Goal: Task Accomplishment & Management: Manage account settings

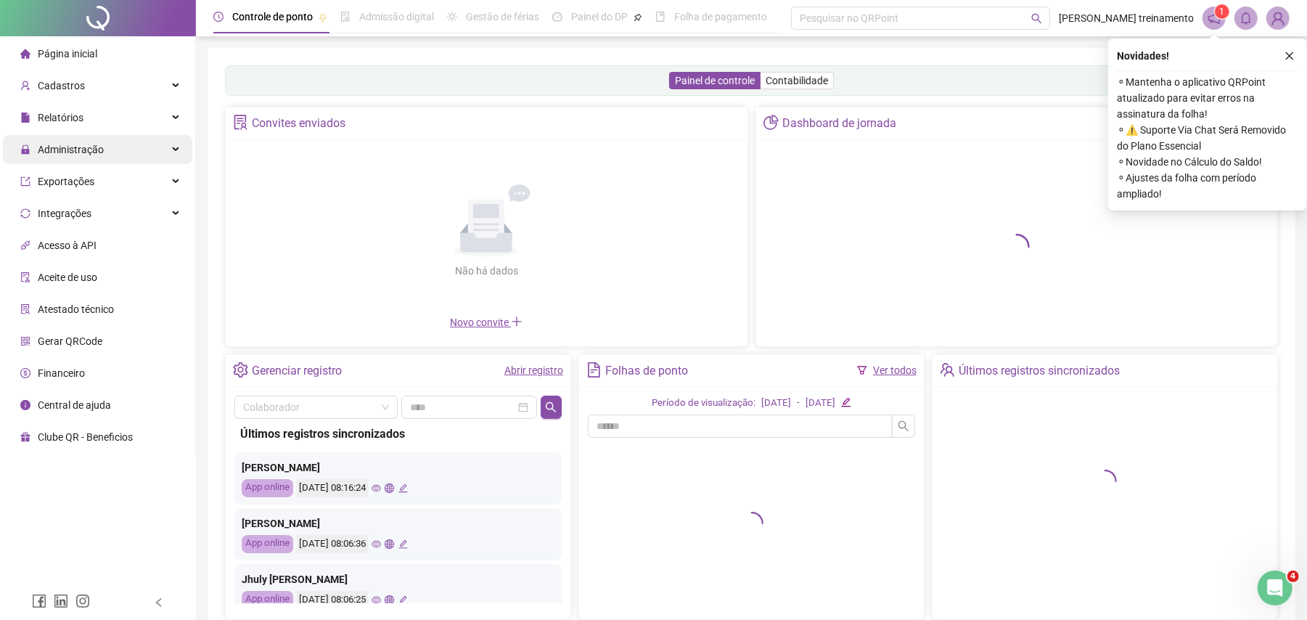
click at [110, 151] on div "Administração" at bounding box center [97, 149] width 189 height 29
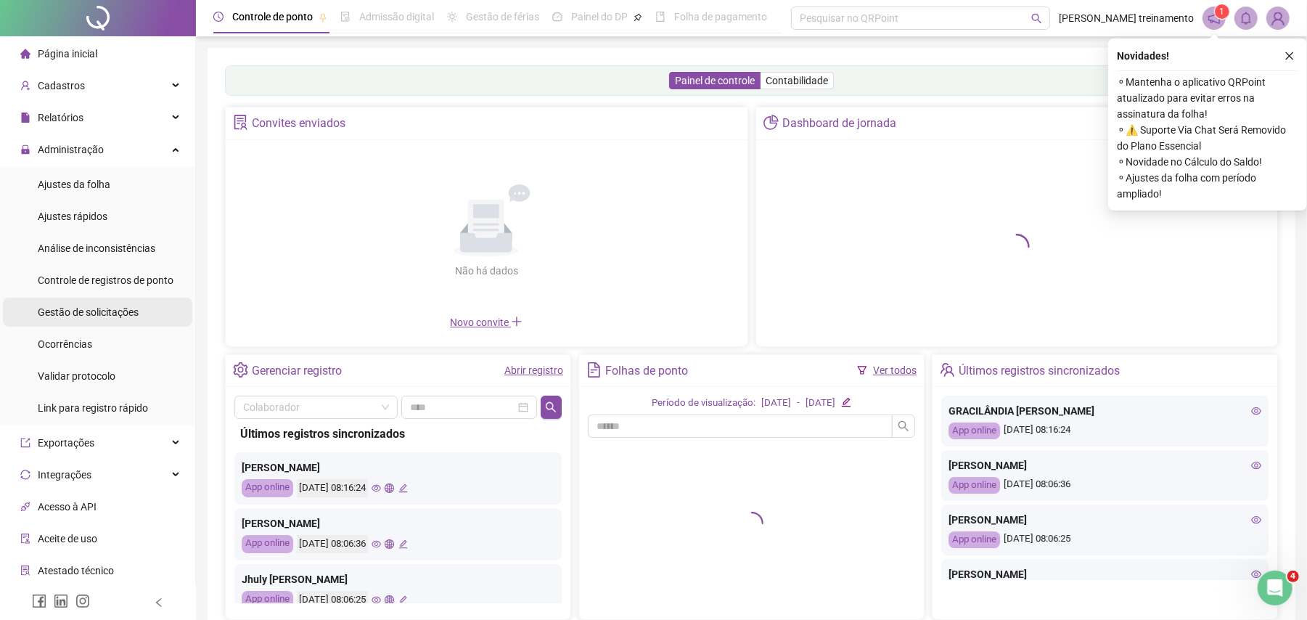
click at [126, 314] on span "Gestão de solicitações" at bounding box center [88, 312] width 101 height 12
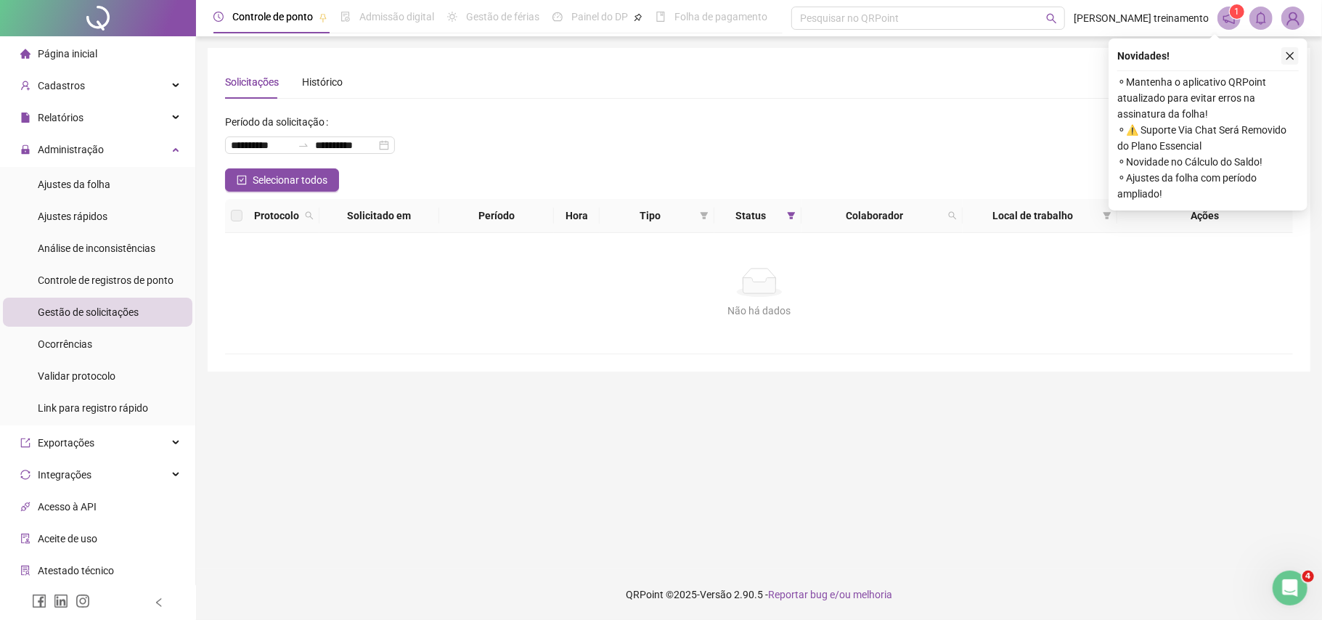
click at [1290, 58] on icon "close" at bounding box center [1290, 56] width 10 height 10
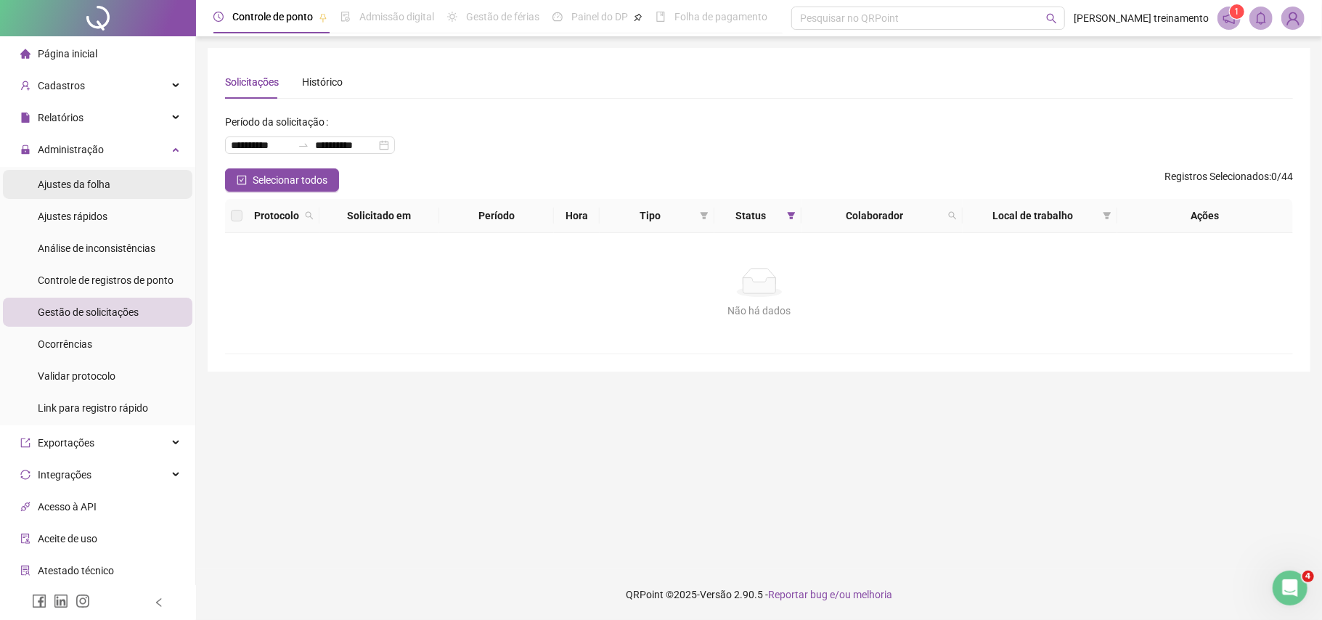
click at [111, 186] on li "Ajustes da folha" at bounding box center [97, 184] width 189 height 29
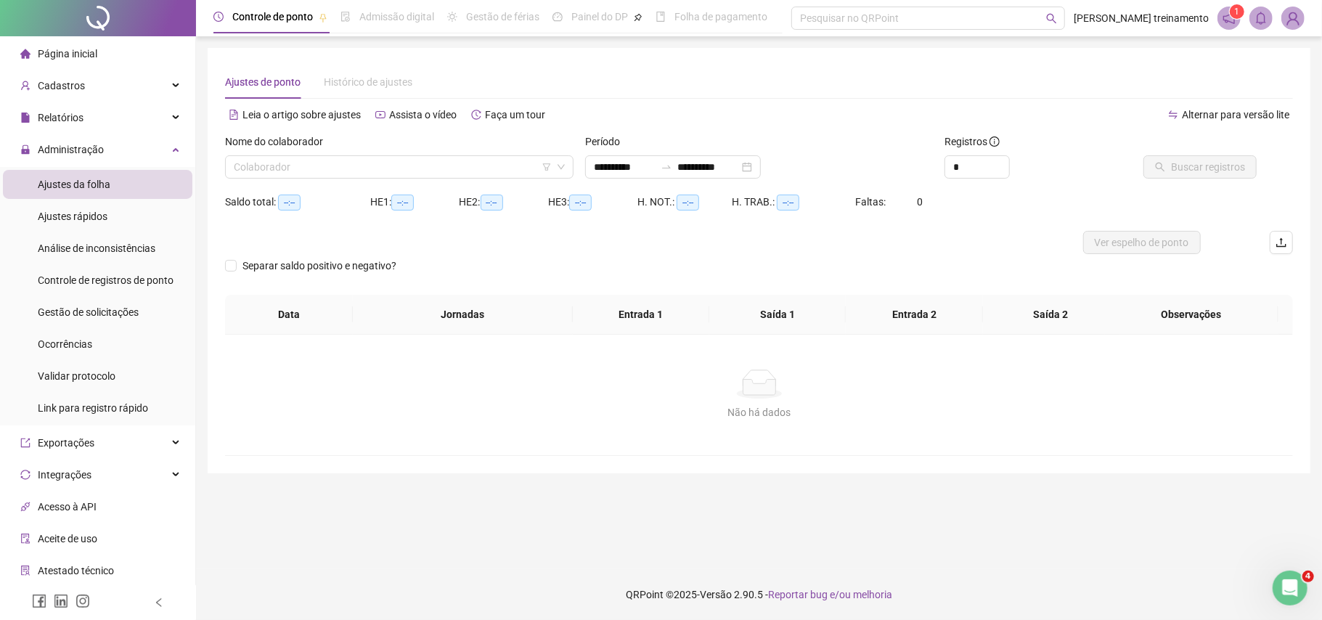
type input "**********"
click at [655, 163] on input "**********" at bounding box center [624, 167] width 61 height 16
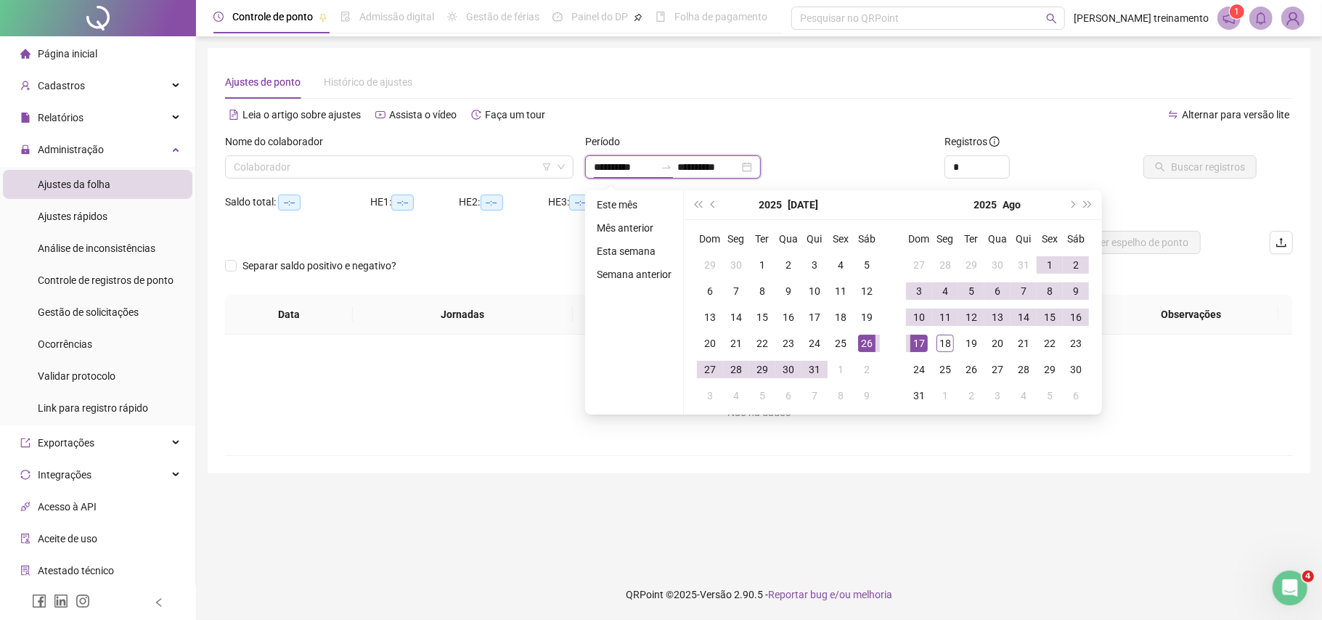
type input "**********"
click at [868, 344] on div "26" at bounding box center [866, 343] width 17 height 17
type input "**********"
click at [948, 345] on div "18" at bounding box center [944, 343] width 17 height 17
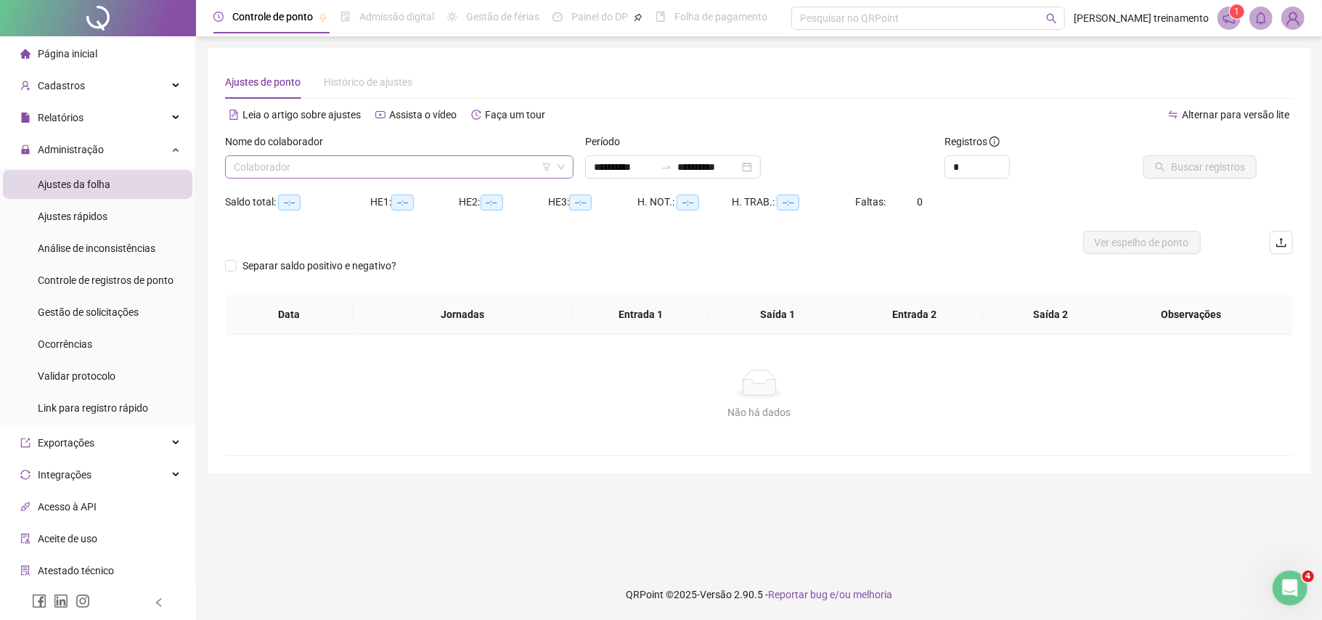
click at [497, 164] on input "search" at bounding box center [393, 167] width 318 height 22
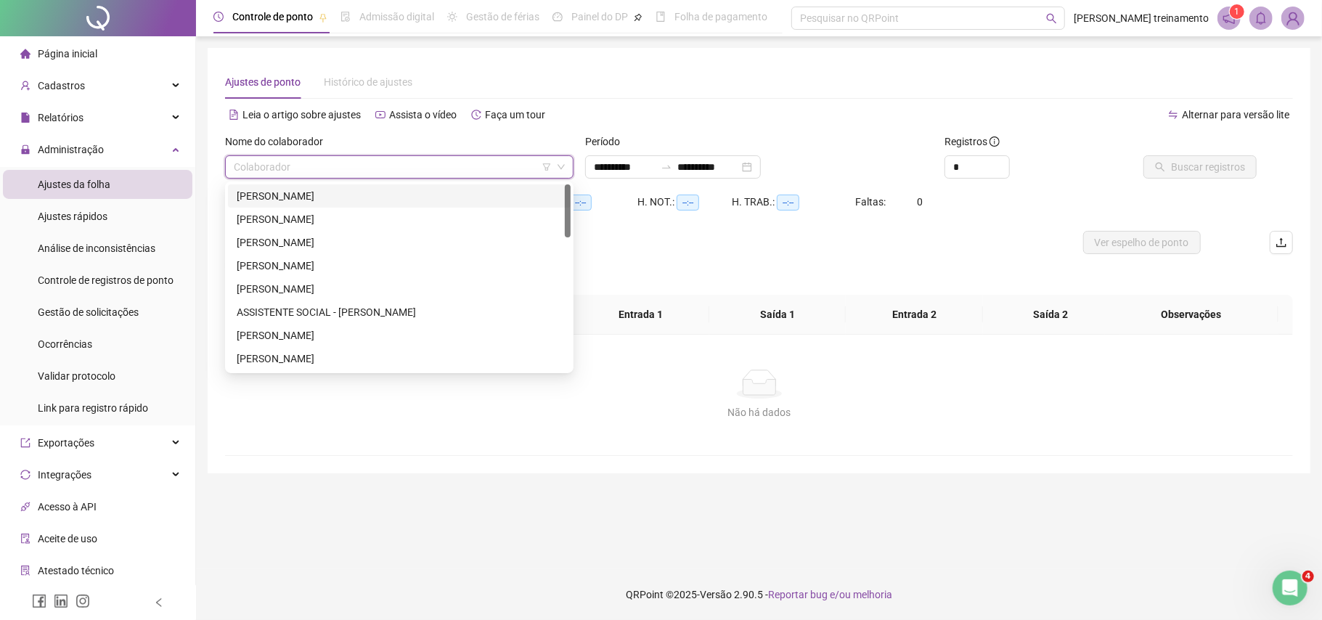
click at [511, 192] on div "[PERSON_NAME]" at bounding box center [399, 196] width 325 height 16
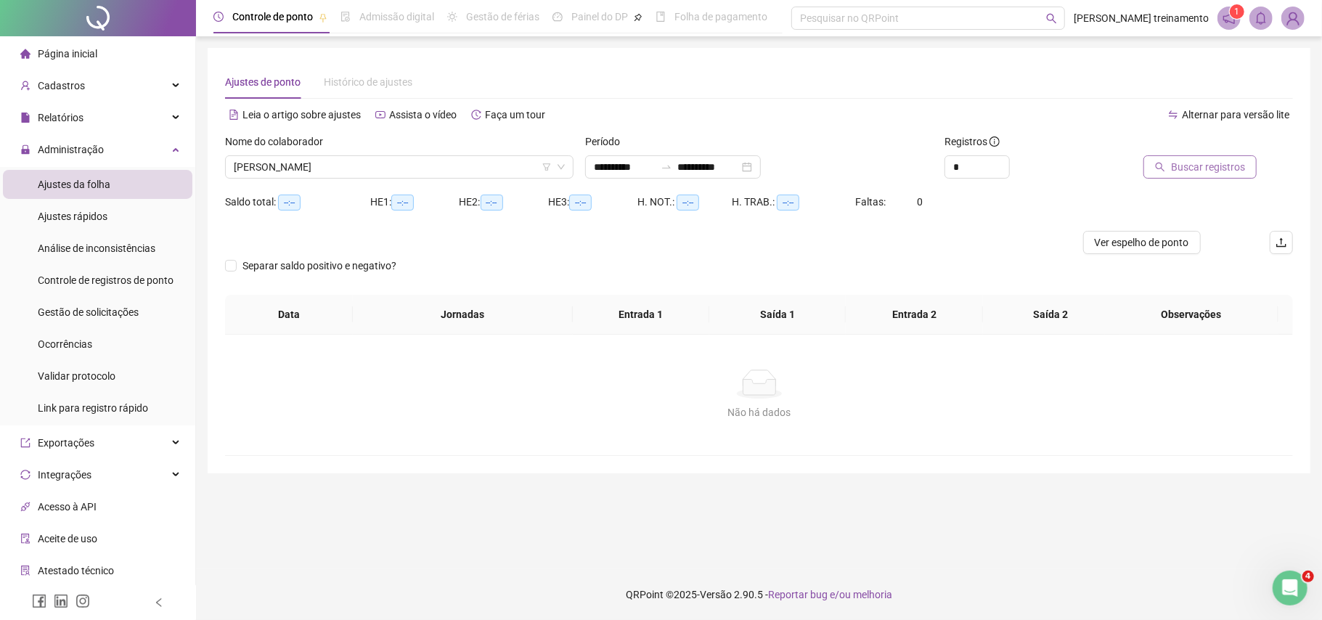
click at [1217, 170] on span "Buscar registros" at bounding box center [1208, 167] width 74 height 16
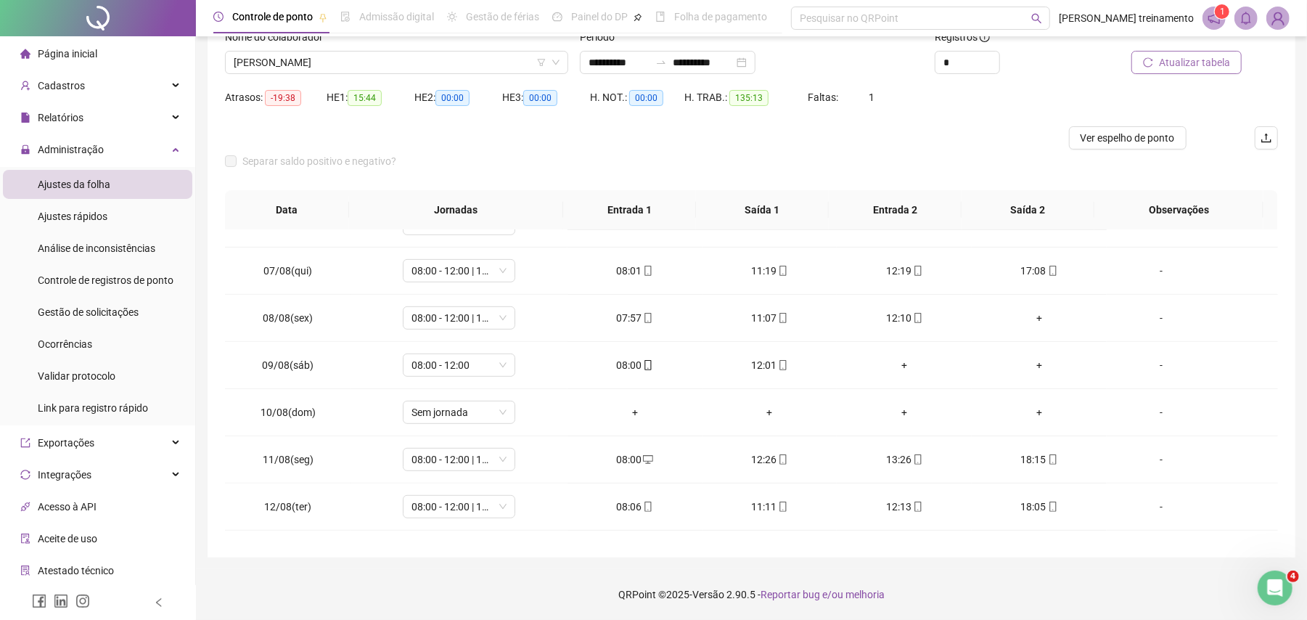
scroll to position [441, 0]
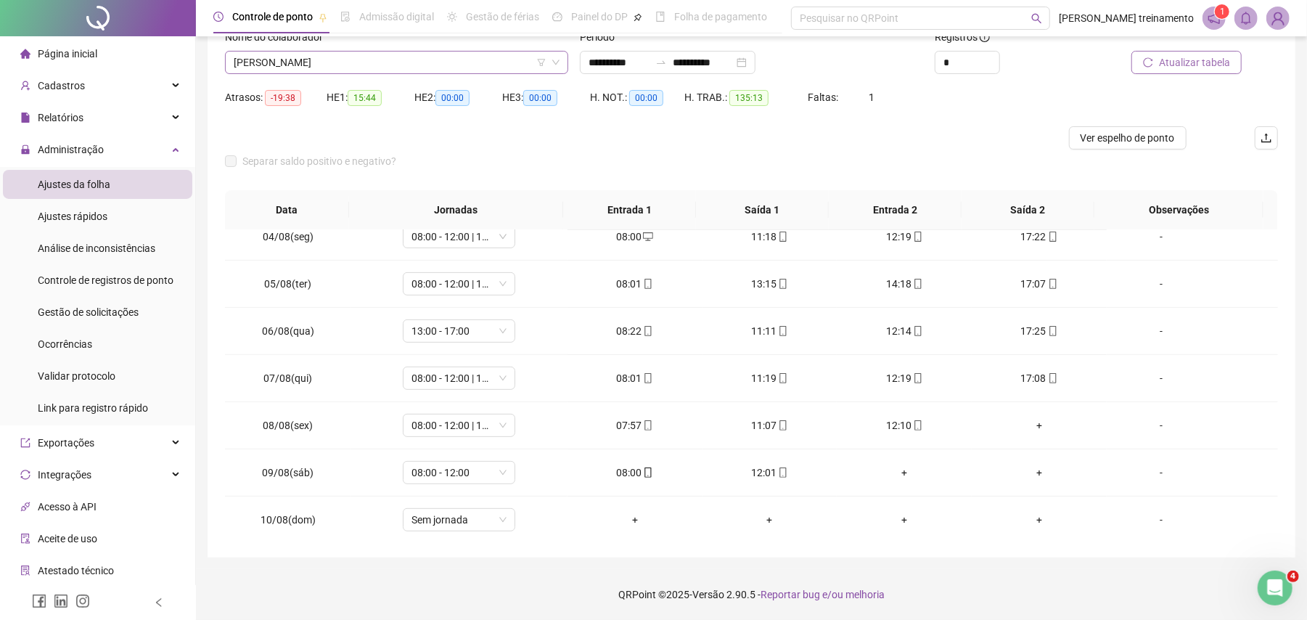
click at [474, 67] on span "[PERSON_NAME]" at bounding box center [397, 63] width 326 height 22
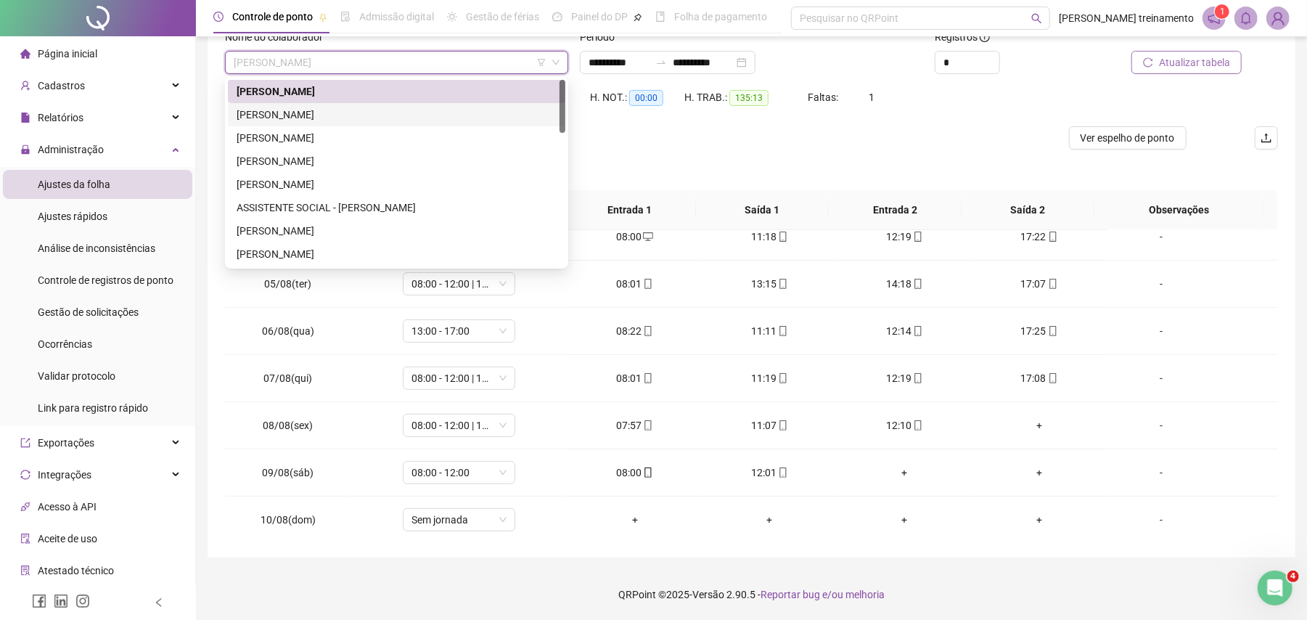
click at [482, 108] on div "[PERSON_NAME]" at bounding box center [397, 115] width 320 height 16
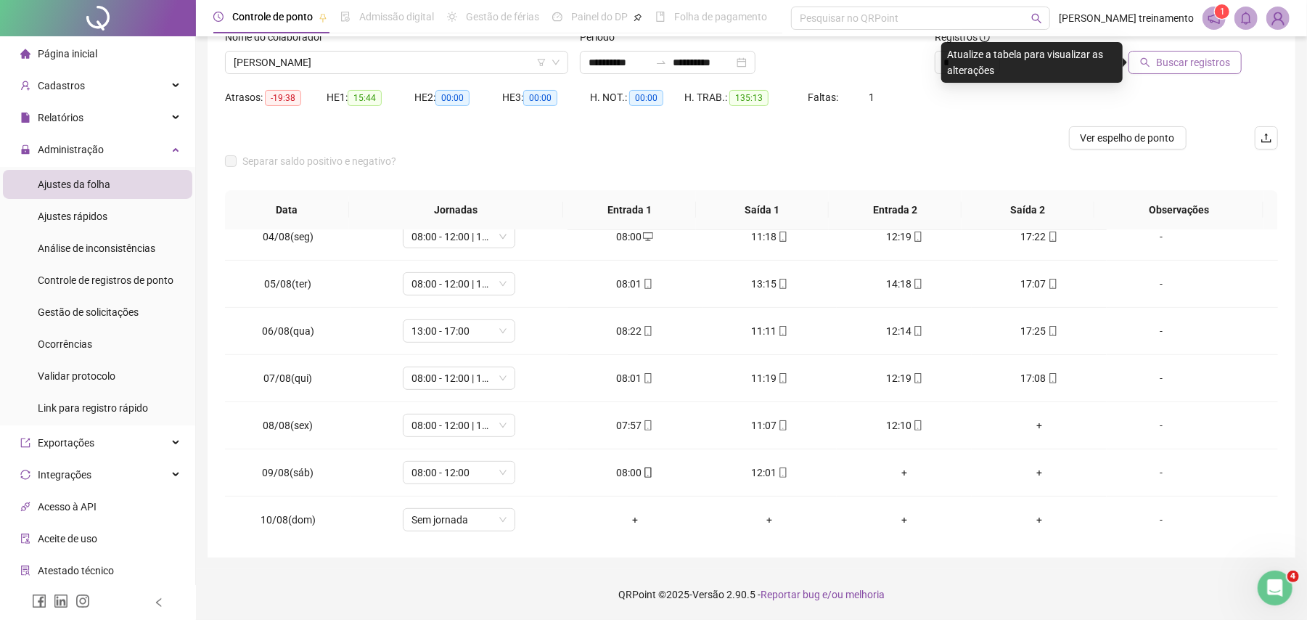
click at [1189, 62] on span "Buscar registros" at bounding box center [1193, 62] width 74 height 16
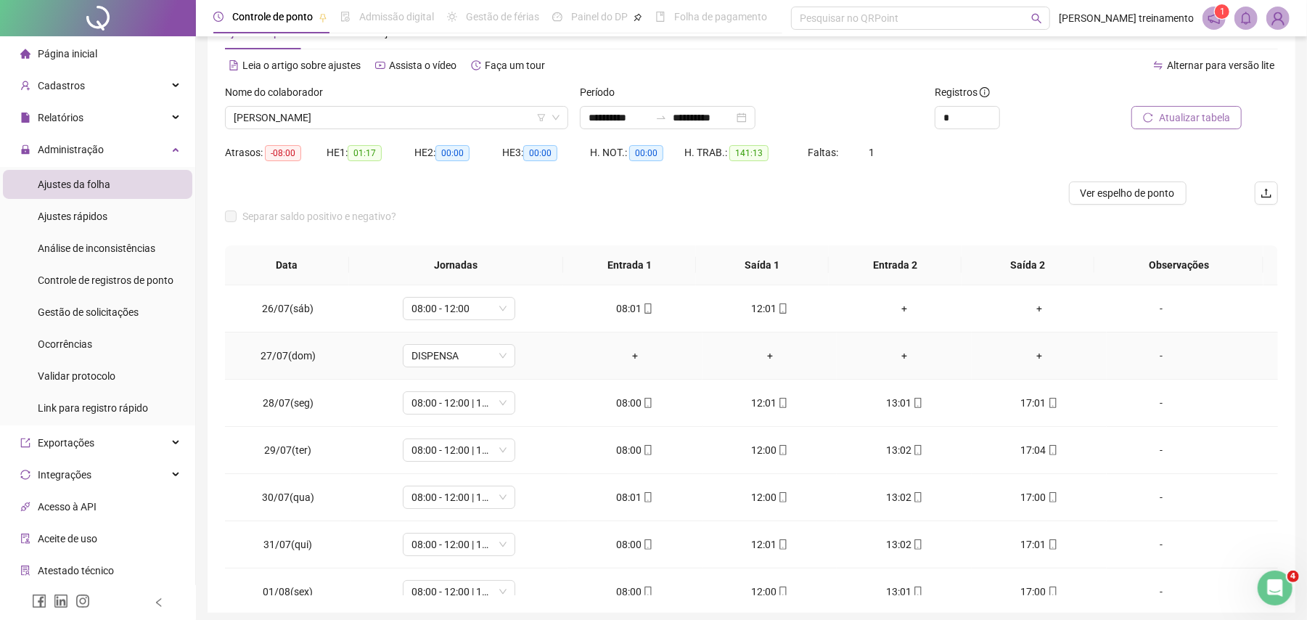
scroll to position [0, 0]
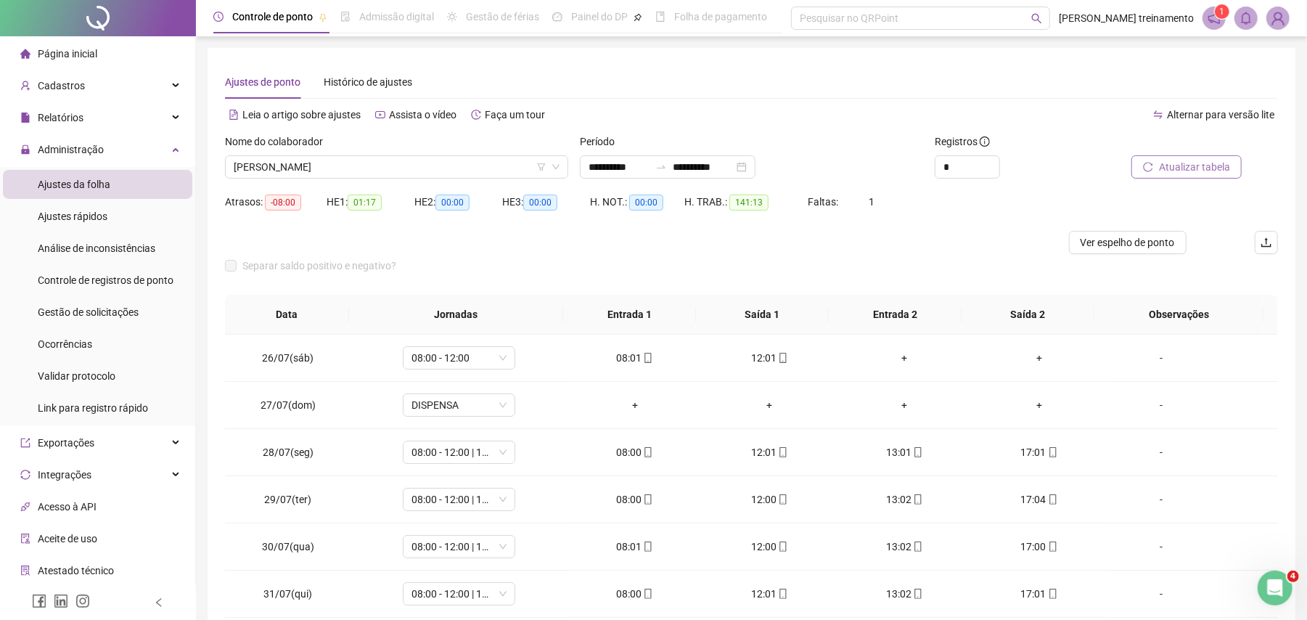
click at [1191, 171] on span "Atualizar tabela" at bounding box center [1194, 167] width 71 height 16
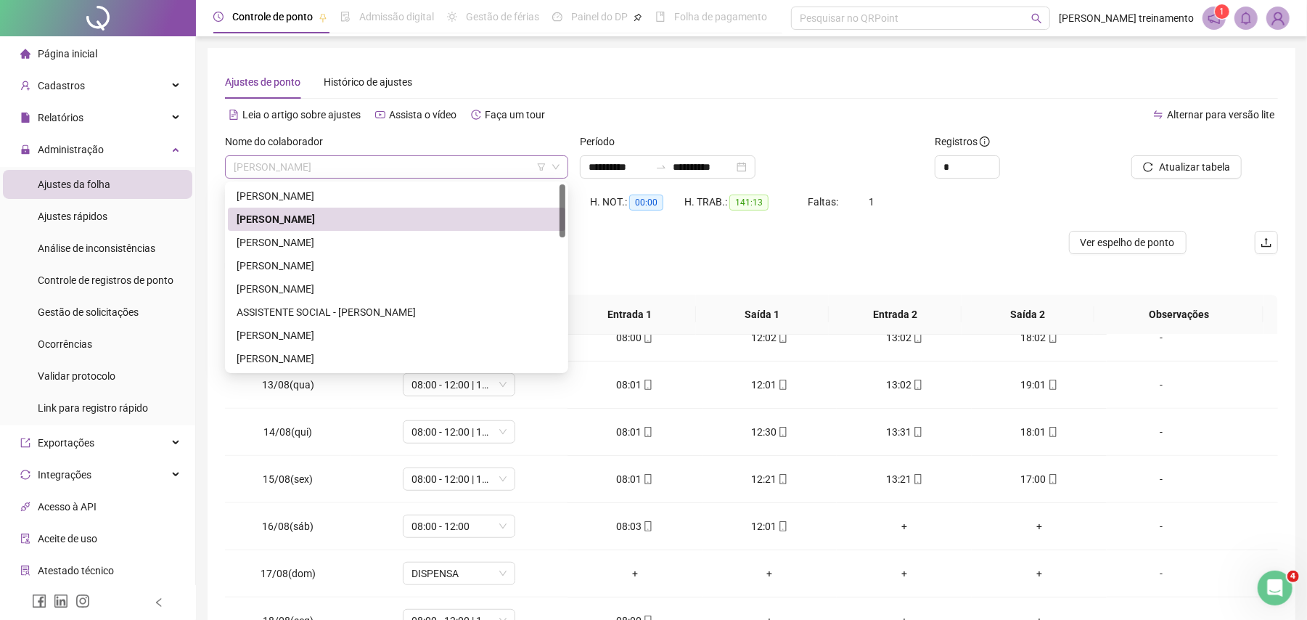
click at [511, 163] on span "[PERSON_NAME]" at bounding box center [397, 167] width 326 height 22
drag, startPoint x: 500, startPoint y: 245, endPoint x: 1219, endPoint y: 232, distance: 719.3
click at [501, 245] on div "[PERSON_NAME]" at bounding box center [397, 242] width 320 height 16
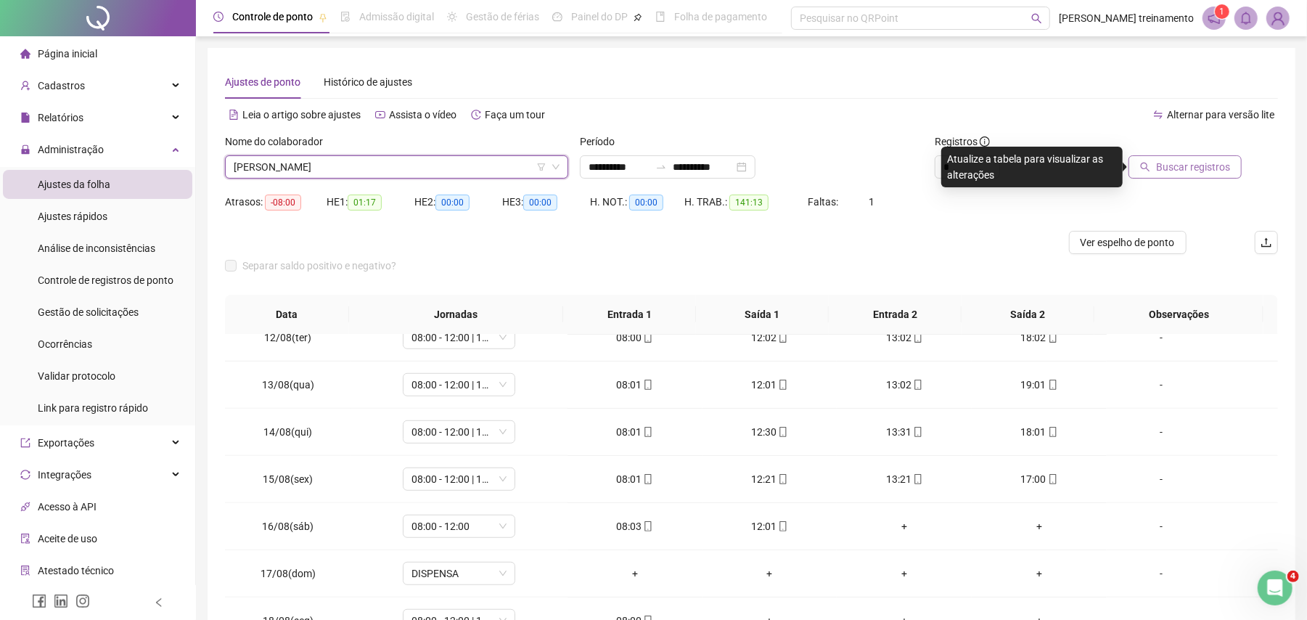
click at [1200, 163] on span "Buscar registros" at bounding box center [1193, 167] width 74 height 16
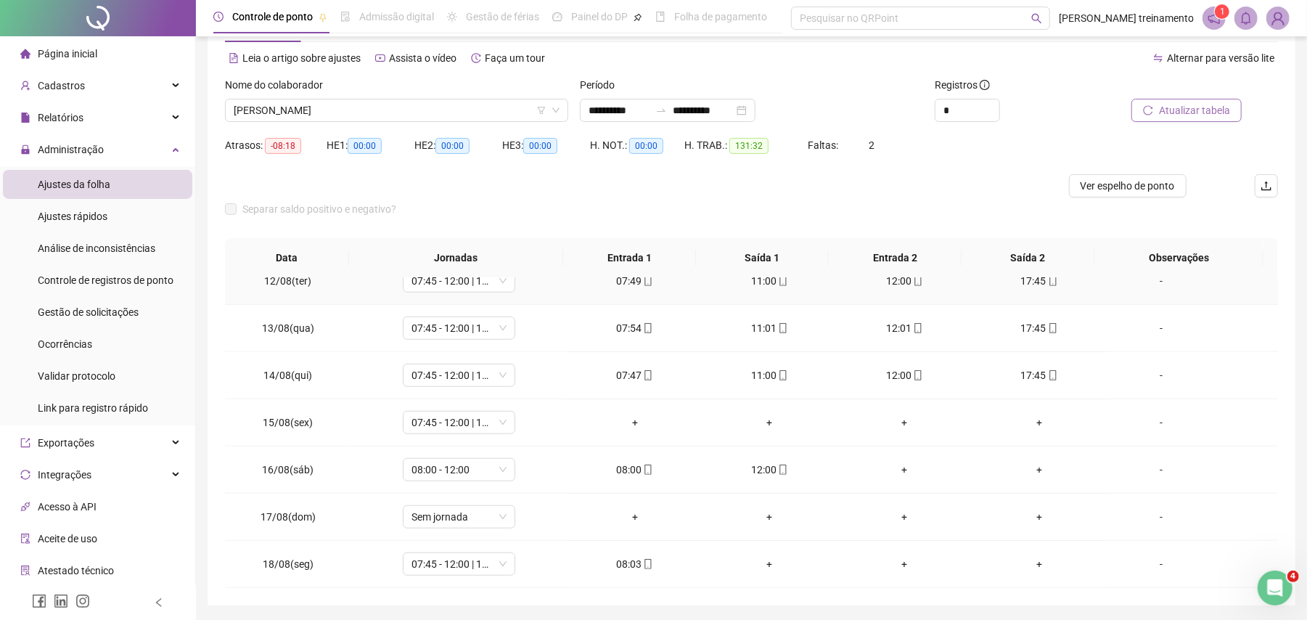
scroll to position [105, 0]
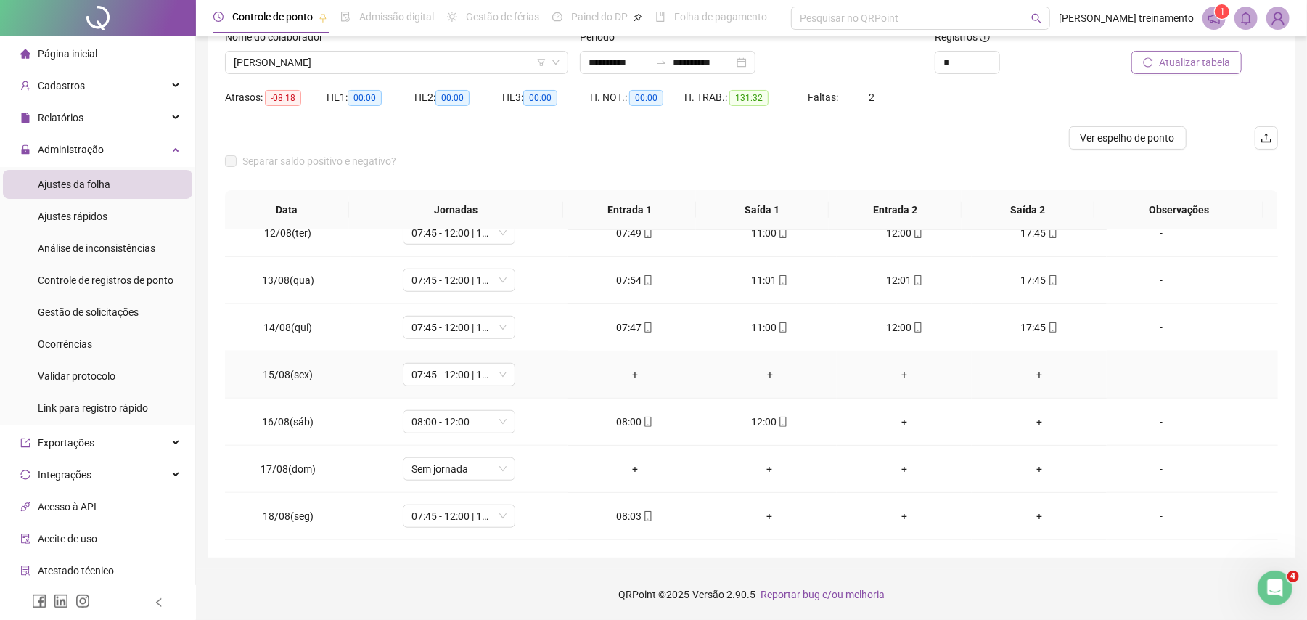
click at [1150, 373] on div "-" at bounding box center [1161, 374] width 86 height 16
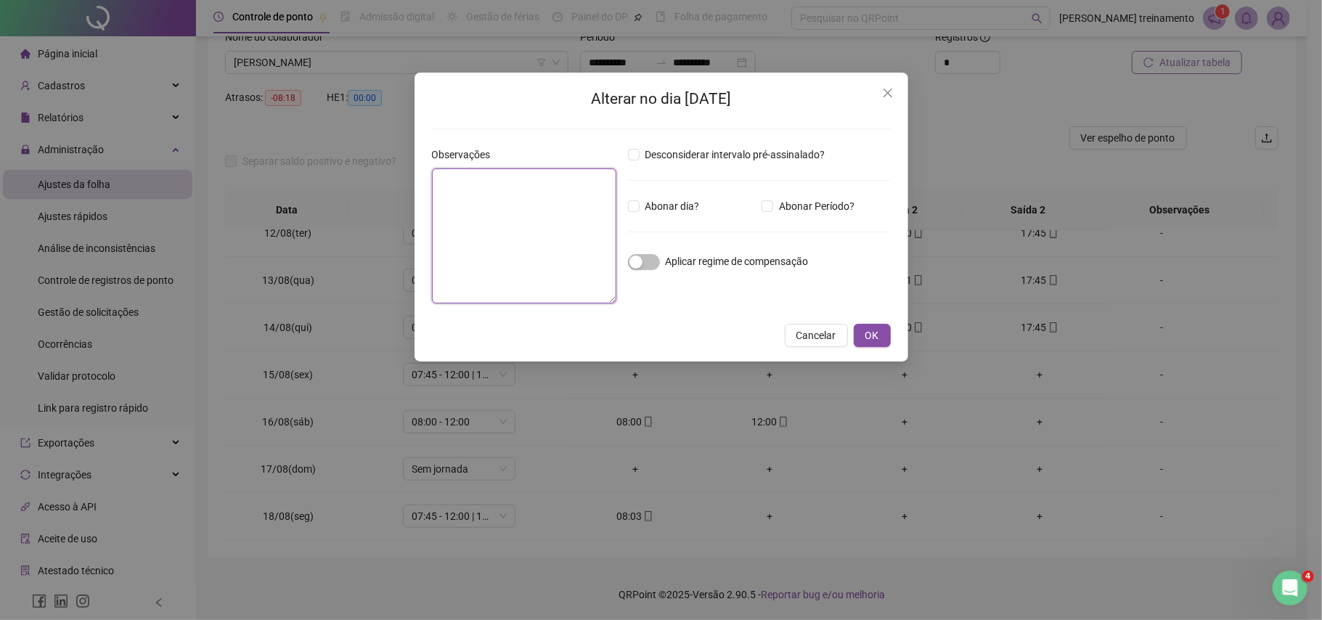
click at [515, 248] on textarea at bounding box center [524, 235] width 184 height 135
type textarea "*"
type textarea "**********"
click at [869, 337] on span "OK" at bounding box center [872, 336] width 14 height 16
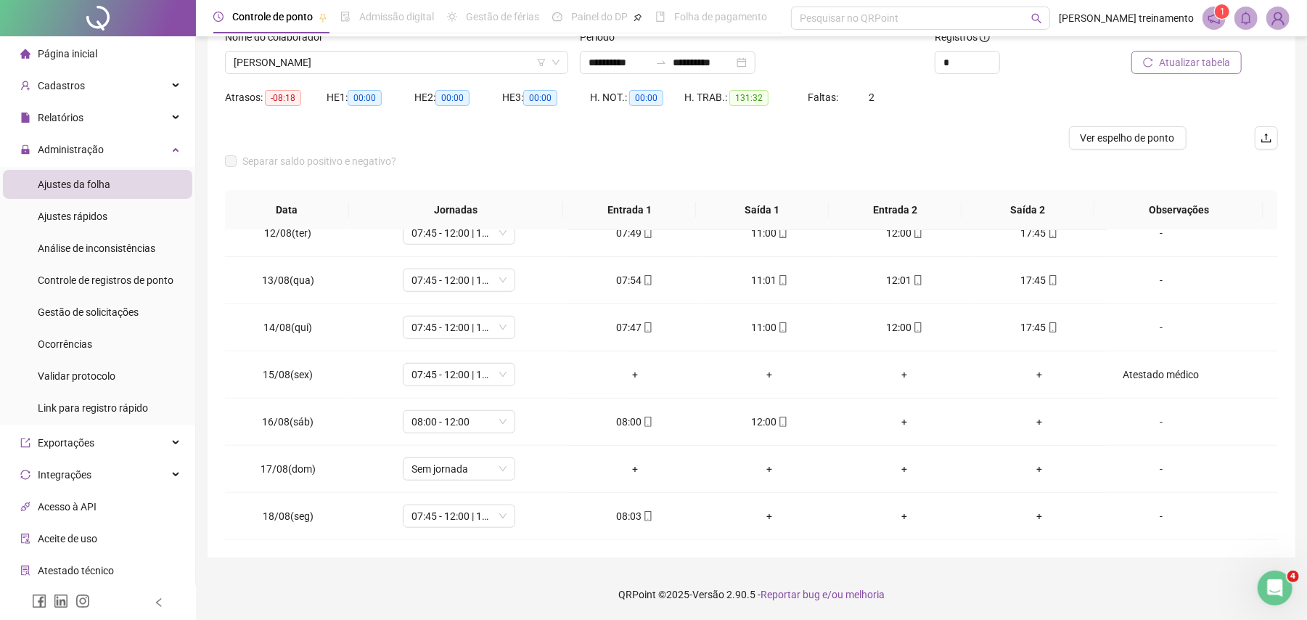
click at [1208, 62] on span "Atualizar tabela" at bounding box center [1194, 62] width 71 height 16
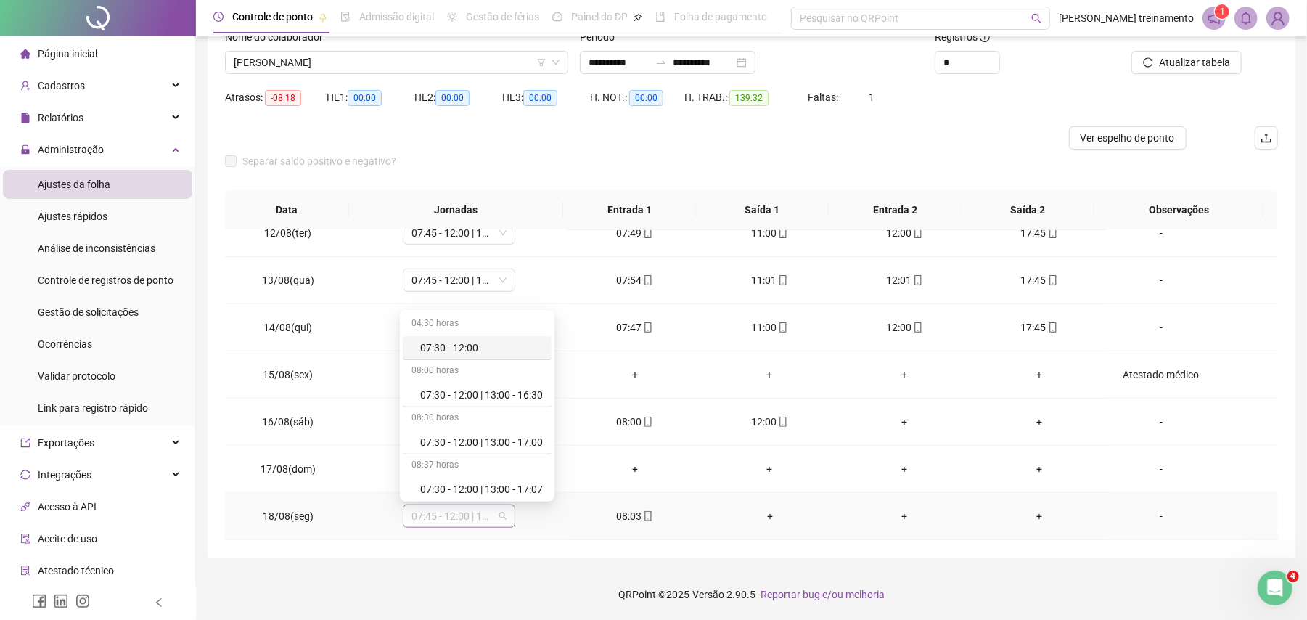
click at [454, 517] on span "07:45 - 12:00 | 13:00 - 16:45" at bounding box center [458, 516] width 95 height 22
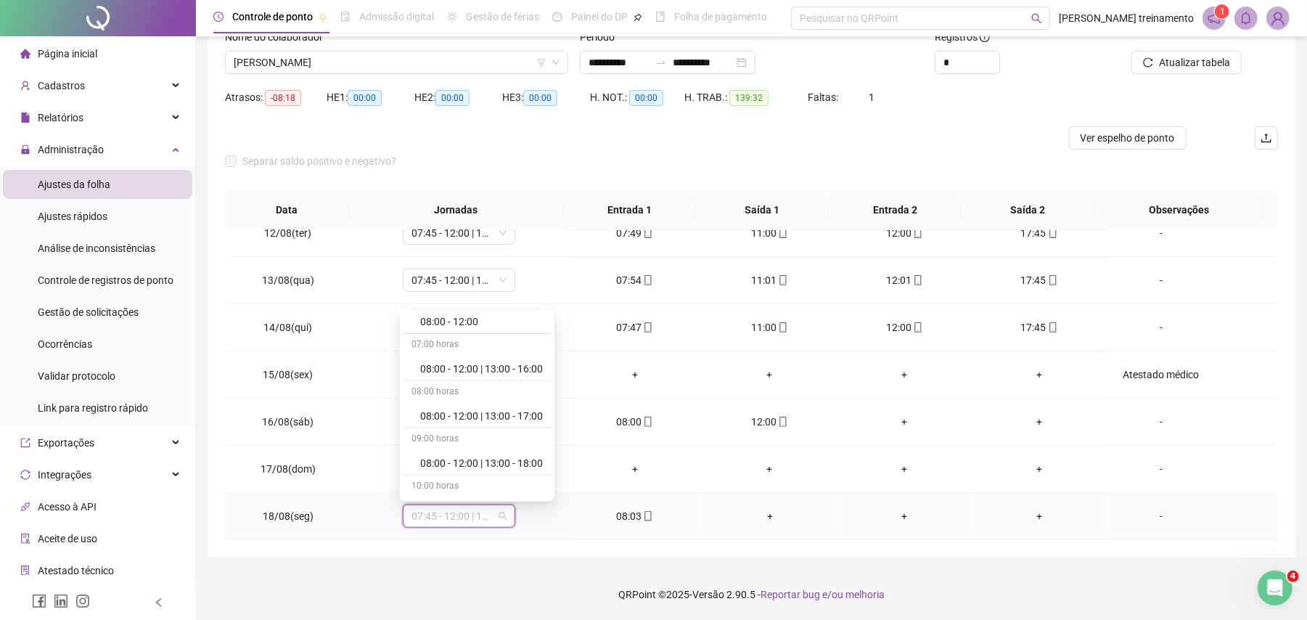
scroll to position [483, 0]
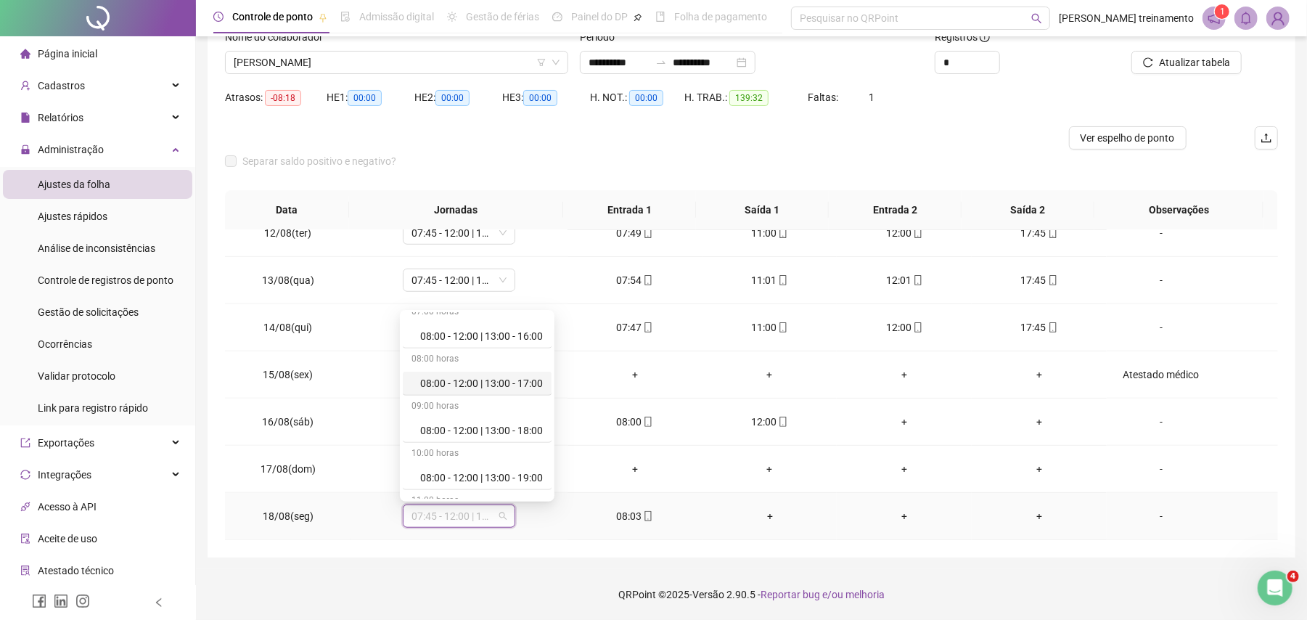
click at [500, 384] on div "08:00 - 12:00 | 13:00 - 17:00" at bounding box center [481, 383] width 123 height 16
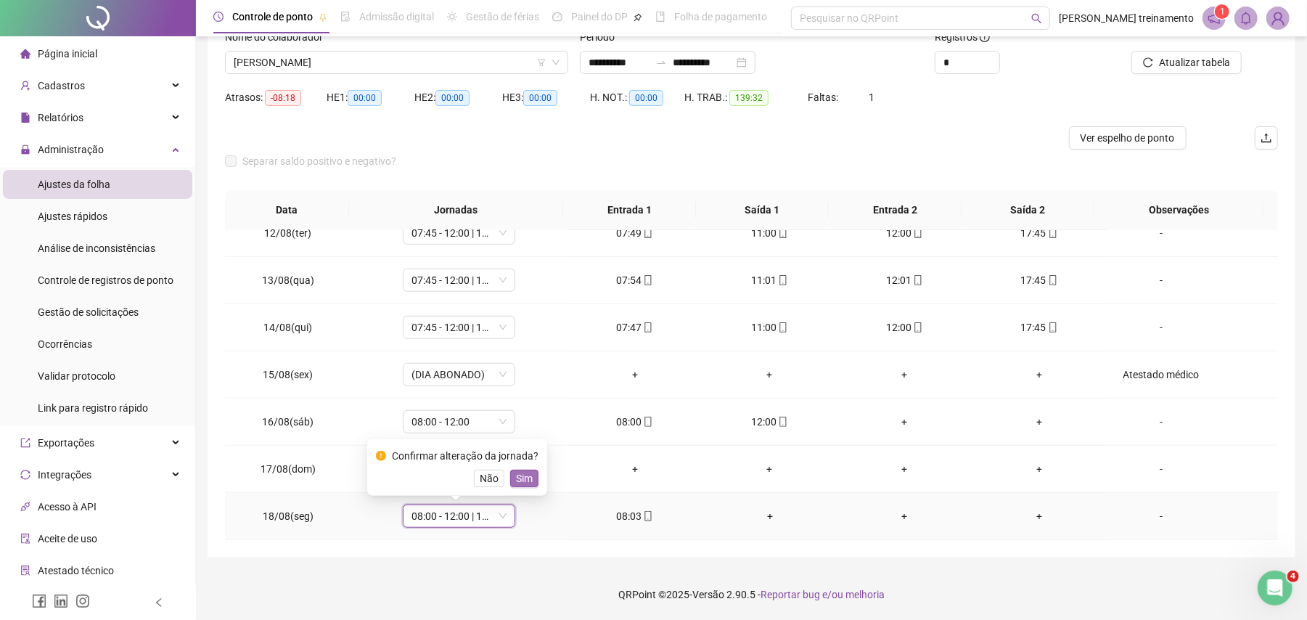
click at [517, 480] on span "Sim" at bounding box center [524, 478] width 17 height 16
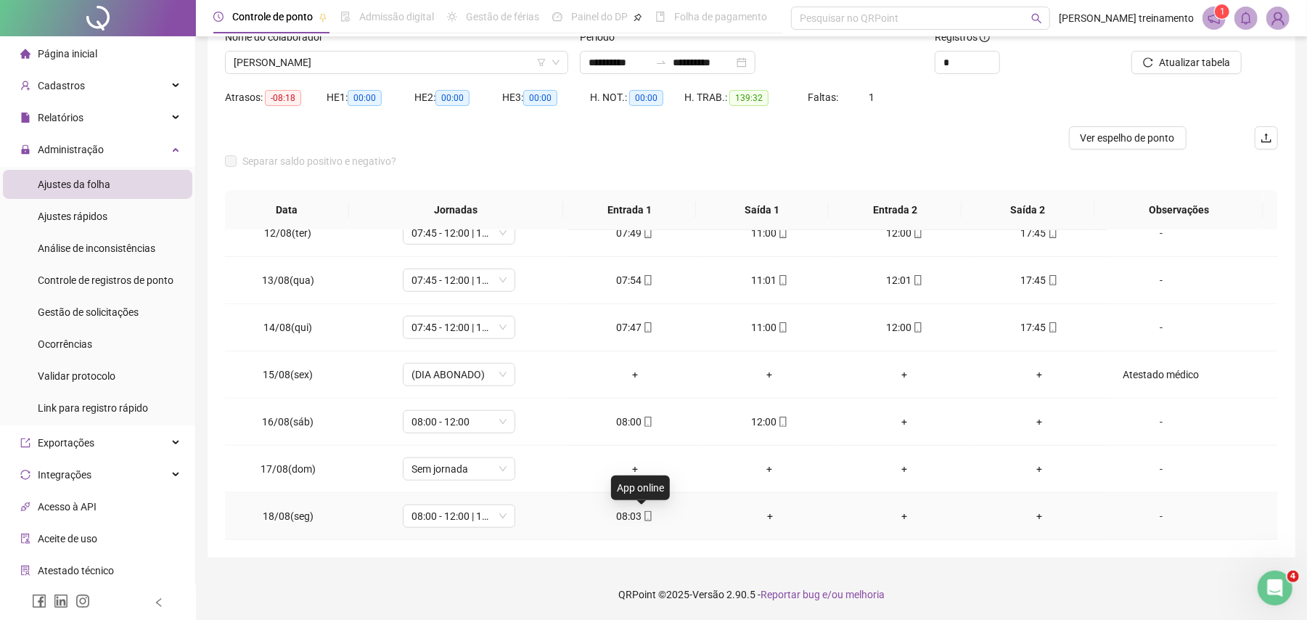
click at [643, 514] on icon "mobile" at bounding box center [648, 516] width 10 height 10
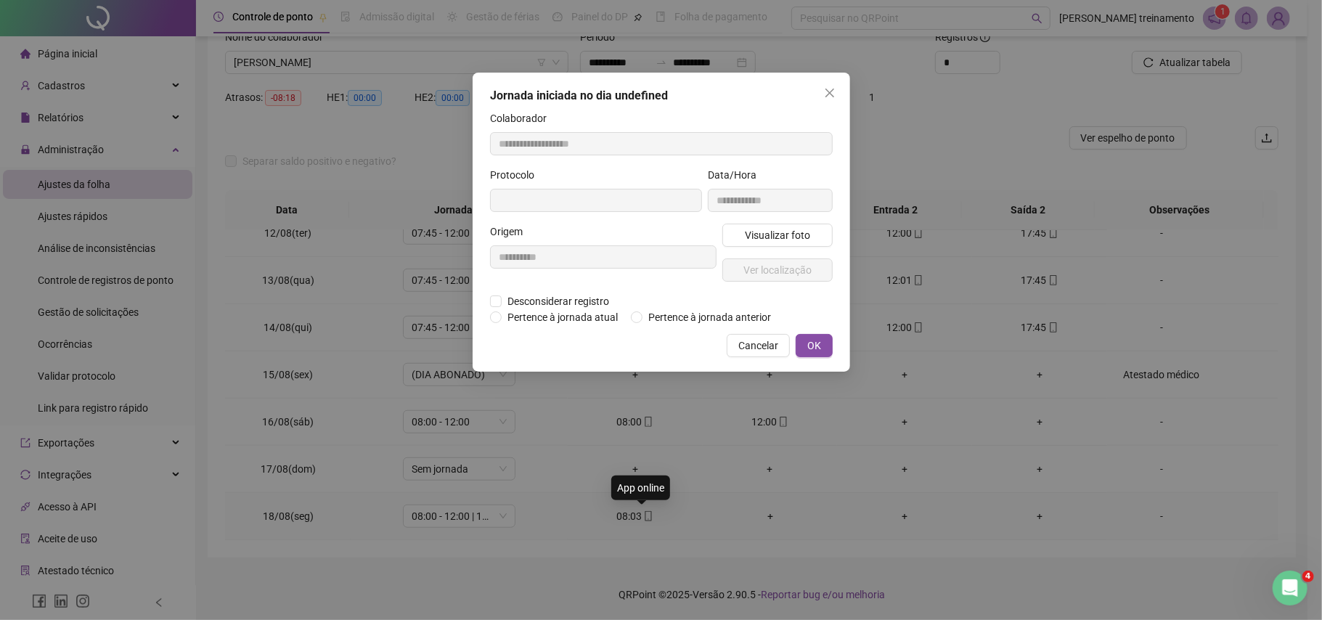
type input "**********"
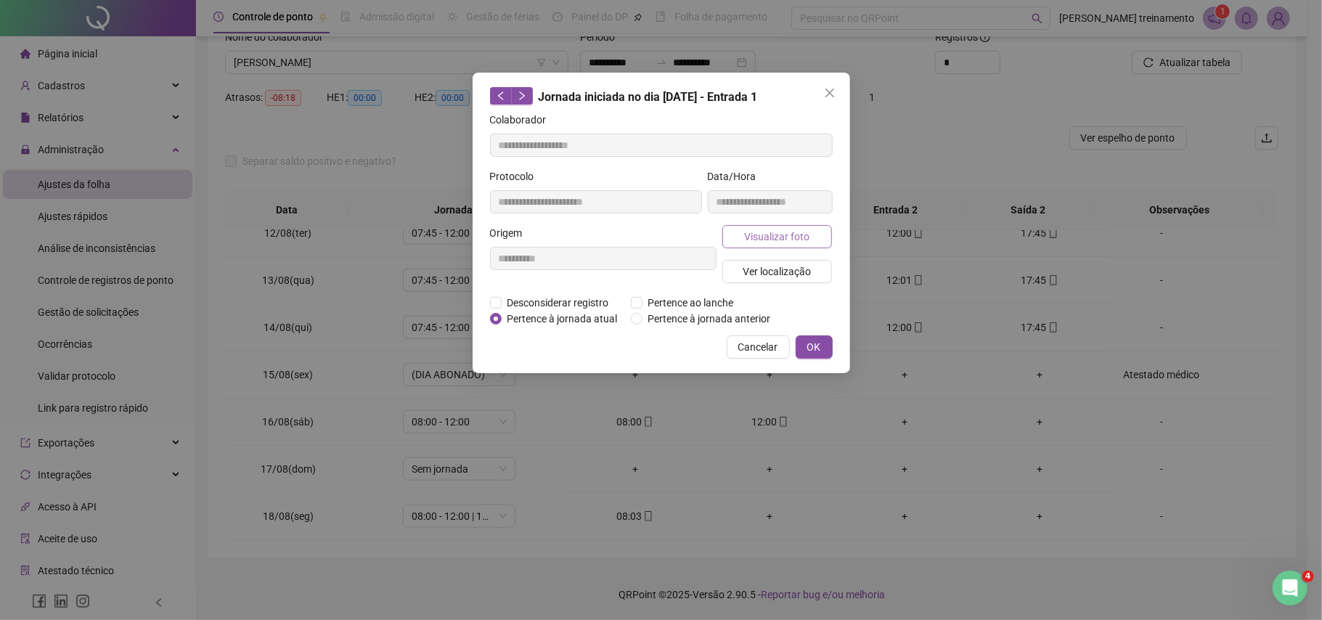
click at [799, 239] on span "Visualizar foto" at bounding box center [776, 237] width 65 height 16
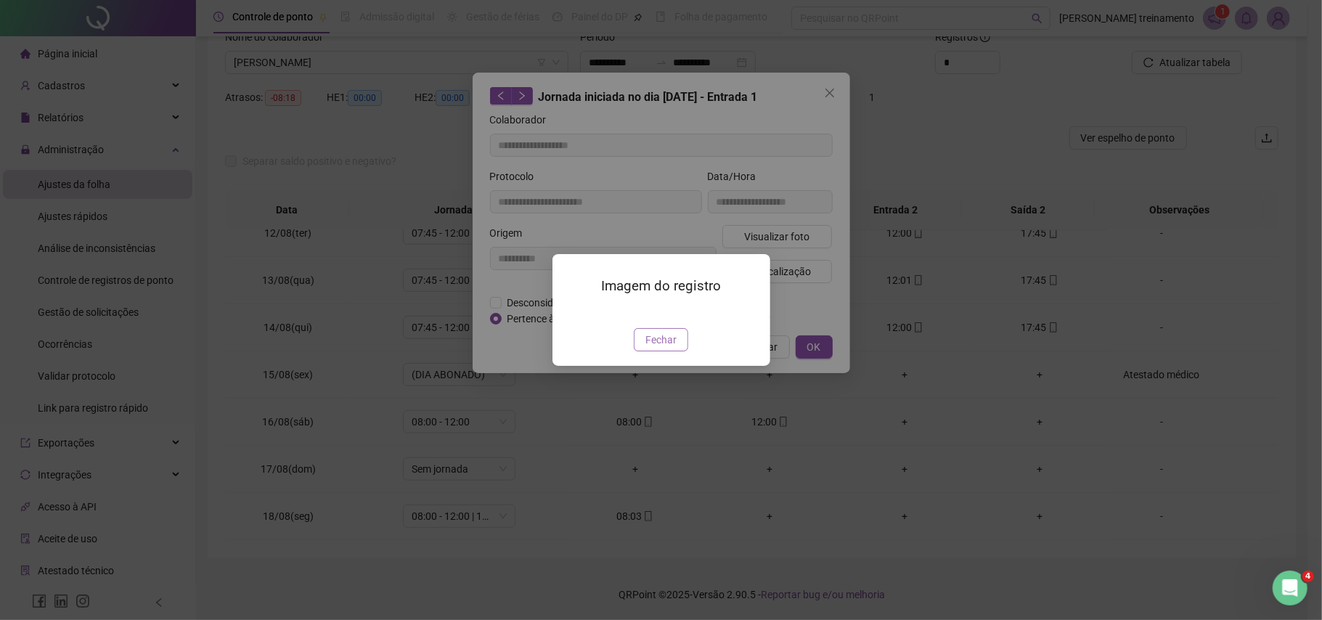
drag, startPoint x: 668, startPoint y: 425, endPoint x: 695, endPoint y: 412, distance: 29.6
click at [668, 348] on span "Fechar" at bounding box center [660, 340] width 31 height 16
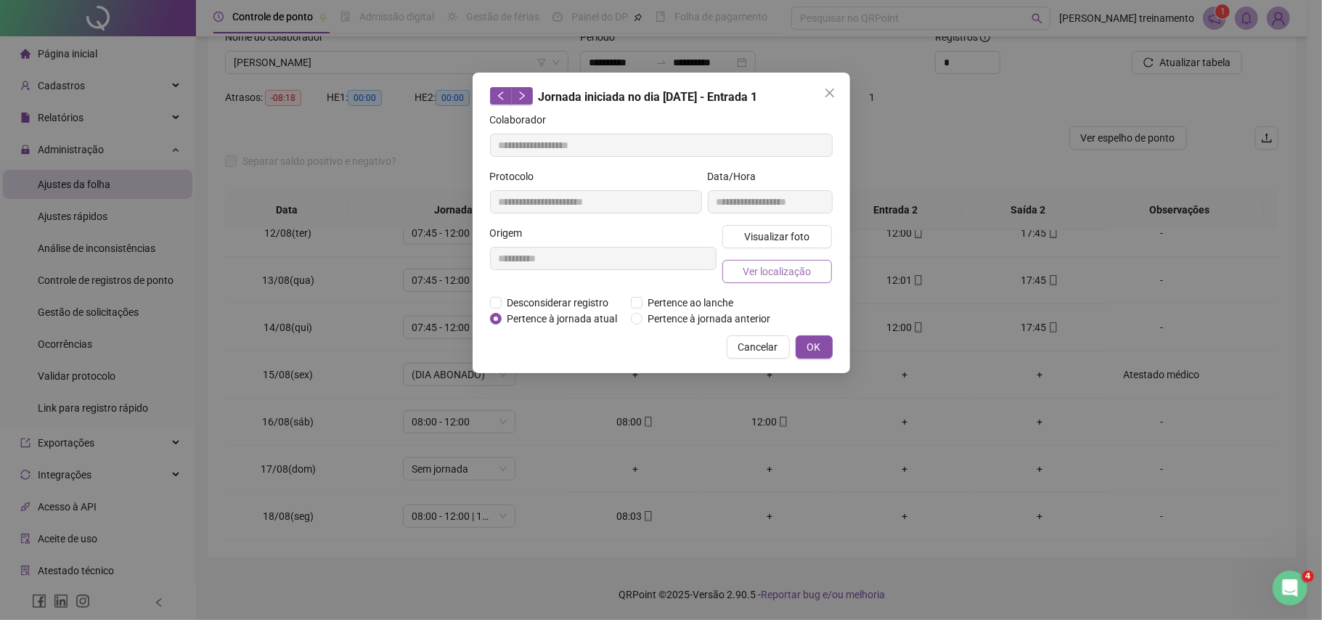
click at [810, 274] on span "Ver localização" at bounding box center [776, 271] width 68 height 16
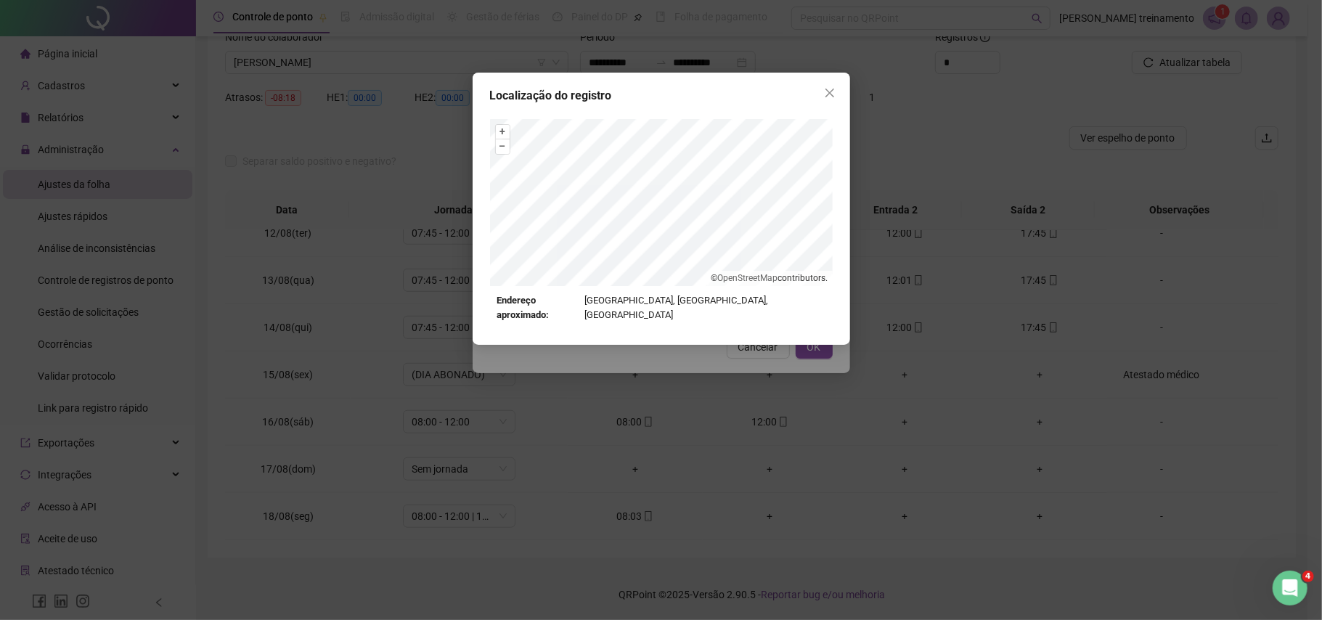
click at [820, 347] on div "Localização do registro + – ⇧ › © OpenStreetMap contributors. Endereço aproxima…" at bounding box center [661, 310] width 1322 height 620
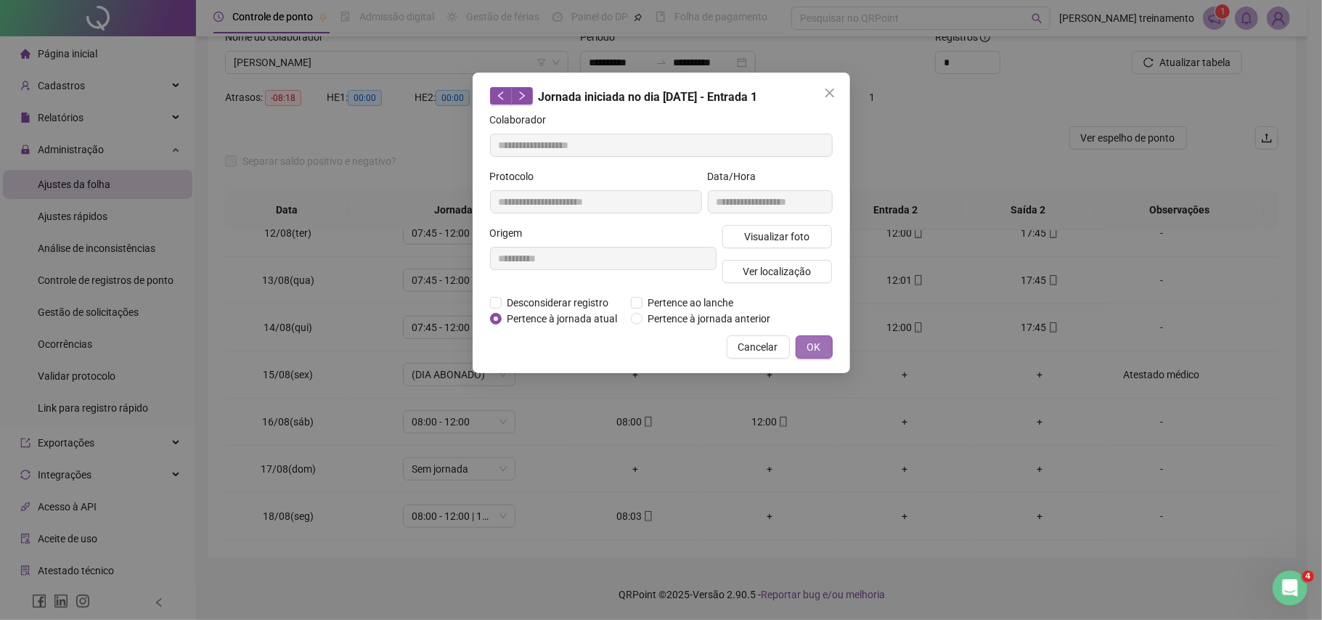
click at [819, 343] on span "OK" at bounding box center [814, 347] width 14 height 16
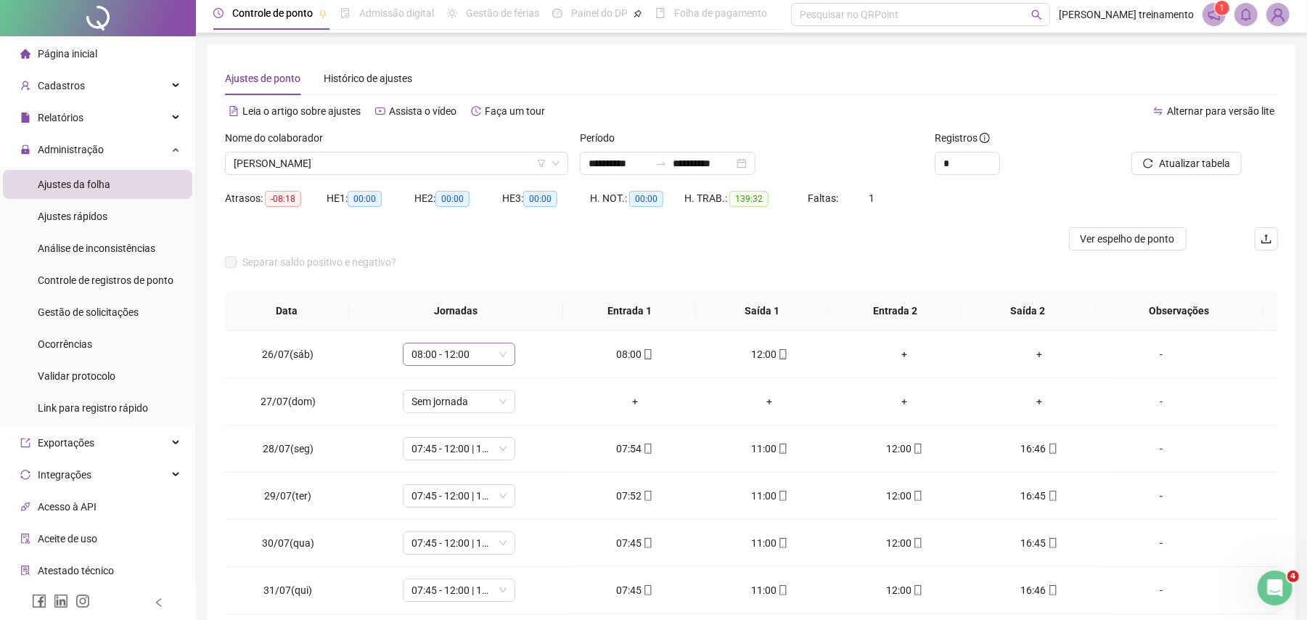
scroll to position [0, 0]
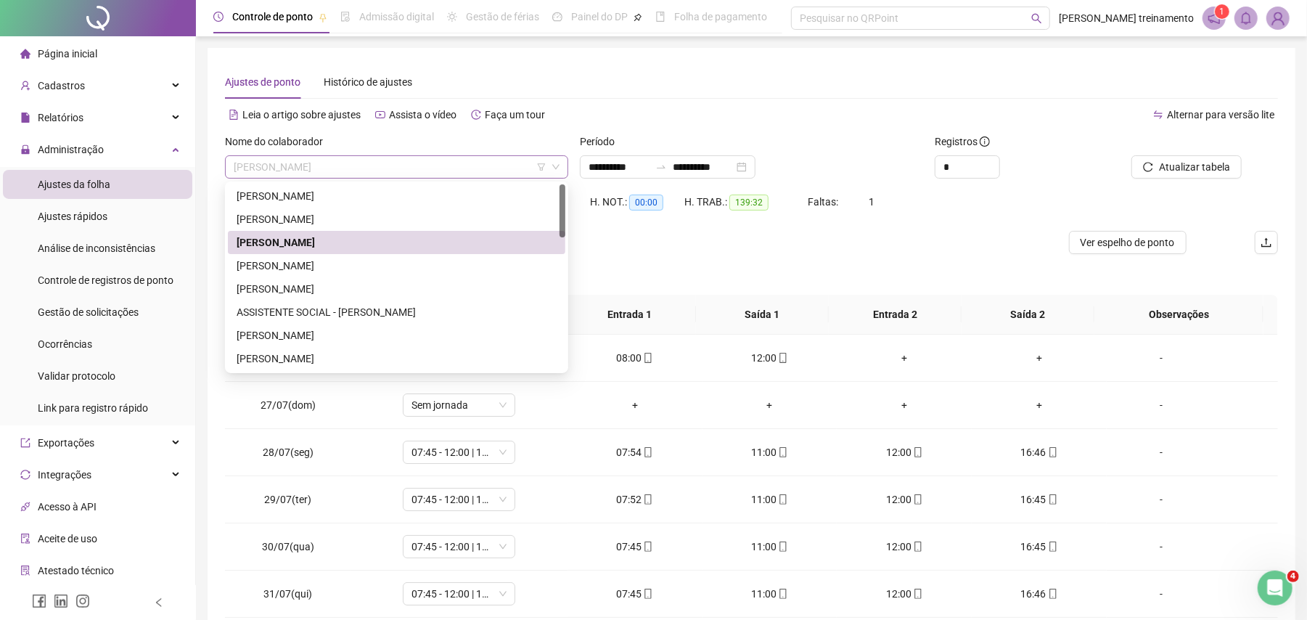
drag, startPoint x: 498, startPoint y: 160, endPoint x: 501, endPoint y: 203, distance: 42.9
click at [498, 161] on span "[PERSON_NAME]" at bounding box center [397, 167] width 326 height 22
click at [499, 267] on div "[PERSON_NAME]" at bounding box center [397, 266] width 320 height 16
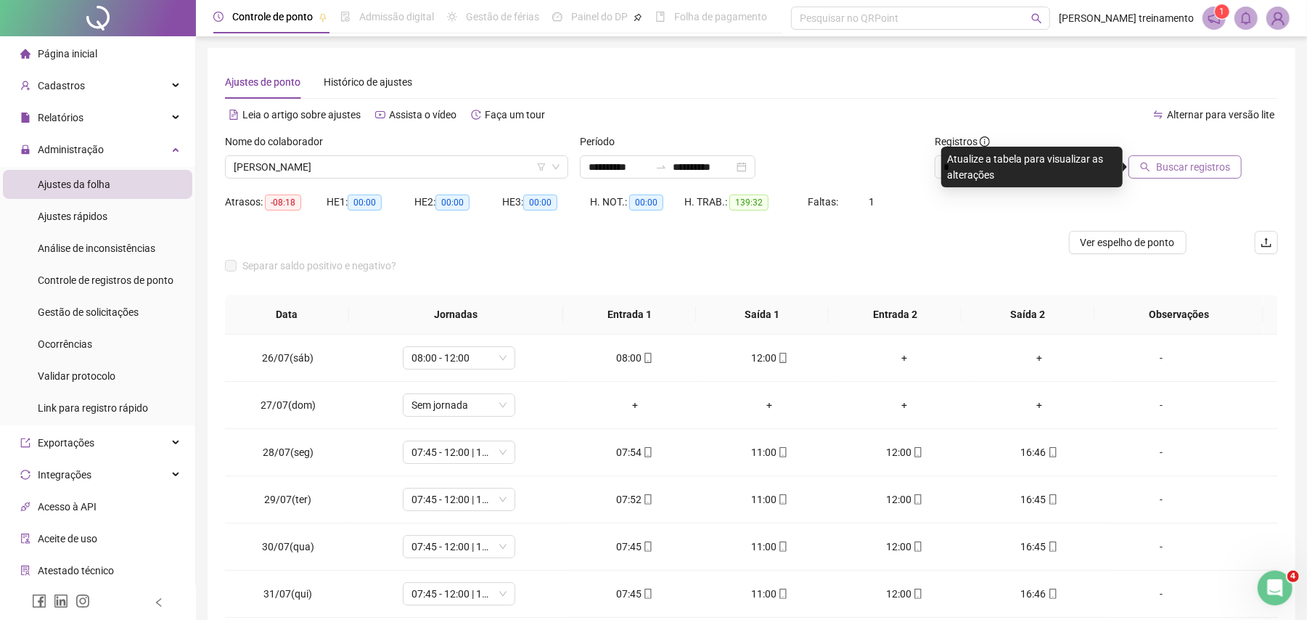
click at [1213, 172] on span "Buscar registros" at bounding box center [1193, 167] width 74 height 16
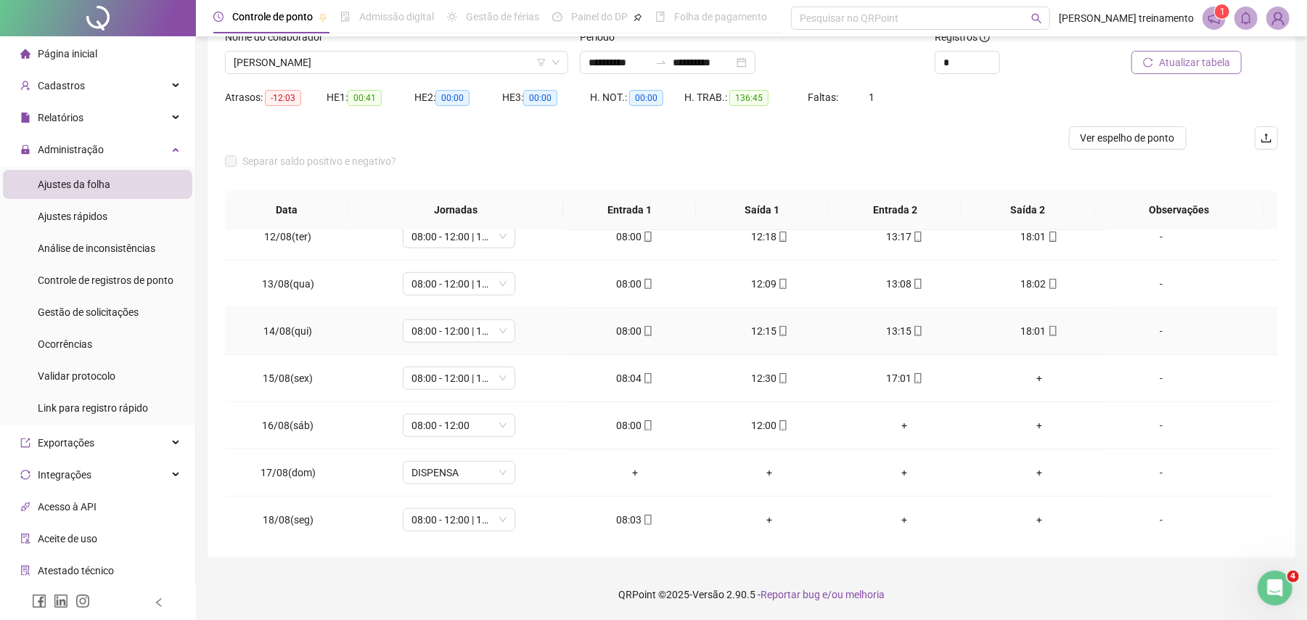
scroll to position [828, 0]
click at [1026, 374] on div "+" at bounding box center [1039, 374] width 112 height 16
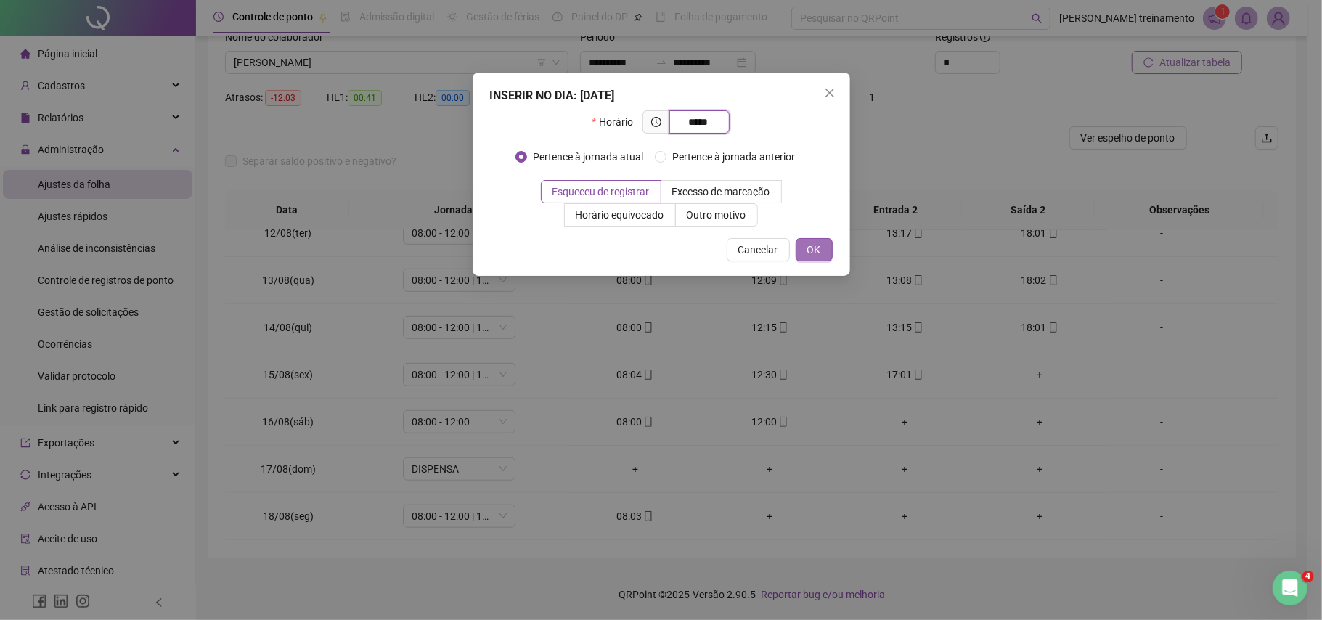
type input "*****"
click at [808, 247] on span "OK" at bounding box center [814, 250] width 14 height 16
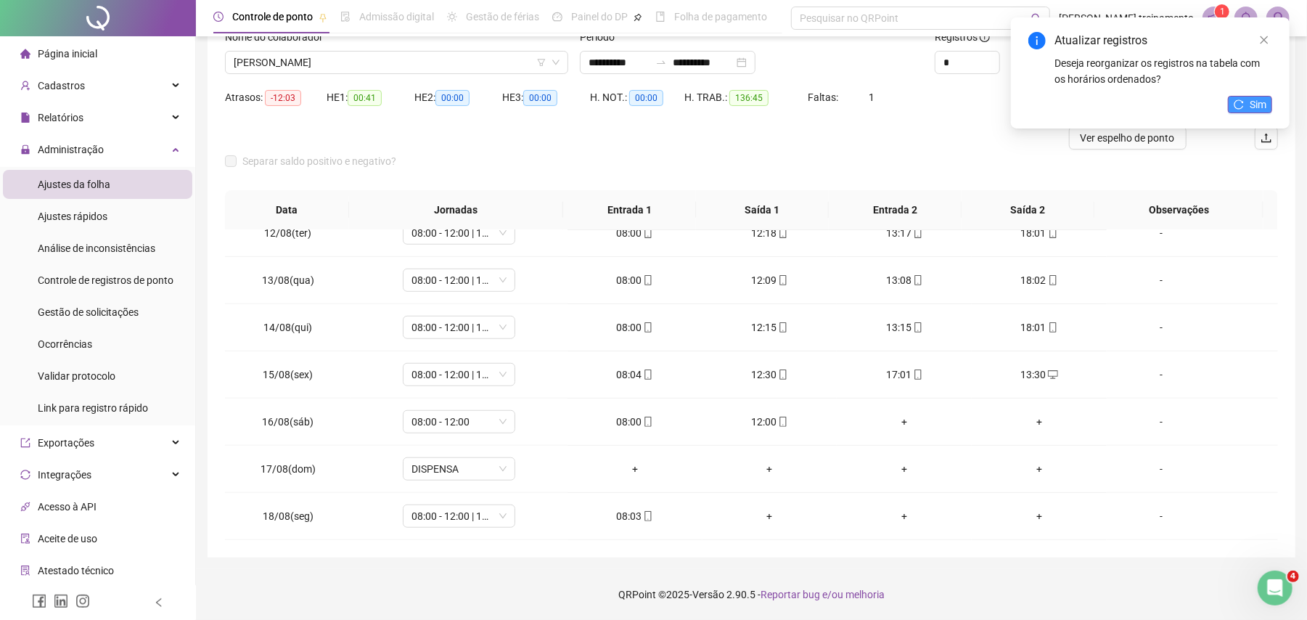
click at [1257, 99] on span "Sim" at bounding box center [1258, 105] width 17 height 16
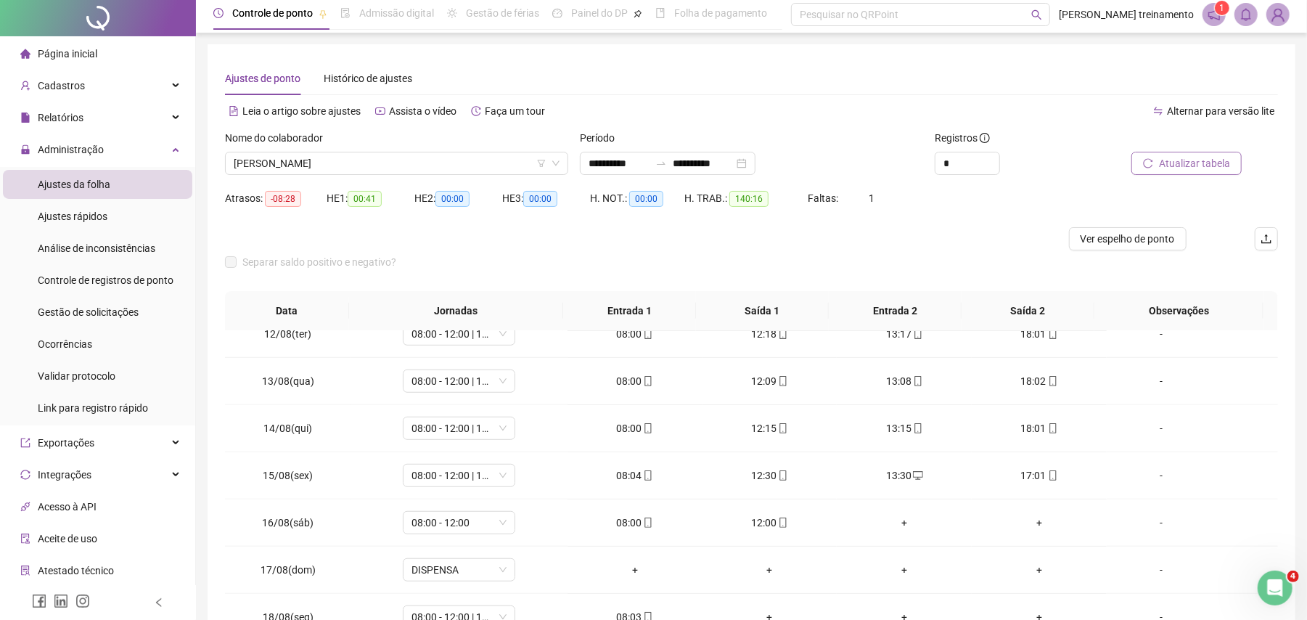
scroll to position [0, 0]
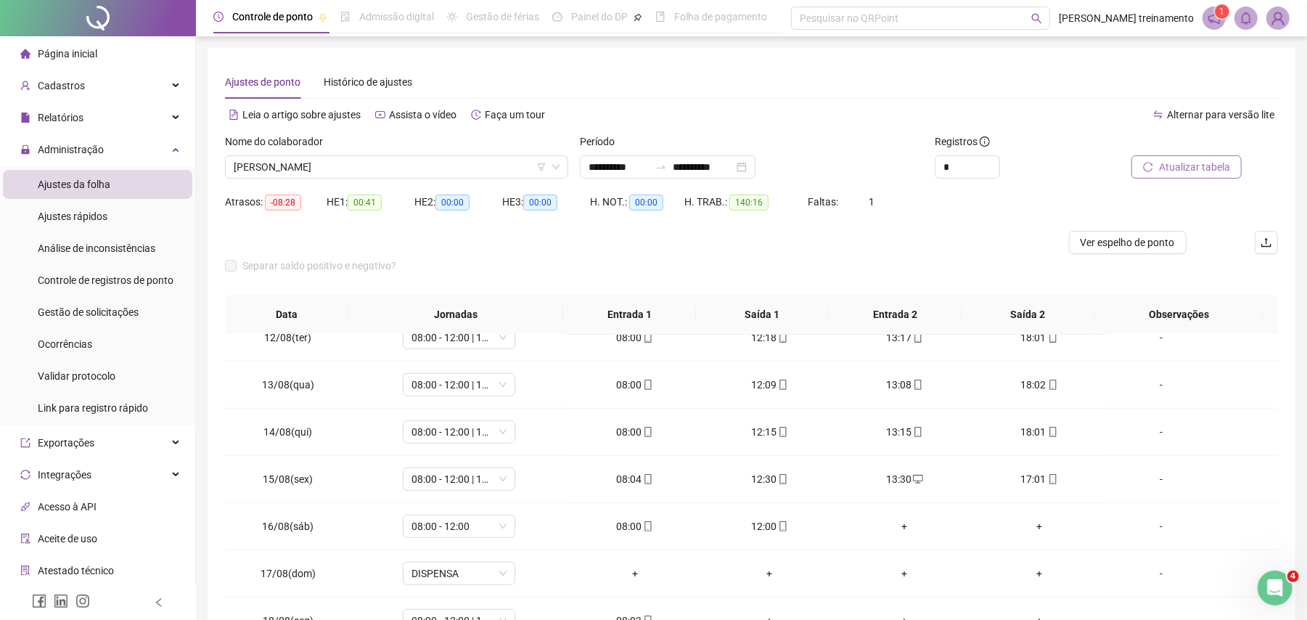
click at [1205, 165] on span "Atualizar tabela" at bounding box center [1194, 167] width 71 height 16
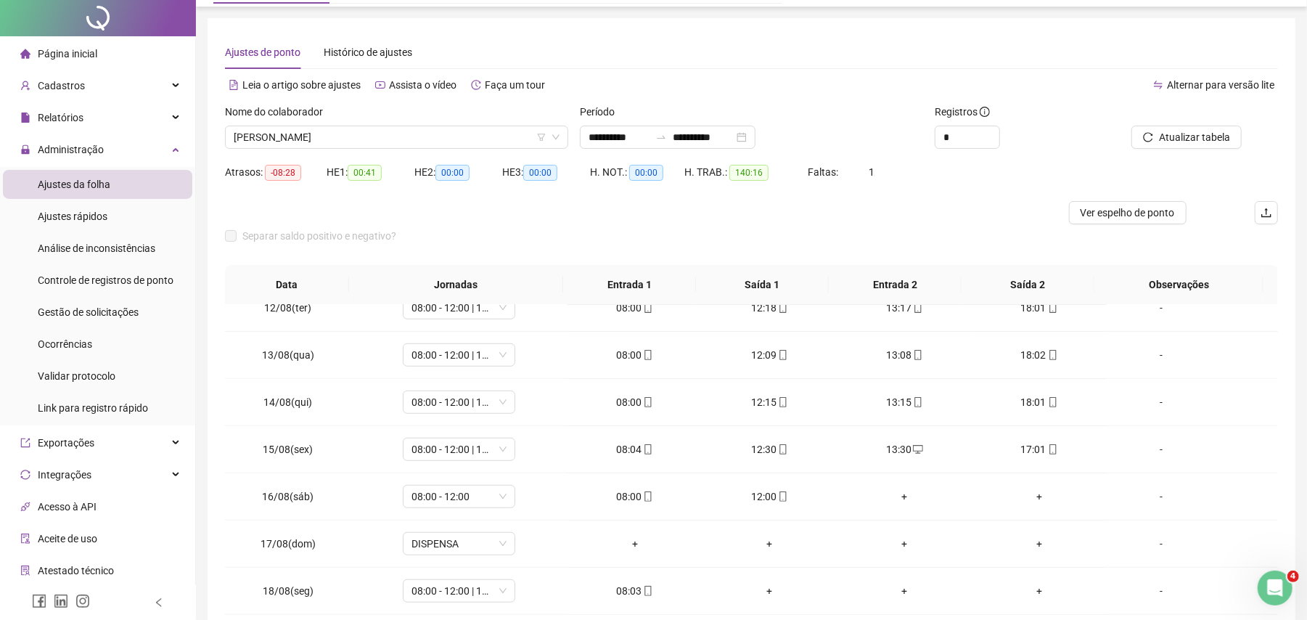
scroll to position [105, 0]
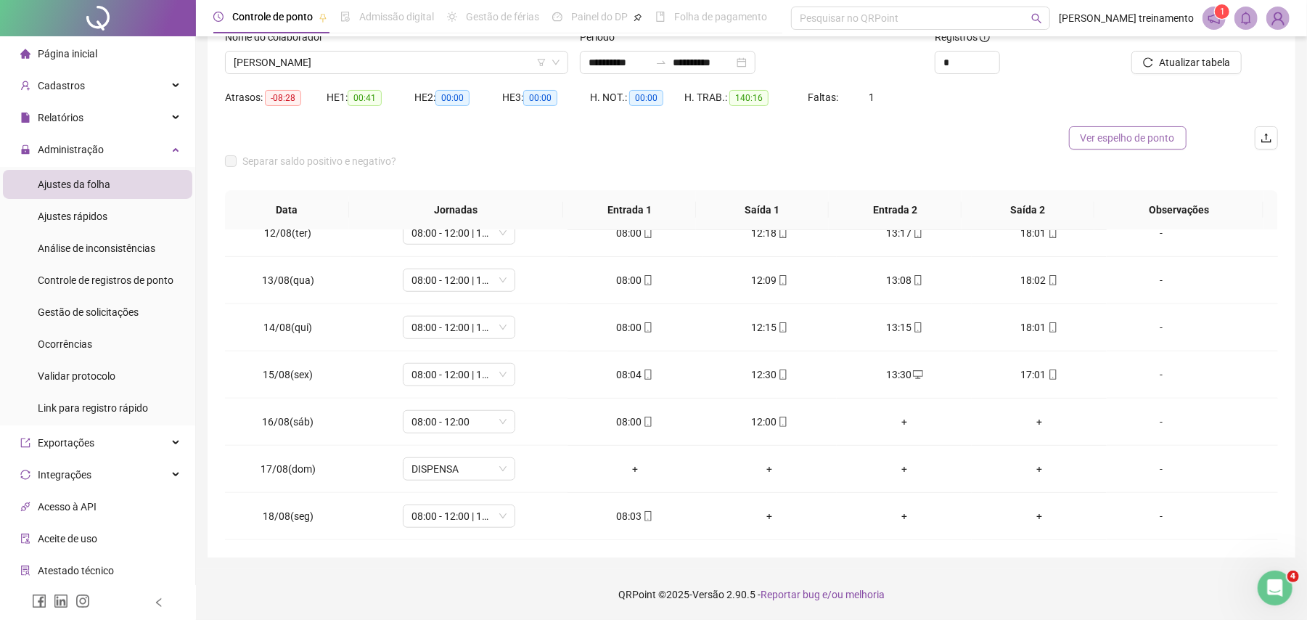
click at [1121, 135] on span "Ver espelho de ponto" at bounding box center [1128, 138] width 94 height 16
click at [492, 60] on span "[PERSON_NAME]" at bounding box center [397, 63] width 326 height 22
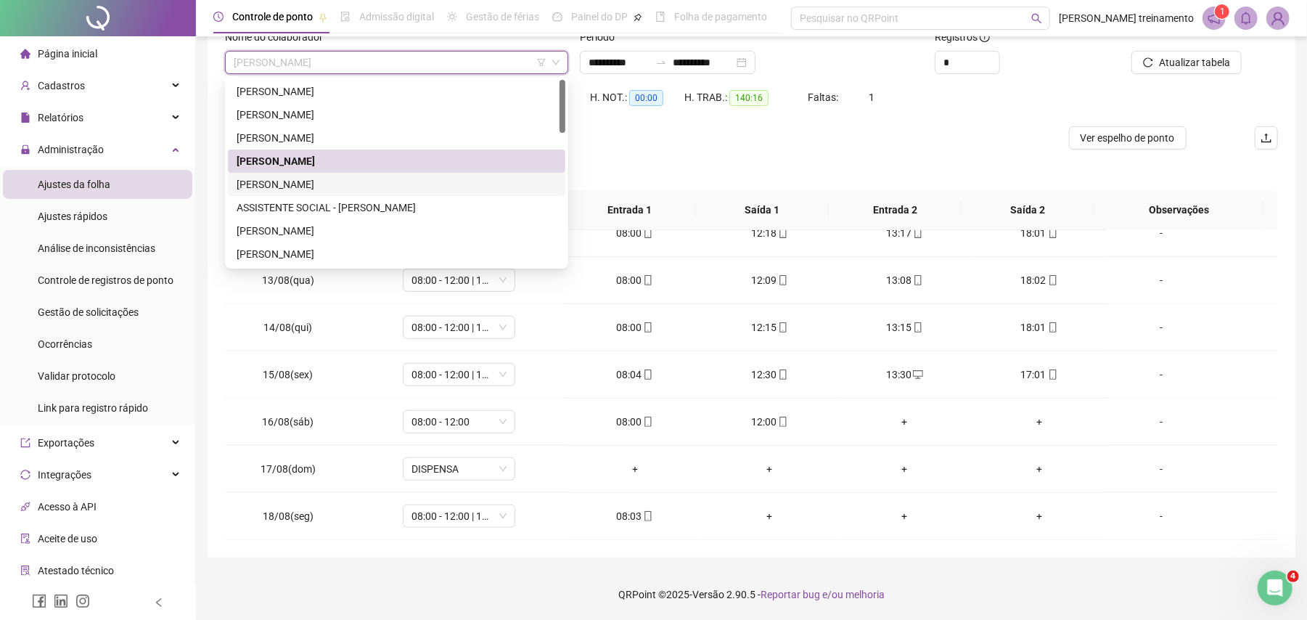
drag, startPoint x: 501, startPoint y: 181, endPoint x: 985, endPoint y: 173, distance: 484.1
click at [502, 181] on div "[PERSON_NAME]" at bounding box center [397, 184] width 320 height 16
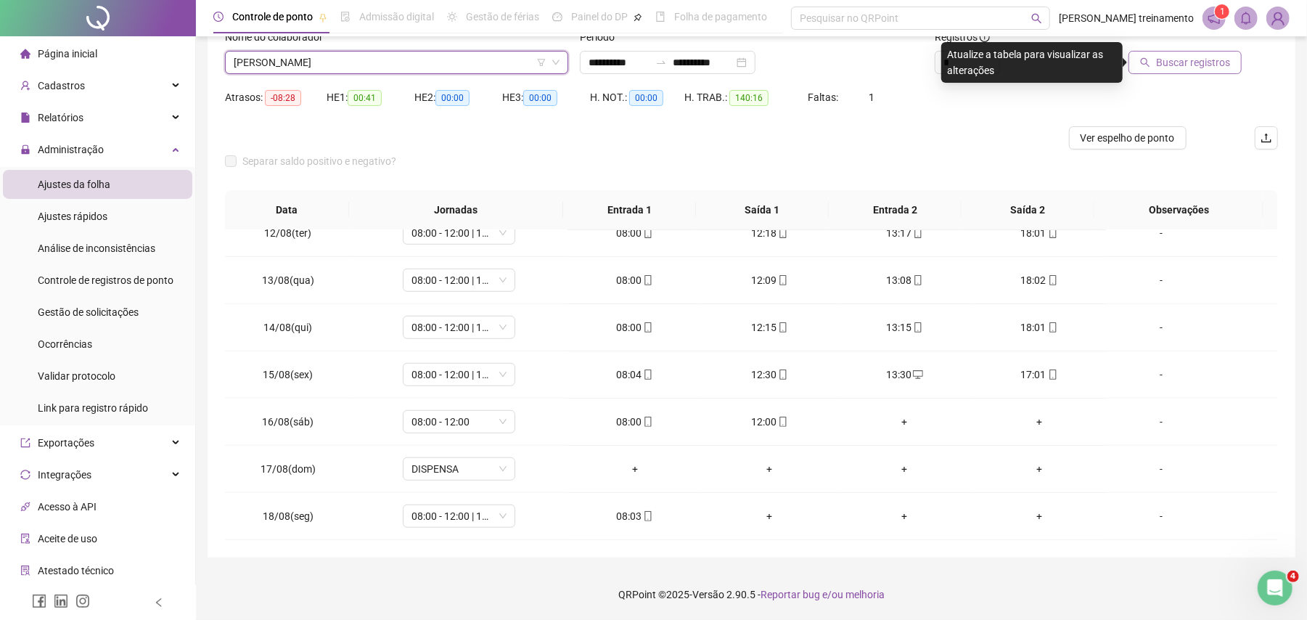
click at [1215, 59] on span "Buscar registros" at bounding box center [1193, 62] width 74 height 16
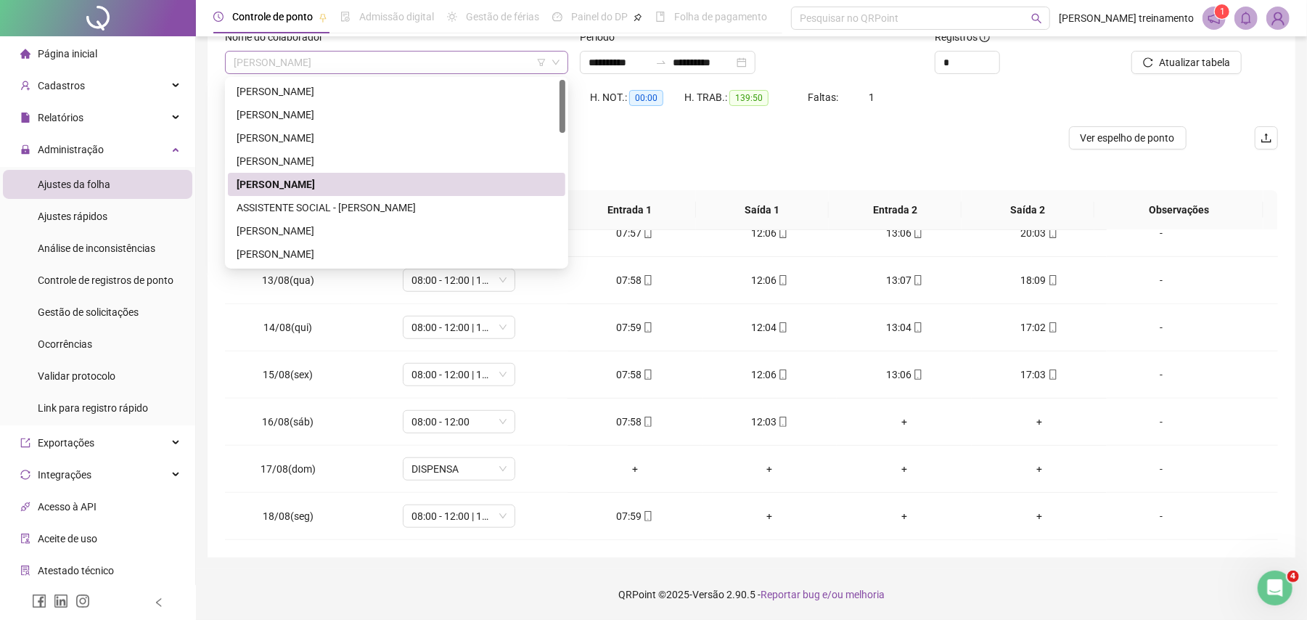
click at [470, 58] on span "[PERSON_NAME]" at bounding box center [397, 63] width 326 height 22
drag, startPoint x: 465, startPoint y: 238, endPoint x: 729, endPoint y: 222, distance: 264.6
click at [468, 237] on div "[PERSON_NAME]" at bounding box center [397, 231] width 320 height 16
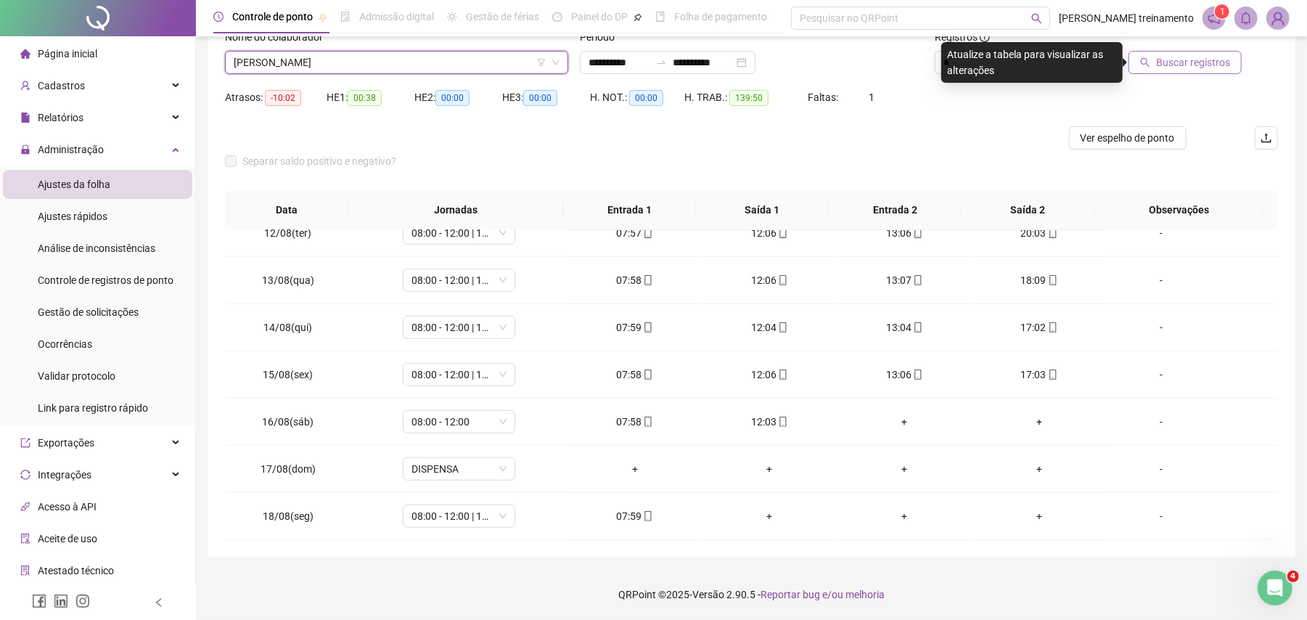
click at [1186, 67] on span "Buscar registros" at bounding box center [1193, 62] width 74 height 16
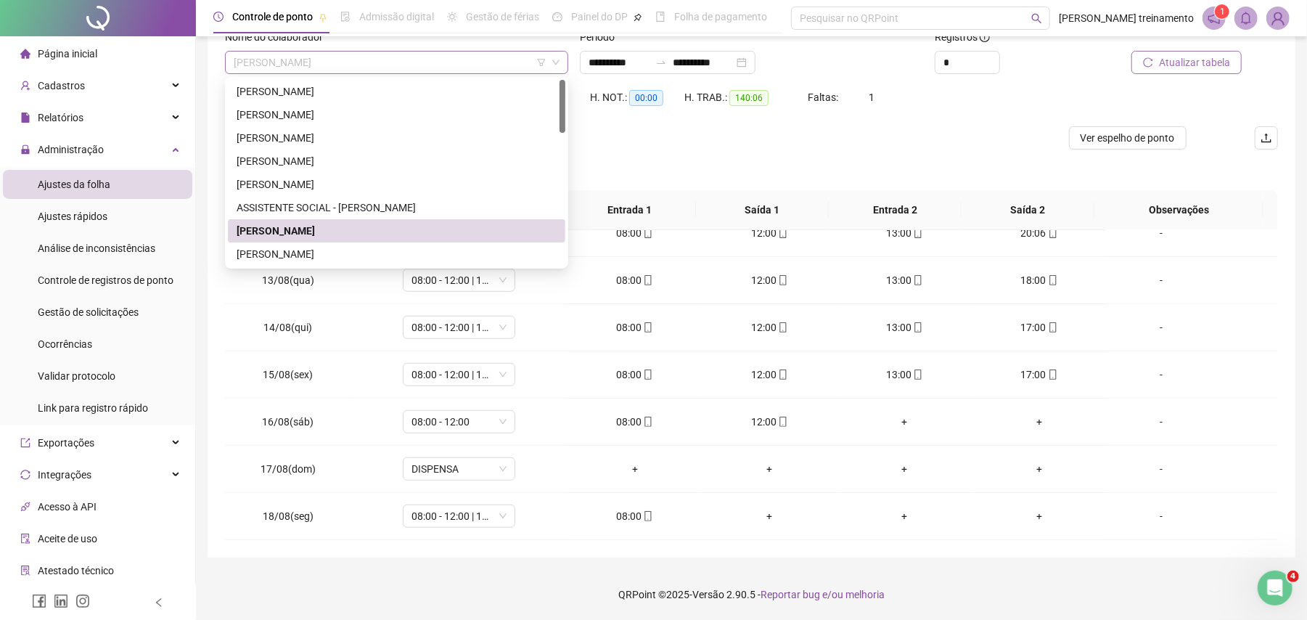
click at [489, 65] on span "[PERSON_NAME]" at bounding box center [397, 63] width 326 height 22
click at [464, 257] on div "[PERSON_NAME]" at bounding box center [397, 254] width 320 height 16
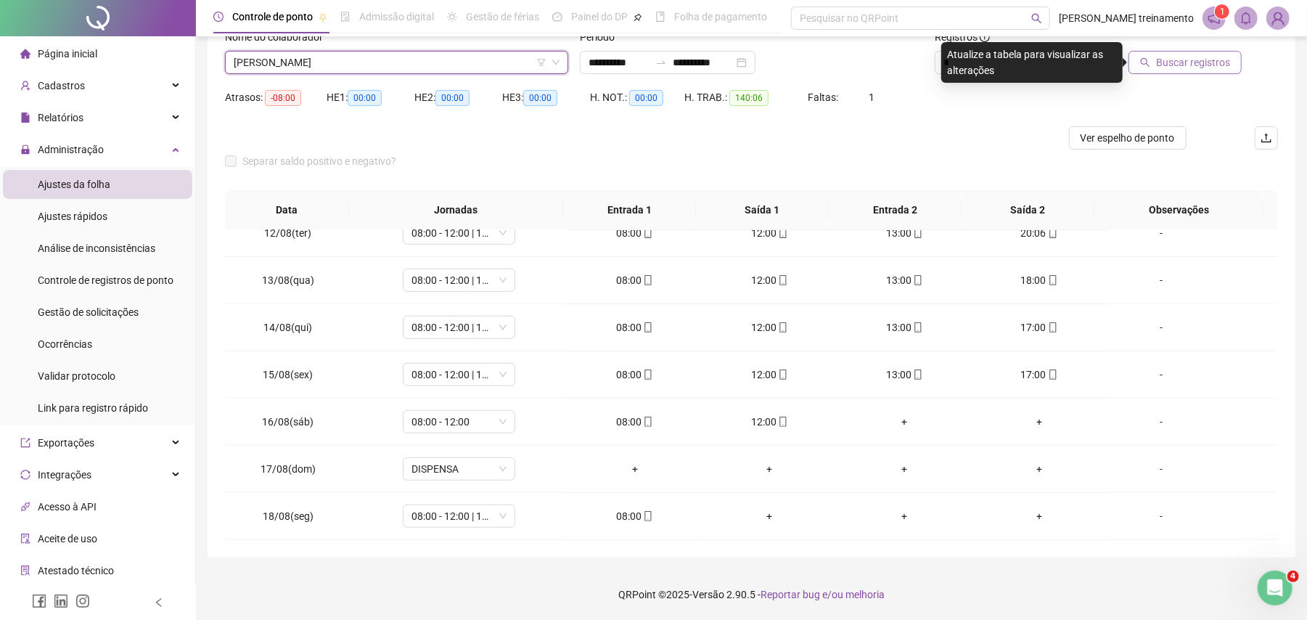
click at [1200, 70] on span "Buscar registros" at bounding box center [1193, 62] width 74 height 16
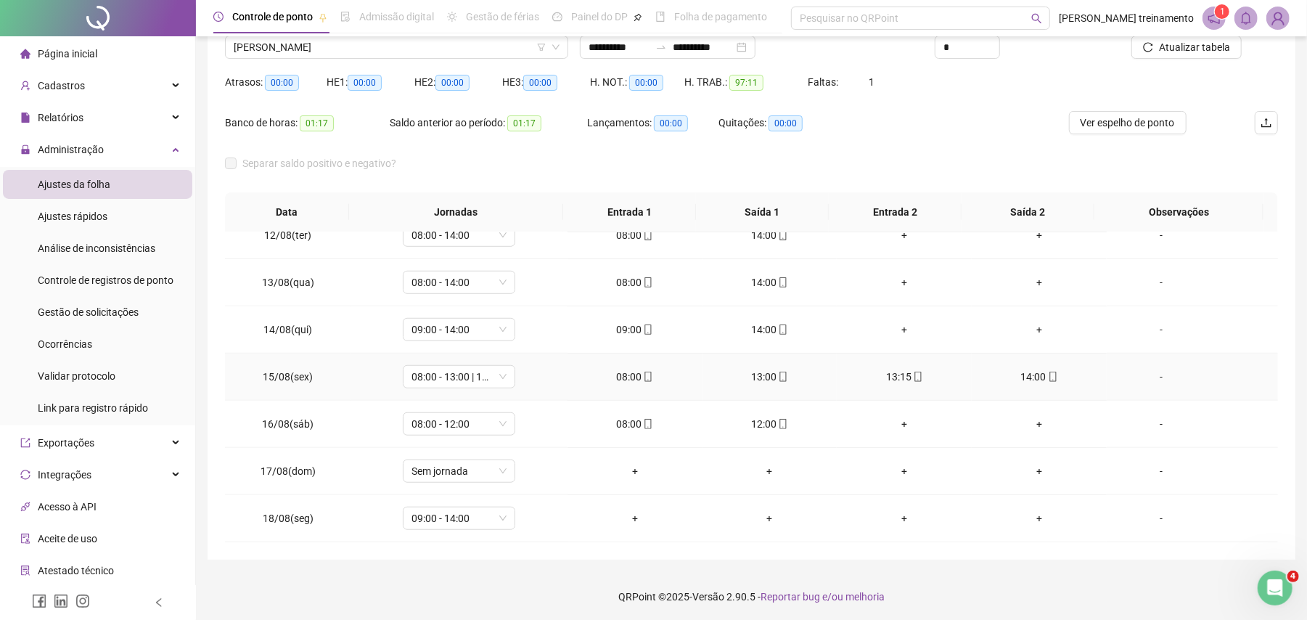
scroll to position [122, 0]
click at [463, 377] on span "08:00 - 13:00 | 13:15 - 14:00" at bounding box center [458, 375] width 95 height 22
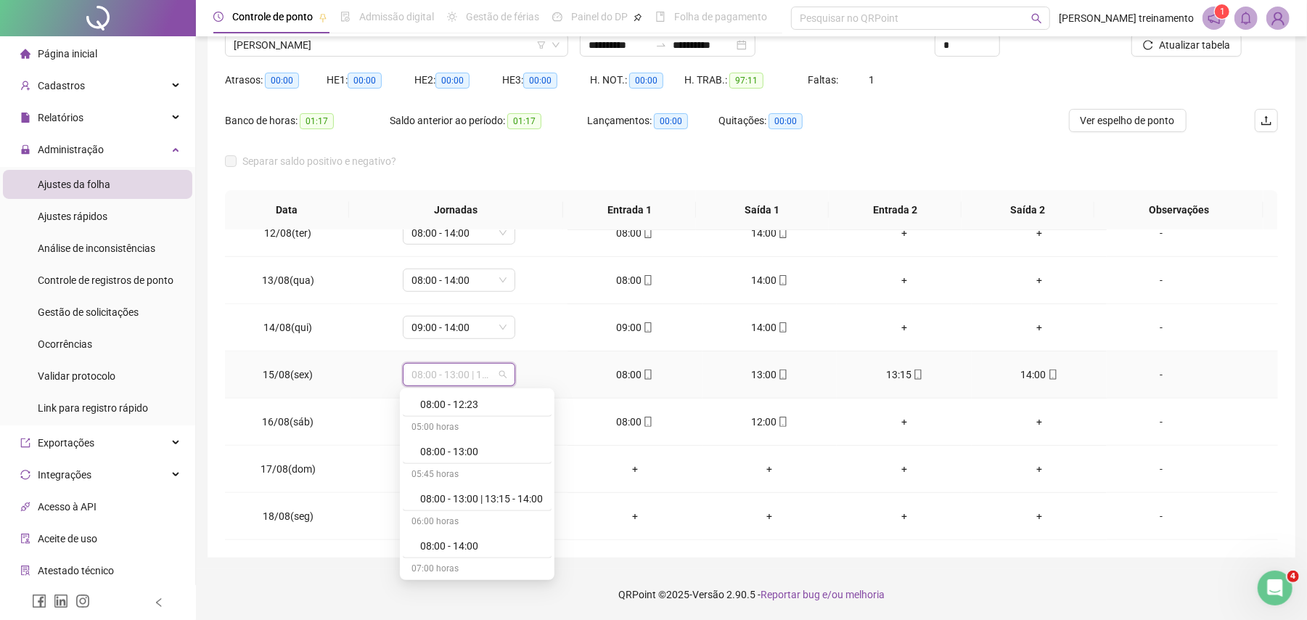
scroll to position [967, 0]
click at [508, 406] on div "08:00 - 13:00 | 13:15 - 14:00" at bounding box center [481, 402] width 123 height 16
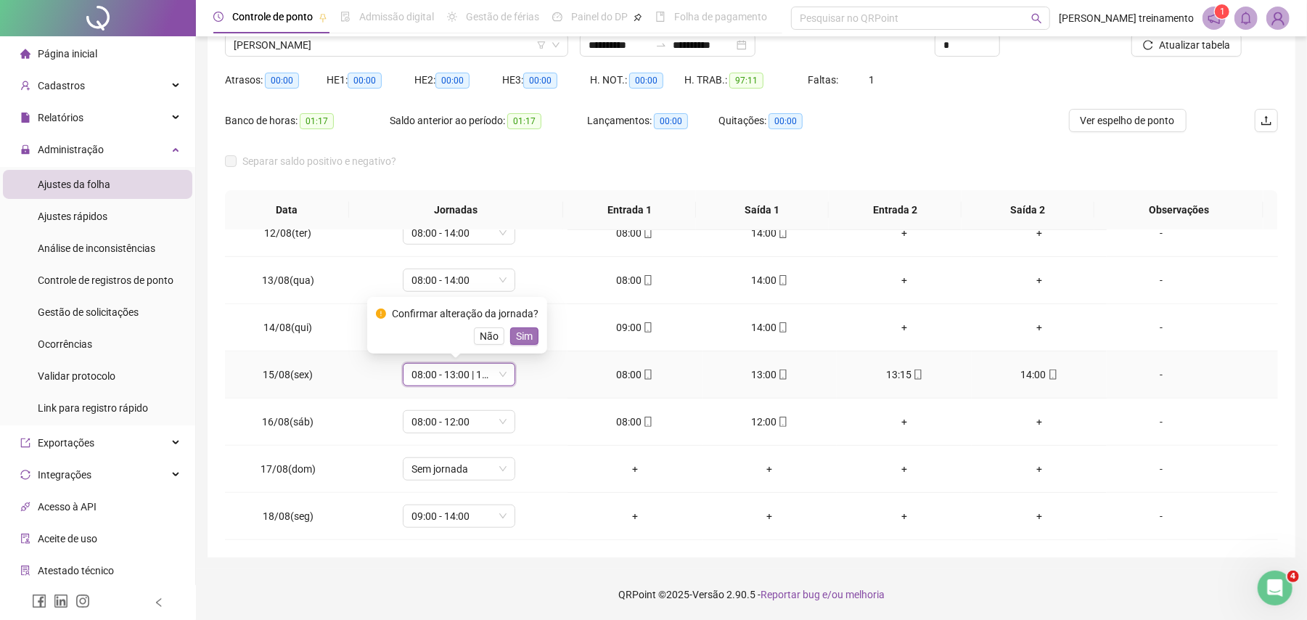
click at [520, 343] on span "Sim" at bounding box center [524, 336] width 17 height 16
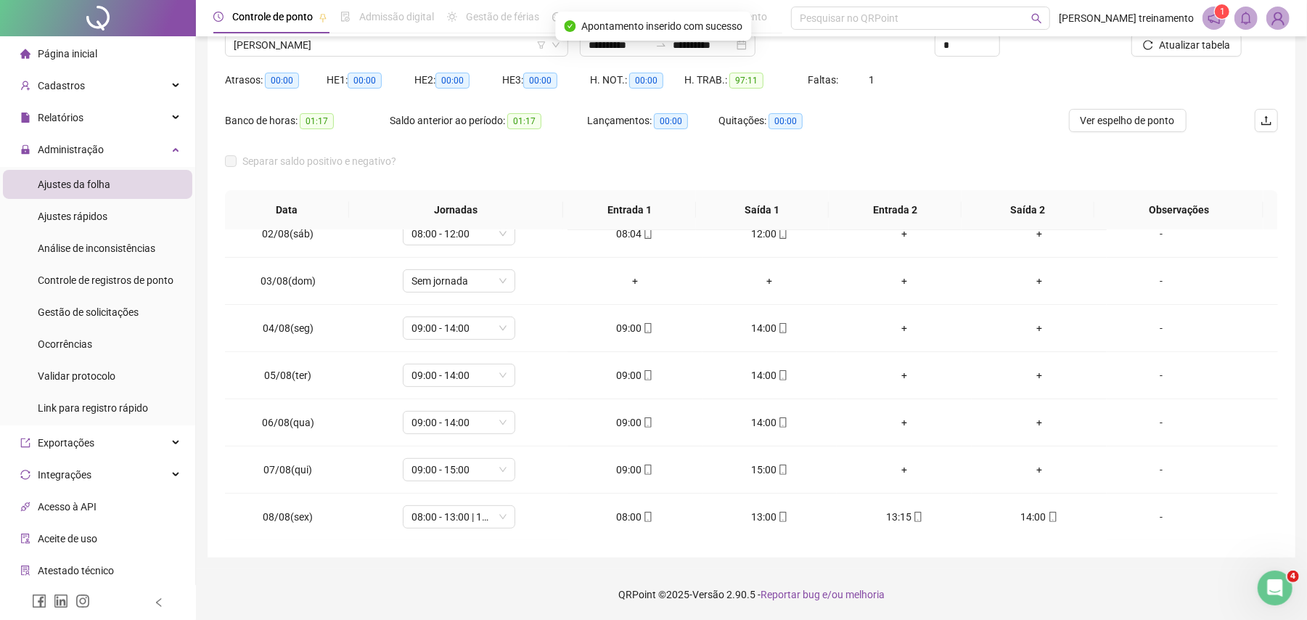
scroll to position [344, 0]
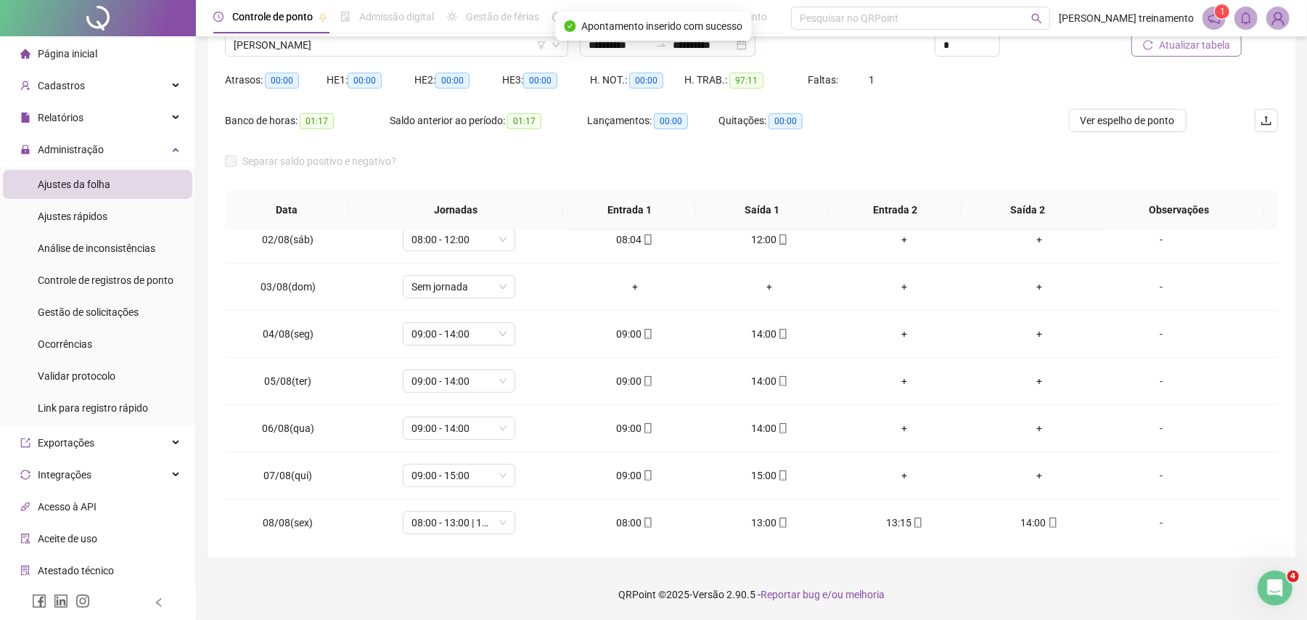
click at [1203, 48] on span "Atualizar tabela" at bounding box center [1194, 45] width 71 height 16
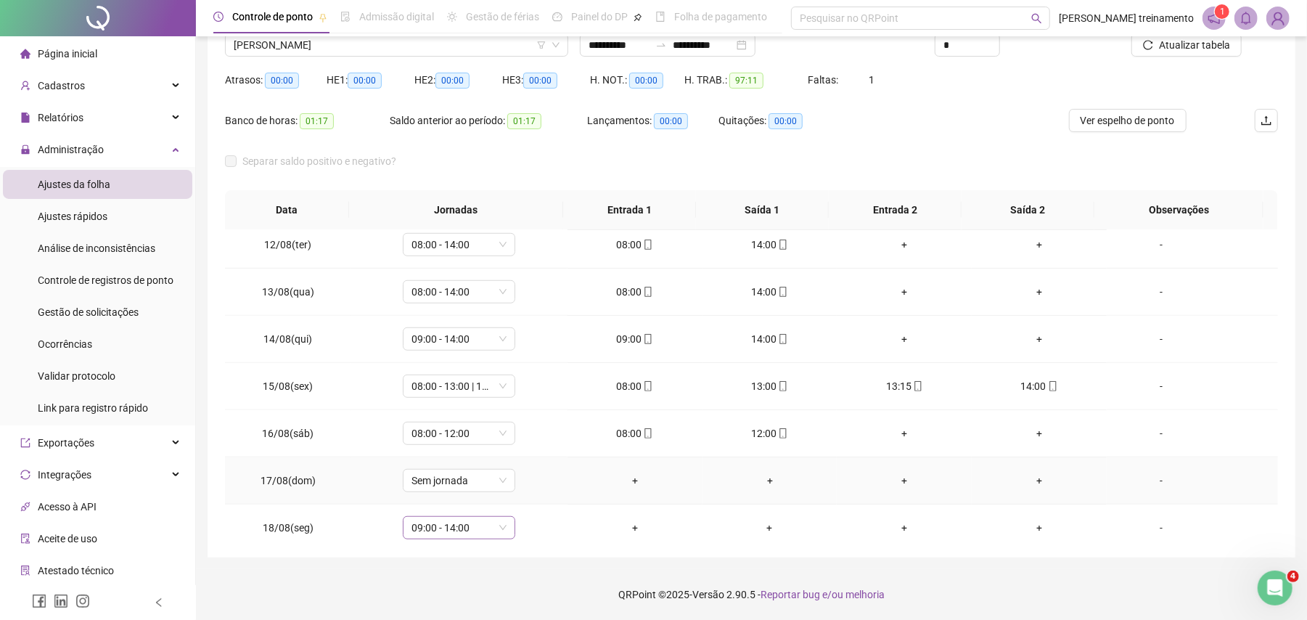
scroll to position [828, 0]
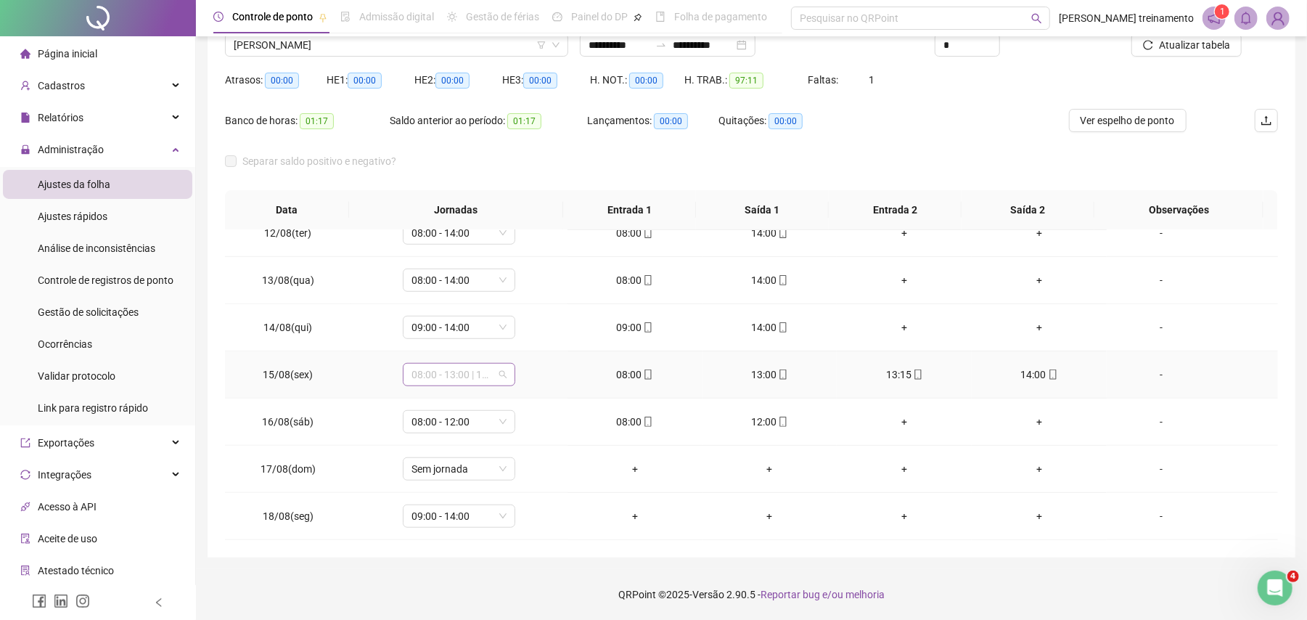
click at [456, 373] on span "08:00 - 13:00 | 13:15 - 14:00" at bounding box center [458, 375] width 95 height 22
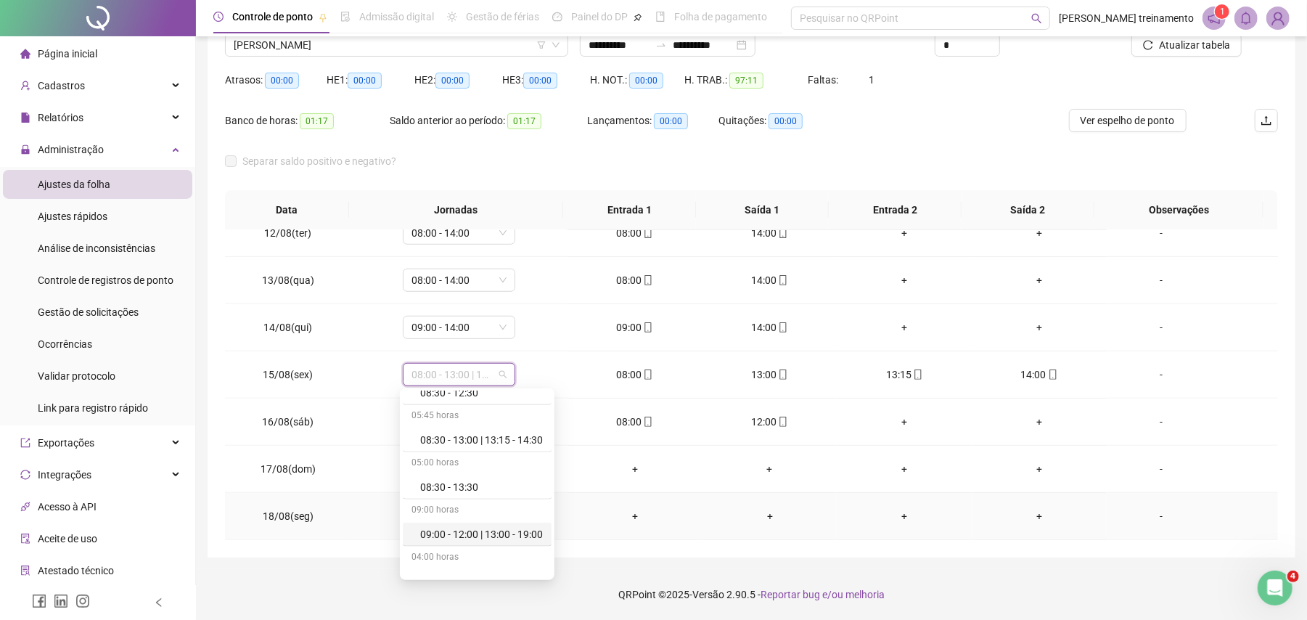
click at [707, 493] on td "+" at bounding box center [769, 516] width 135 height 47
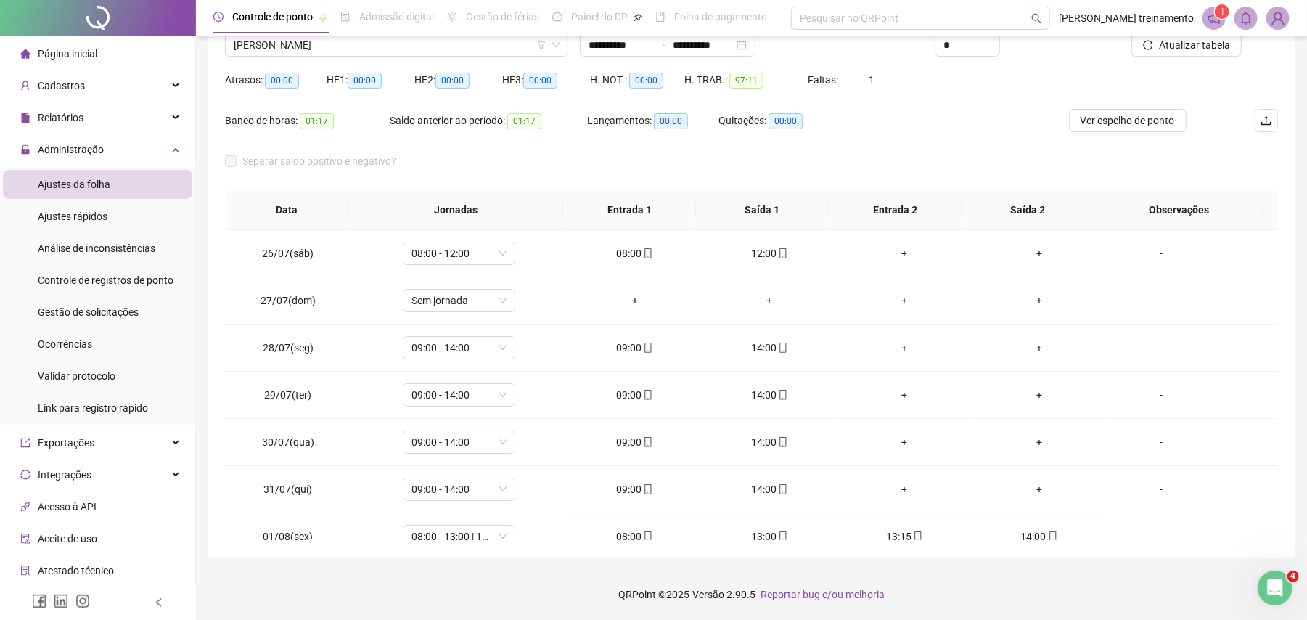
scroll to position [0, 0]
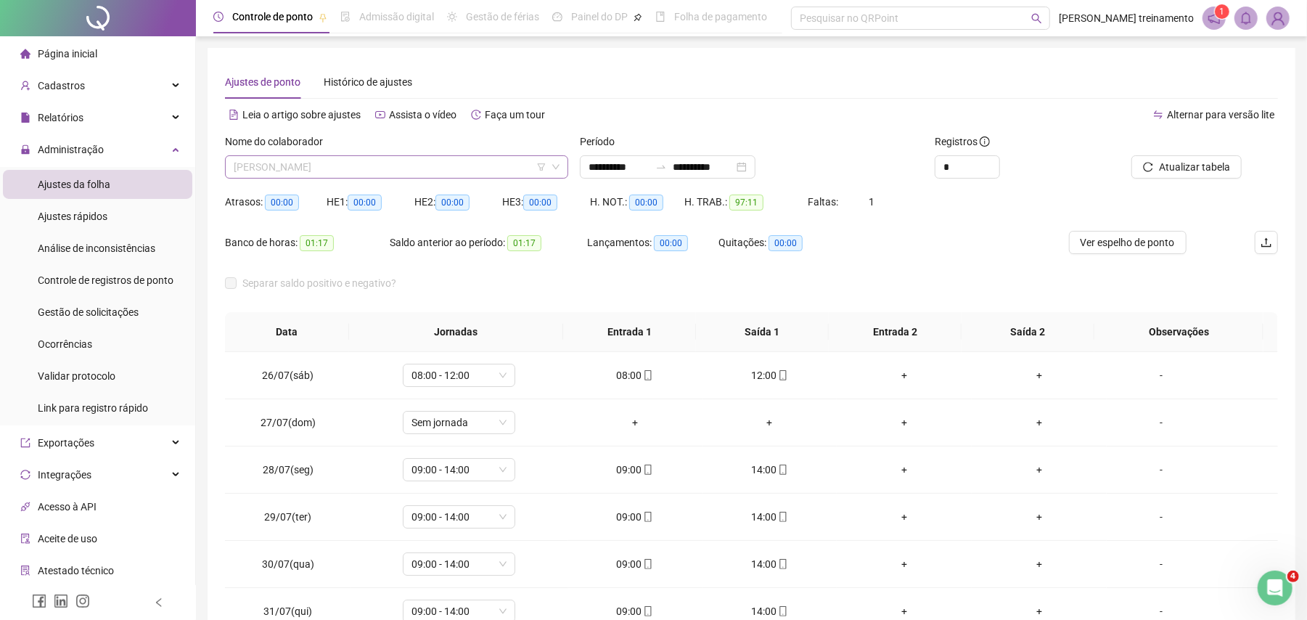
click at [483, 167] on span "[PERSON_NAME]" at bounding box center [397, 167] width 326 height 22
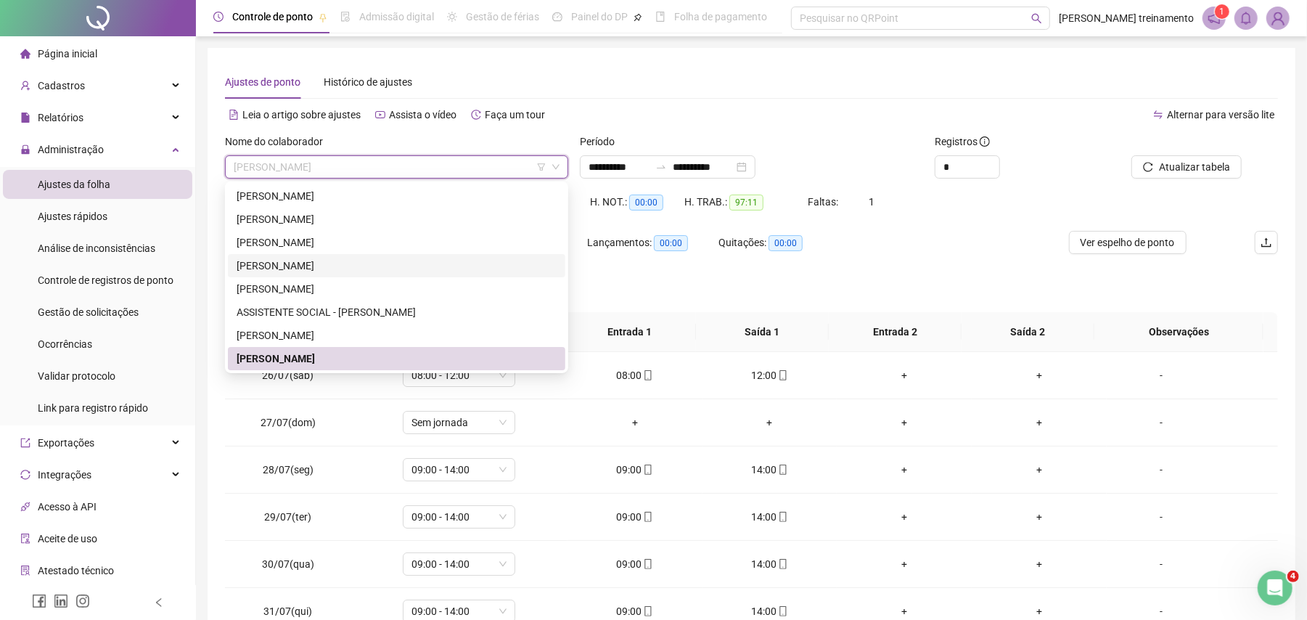
scroll to position [97, 0]
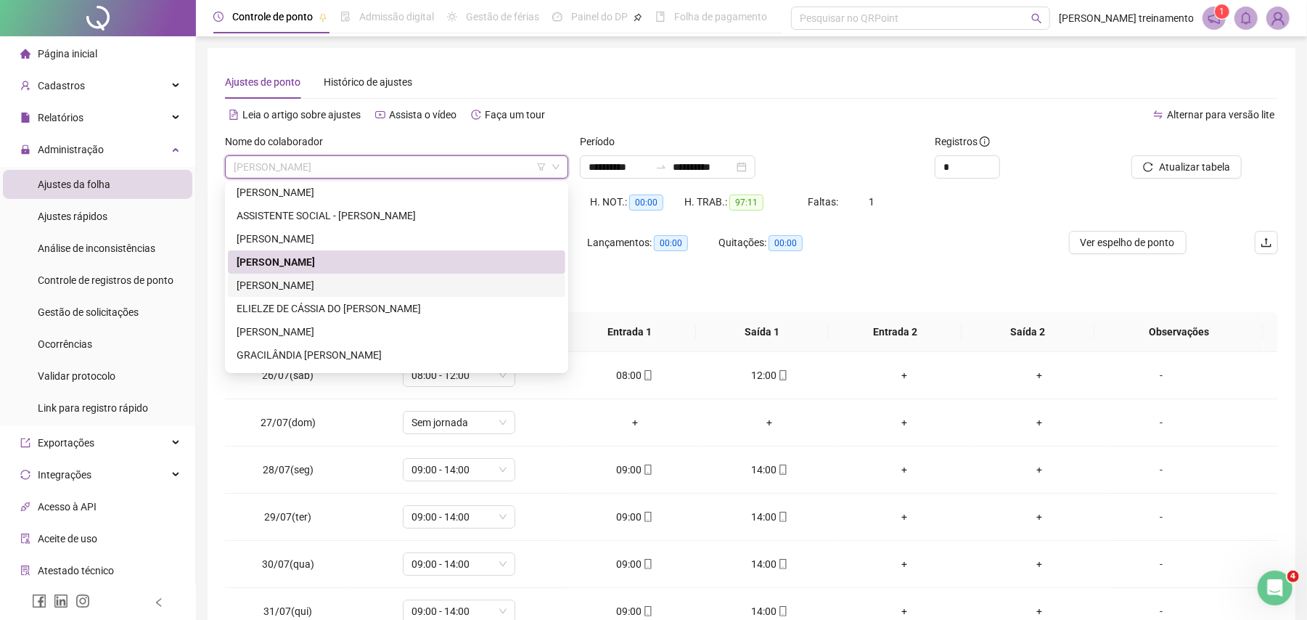
click at [460, 282] on div "[PERSON_NAME]" at bounding box center [397, 285] width 320 height 16
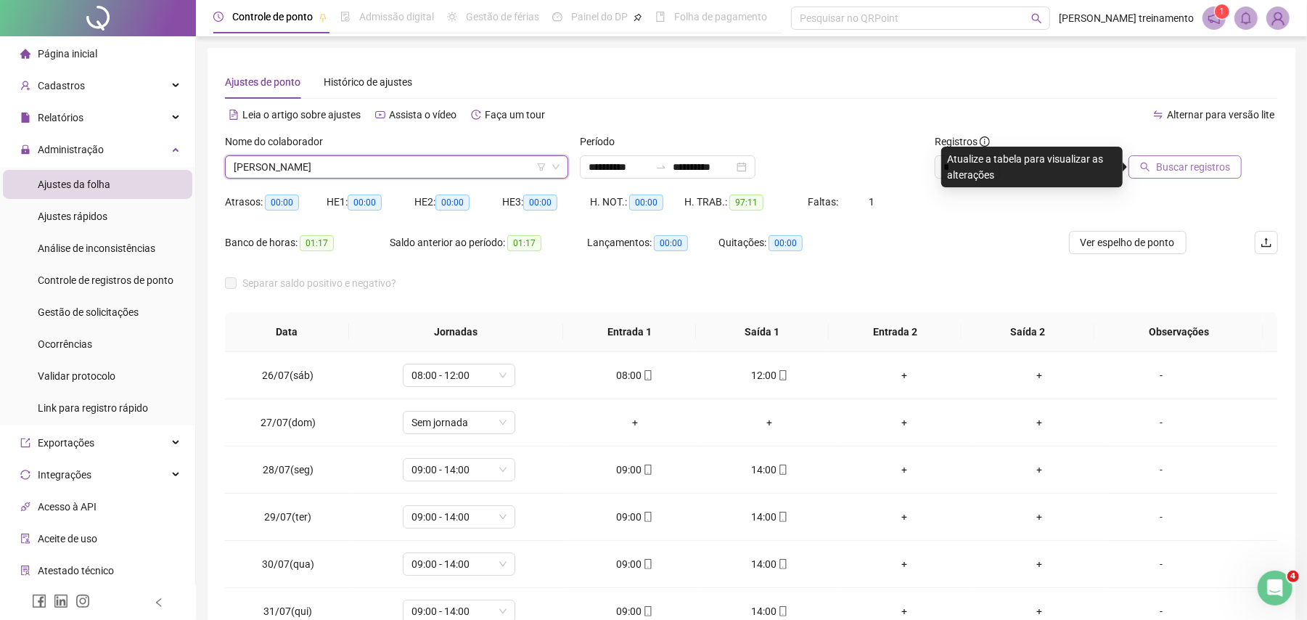
click at [1205, 169] on span "Buscar registros" at bounding box center [1193, 167] width 74 height 16
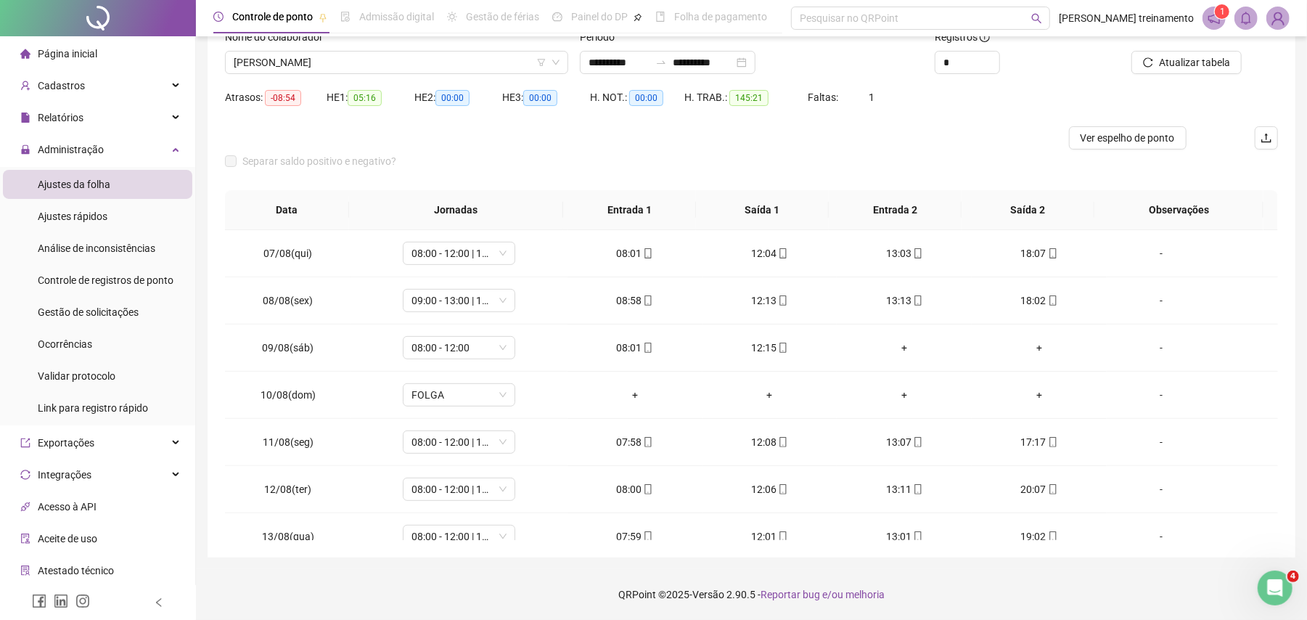
scroll to position [828, 0]
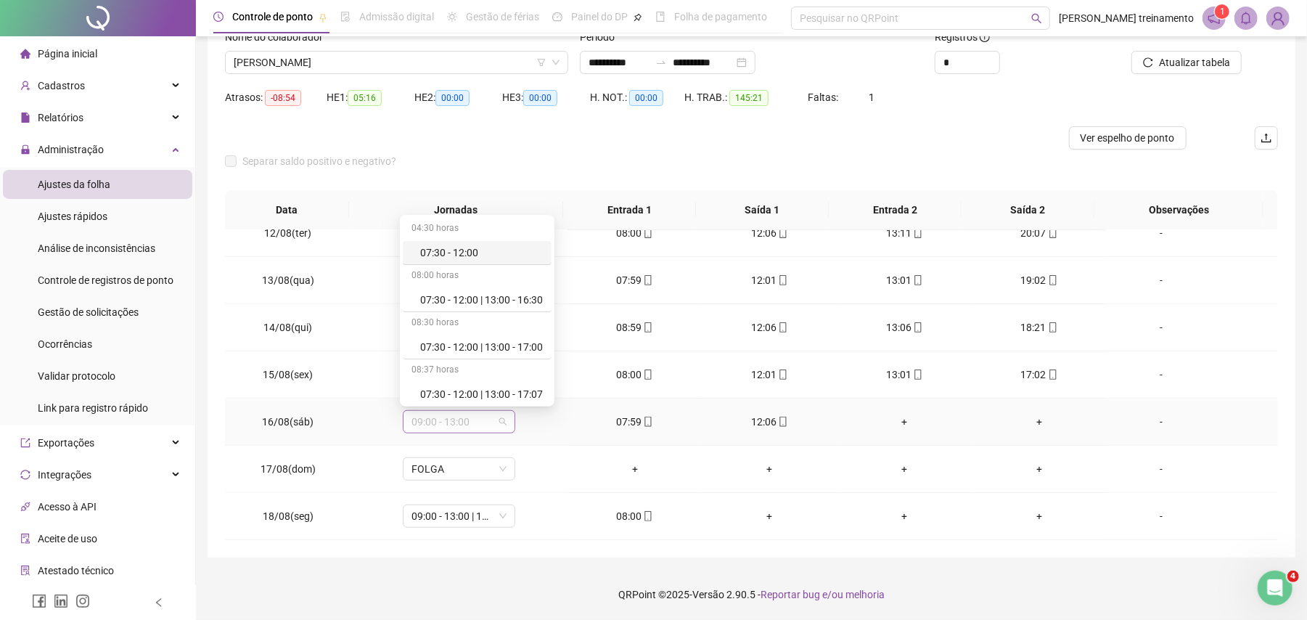
click at [470, 422] on span "09:00 - 13:00" at bounding box center [458, 422] width 95 height 22
click at [488, 293] on div "08:00 - 12:00" at bounding box center [481, 290] width 123 height 16
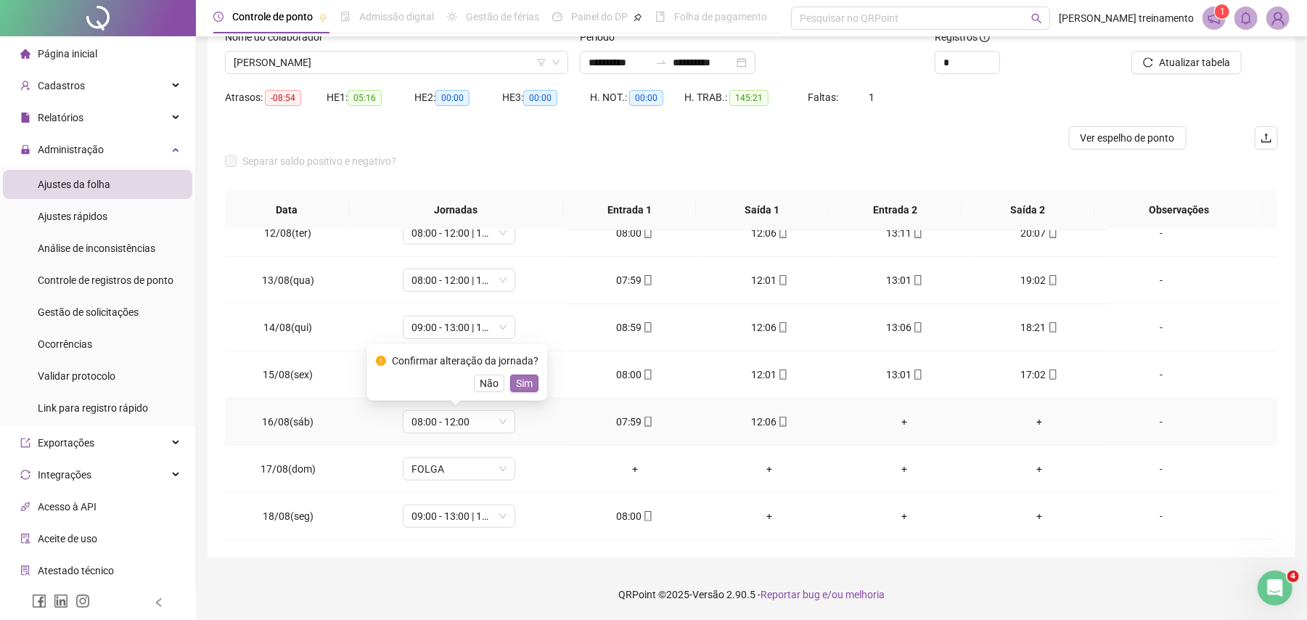
click at [526, 383] on span "Sim" at bounding box center [524, 383] width 17 height 16
click at [459, 520] on span "09:00 - 13:00 | 14:00 - 18:00" at bounding box center [458, 516] width 95 height 22
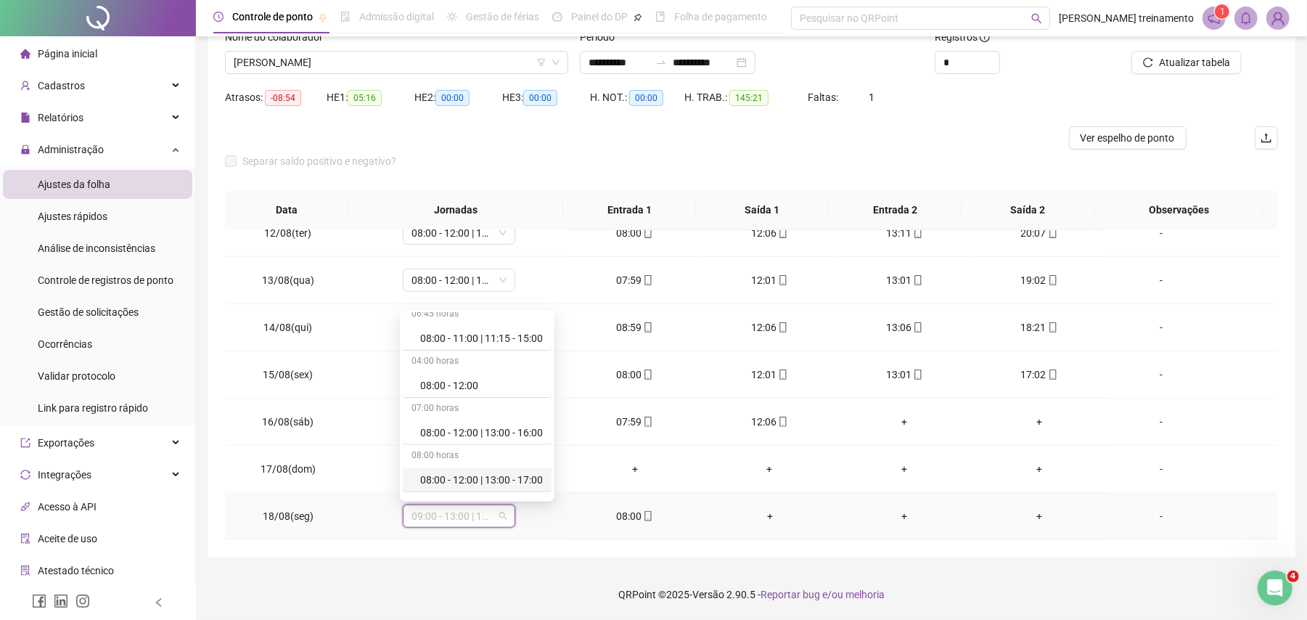
click at [489, 483] on div "08:00 - 12:00 | 13:00 - 17:00" at bounding box center [481, 480] width 123 height 16
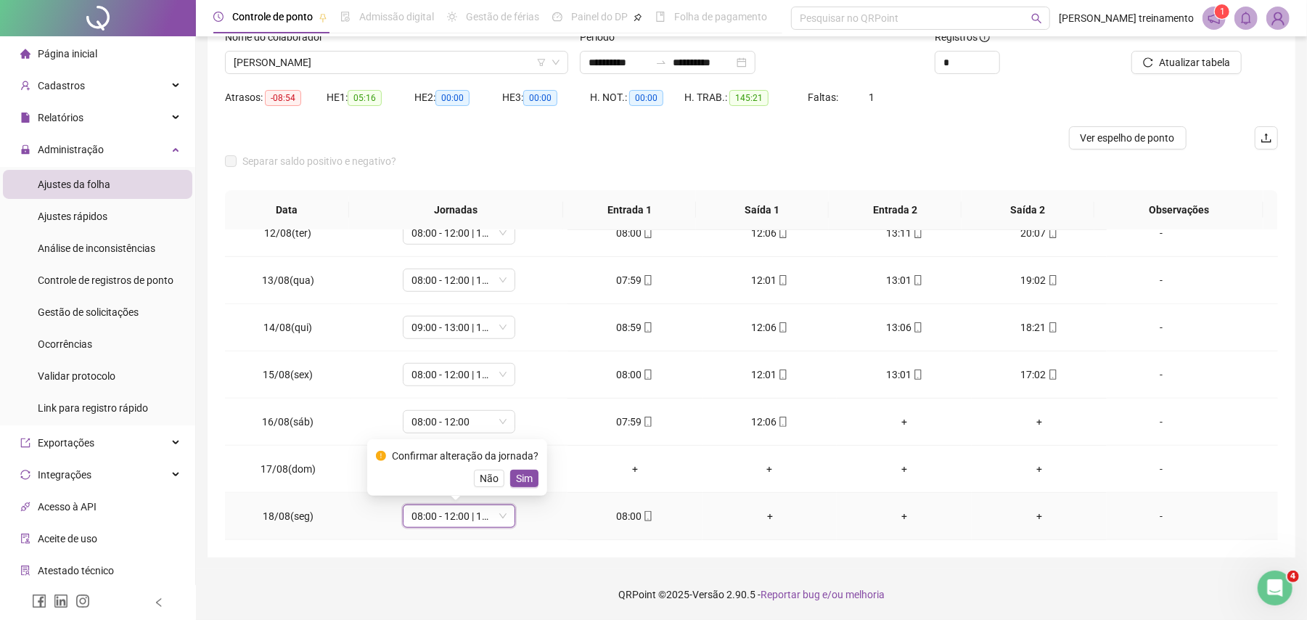
click at [523, 478] on span "Sim" at bounding box center [524, 478] width 17 height 16
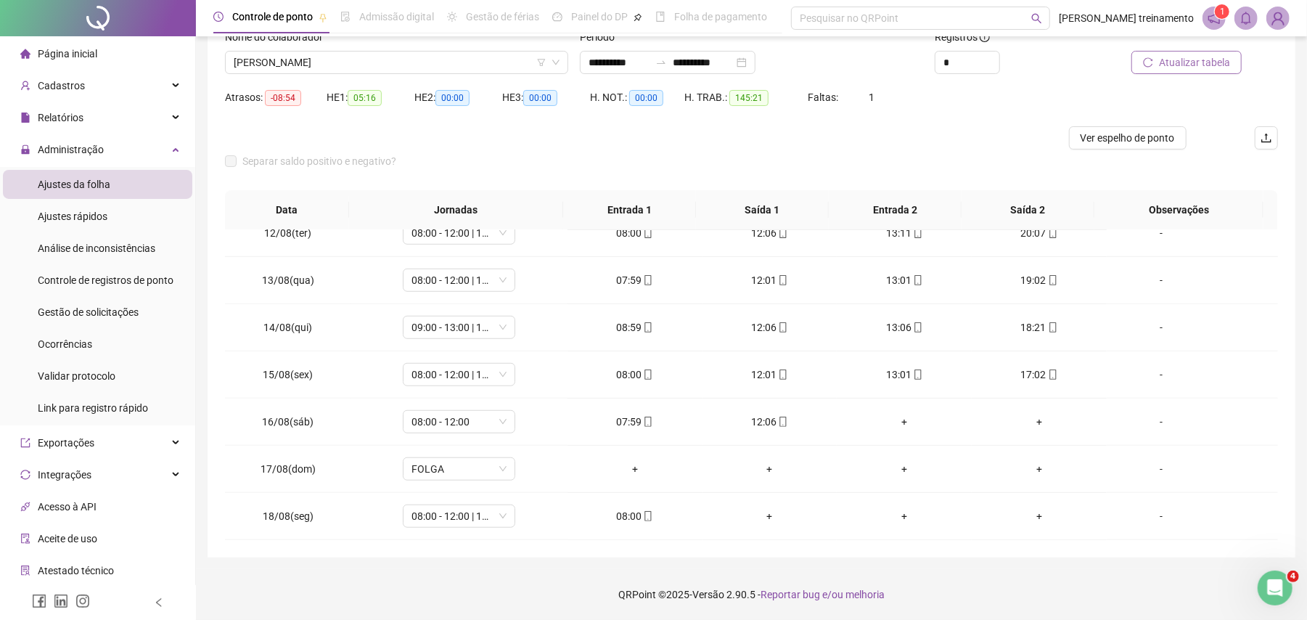
click at [1206, 65] on span "Atualizar tabela" at bounding box center [1194, 62] width 71 height 16
click at [1176, 67] on span "Atualizar tabela" at bounding box center [1194, 62] width 71 height 16
click at [492, 62] on span "[PERSON_NAME]" at bounding box center [397, 63] width 326 height 22
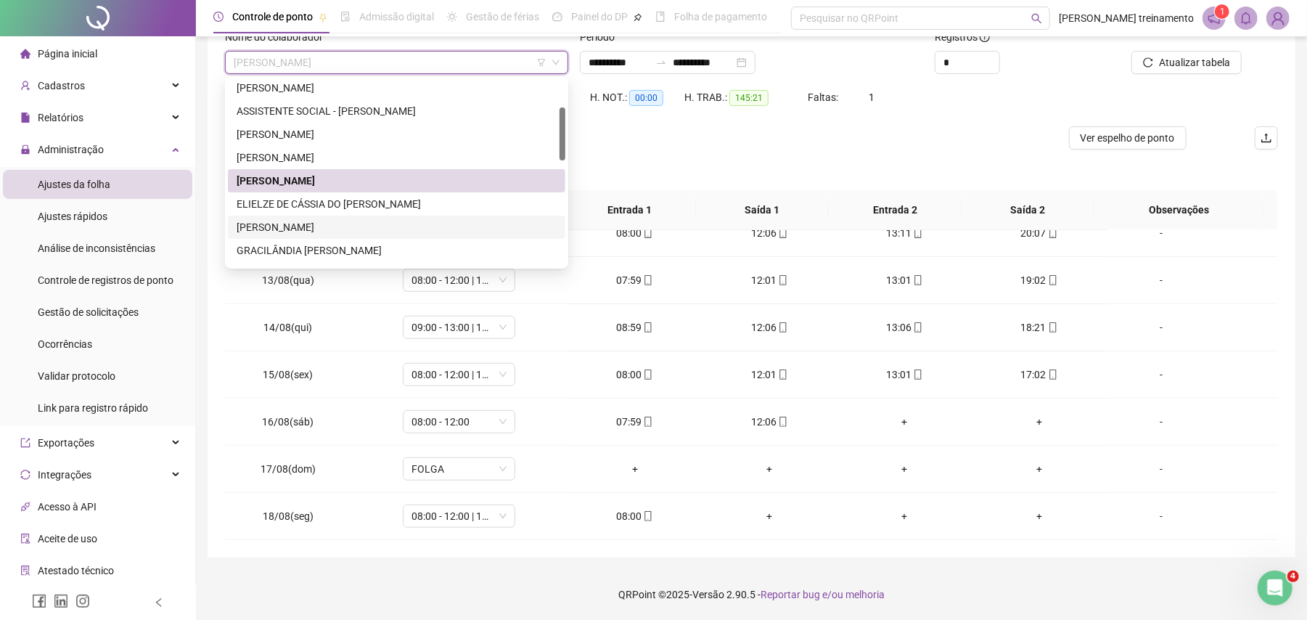
drag, startPoint x: 475, startPoint y: 231, endPoint x: 834, endPoint y: 210, distance: 359.8
click at [476, 231] on div "[PERSON_NAME]" at bounding box center [397, 227] width 320 height 16
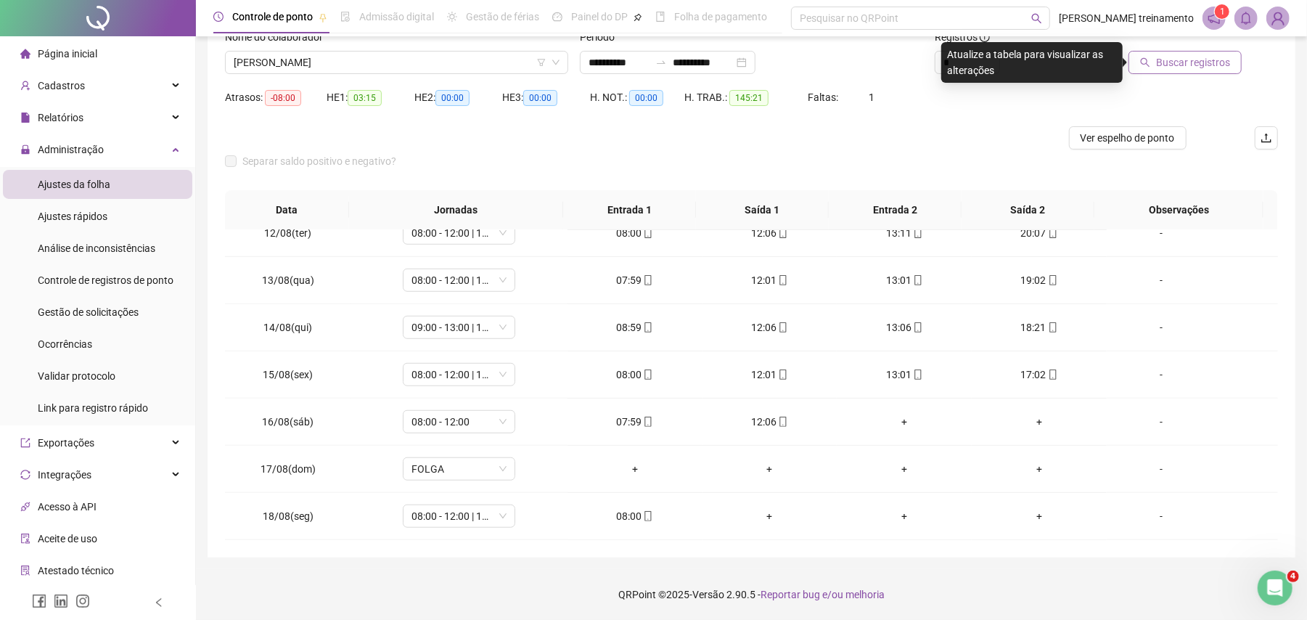
click at [1197, 61] on span "Buscar registros" at bounding box center [1193, 62] width 74 height 16
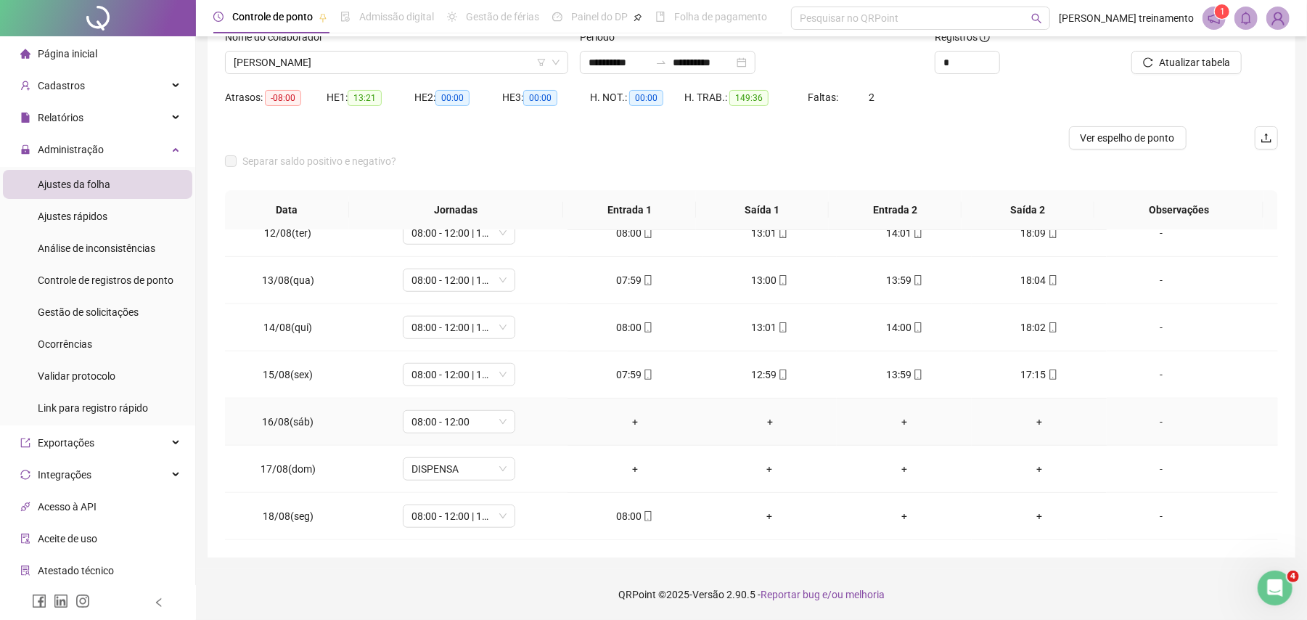
click at [628, 424] on div "+" at bounding box center [635, 422] width 112 height 16
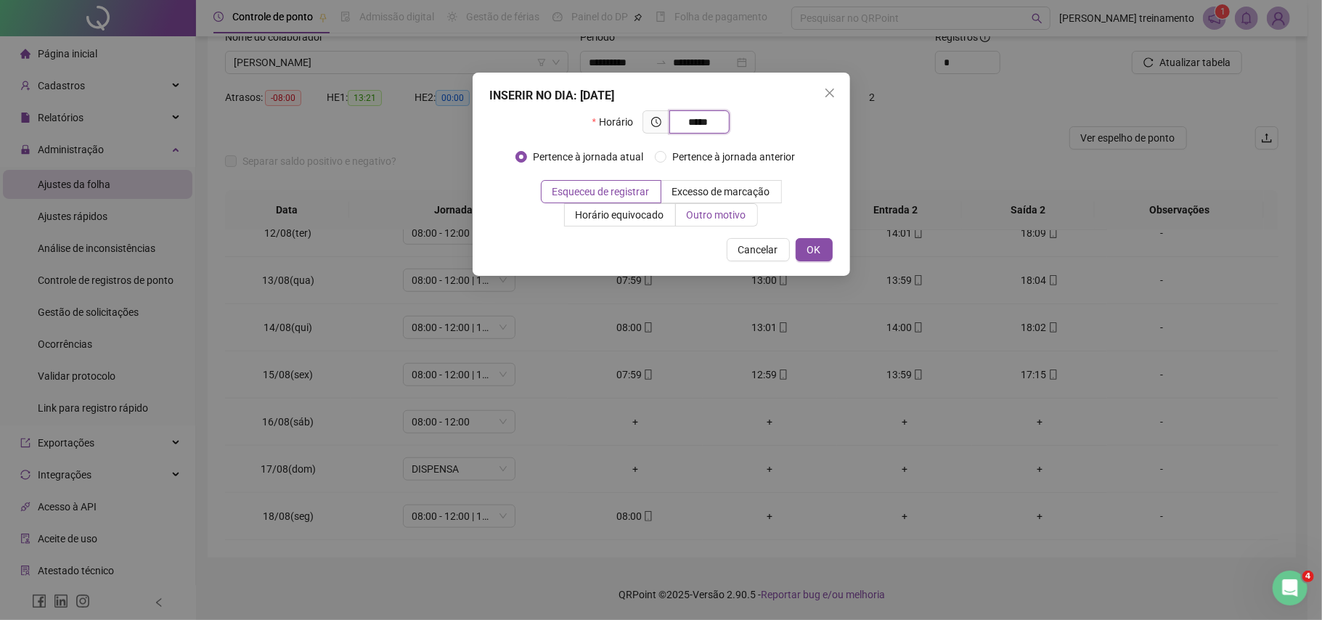
type input "*****"
click at [730, 218] on span "Outro motivo" at bounding box center [717, 215] width 60 height 12
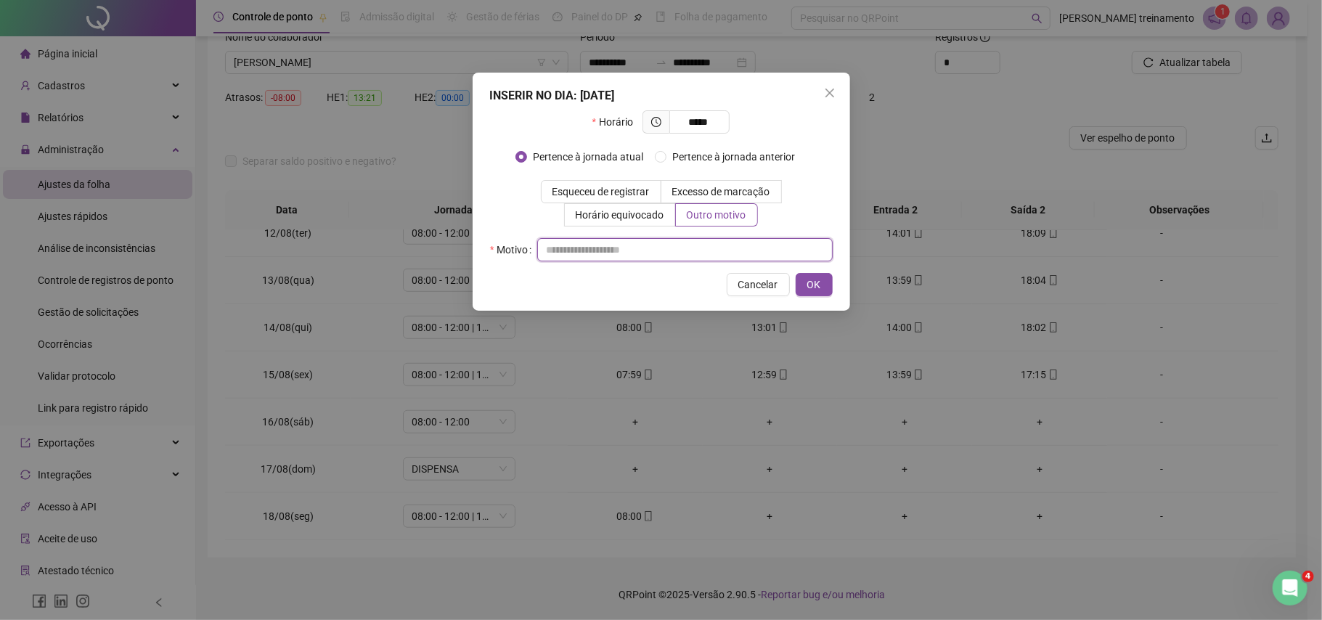
click at [672, 247] on input "text" at bounding box center [684, 249] width 295 height 23
type input "**********"
click at [816, 288] on span "OK" at bounding box center [814, 284] width 14 height 16
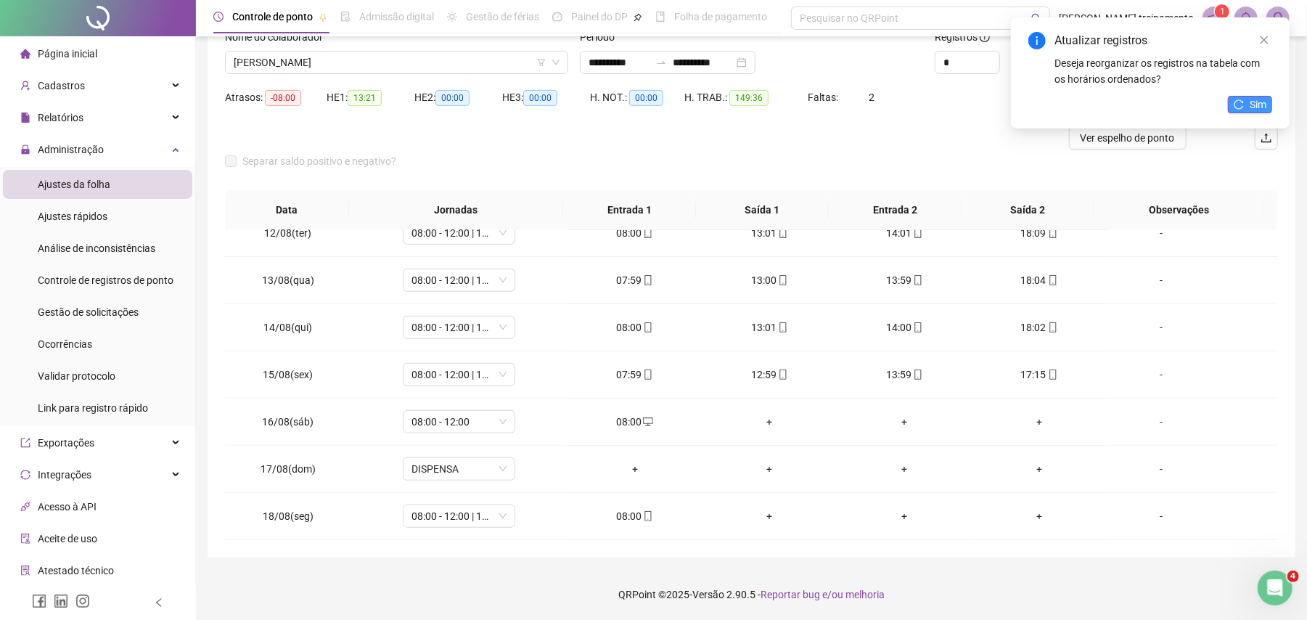
click at [1258, 105] on span "Sim" at bounding box center [1258, 105] width 17 height 16
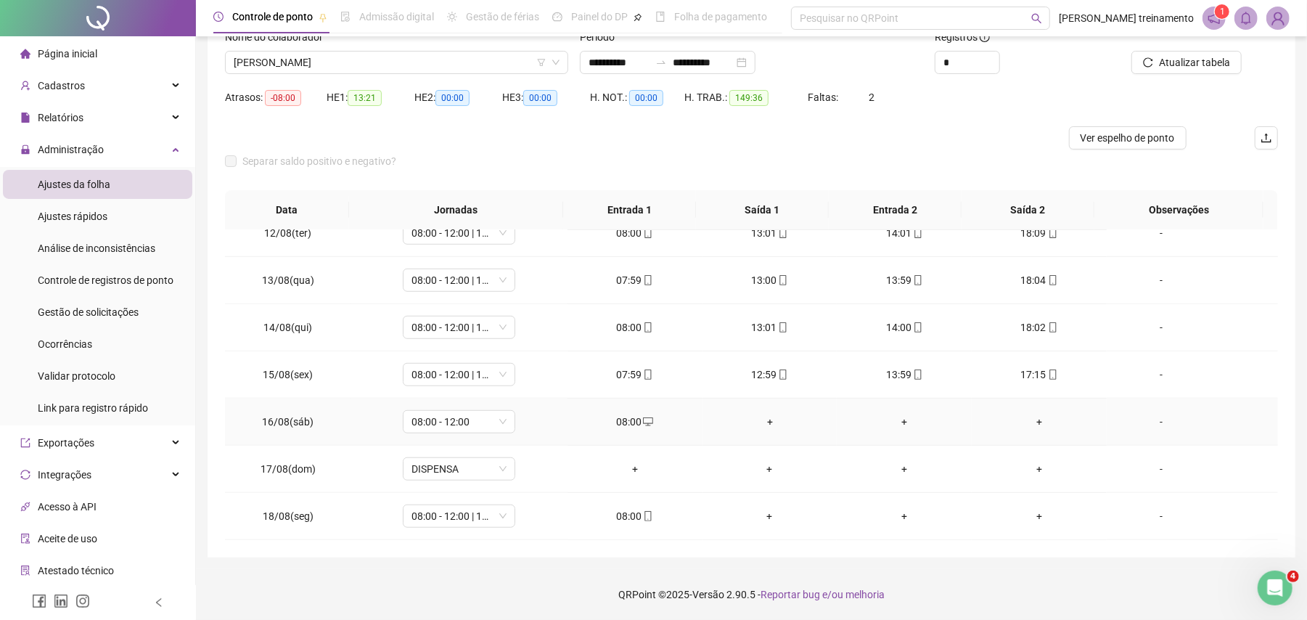
click at [762, 424] on div "+" at bounding box center [770, 422] width 112 height 16
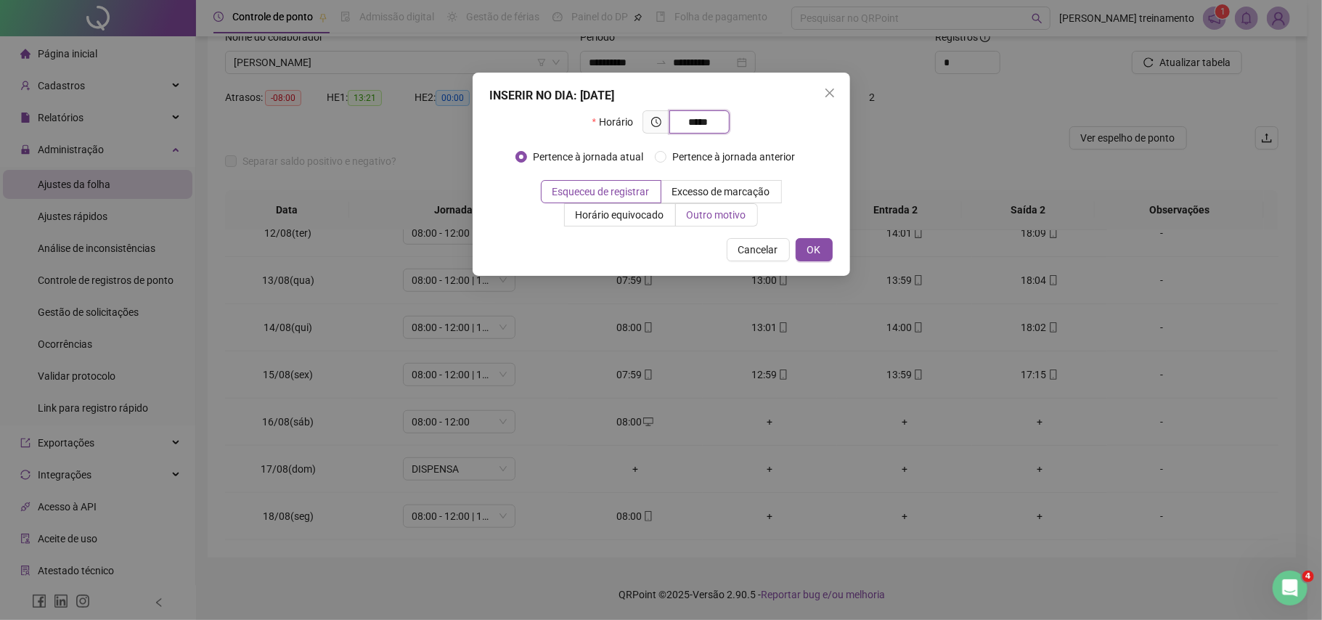
type input "*****"
click at [708, 213] on span "Outro motivo" at bounding box center [717, 215] width 60 height 12
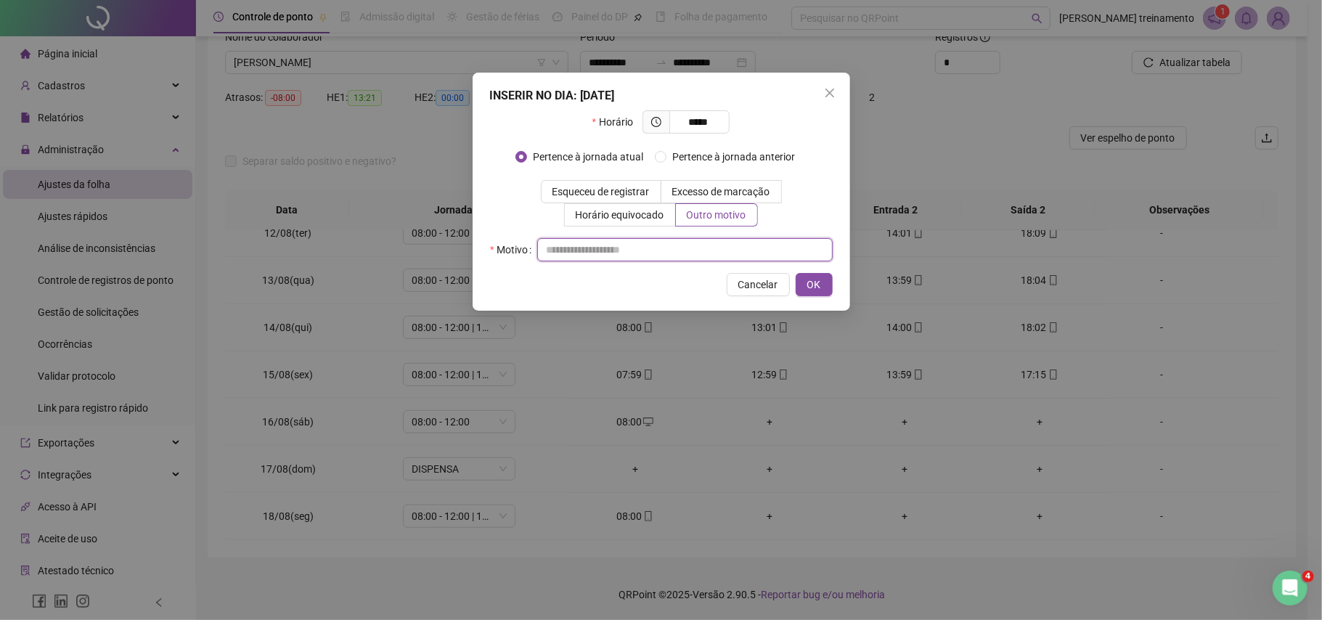
click at [695, 256] on input "text" at bounding box center [684, 249] width 295 height 23
type input "**********"
click at [808, 282] on span "OK" at bounding box center [814, 284] width 14 height 16
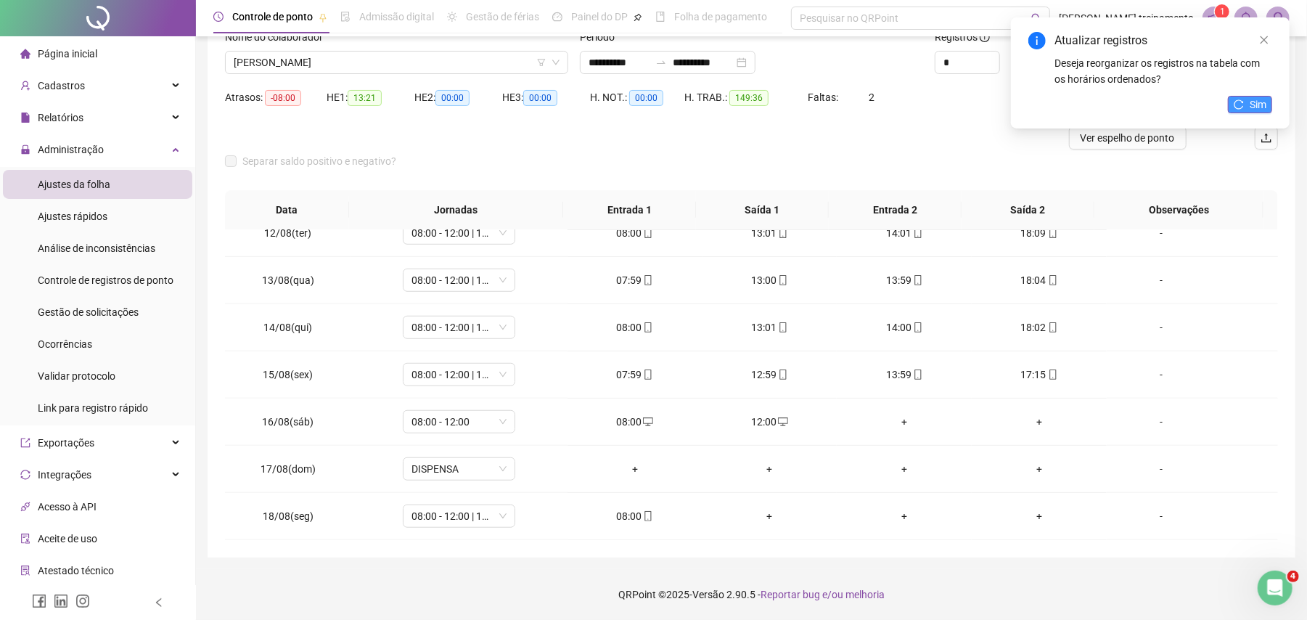
click at [1255, 103] on span "Sim" at bounding box center [1258, 105] width 17 height 16
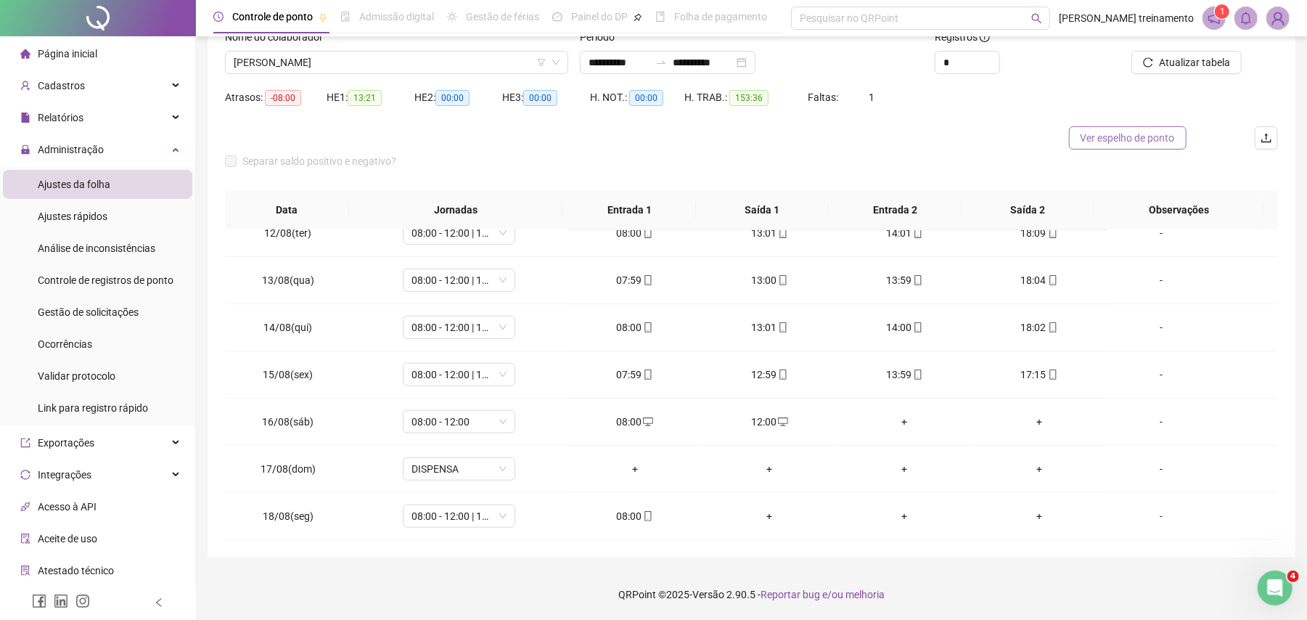
click at [1122, 137] on span "Ver espelho de ponto" at bounding box center [1128, 138] width 94 height 16
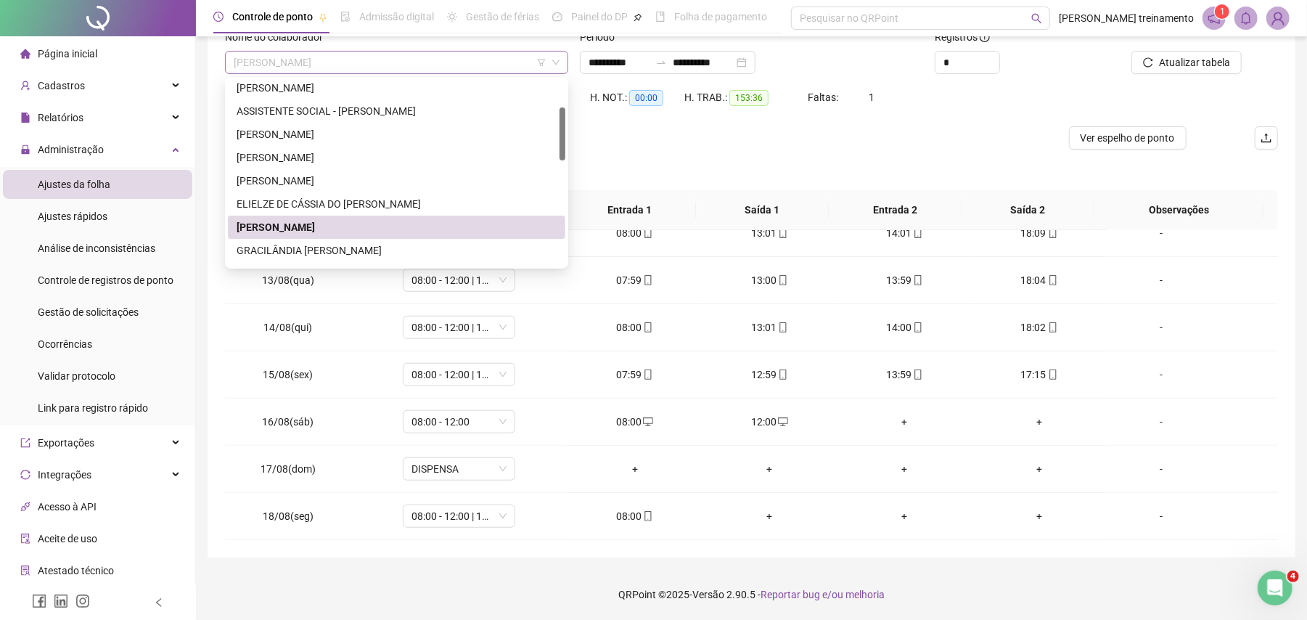
click at [471, 64] on span "[PERSON_NAME]" at bounding box center [397, 63] width 326 height 22
click at [440, 251] on div "GRACILÂNDIA [PERSON_NAME]" at bounding box center [397, 250] width 320 height 16
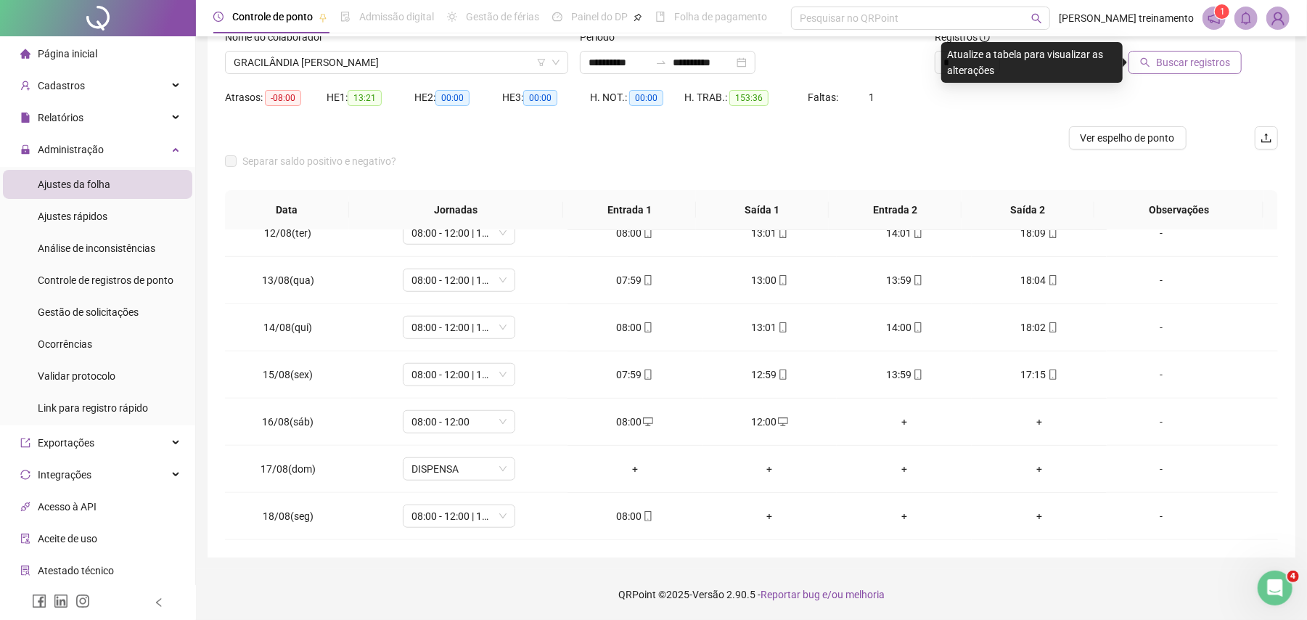
click at [1199, 67] on span "Buscar registros" at bounding box center [1193, 62] width 74 height 16
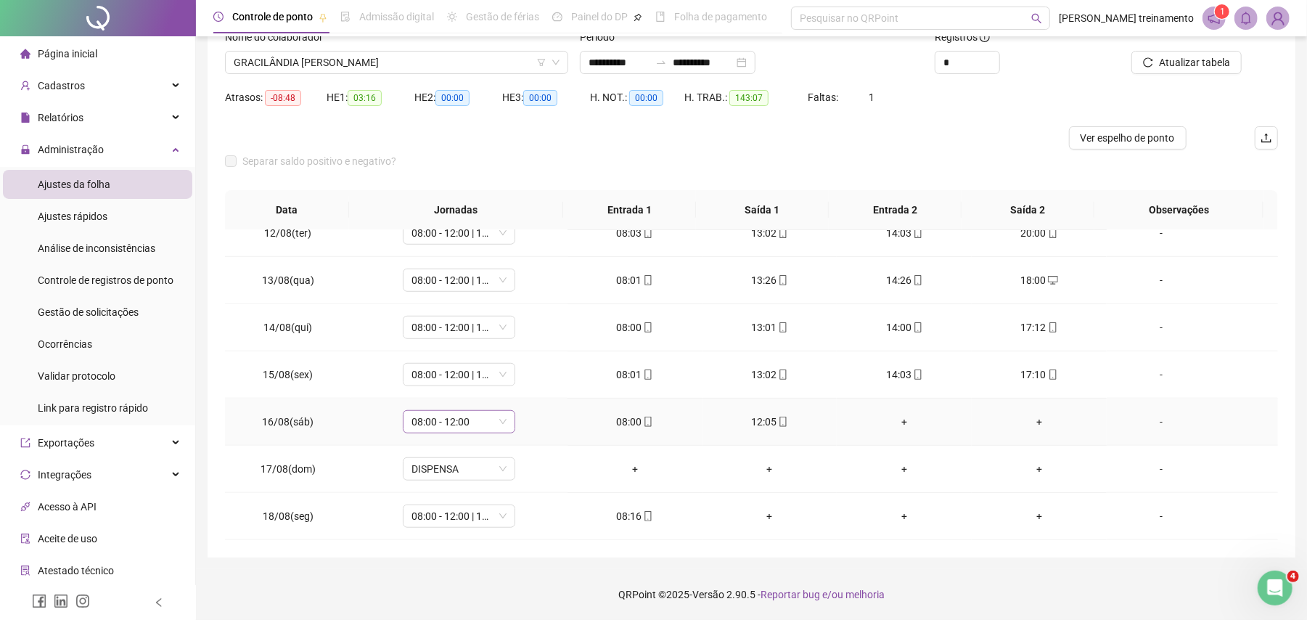
scroll to position [732, 0]
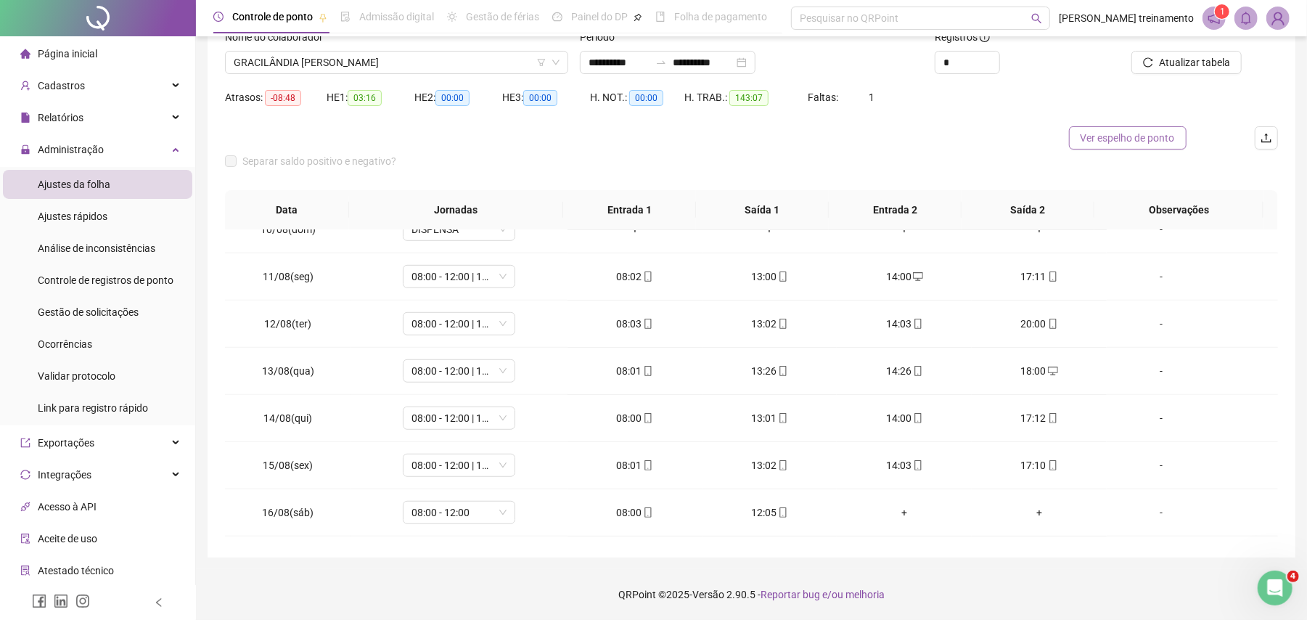
click at [1144, 138] on span "Ver espelho de ponto" at bounding box center [1128, 138] width 94 height 16
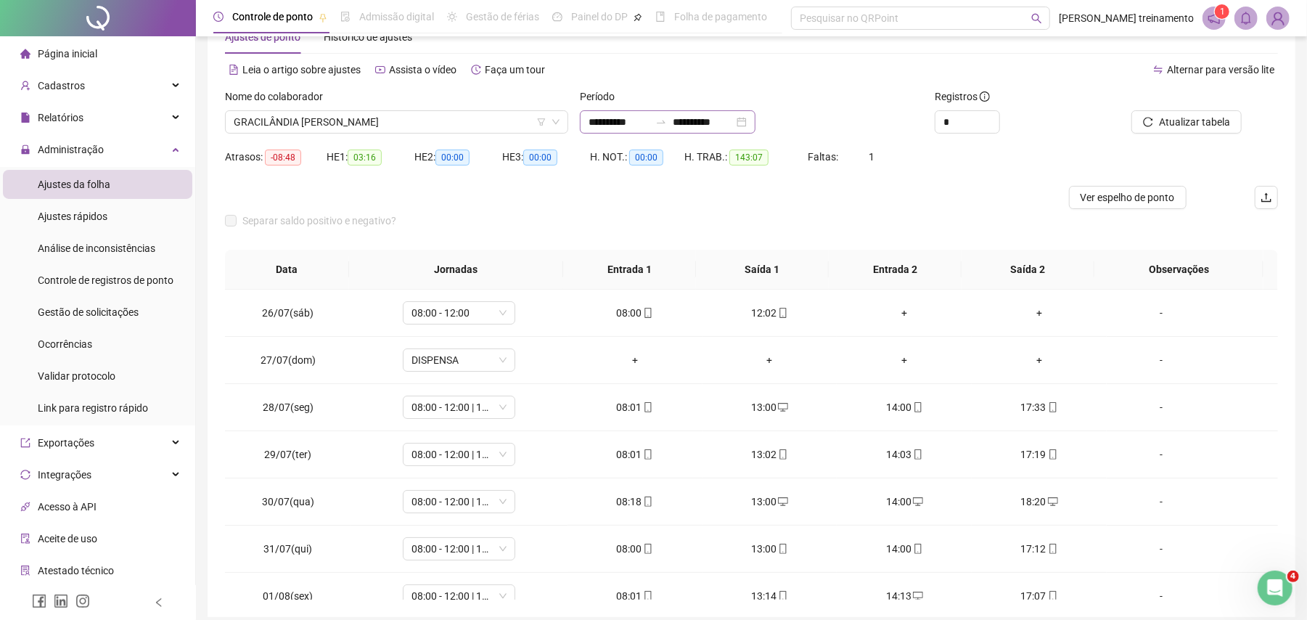
scroll to position [0, 0]
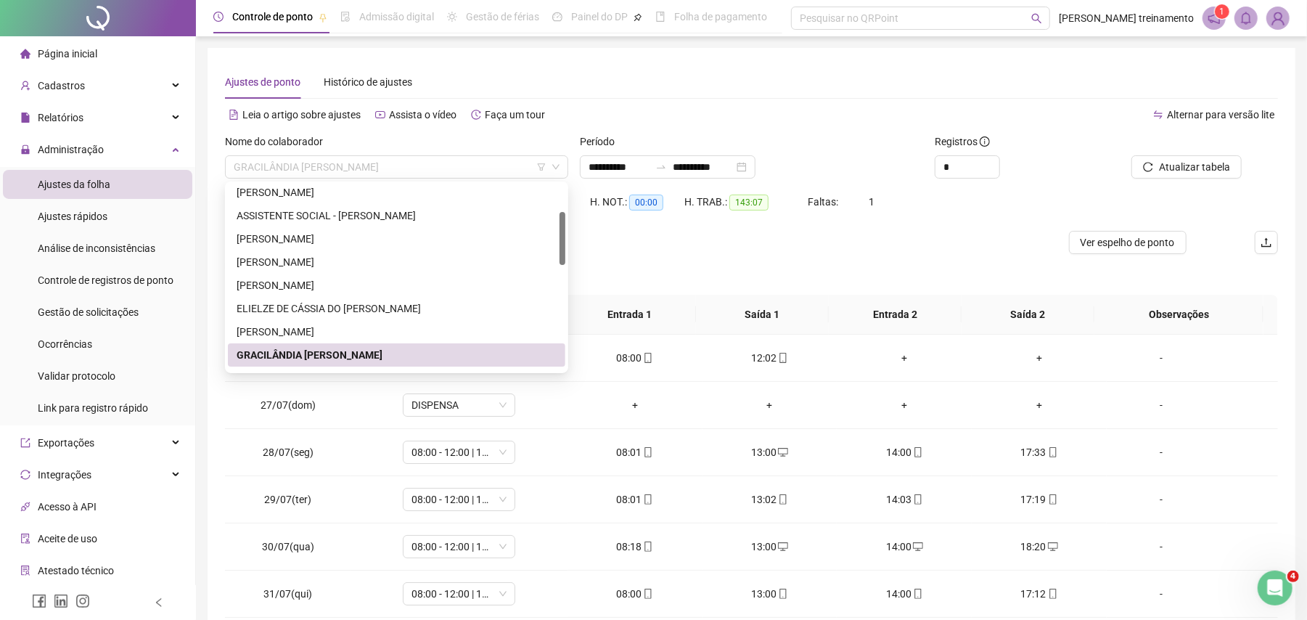
drag, startPoint x: 494, startPoint y: 167, endPoint x: 494, endPoint y: 208, distance: 40.6
click at [494, 168] on span "GRACILÂNDIA [PERSON_NAME]" at bounding box center [397, 167] width 326 height 22
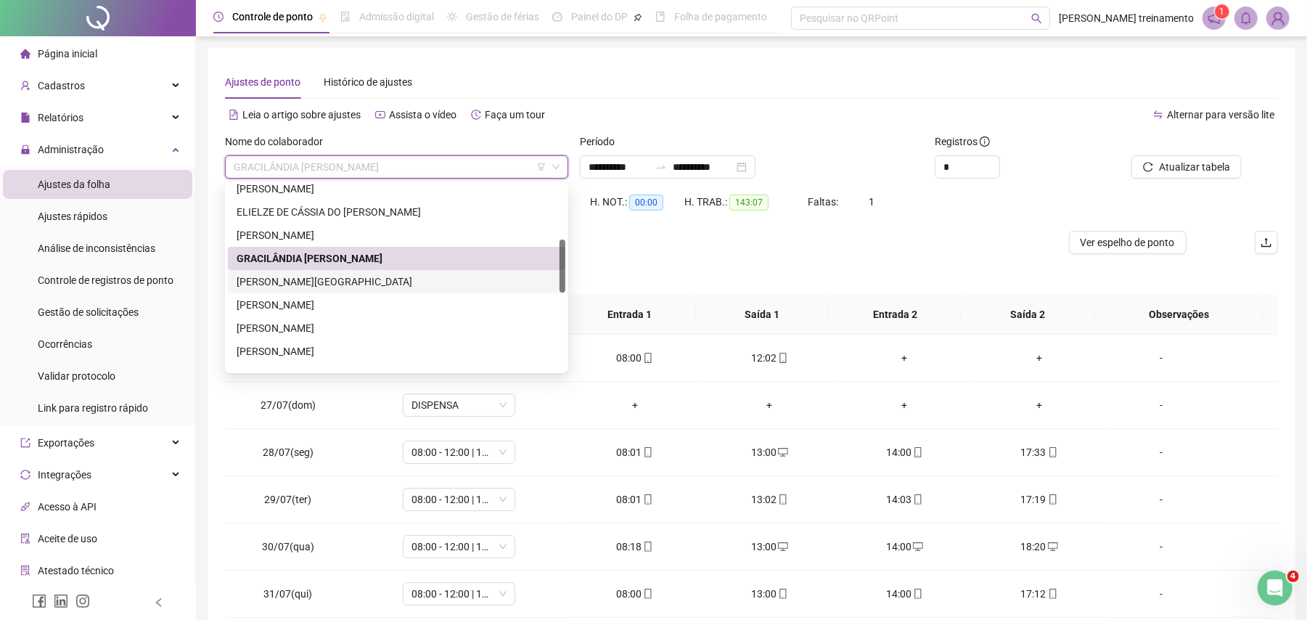
drag, startPoint x: 450, startPoint y: 283, endPoint x: 1023, endPoint y: 292, distance: 573.4
click at [451, 282] on div "[PERSON_NAME][GEOGRAPHIC_DATA]" at bounding box center [397, 282] width 320 height 16
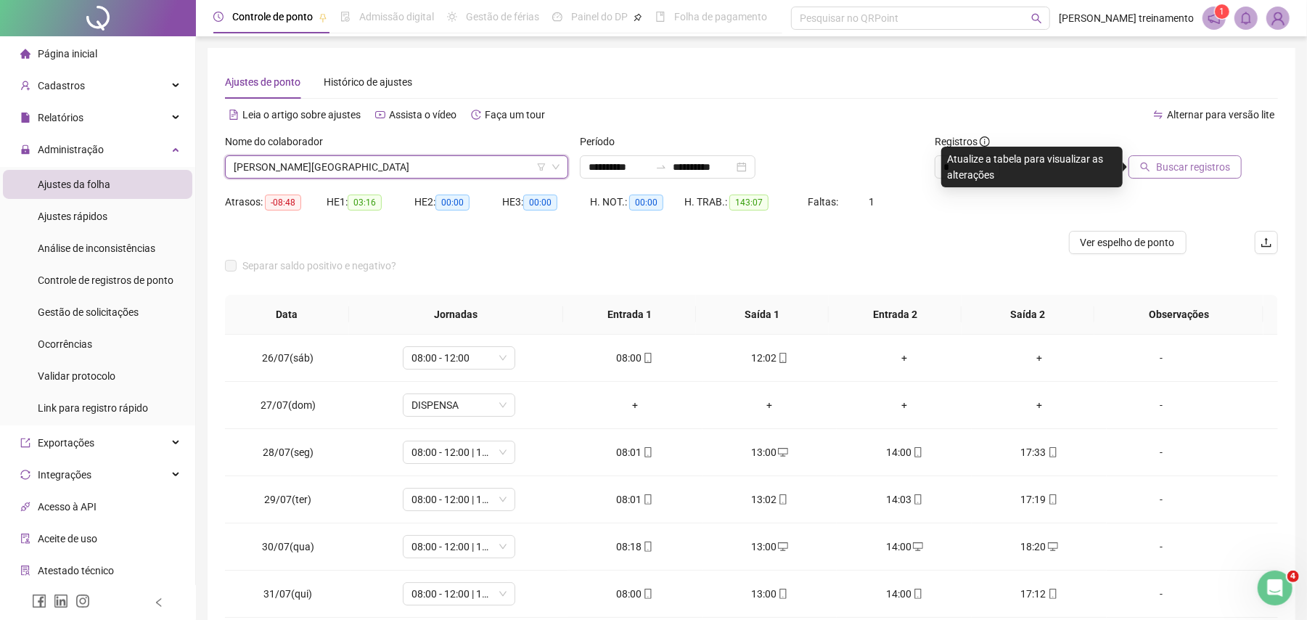
click at [1208, 171] on span "Buscar registros" at bounding box center [1193, 167] width 74 height 16
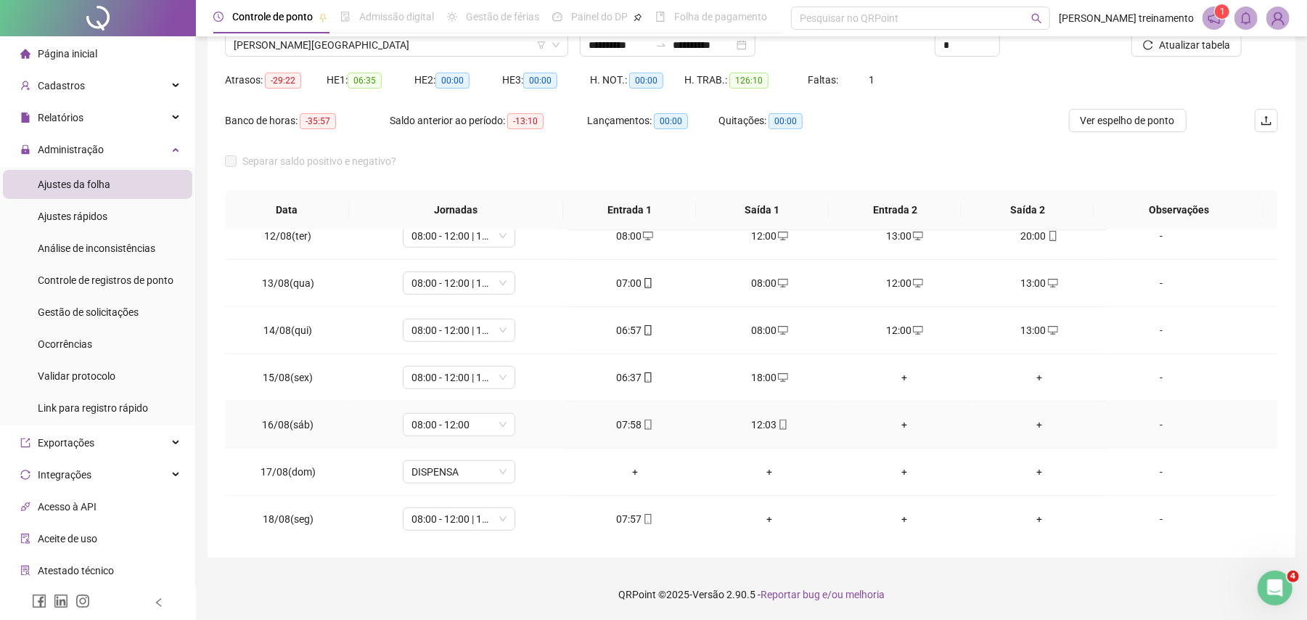
scroll to position [828, 0]
click at [643, 372] on icon "mobile" at bounding box center [648, 374] width 10 height 10
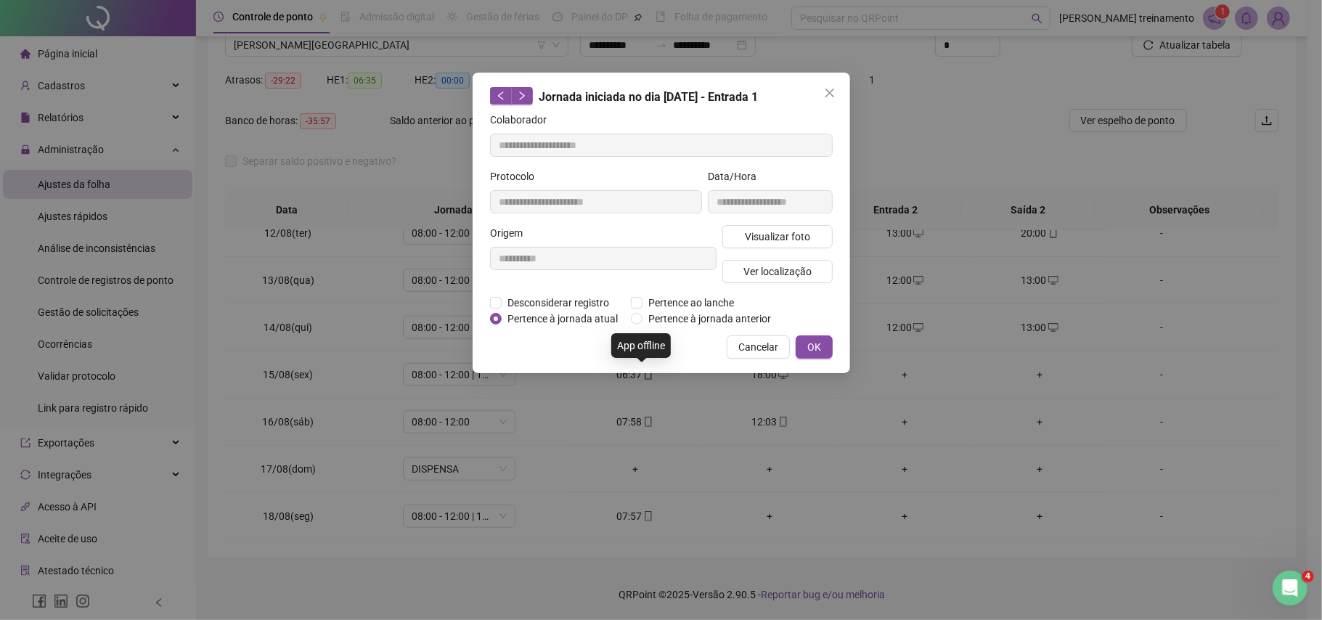
type input "**********"
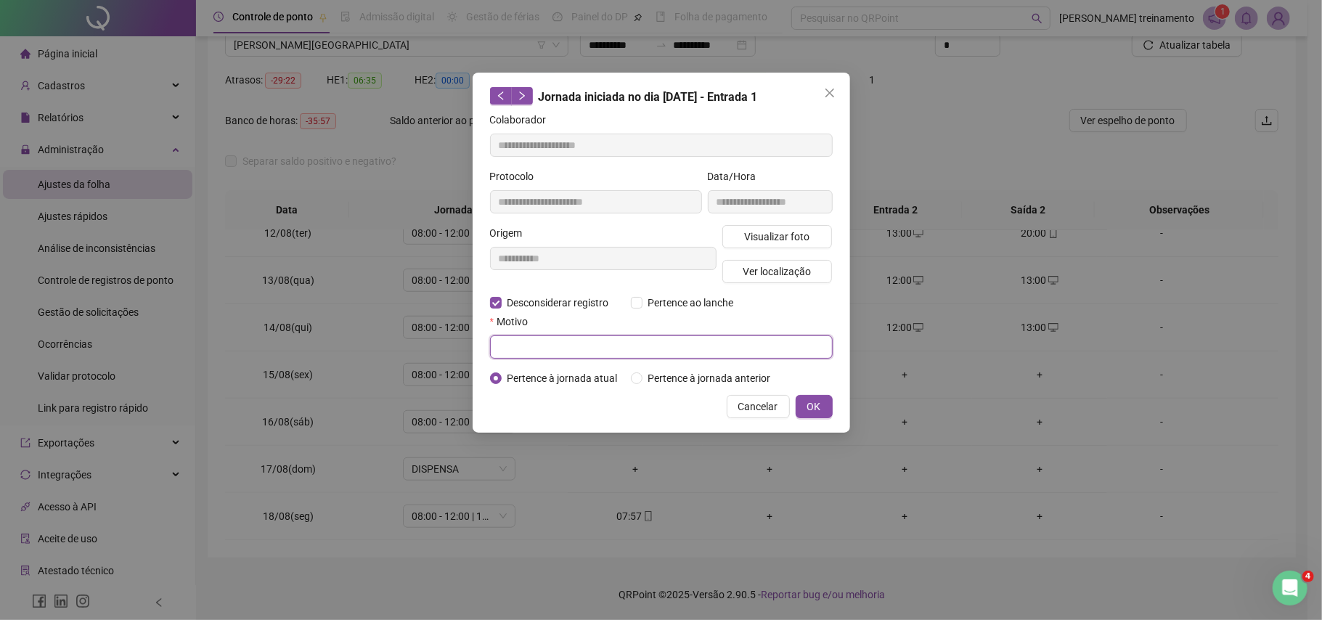
click at [561, 354] on input "text" at bounding box center [661, 346] width 343 height 23
type input "**********"
click at [814, 413] on span "OK" at bounding box center [814, 406] width 14 height 16
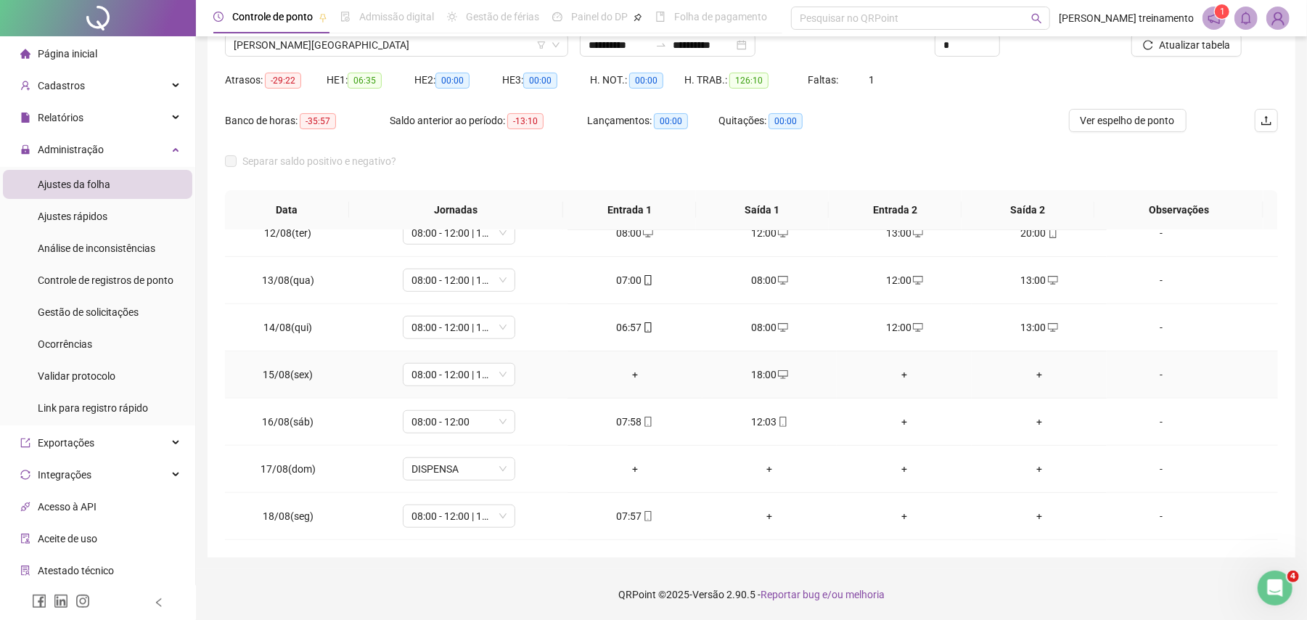
click at [628, 374] on div "+" at bounding box center [635, 374] width 112 height 16
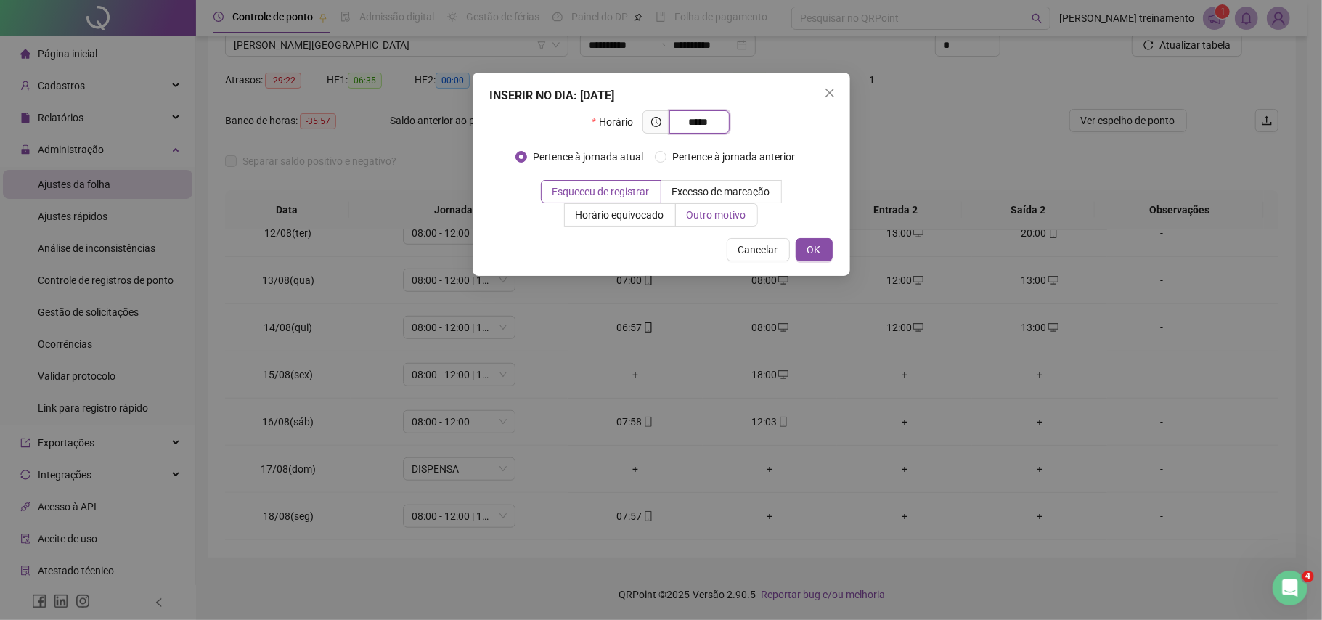
type input "*****"
click at [704, 216] on span "Outro motivo" at bounding box center [717, 215] width 60 height 12
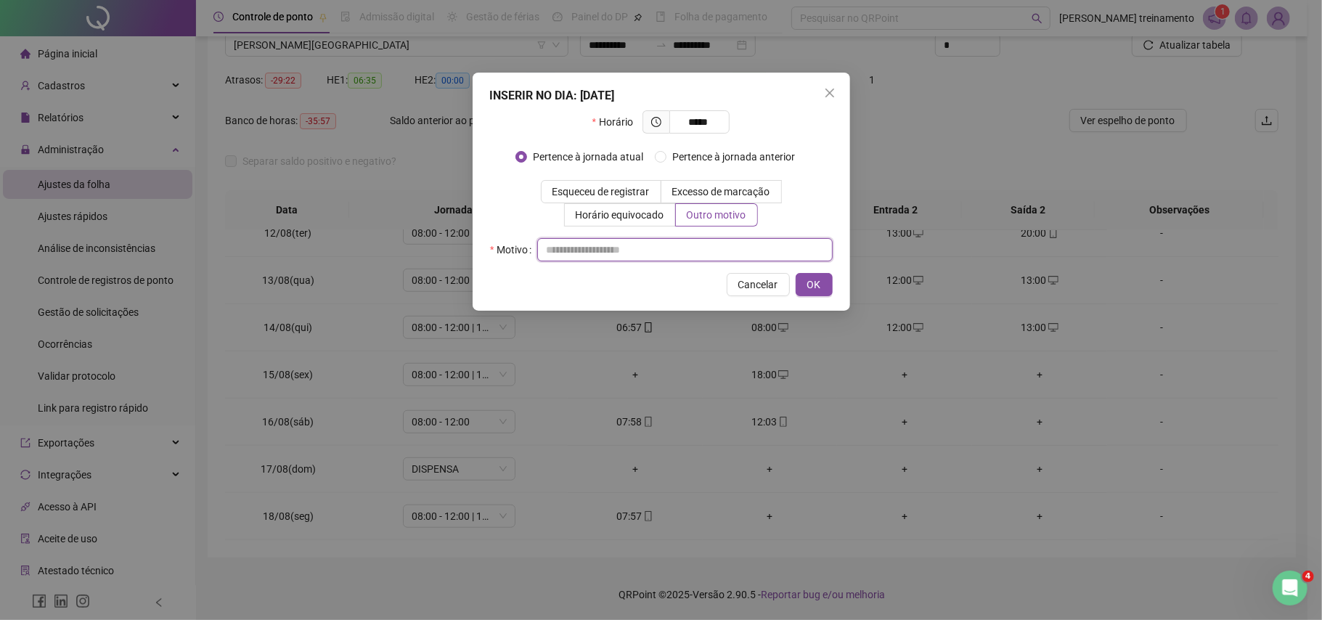
click at [592, 254] on input "text" at bounding box center [684, 249] width 295 height 23
type input "**********"
click at [811, 285] on span "OK" at bounding box center [814, 284] width 14 height 16
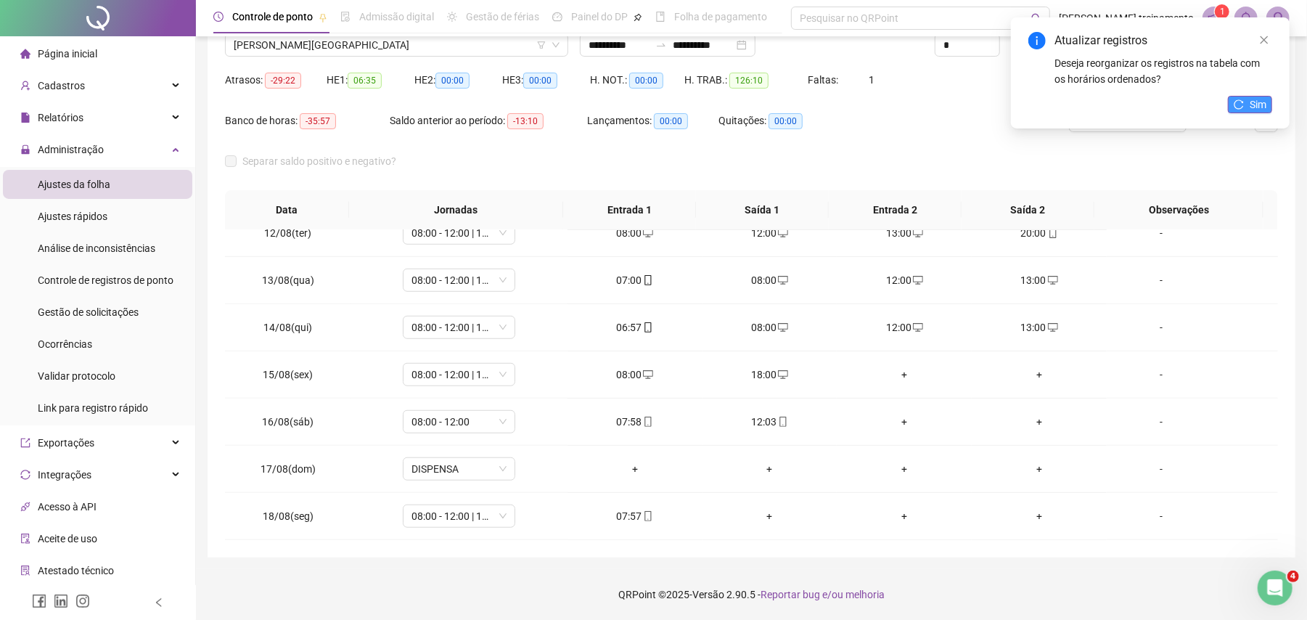
click at [1252, 105] on span "Sim" at bounding box center [1258, 105] width 17 height 16
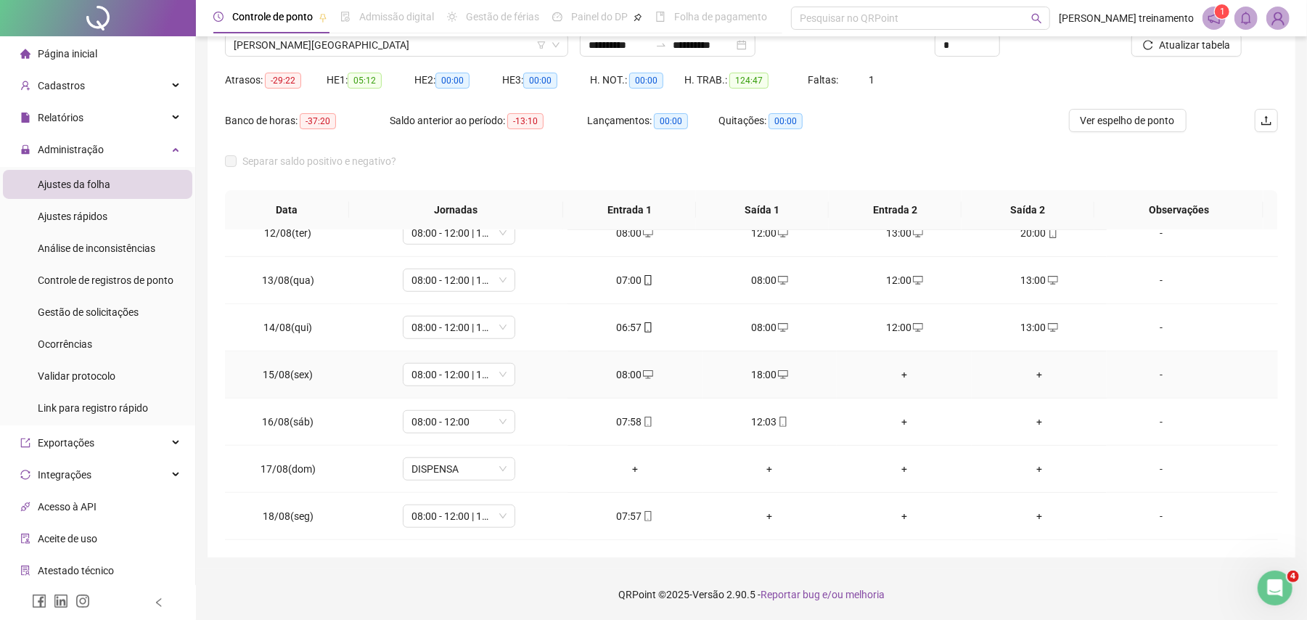
click at [894, 372] on div "+" at bounding box center [904, 374] width 112 height 16
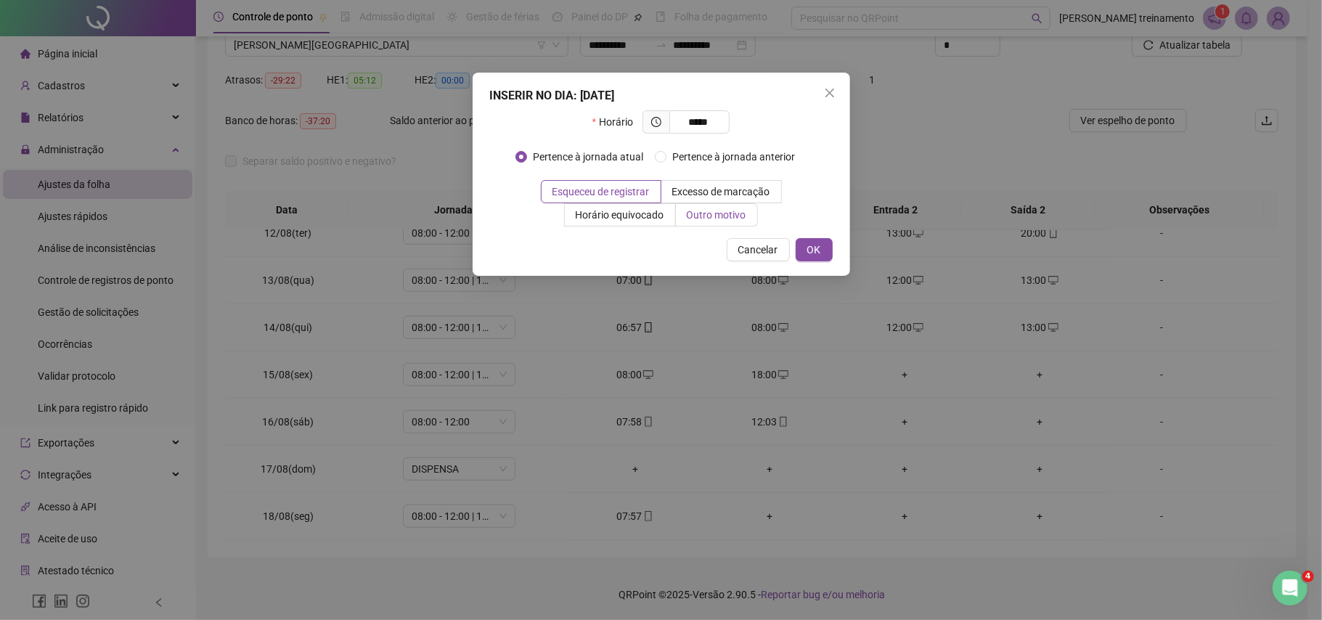
type input "*****"
click at [705, 209] on span "Outro motivo" at bounding box center [717, 215] width 60 height 12
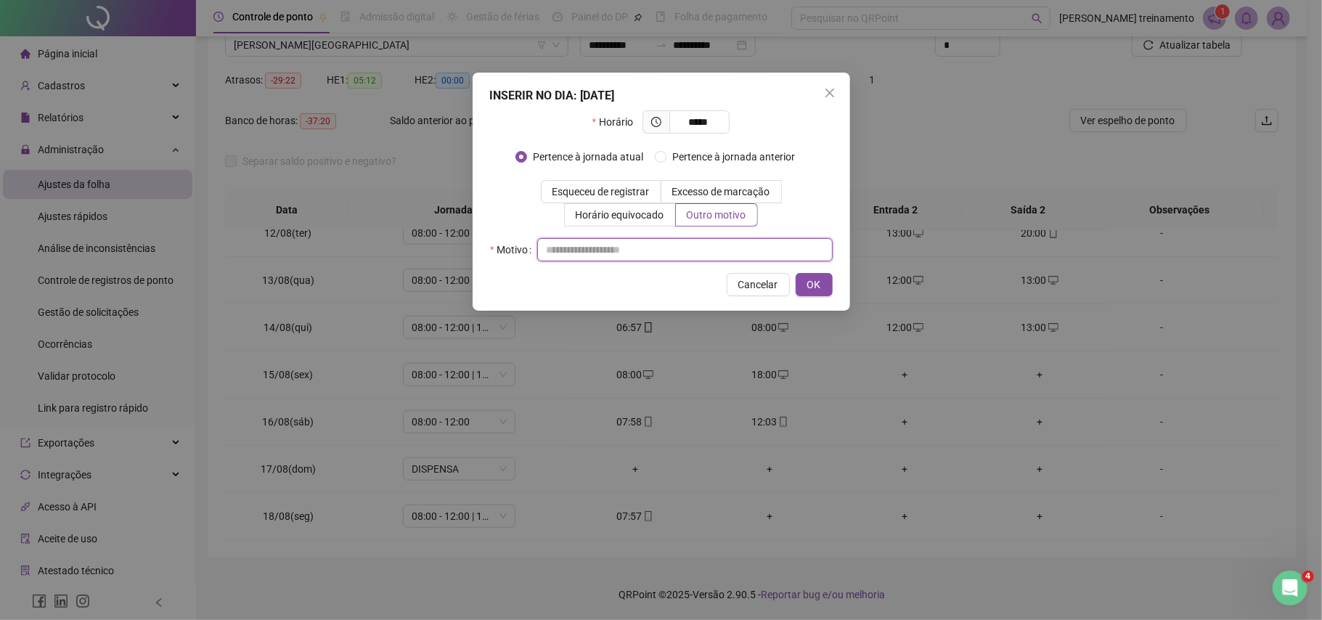
click at [660, 247] on input "text" at bounding box center [684, 249] width 295 height 23
type input "**********"
click at [816, 279] on span "OK" at bounding box center [814, 284] width 14 height 16
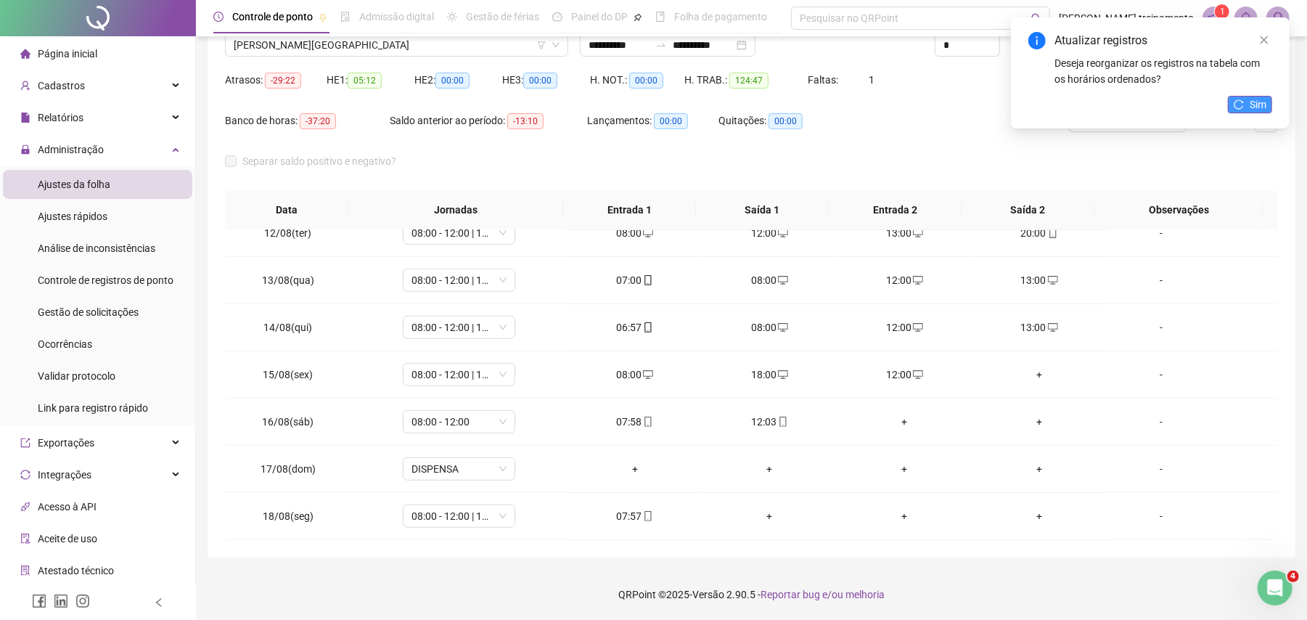
click at [1250, 97] on span "Sim" at bounding box center [1258, 105] width 17 height 16
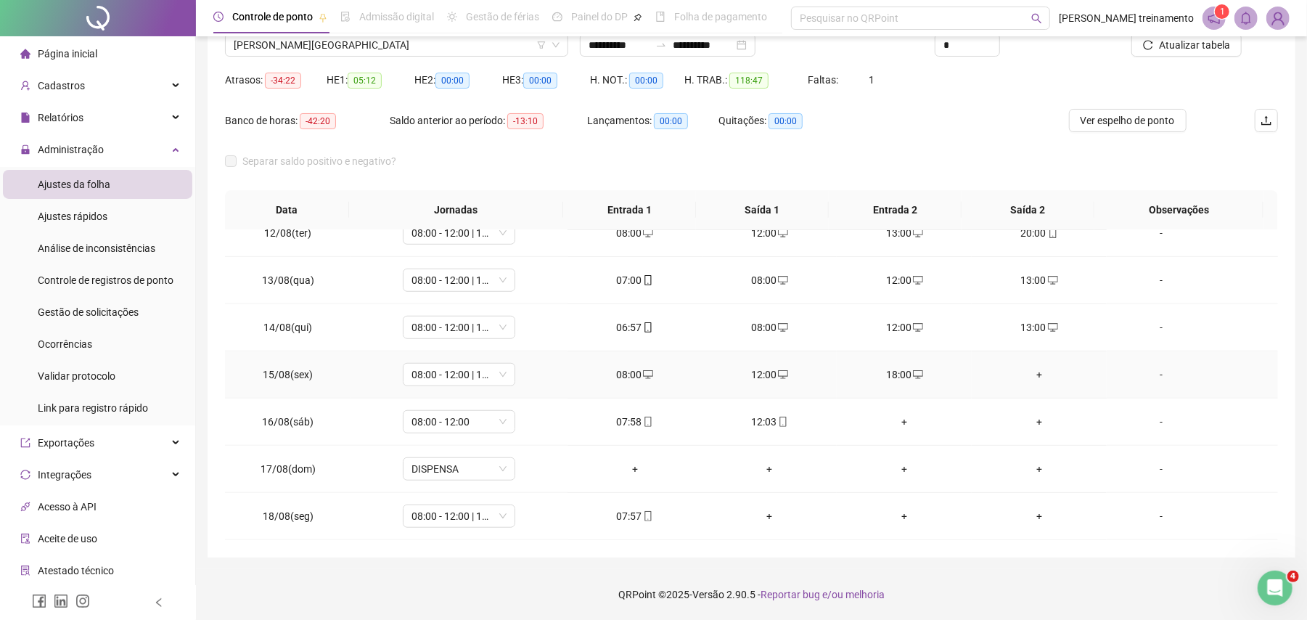
click at [1032, 374] on div "+" at bounding box center [1039, 374] width 112 height 16
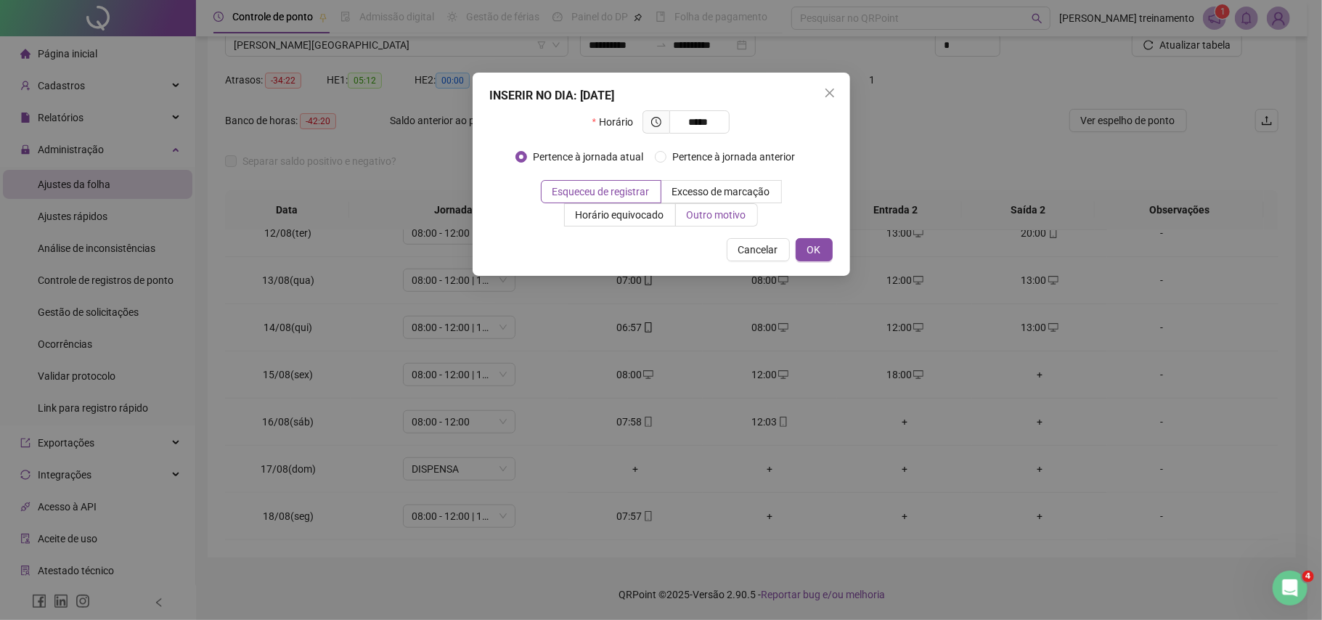
type input "*****"
click at [714, 218] on span "Outro motivo" at bounding box center [717, 215] width 60 height 12
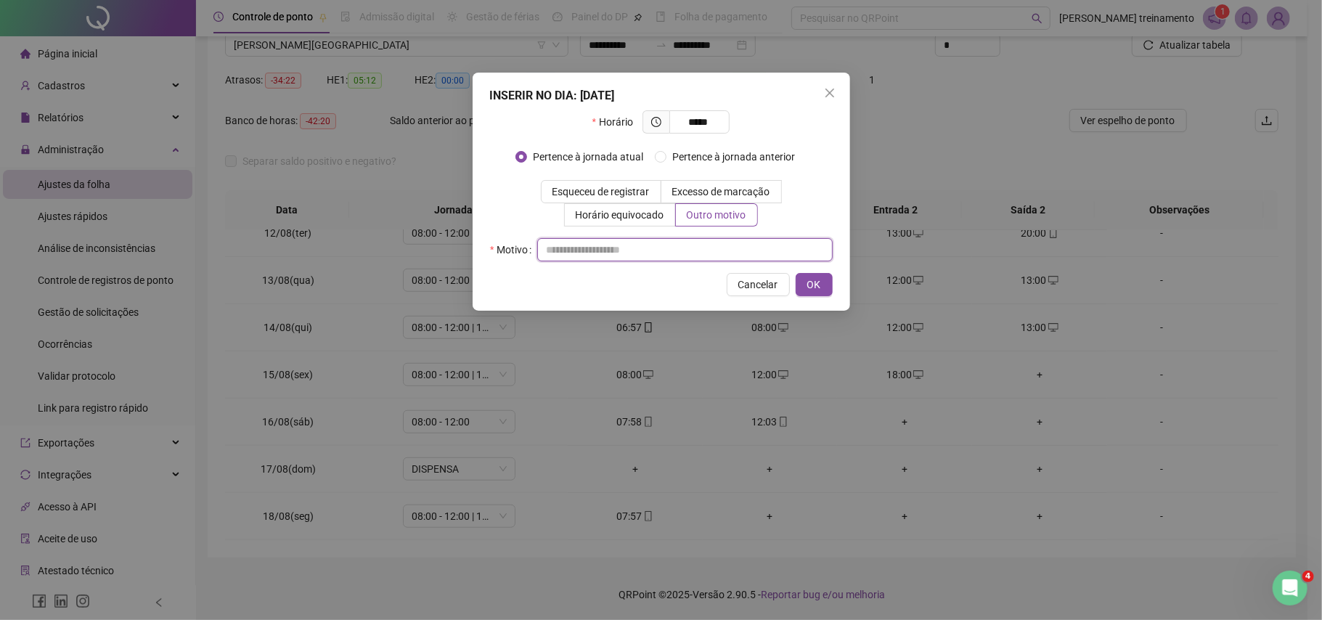
click at [628, 254] on input "text" at bounding box center [684, 249] width 295 height 23
type input "**********"
click at [816, 289] on span "OK" at bounding box center [814, 284] width 14 height 16
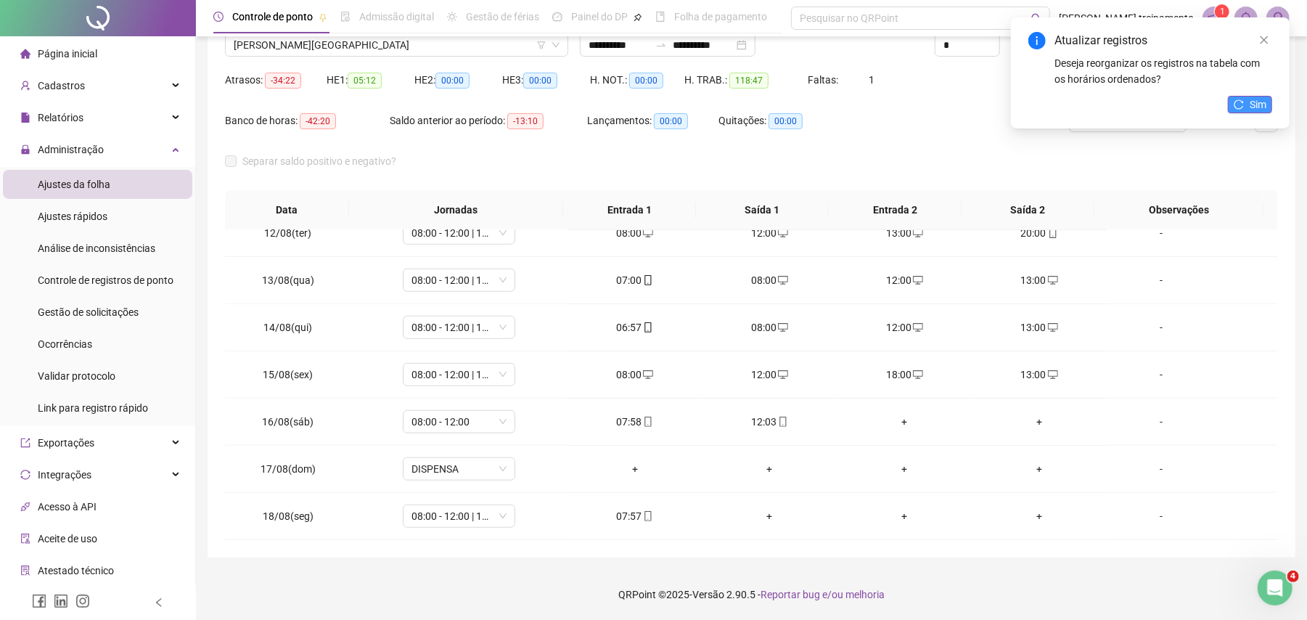
click at [1263, 107] on span "Sim" at bounding box center [1258, 105] width 17 height 16
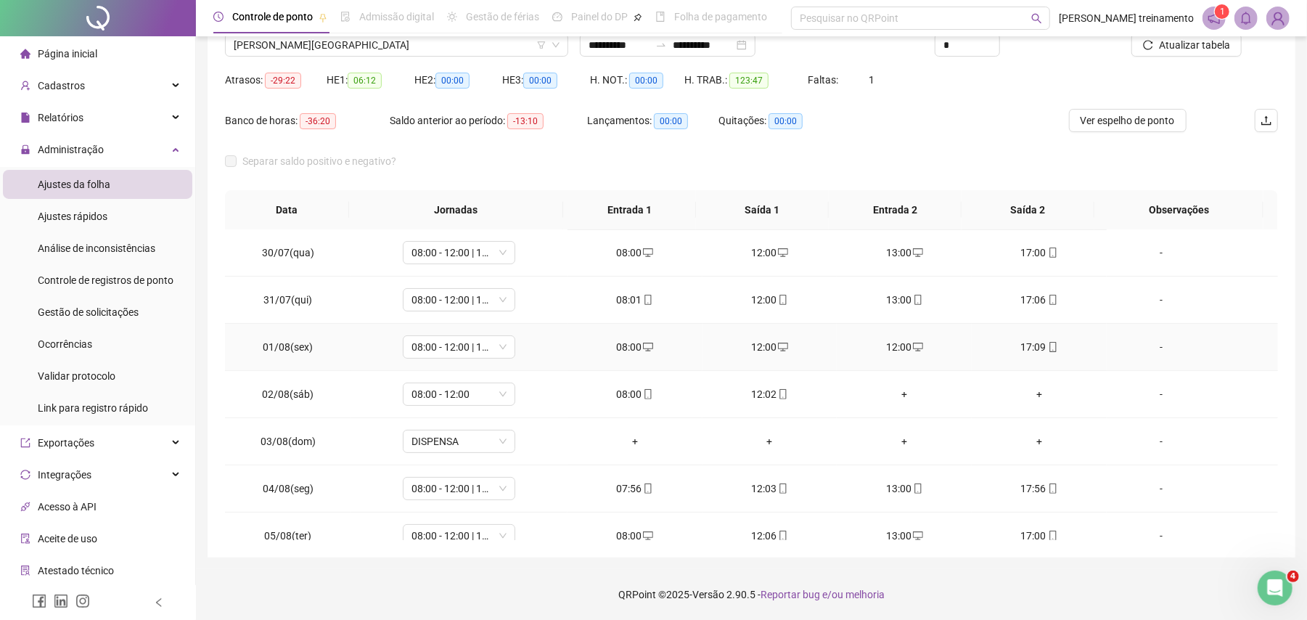
scroll to position [54, 0]
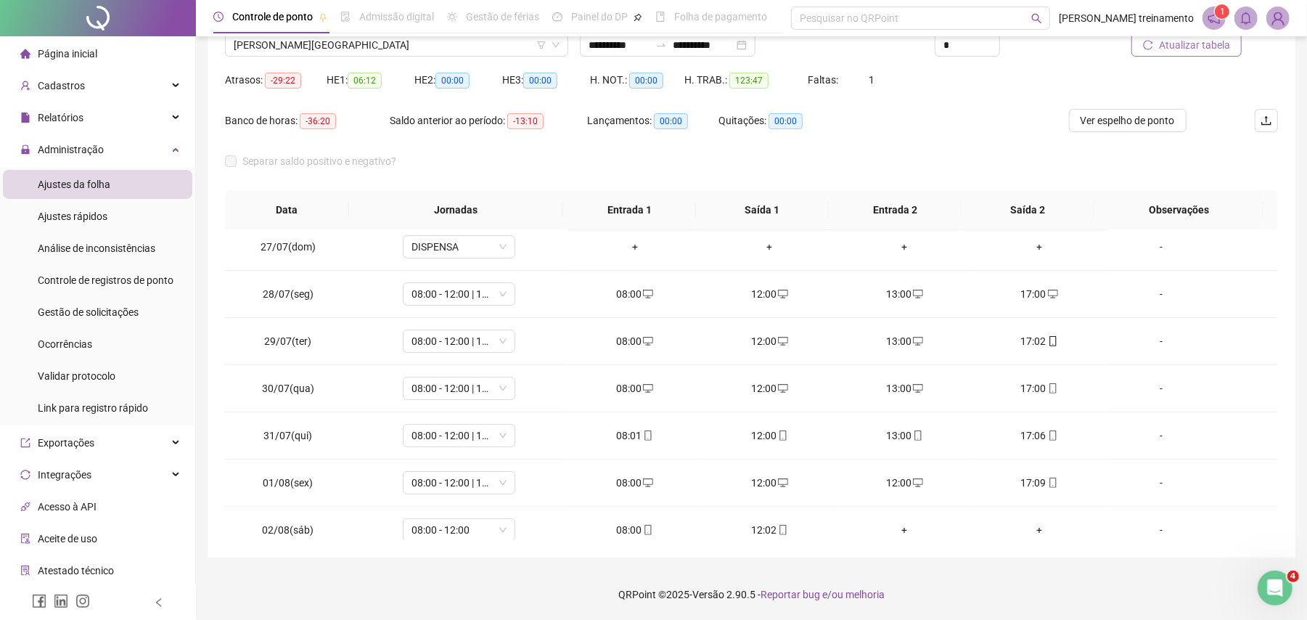
click at [1208, 44] on span "Atualizar tabela" at bounding box center [1194, 45] width 71 height 16
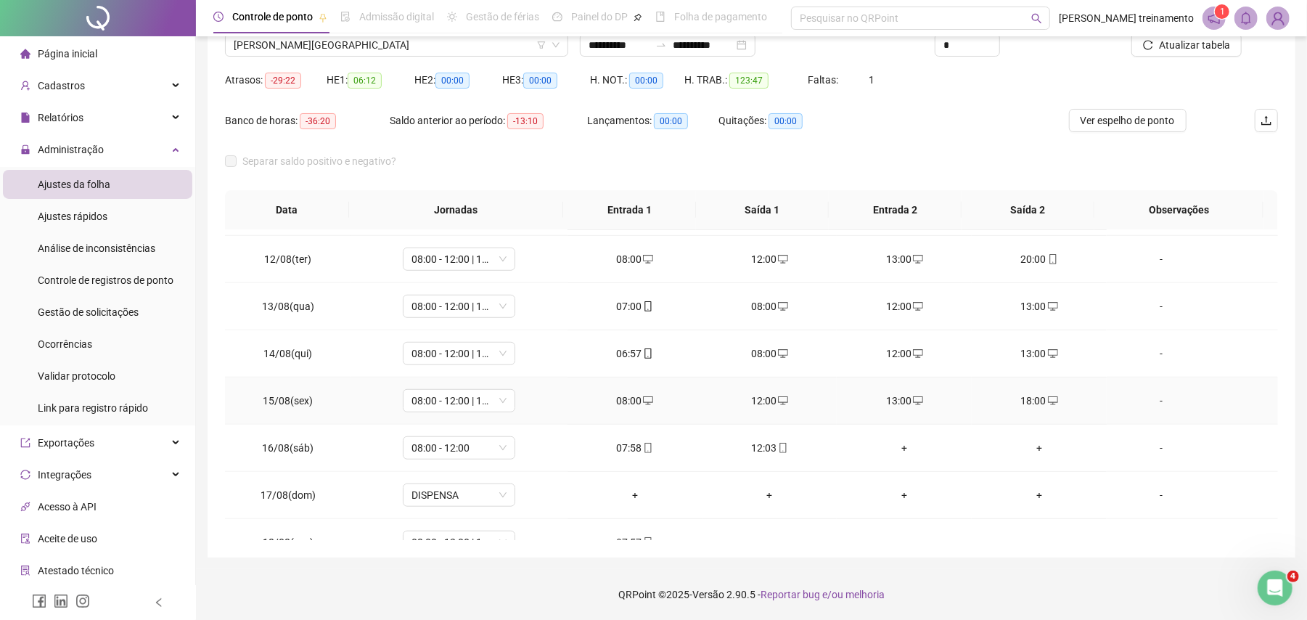
scroll to position [828, 0]
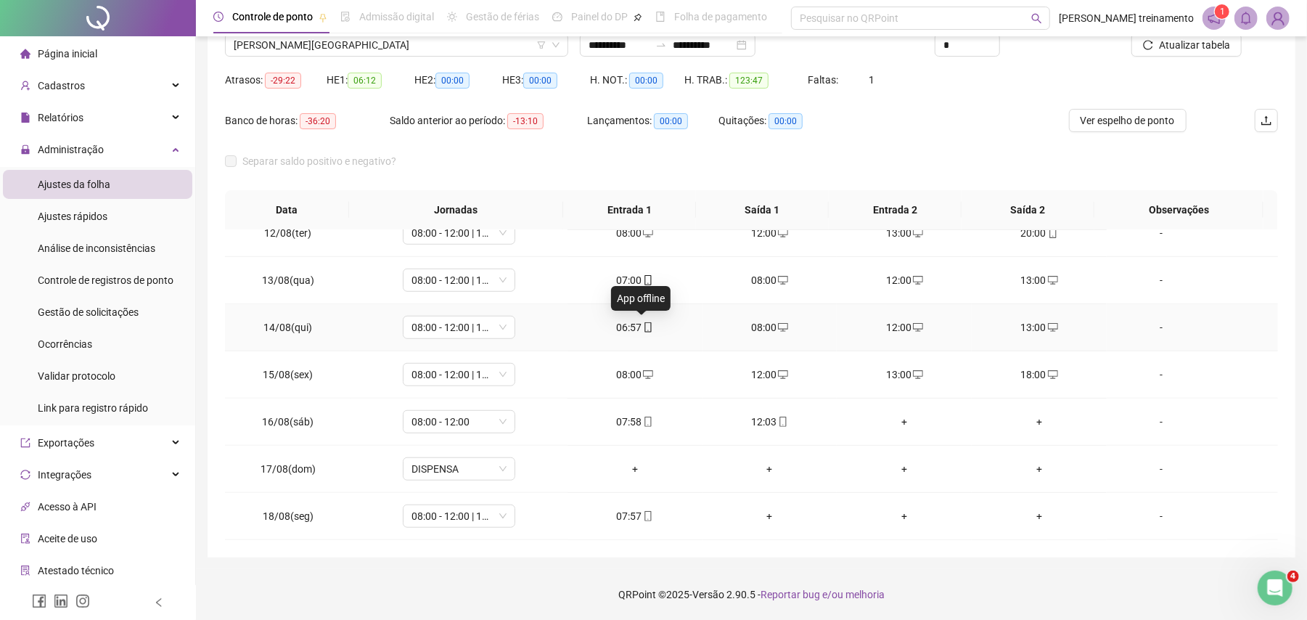
click at [643, 327] on icon "mobile" at bounding box center [648, 327] width 10 height 10
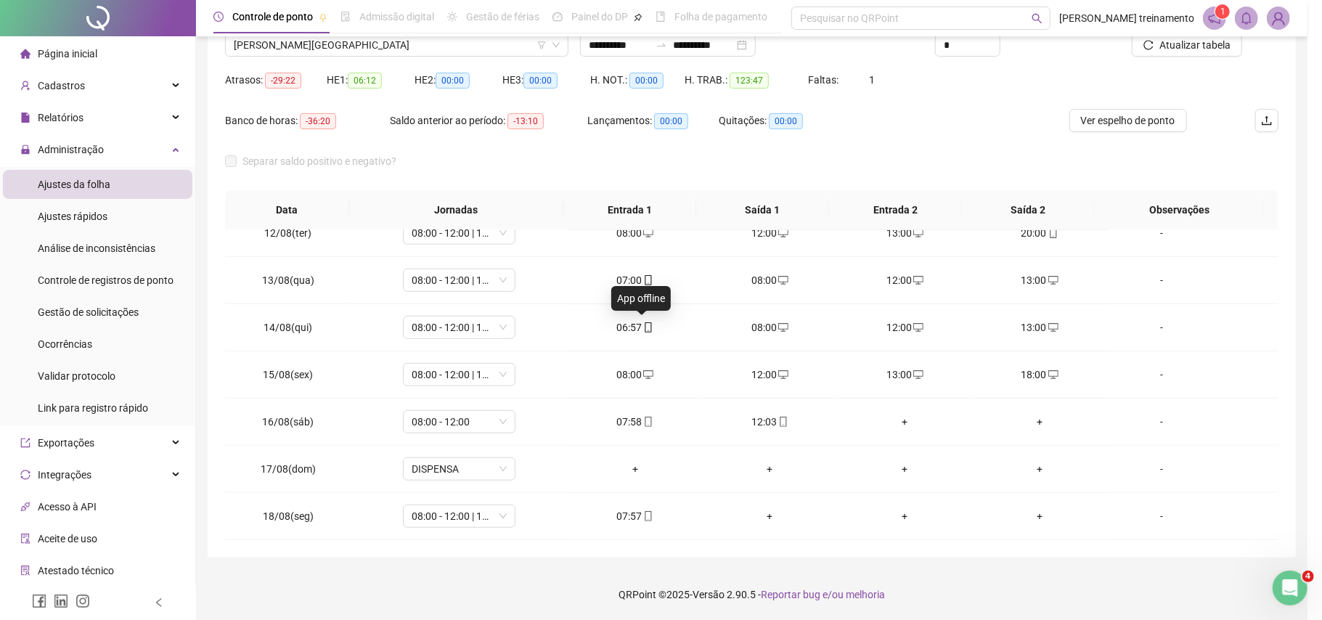
type input "**********"
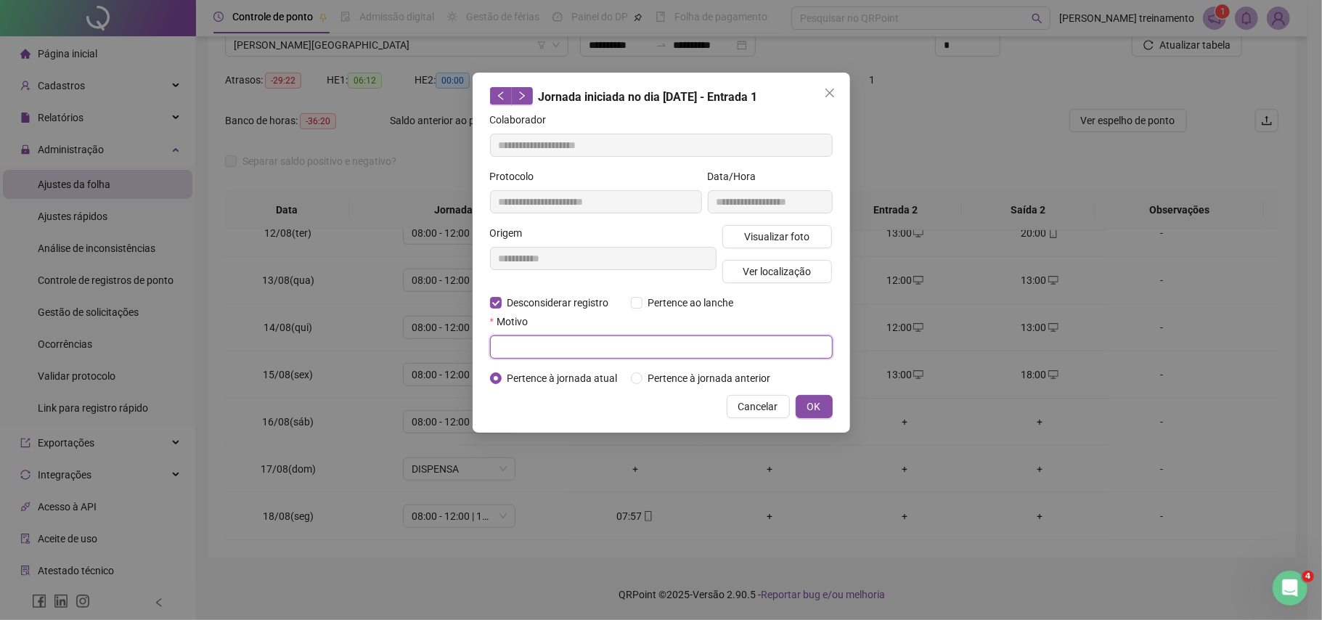
click at [531, 337] on input "text" at bounding box center [661, 346] width 343 height 23
type input "**********"
click at [805, 402] on button "OK" at bounding box center [813, 406] width 37 height 23
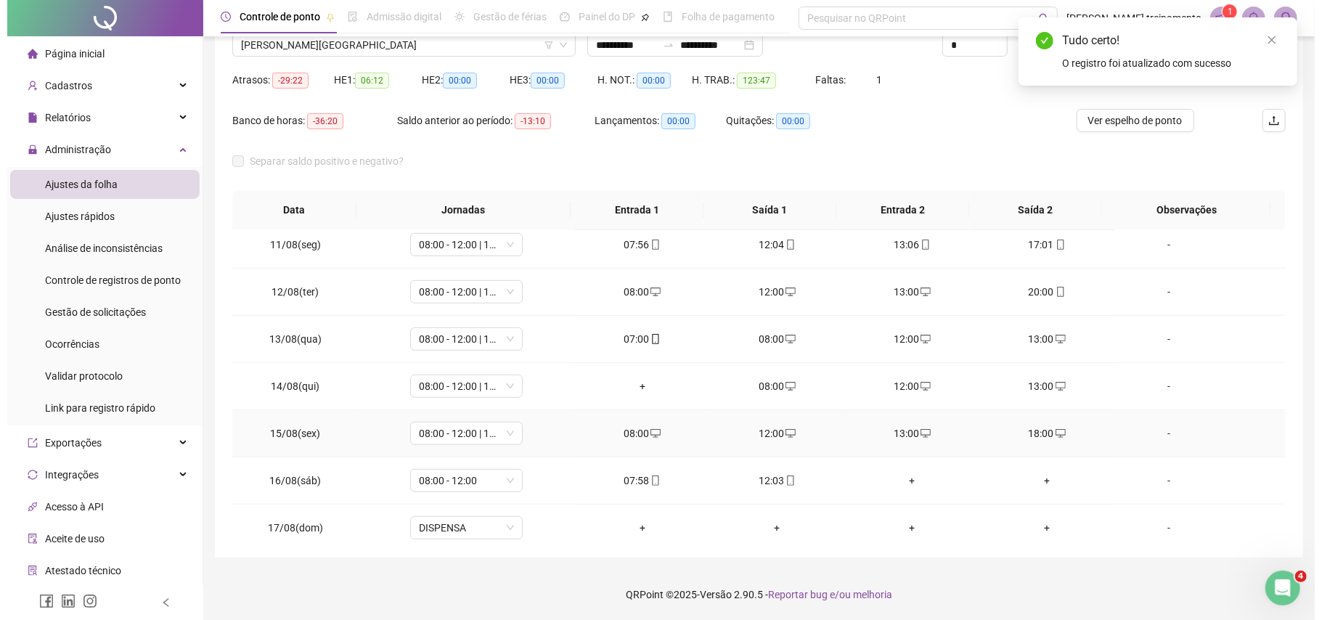
scroll to position [732, 0]
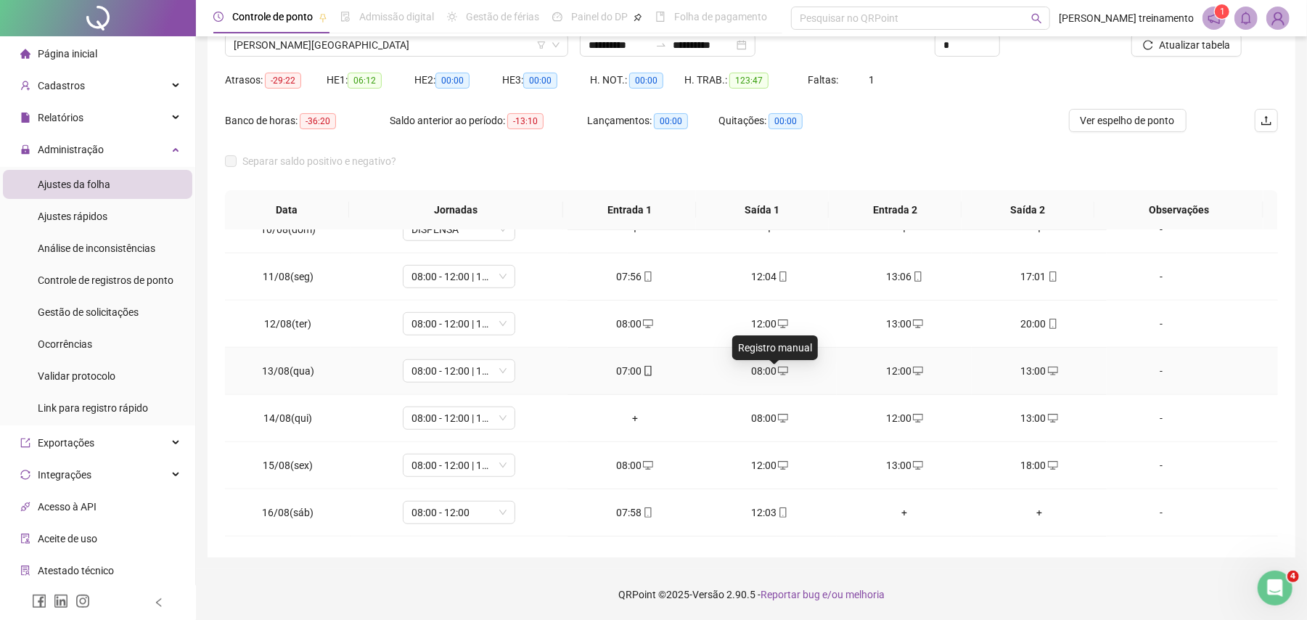
click at [778, 372] on icon "desktop" at bounding box center [783, 371] width 10 height 10
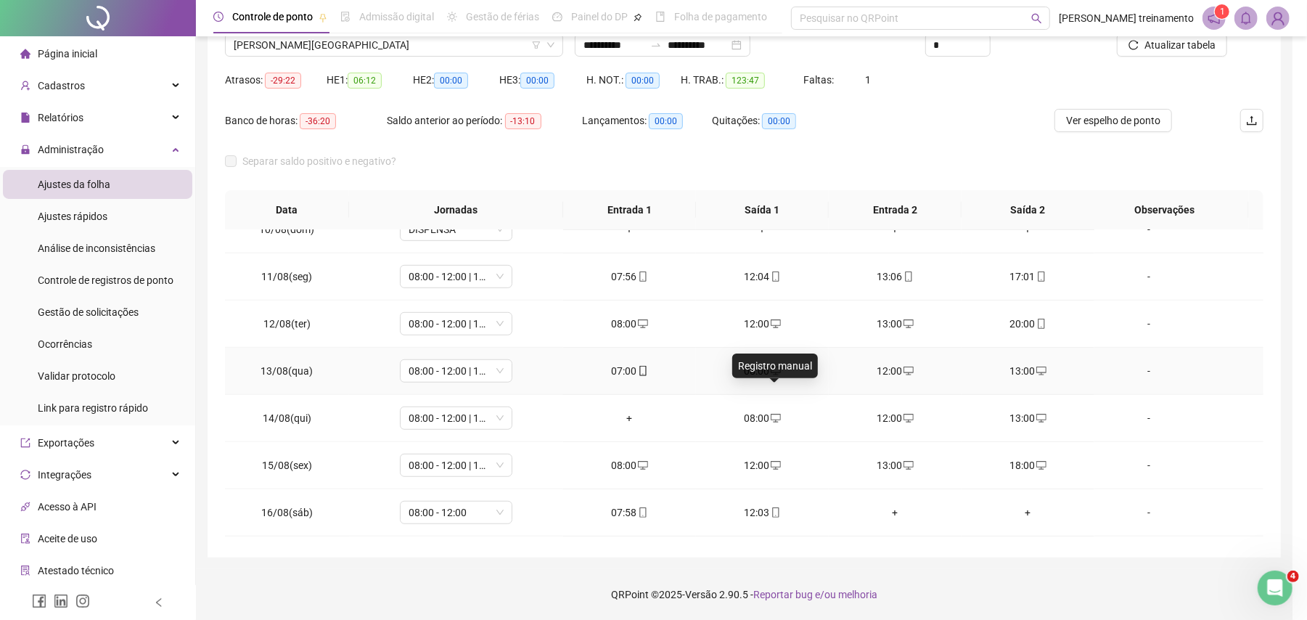
scroll to position [634, 0]
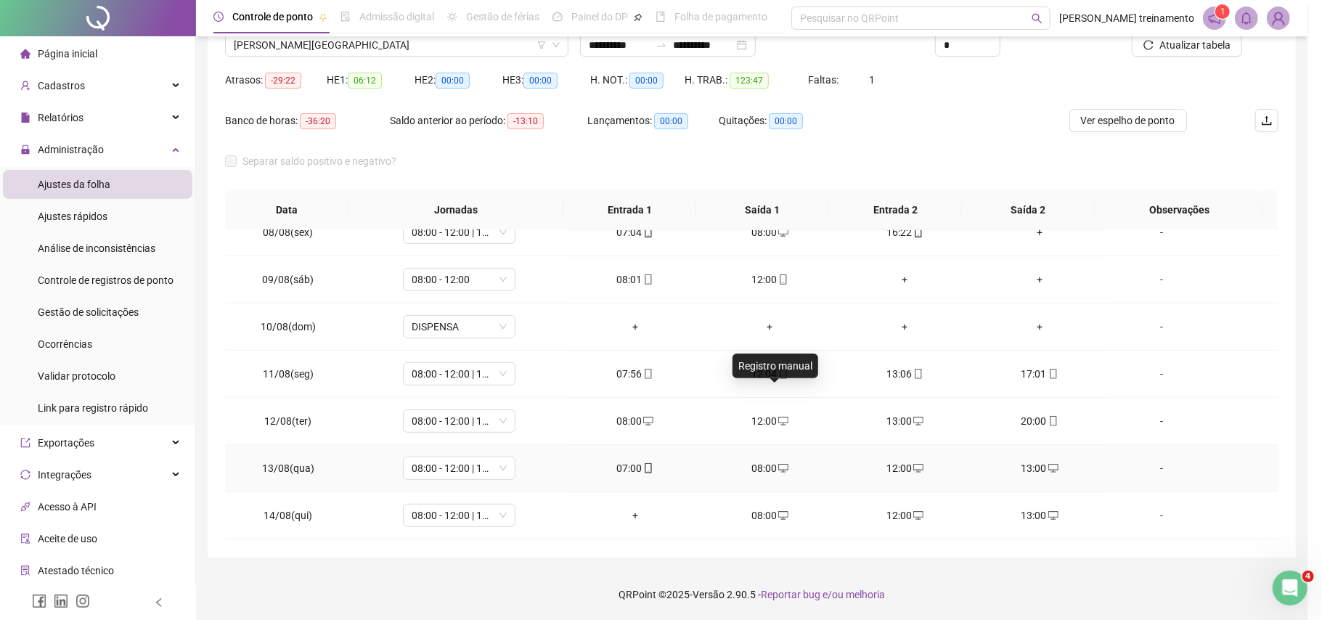
type input "**********"
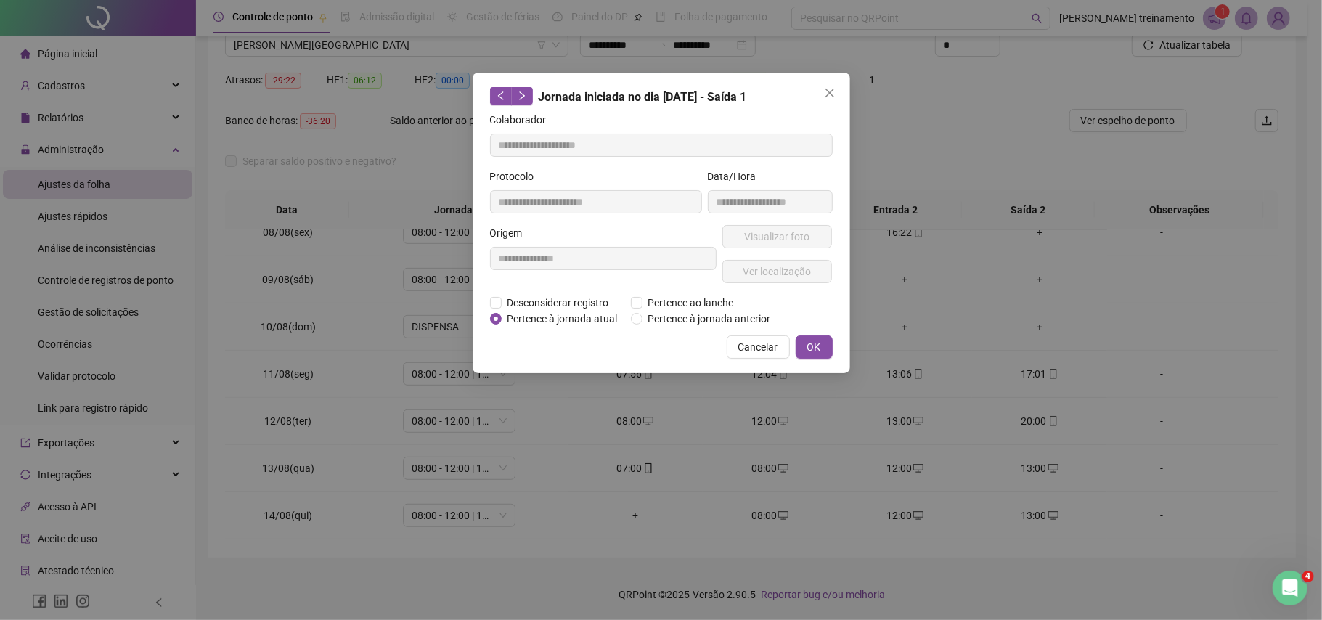
drag, startPoint x: 827, startPoint y: 90, endPoint x: 820, endPoint y: 154, distance: 64.3
click at [827, 91] on icon "close" at bounding box center [830, 93] width 12 height 12
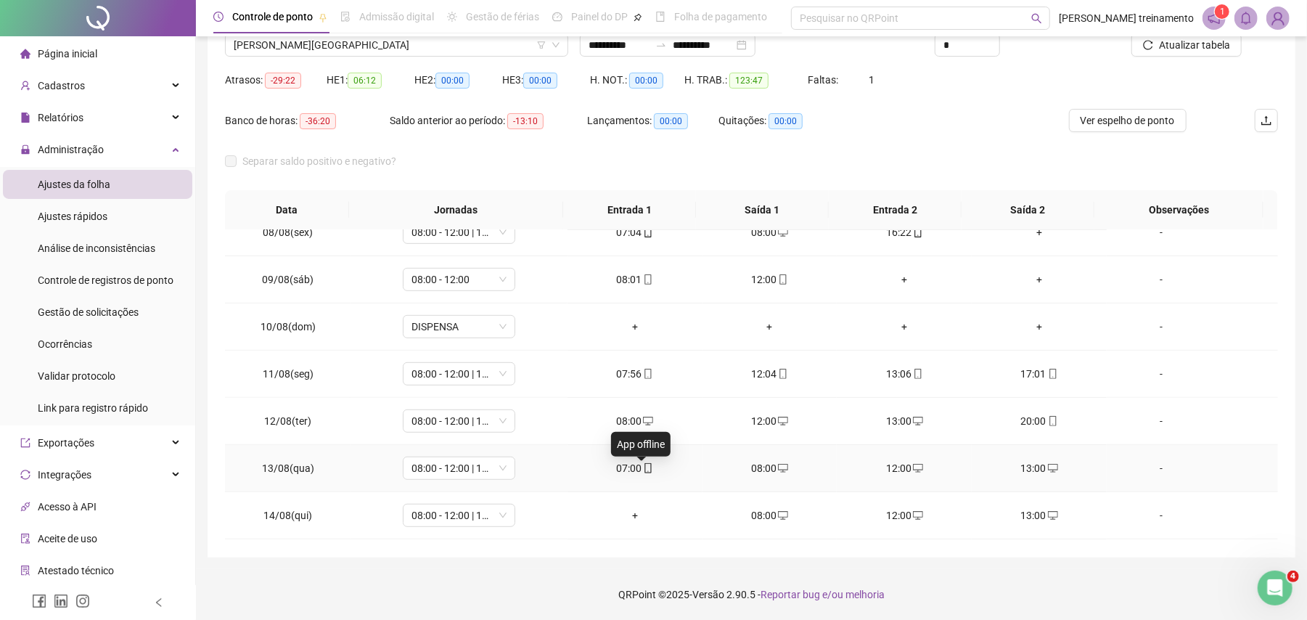
click at [643, 473] on icon "mobile" at bounding box center [648, 468] width 10 height 10
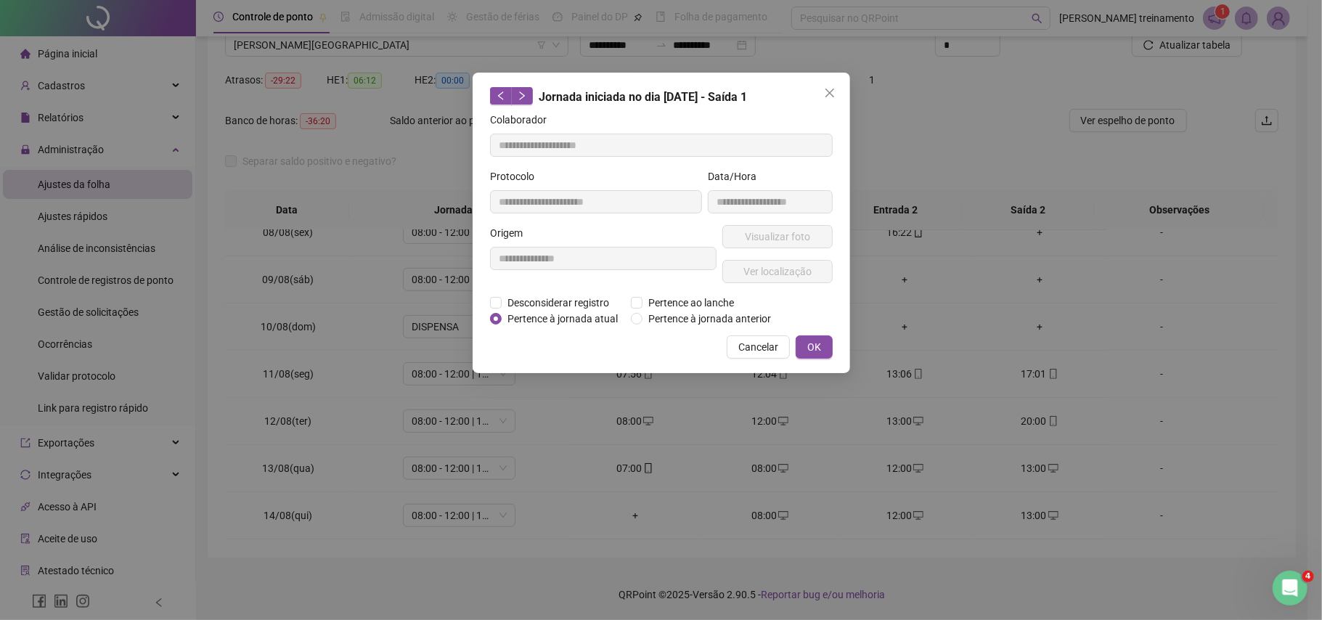
type input "**********"
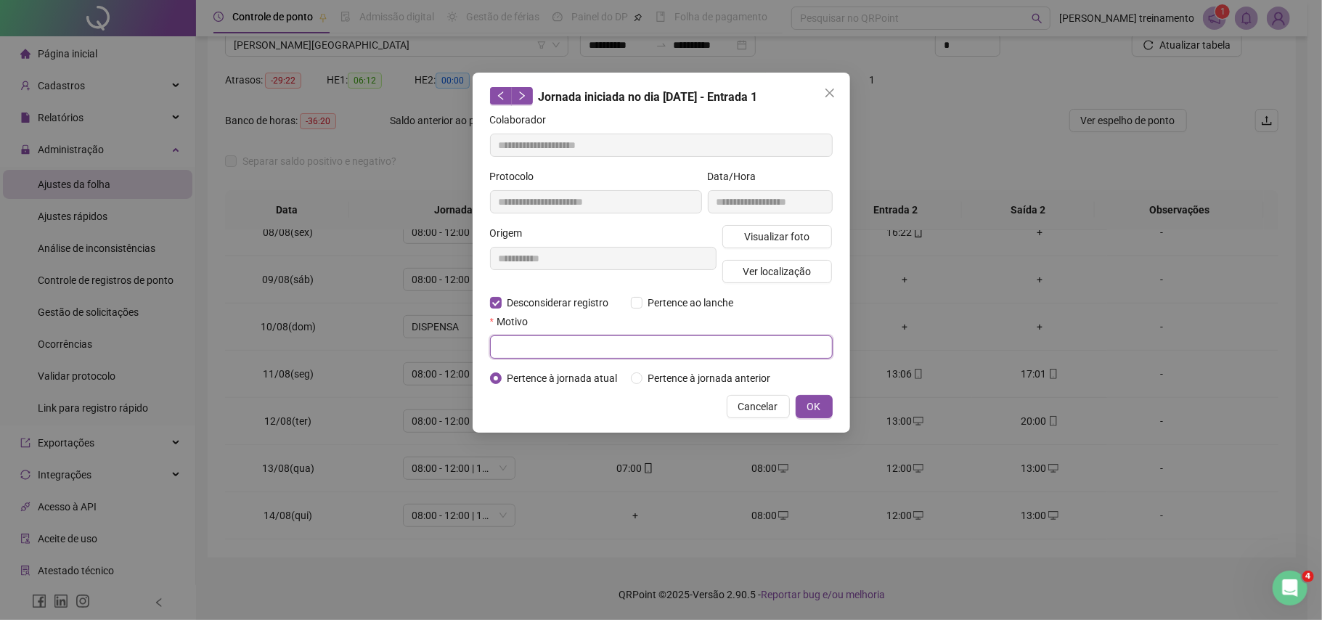
click at [517, 344] on input "text" at bounding box center [661, 346] width 343 height 23
type input "**********"
click at [822, 410] on button "OK" at bounding box center [813, 406] width 37 height 23
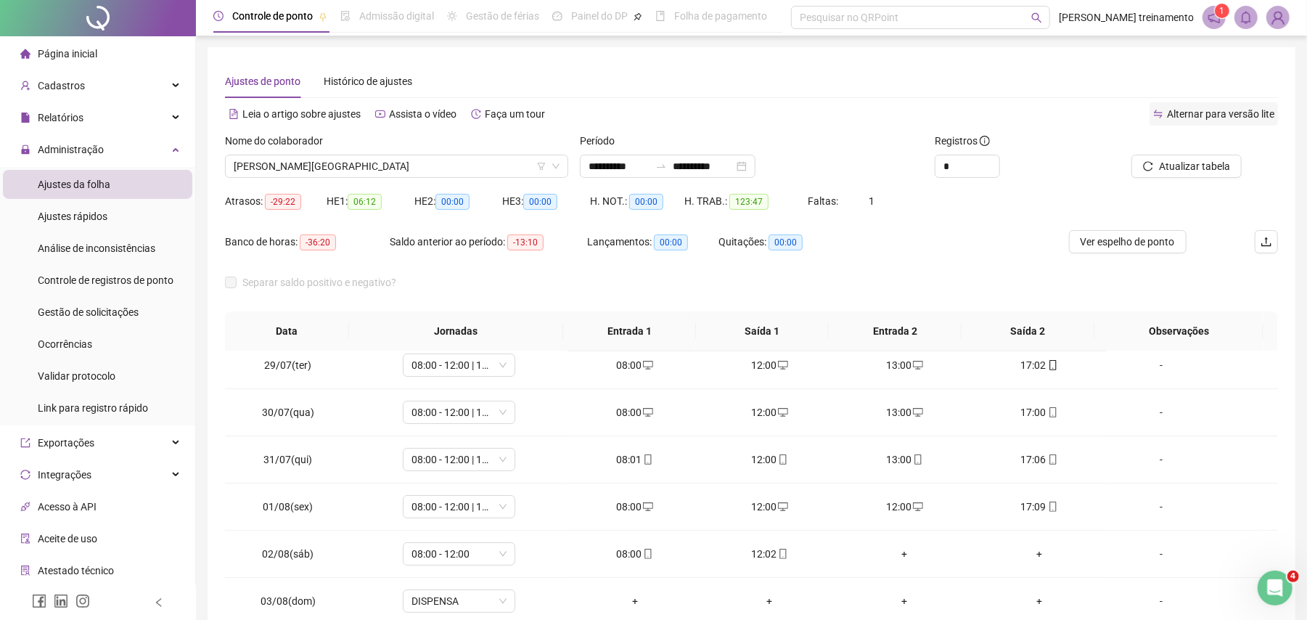
scroll to position [0, 0]
click at [1186, 155] on button "Atualizar tabela" at bounding box center [1186, 166] width 110 height 23
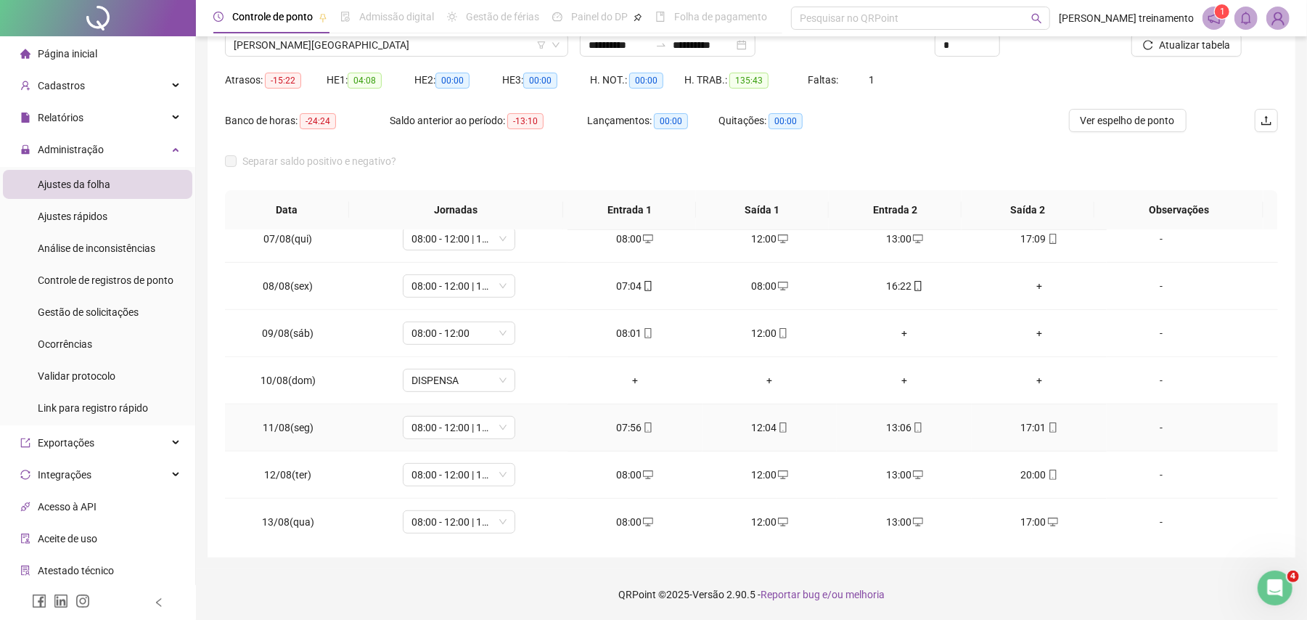
scroll to position [538, 0]
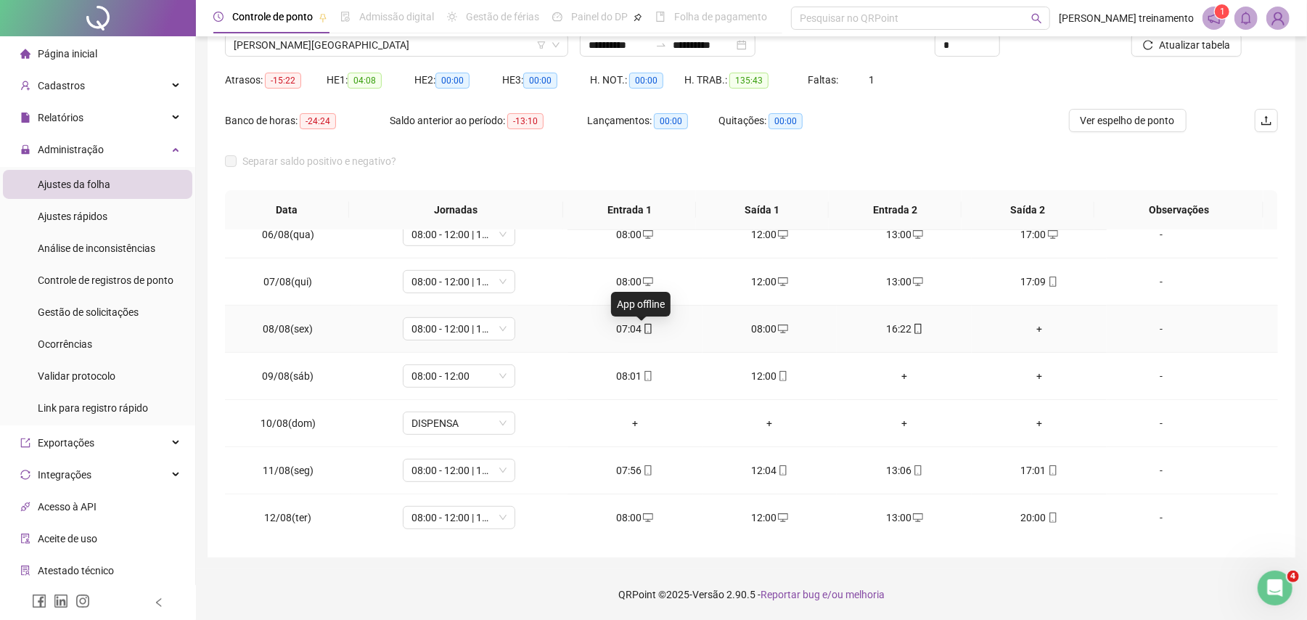
click at [643, 332] on icon "mobile" at bounding box center [648, 329] width 10 height 10
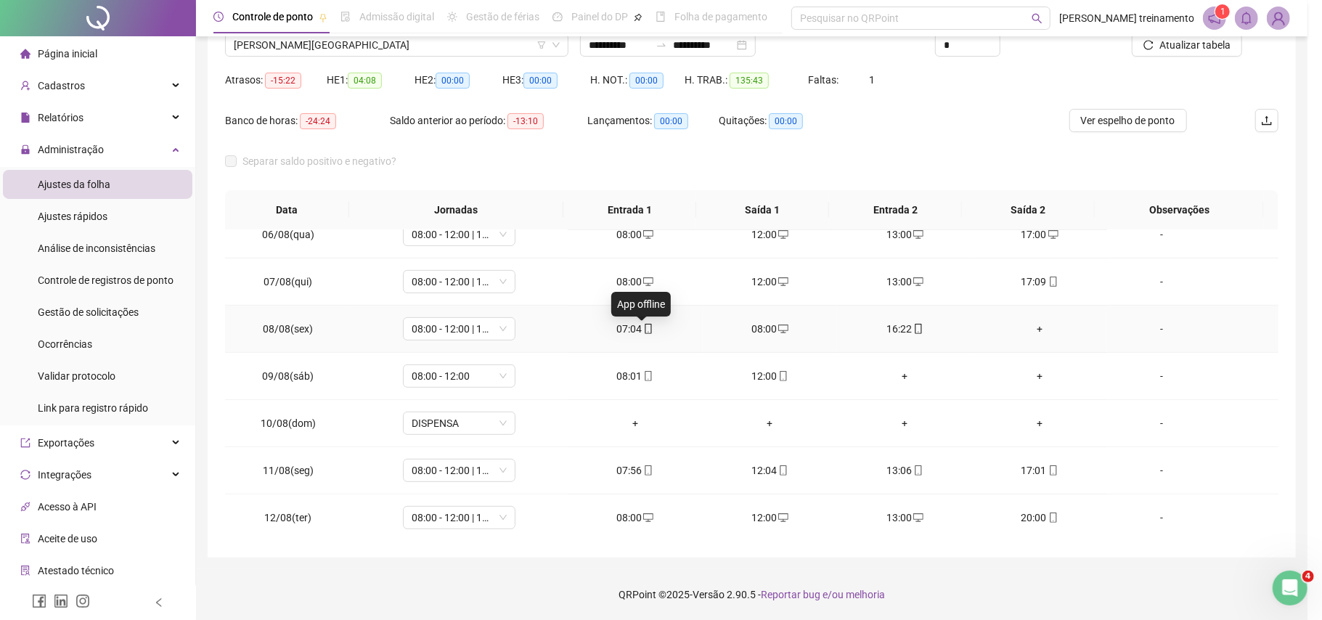
type input "**********"
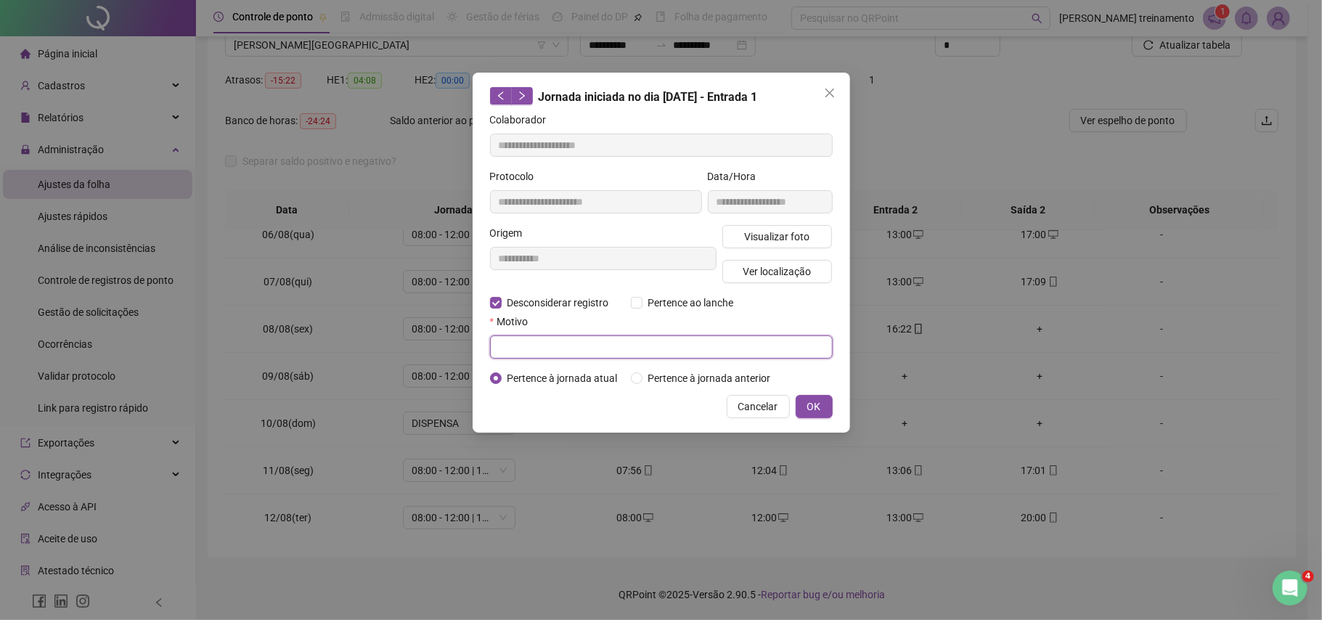
click at [515, 338] on input "text" at bounding box center [661, 346] width 343 height 23
type input "**********"
click at [808, 405] on span "OK" at bounding box center [814, 406] width 14 height 16
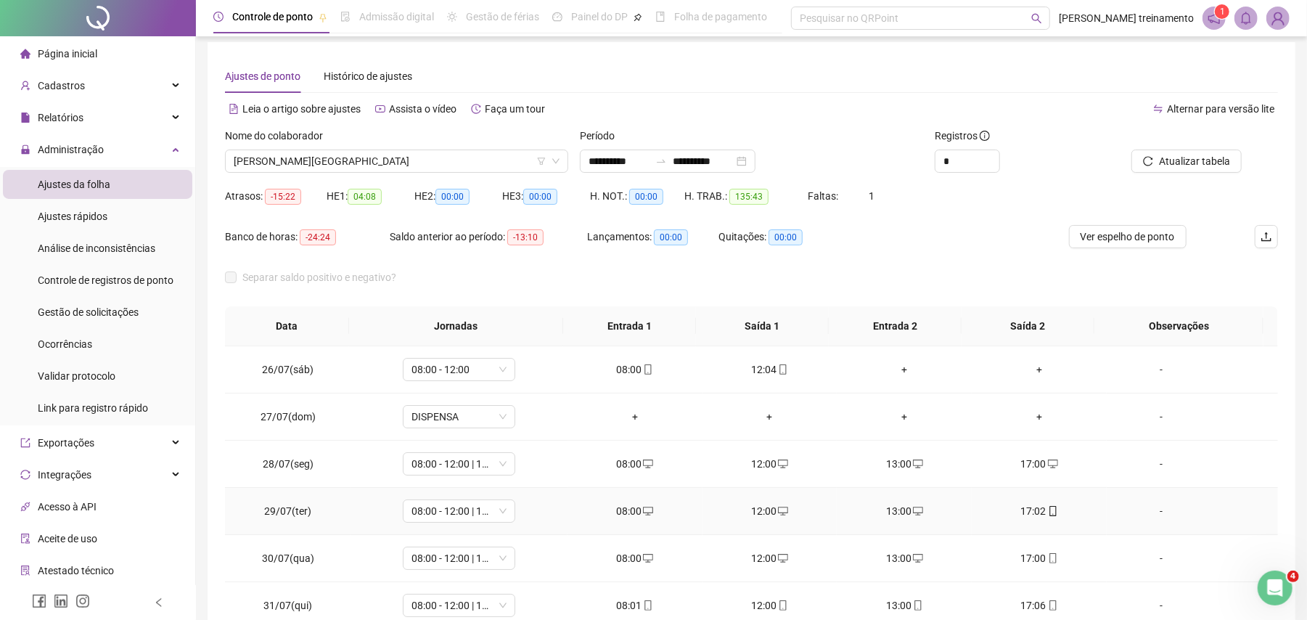
scroll to position [0, 0]
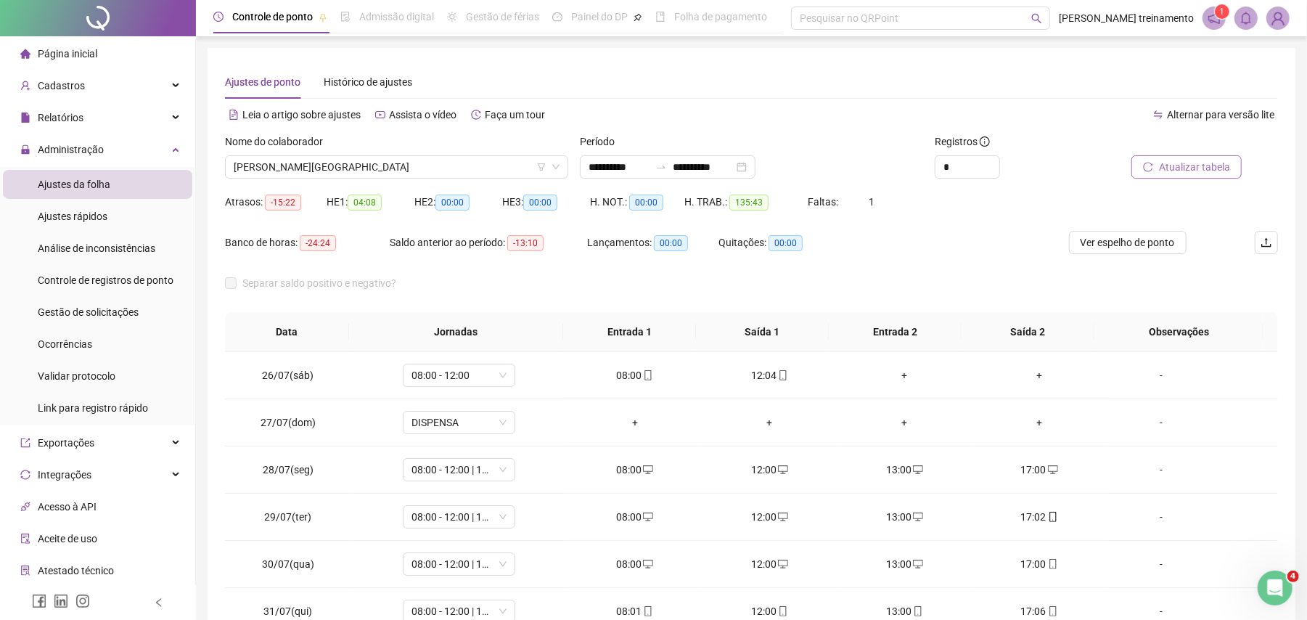
click at [1208, 173] on span "Atualizar tabela" at bounding box center [1194, 167] width 71 height 16
click at [1115, 248] on span "Ver espelho de ponto" at bounding box center [1128, 242] width 94 height 16
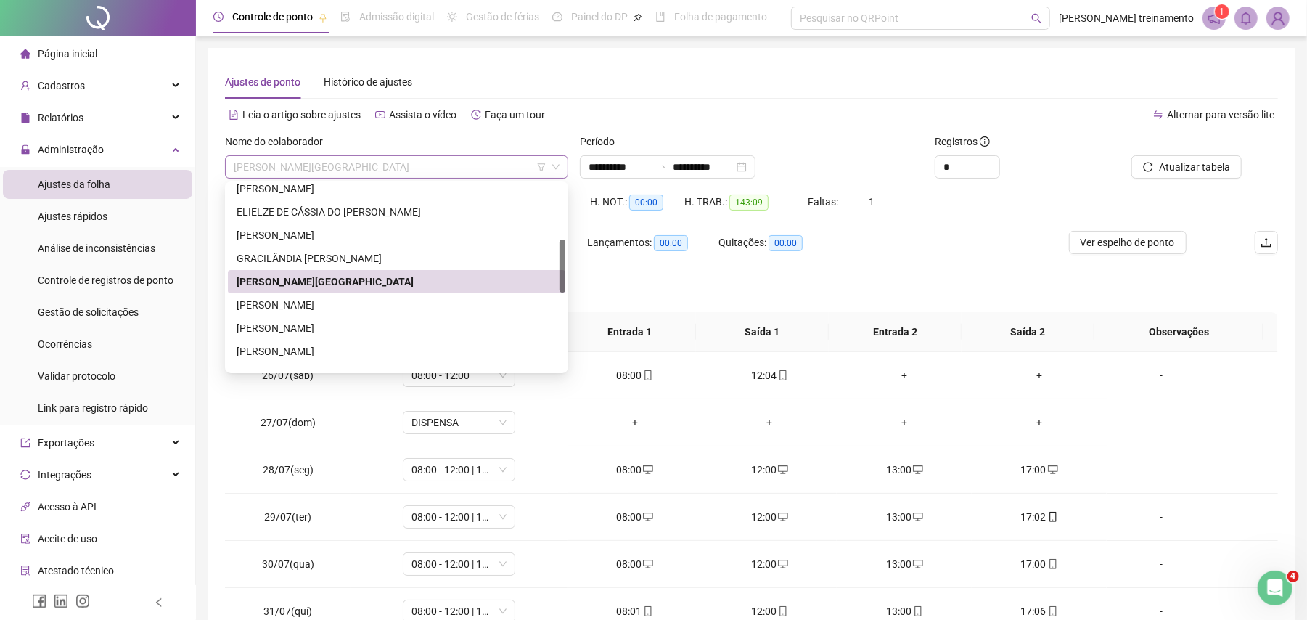
click at [468, 167] on span "[PERSON_NAME][GEOGRAPHIC_DATA]" at bounding box center [397, 167] width 326 height 22
drag, startPoint x: 462, startPoint y: 306, endPoint x: 1090, endPoint y: 298, distance: 627.8
click at [464, 306] on div "[PERSON_NAME]" at bounding box center [397, 305] width 320 height 16
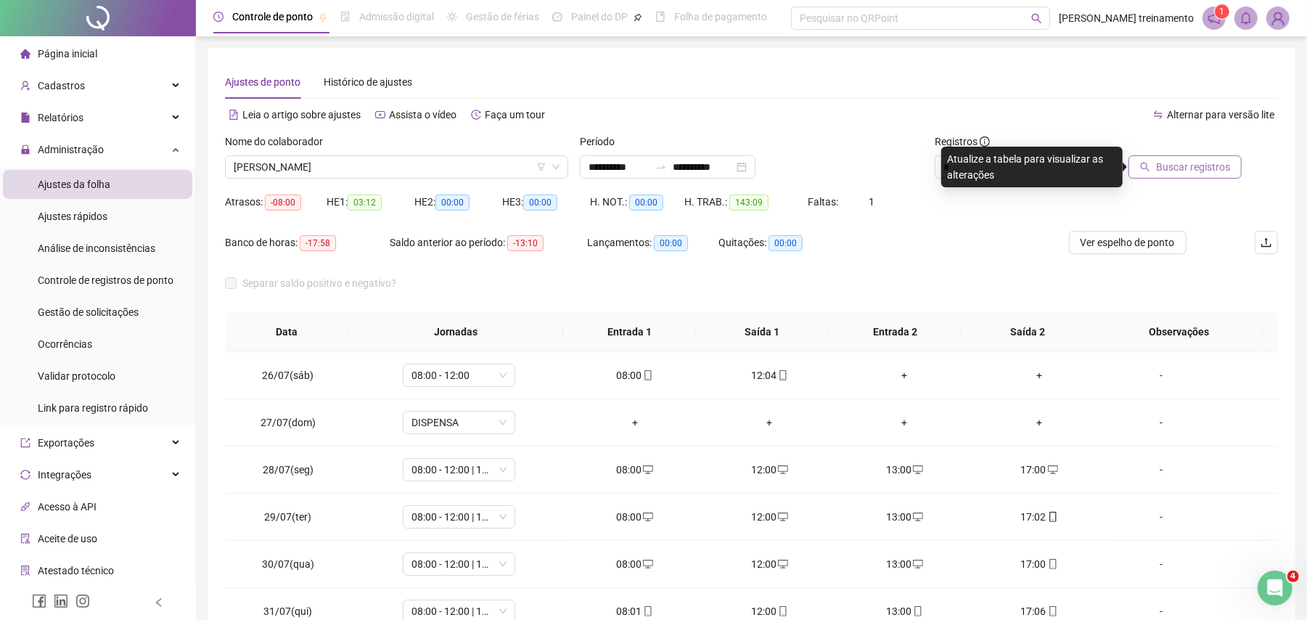
click at [1200, 168] on span "Buscar registros" at bounding box center [1193, 167] width 74 height 16
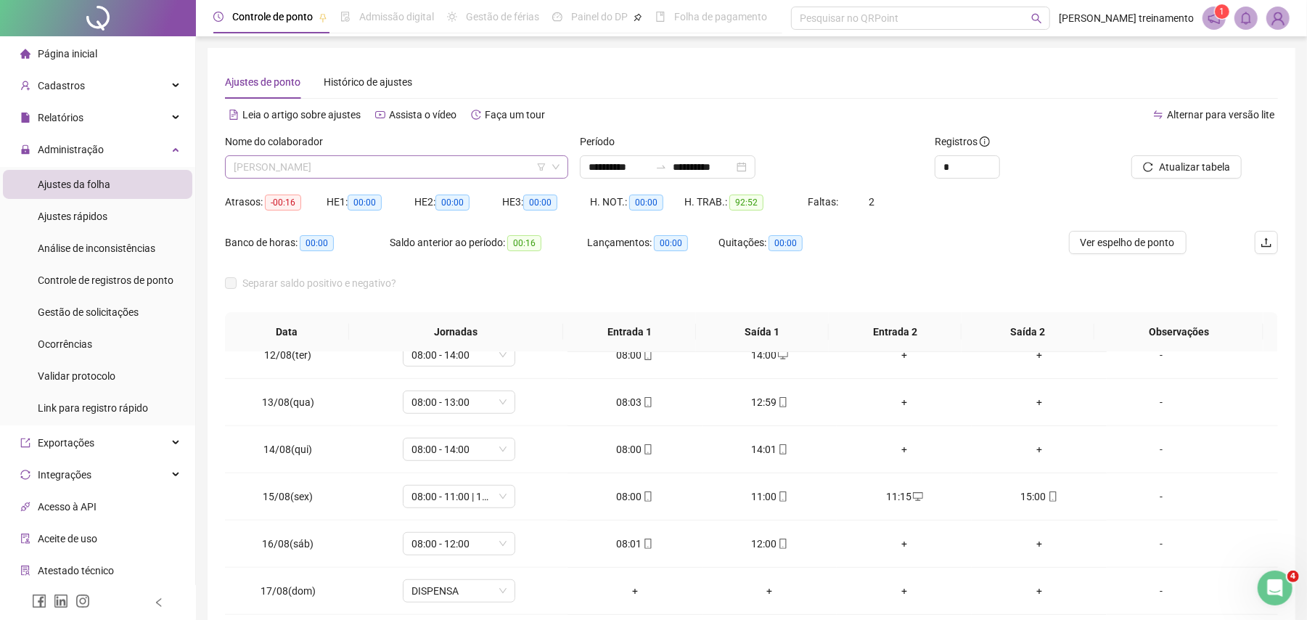
click at [496, 171] on span "[PERSON_NAME]" at bounding box center [397, 167] width 326 height 22
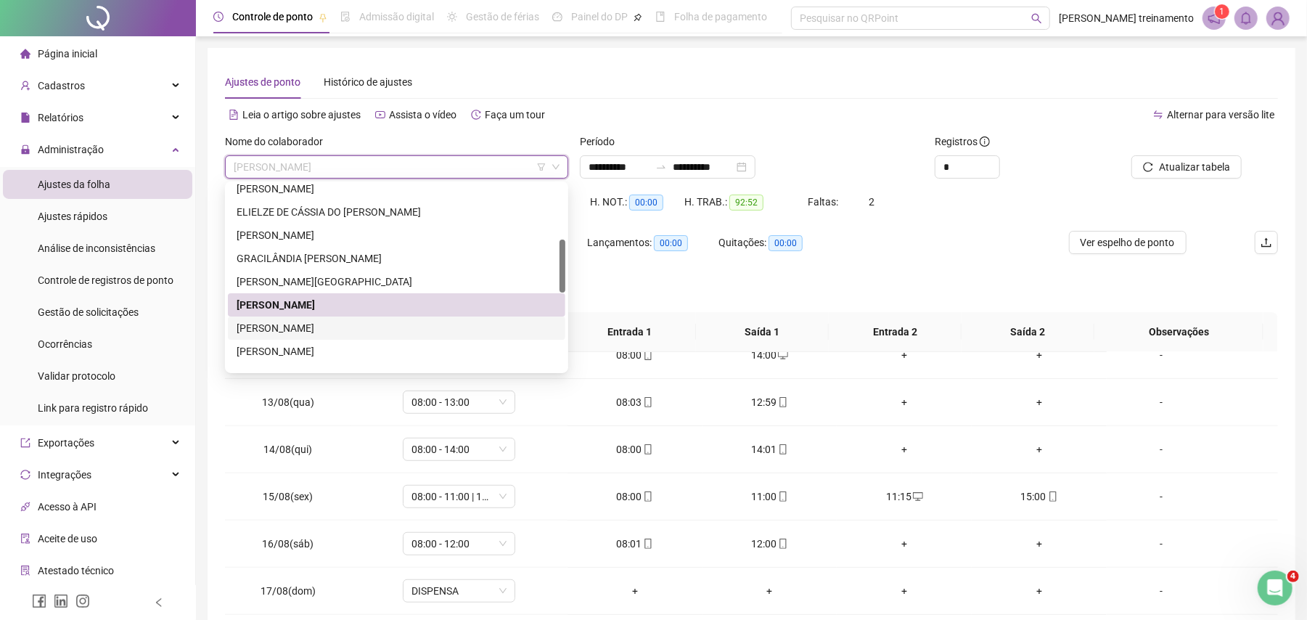
click at [500, 331] on div "[PERSON_NAME]" at bounding box center [397, 328] width 320 height 16
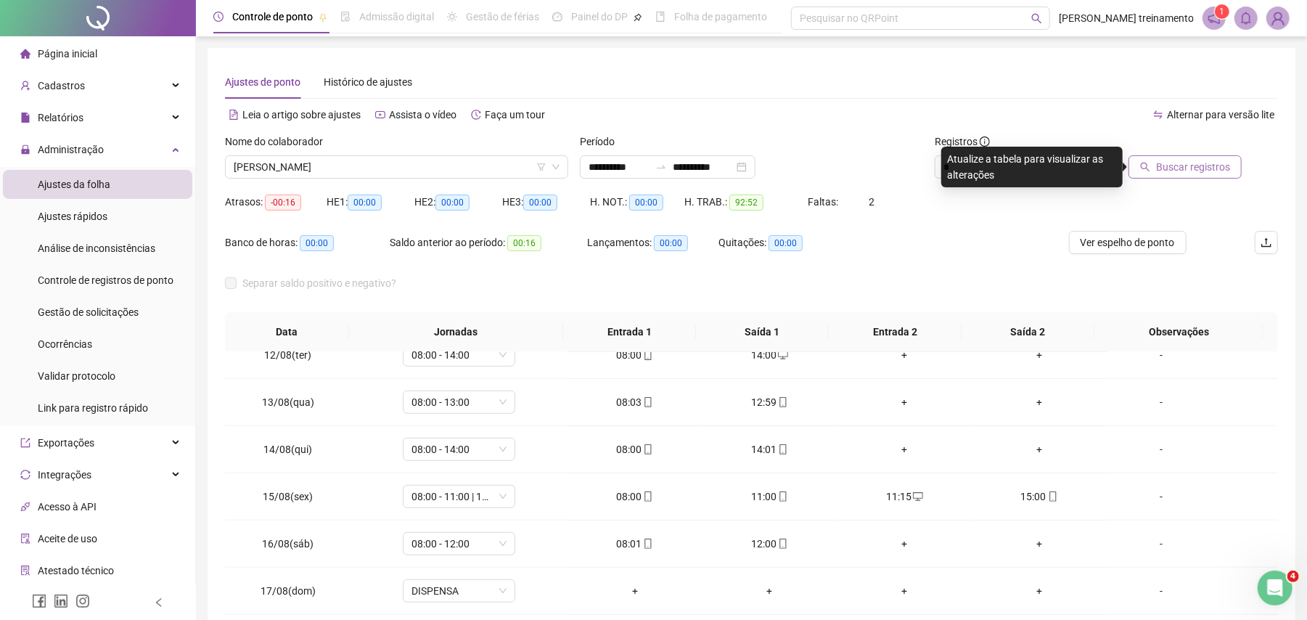
click at [1161, 172] on span "Buscar registros" at bounding box center [1193, 167] width 74 height 16
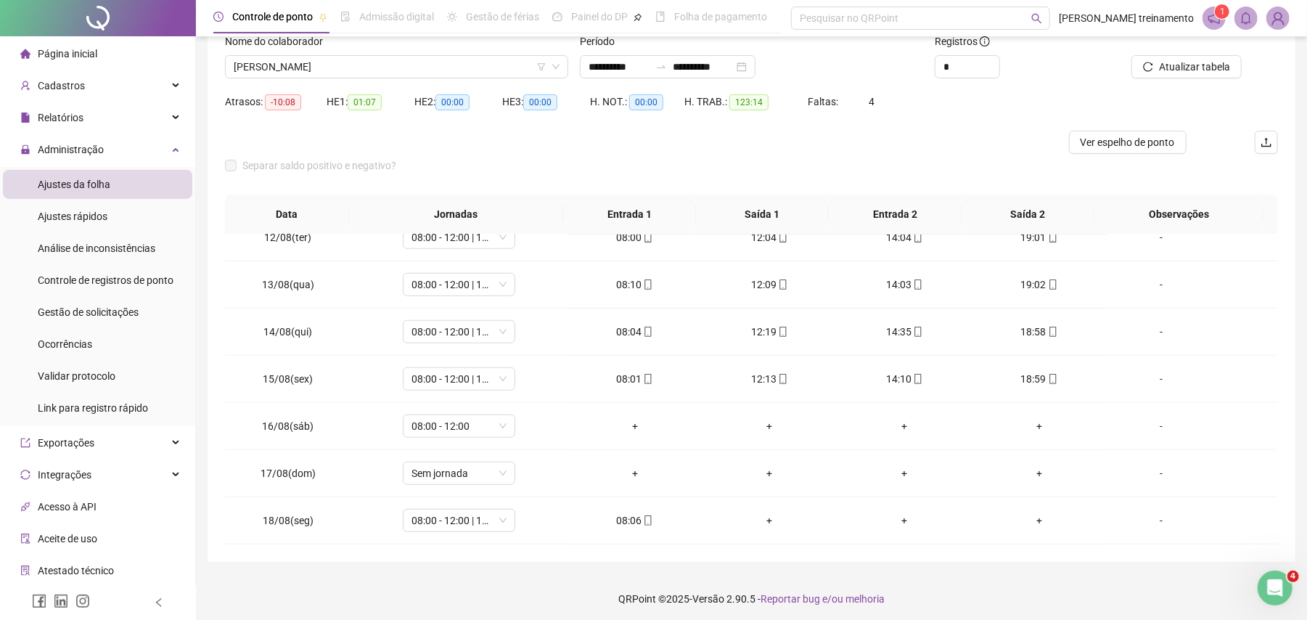
scroll to position [105, 0]
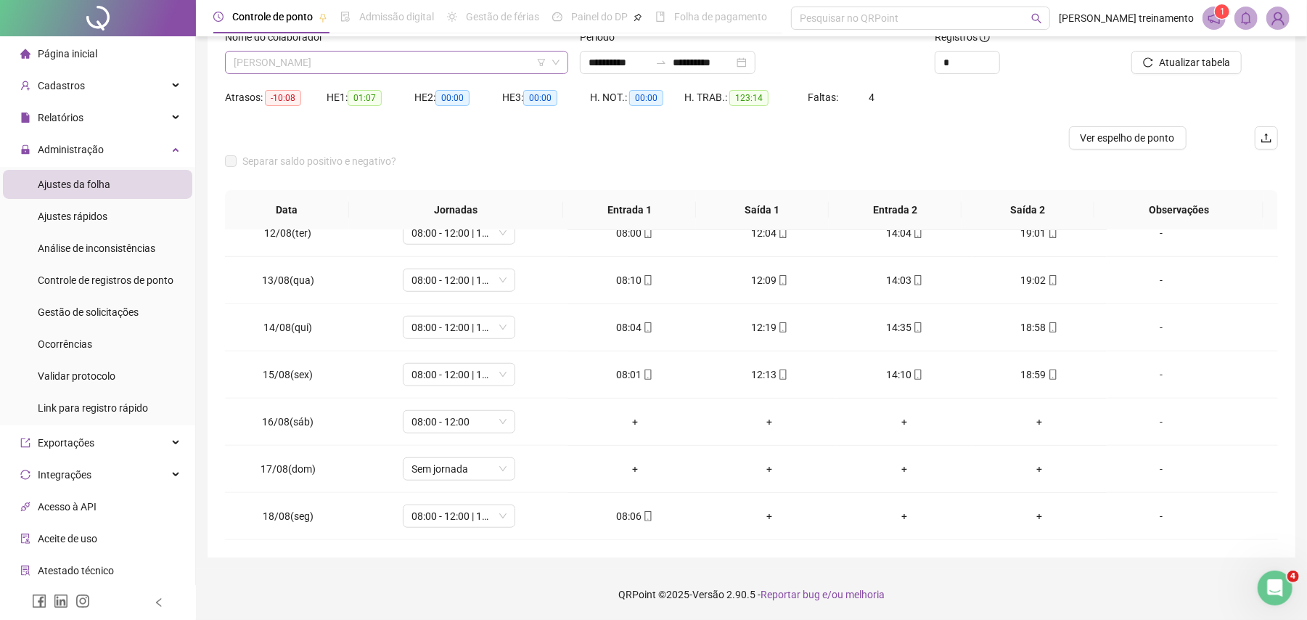
click at [471, 62] on span "[PERSON_NAME]" at bounding box center [397, 63] width 326 height 22
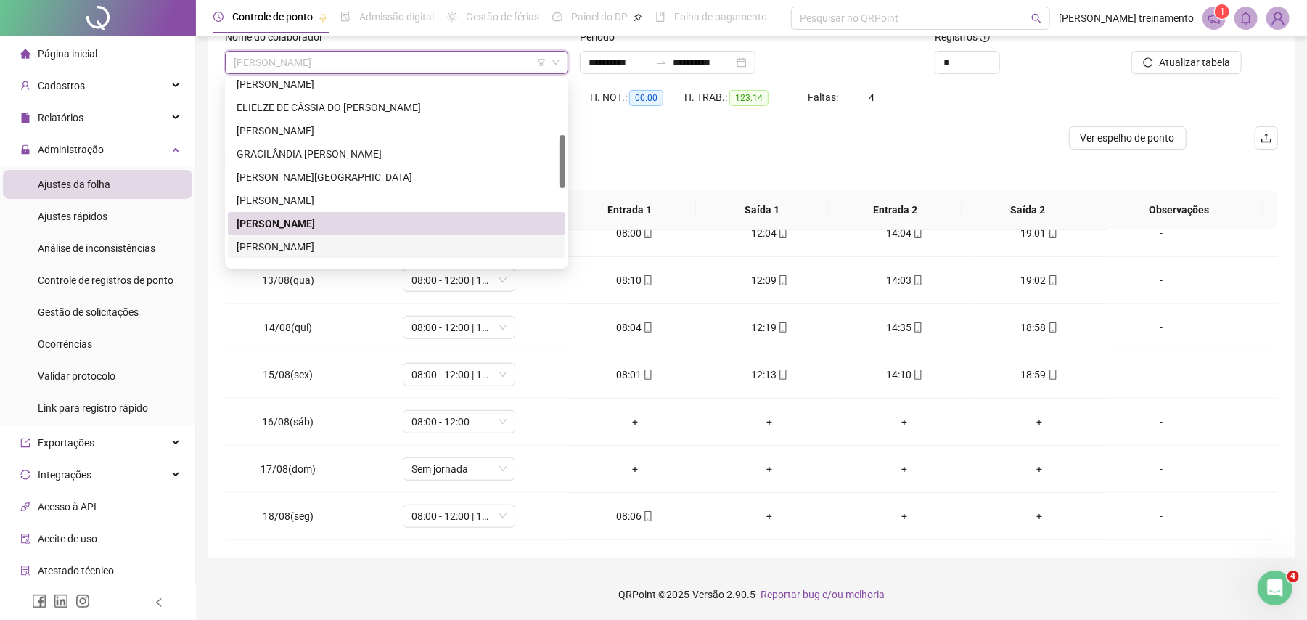
click at [456, 245] on div "[PERSON_NAME]" at bounding box center [397, 247] width 320 height 16
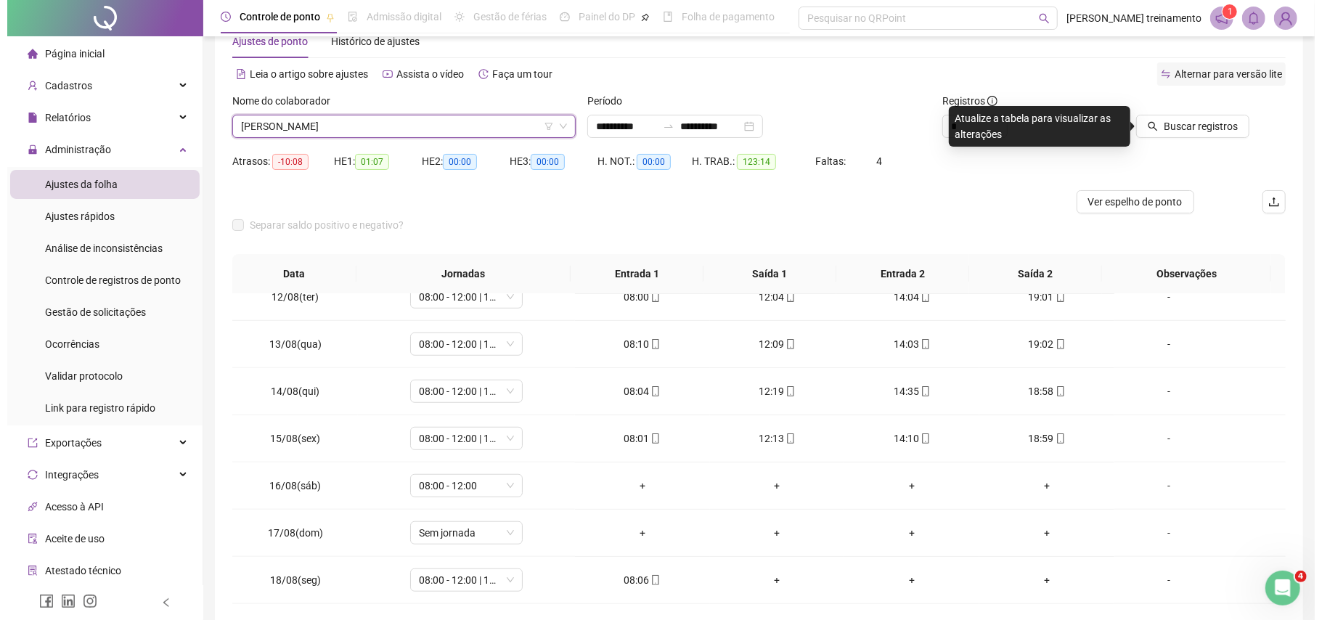
scroll to position [0, 0]
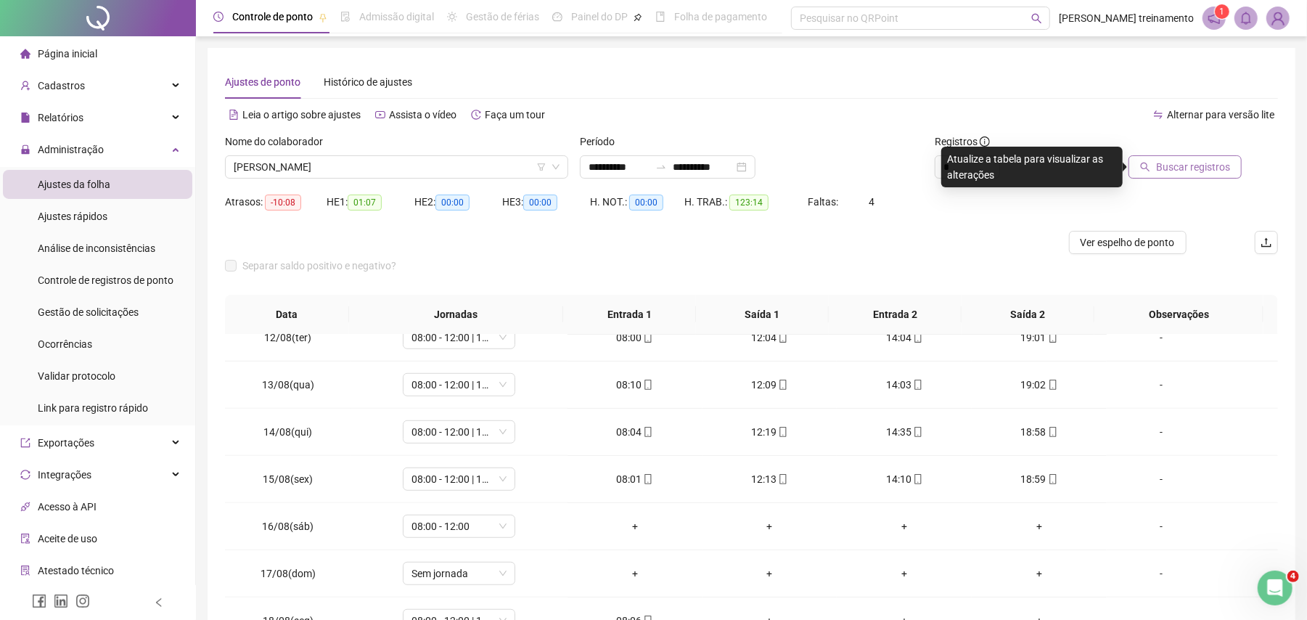
click at [1185, 165] on span "Buscar registros" at bounding box center [1193, 167] width 74 height 16
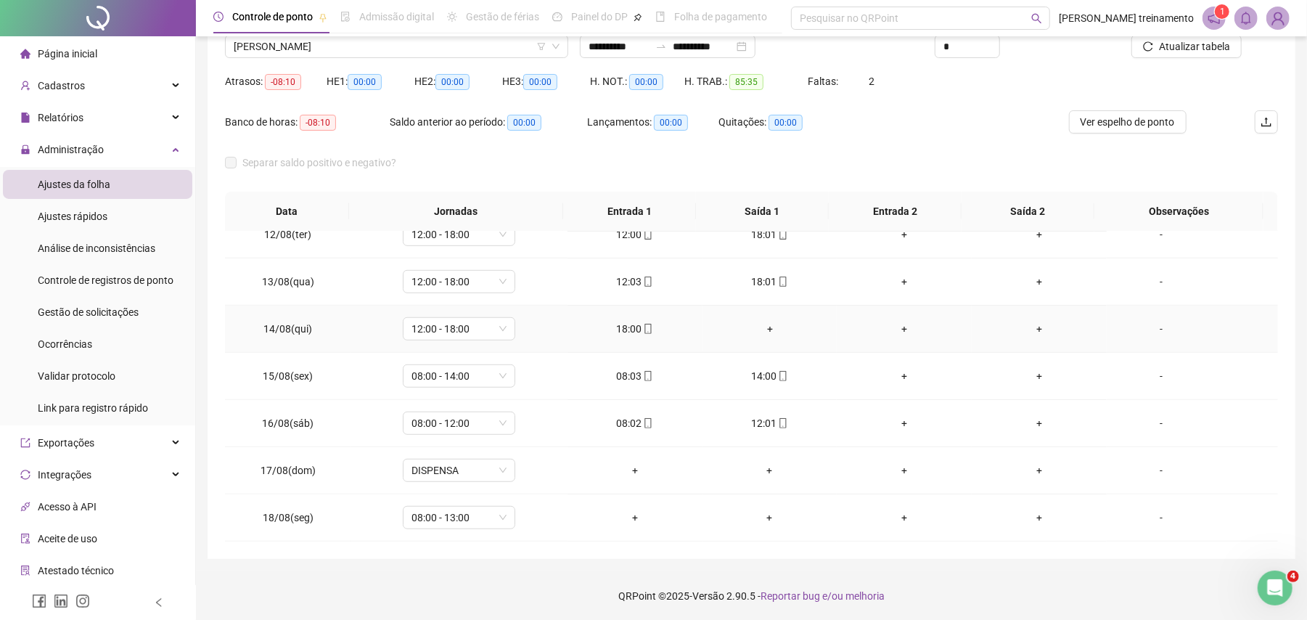
scroll to position [122, 0]
click at [763, 327] on div "+" at bounding box center [770, 327] width 112 height 16
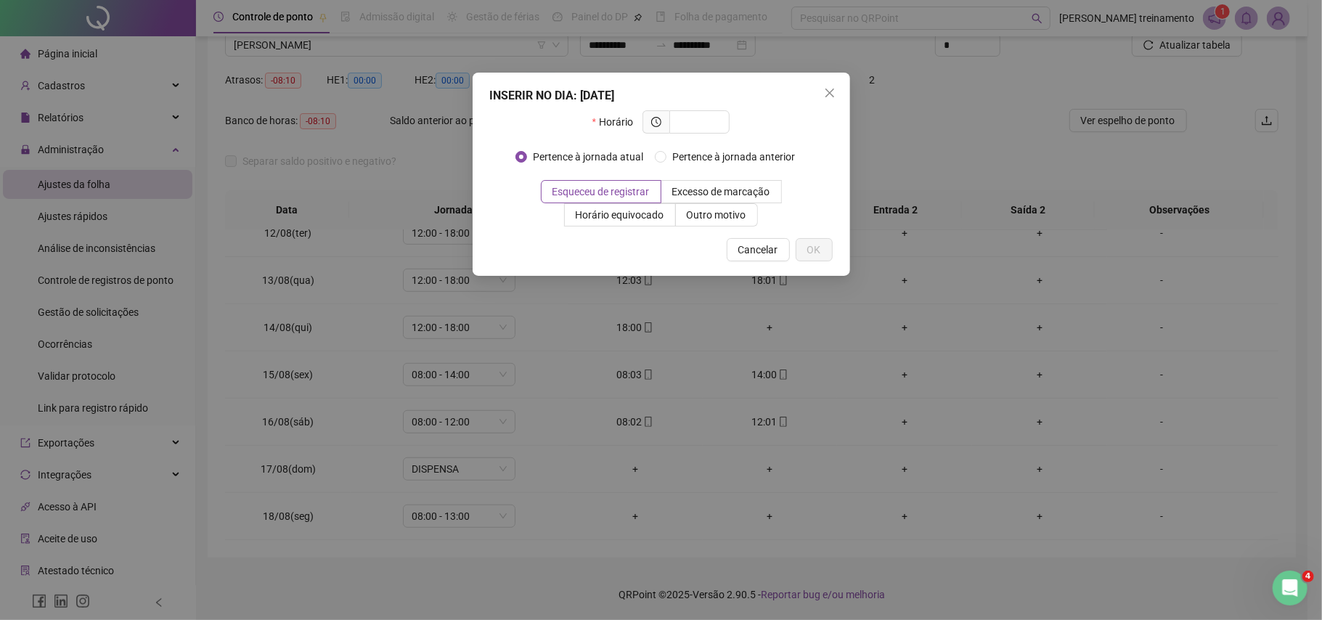
click at [865, 350] on div "INSERIR NO DIA : [DATE] Horário Pertence à jornada atual Pertence à jornada ant…" at bounding box center [661, 310] width 1322 height 620
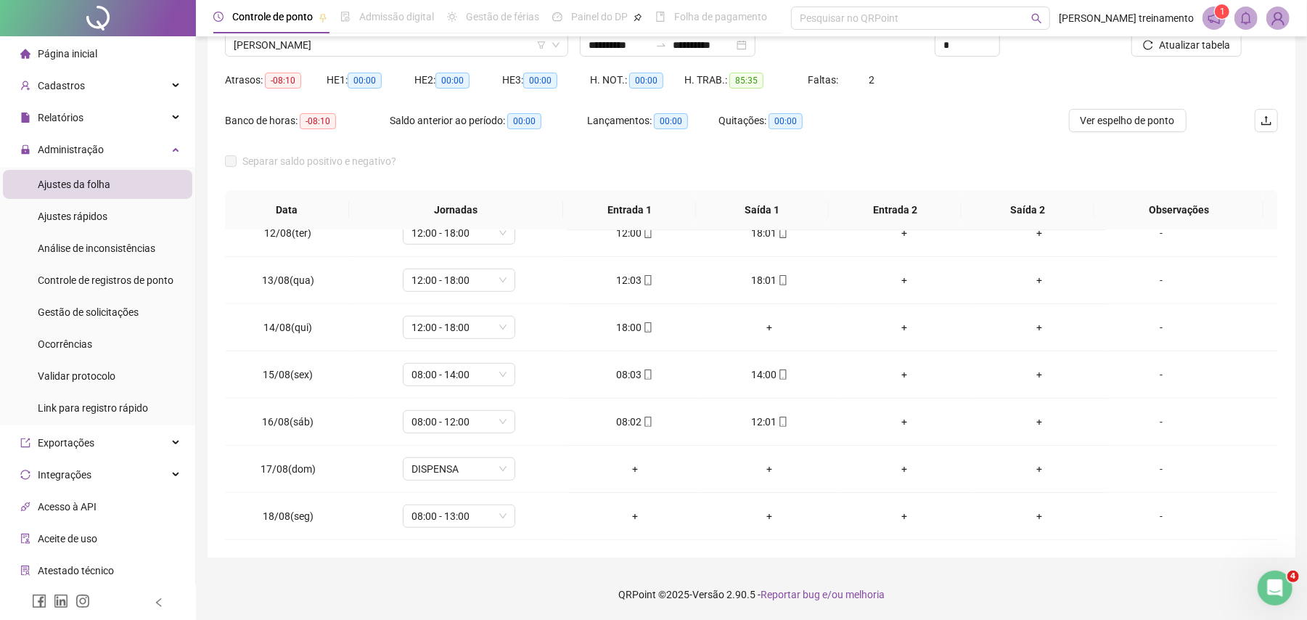
scroll to position [733, 0]
click at [759, 325] on div "+" at bounding box center [770, 327] width 112 height 16
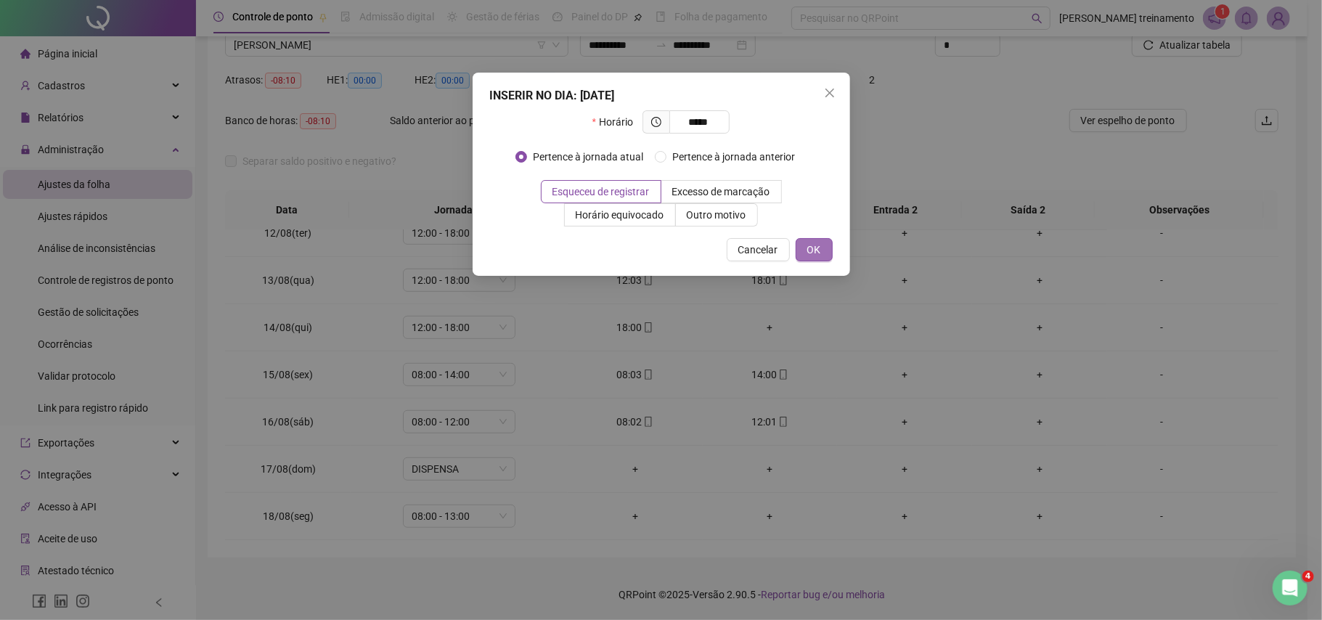
type input "*****"
click at [816, 245] on span "OK" at bounding box center [814, 250] width 14 height 16
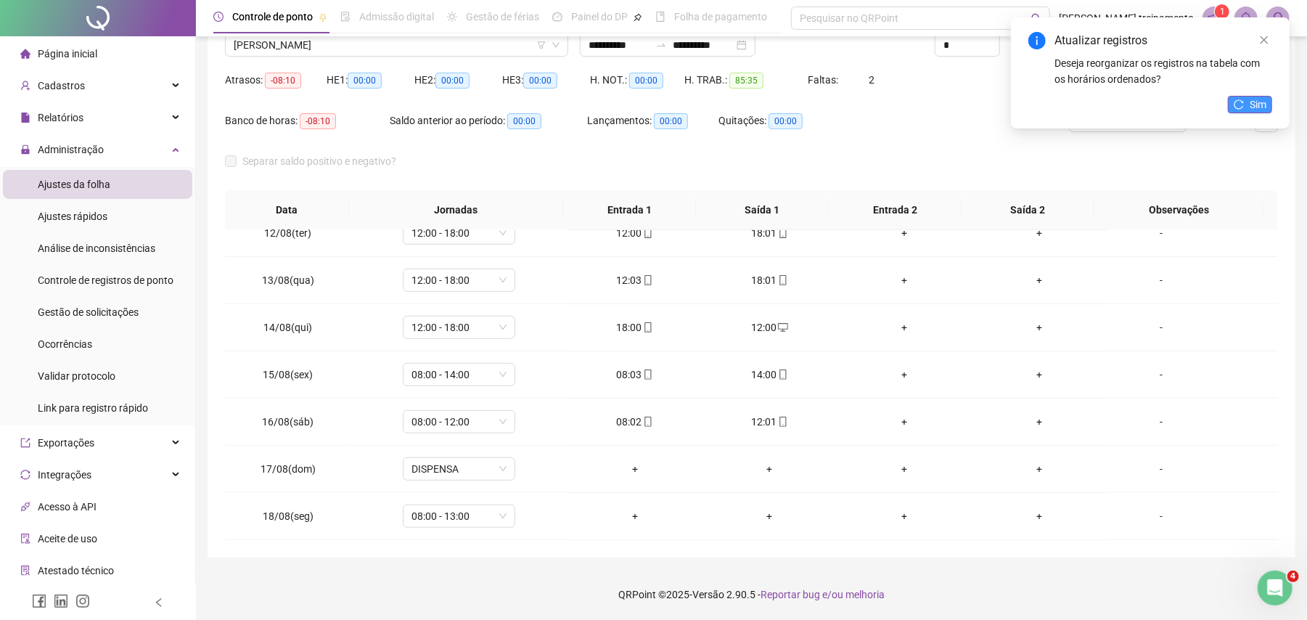
click at [1244, 106] on button "Sim" at bounding box center [1250, 104] width 44 height 17
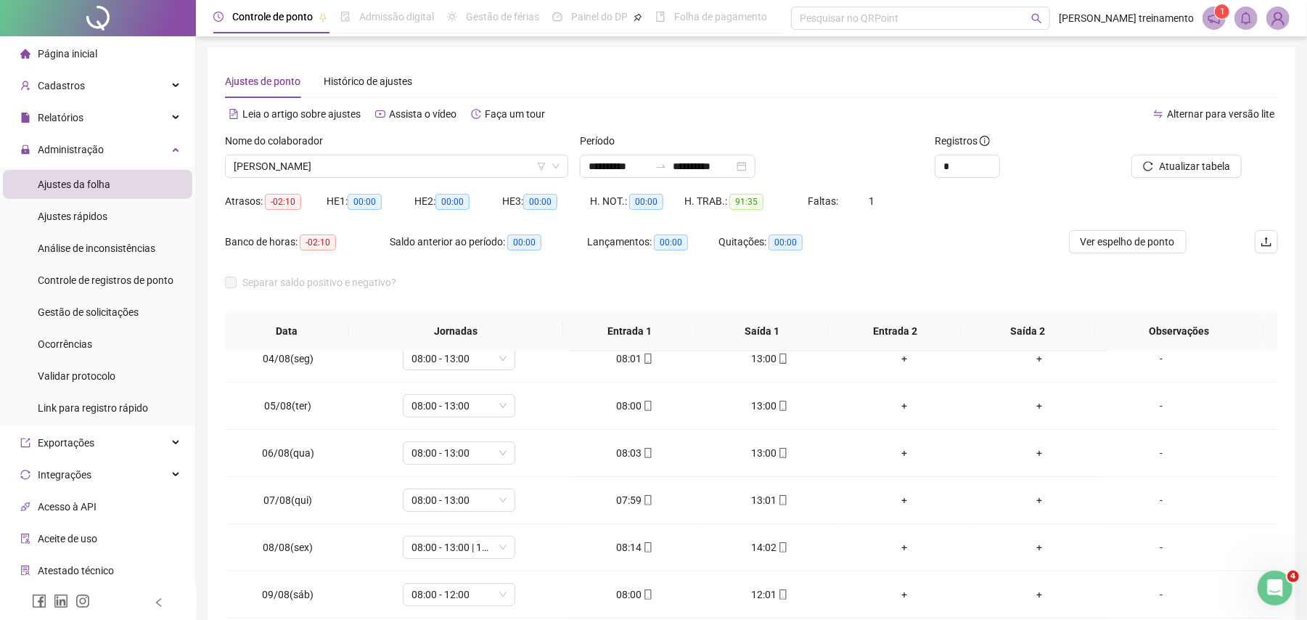
scroll to position [0, 0]
click at [440, 161] on span "[PERSON_NAME]" at bounding box center [397, 167] width 326 height 22
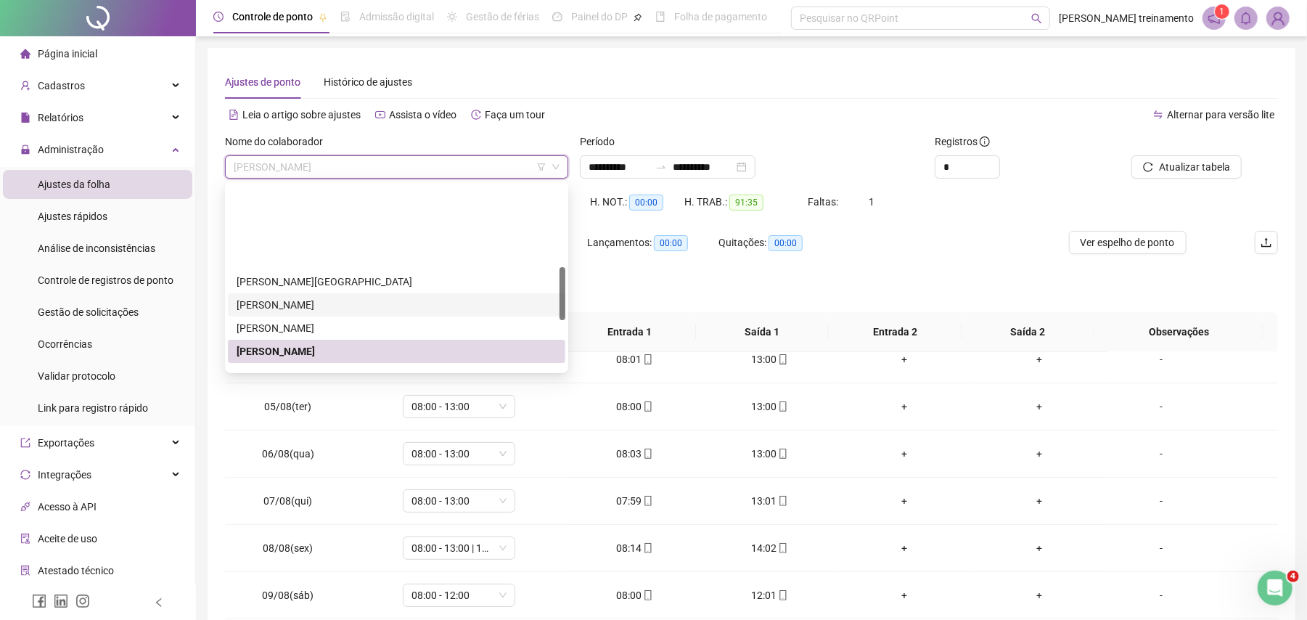
scroll to position [290, 0]
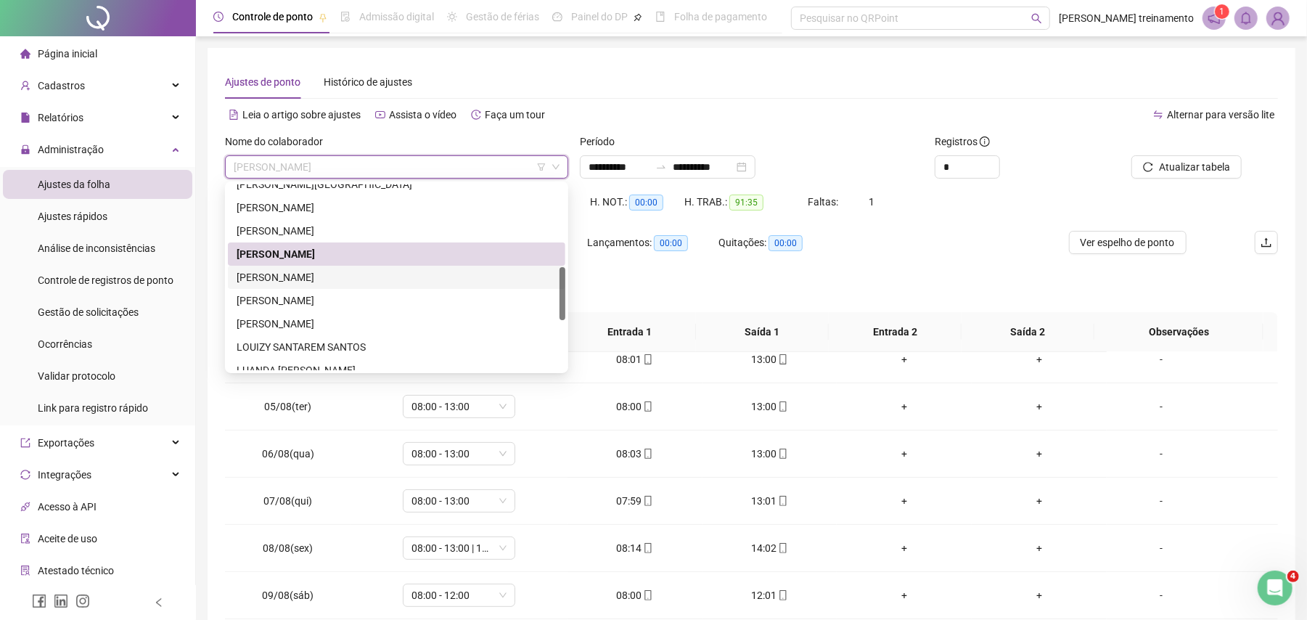
click at [466, 276] on div "[PERSON_NAME]" at bounding box center [397, 277] width 320 height 16
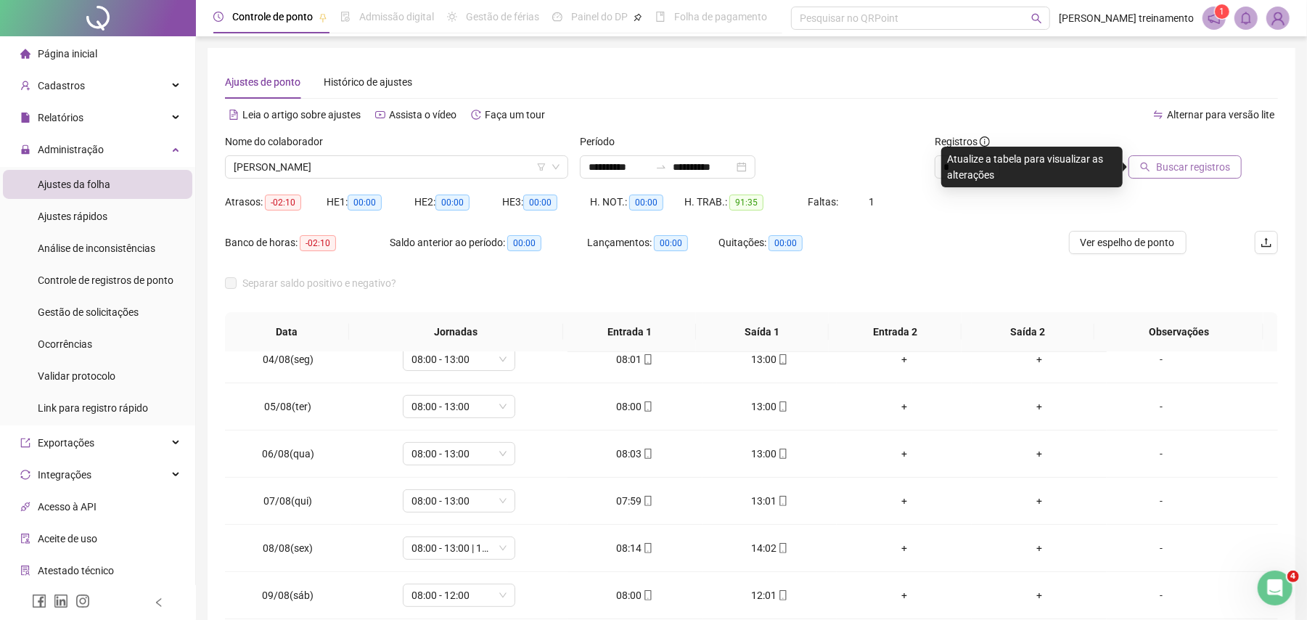
click at [1193, 165] on span "Buscar registros" at bounding box center [1193, 167] width 74 height 16
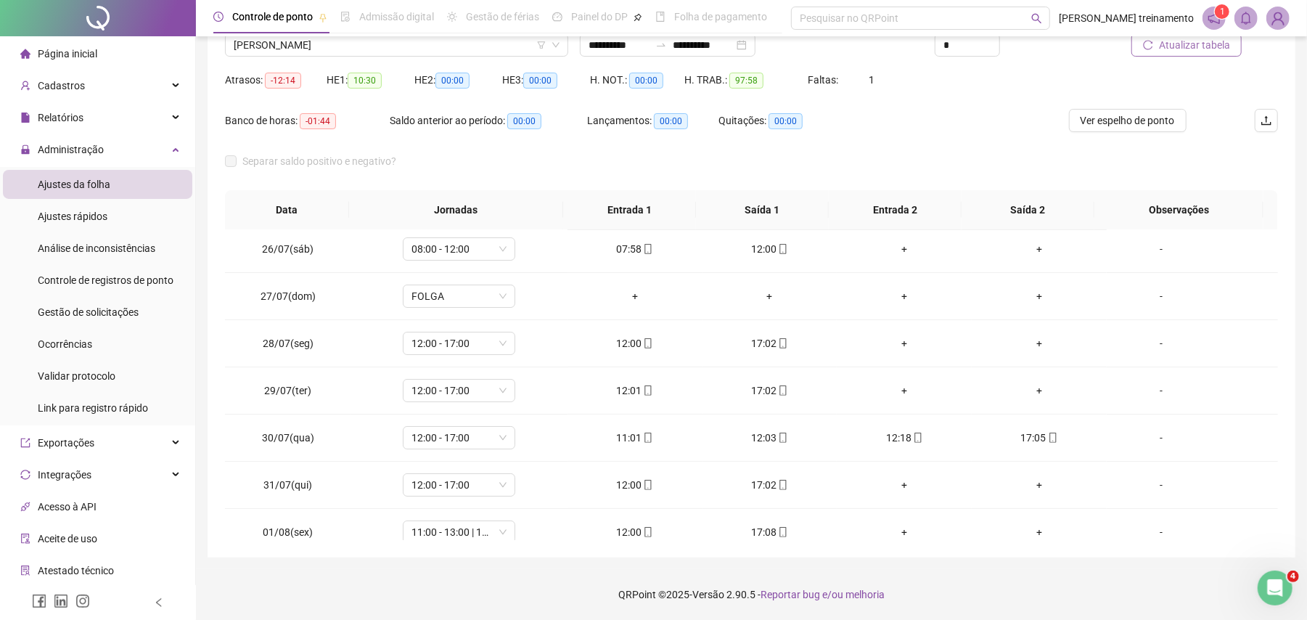
scroll to position [0, 0]
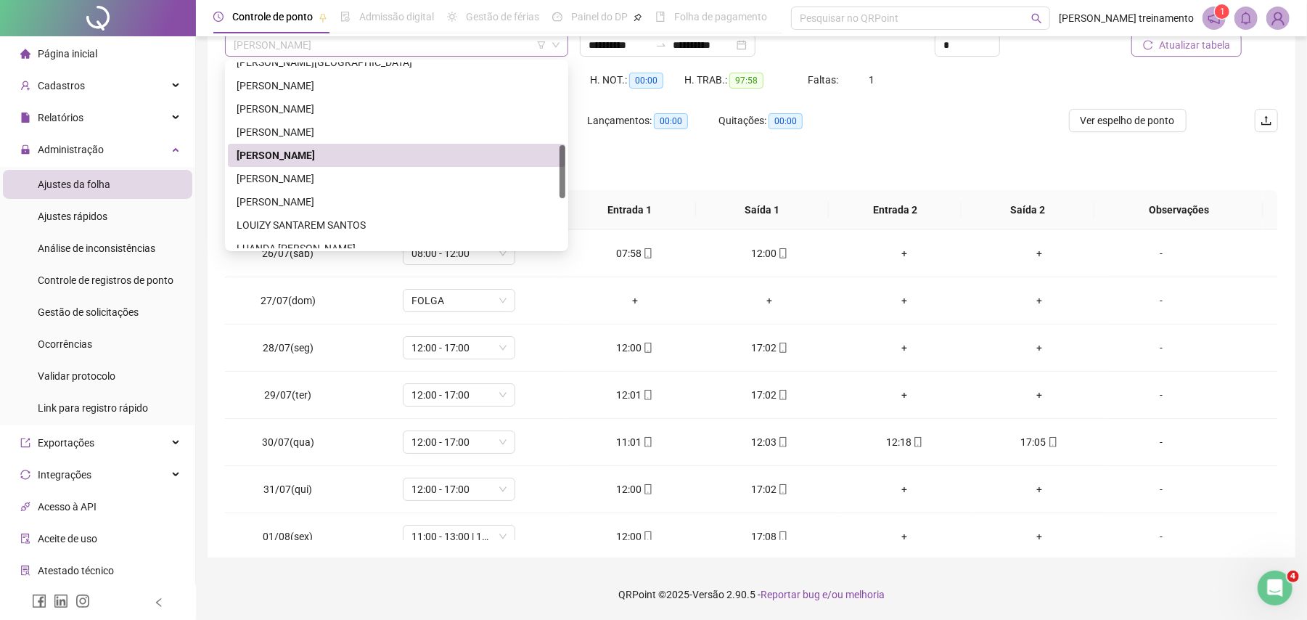
click at [483, 44] on span "[PERSON_NAME]" at bounding box center [397, 45] width 326 height 22
click at [489, 177] on div "[PERSON_NAME]" at bounding box center [397, 179] width 320 height 16
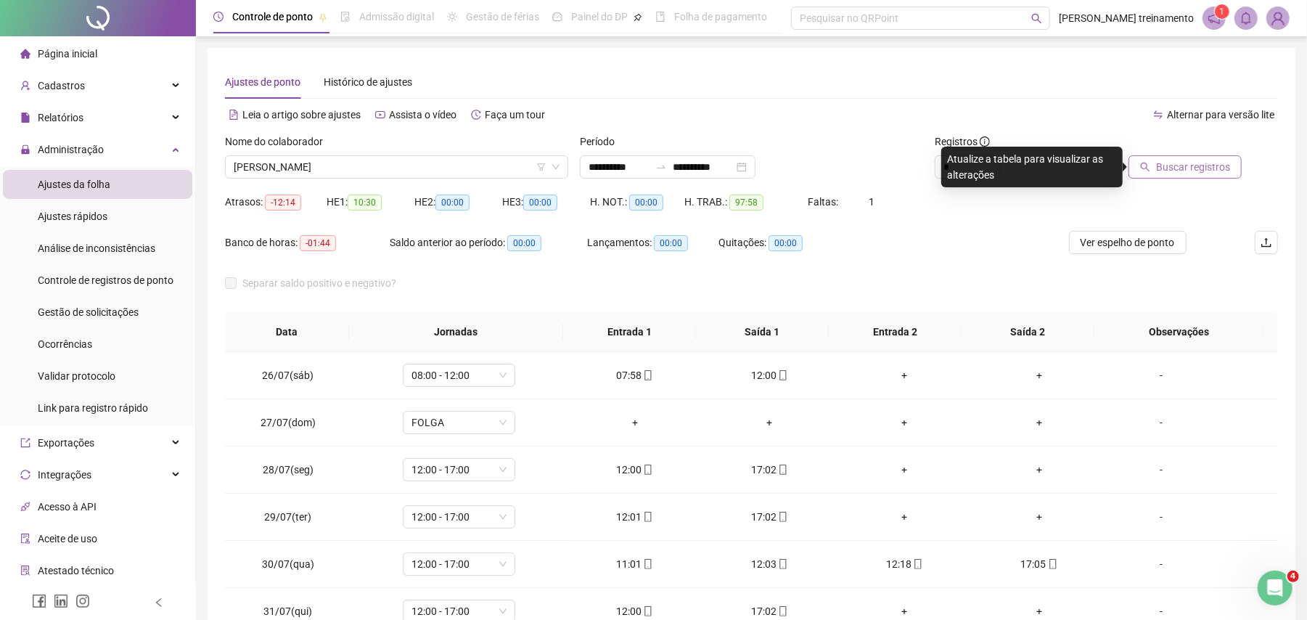
click at [1176, 173] on span "Buscar registros" at bounding box center [1193, 167] width 74 height 16
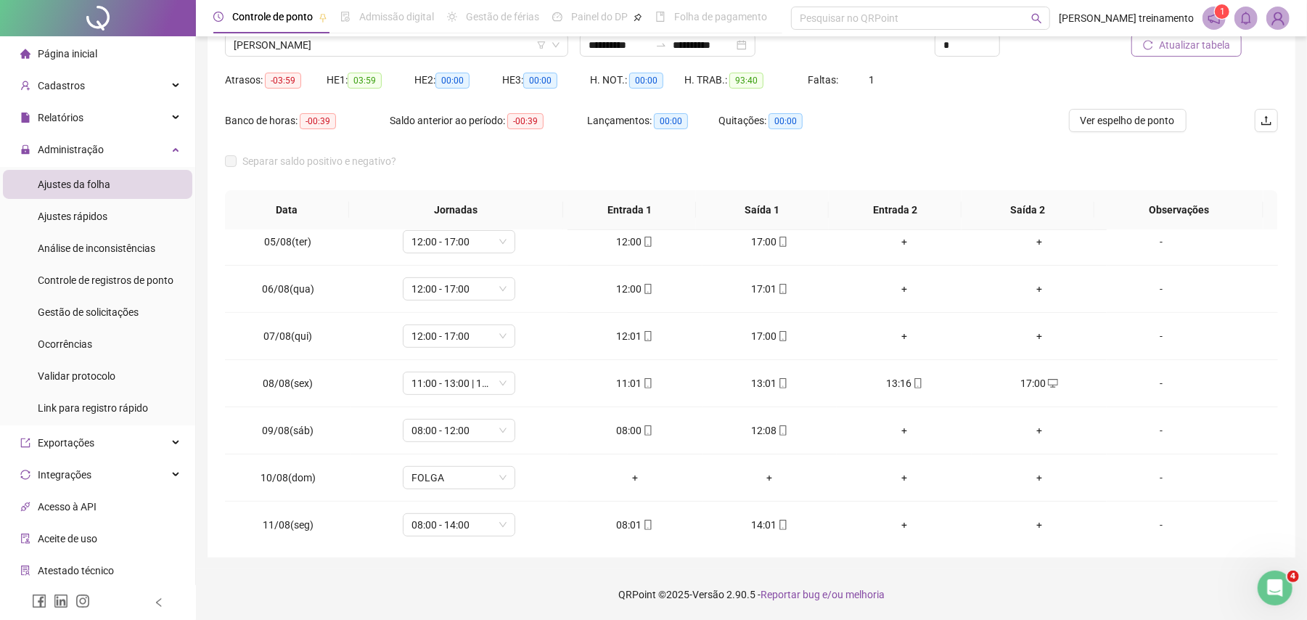
scroll to position [828, 0]
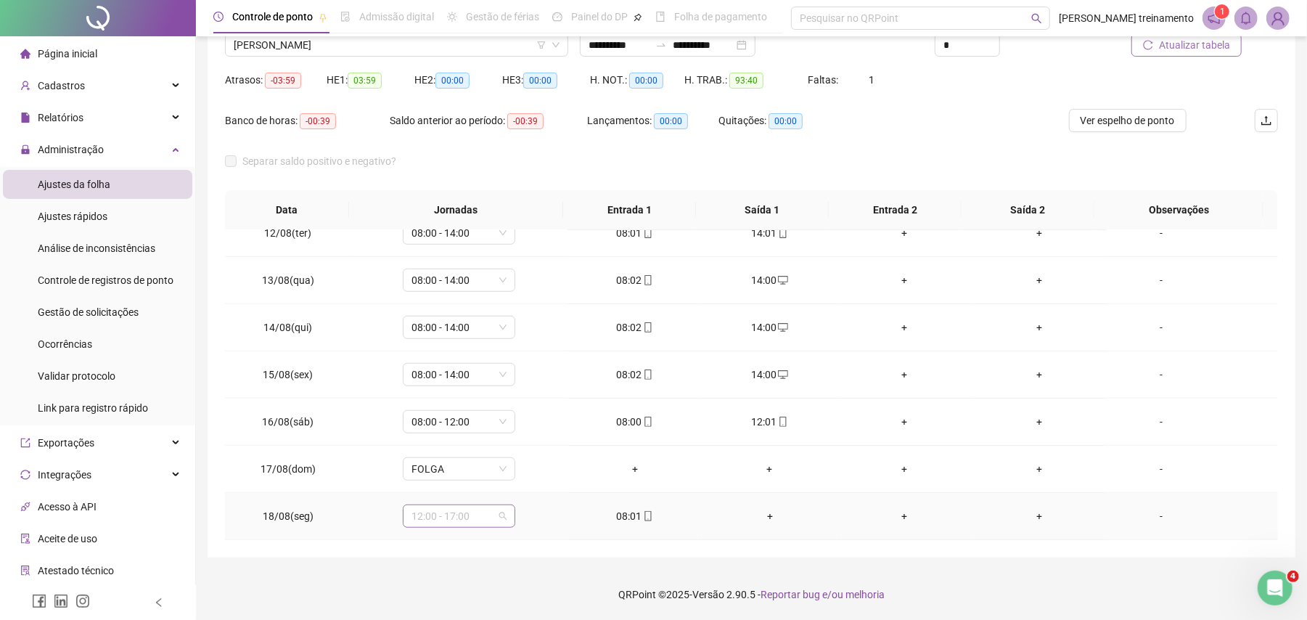
click at [456, 518] on span "12:00 - 17:00" at bounding box center [458, 516] width 95 height 22
click at [475, 473] on div "08:00 - 14:00" at bounding box center [481, 467] width 123 height 16
click at [524, 479] on span "Sim" at bounding box center [524, 478] width 17 height 16
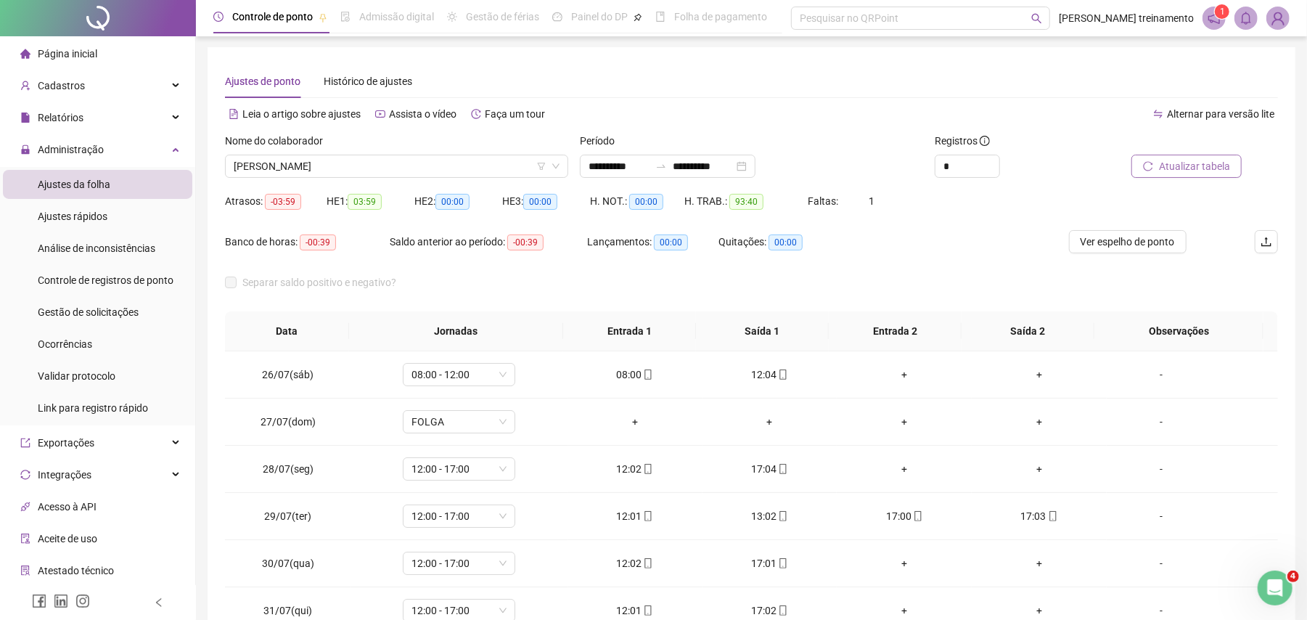
scroll to position [0, 0]
click at [1202, 170] on span "Atualizar tabela" at bounding box center [1194, 167] width 71 height 16
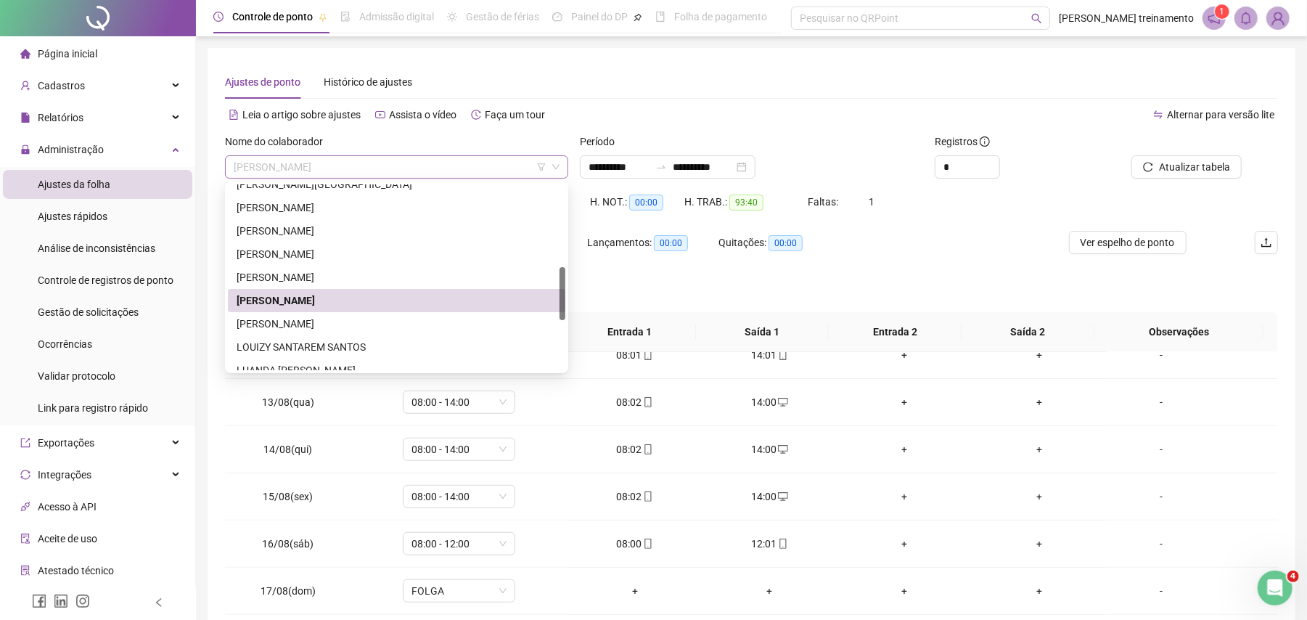
click at [468, 160] on span "[PERSON_NAME]" at bounding box center [397, 167] width 326 height 22
drag, startPoint x: 468, startPoint y: 328, endPoint x: 755, endPoint y: 319, distance: 286.8
click at [471, 327] on div "[PERSON_NAME]" at bounding box center [397, 324] width 320 height 16
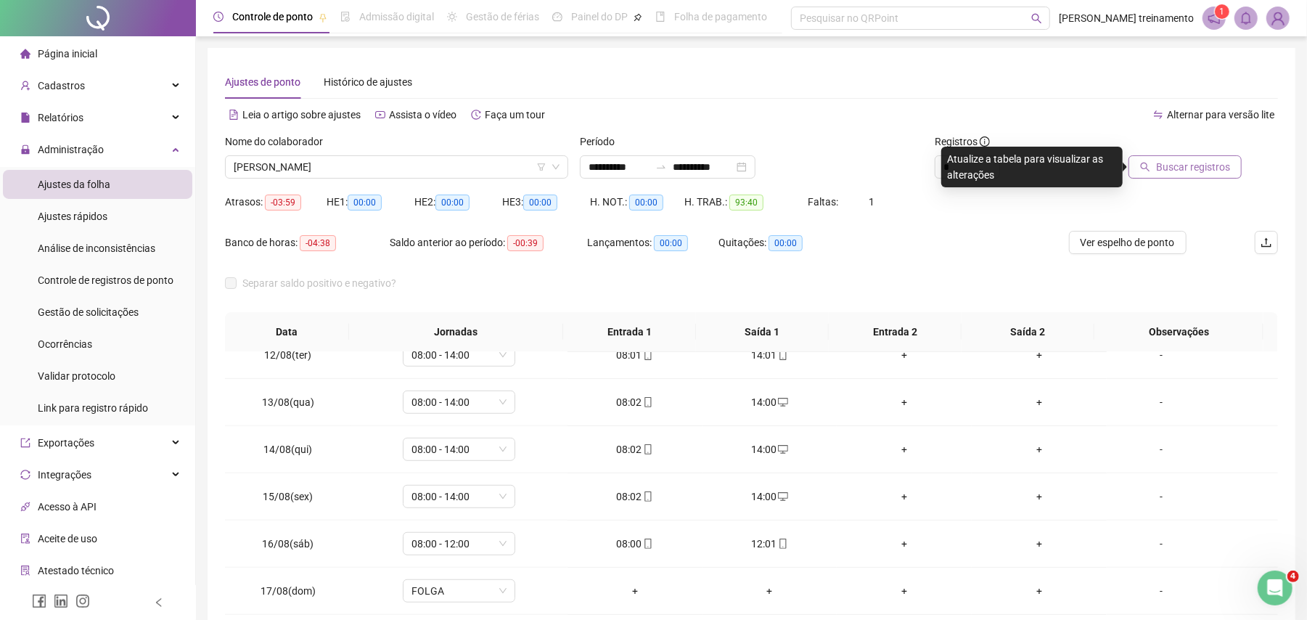
click at [1171, 170] on span "Buscar registros" at bounding box center [1193, 167] width 74 height 16
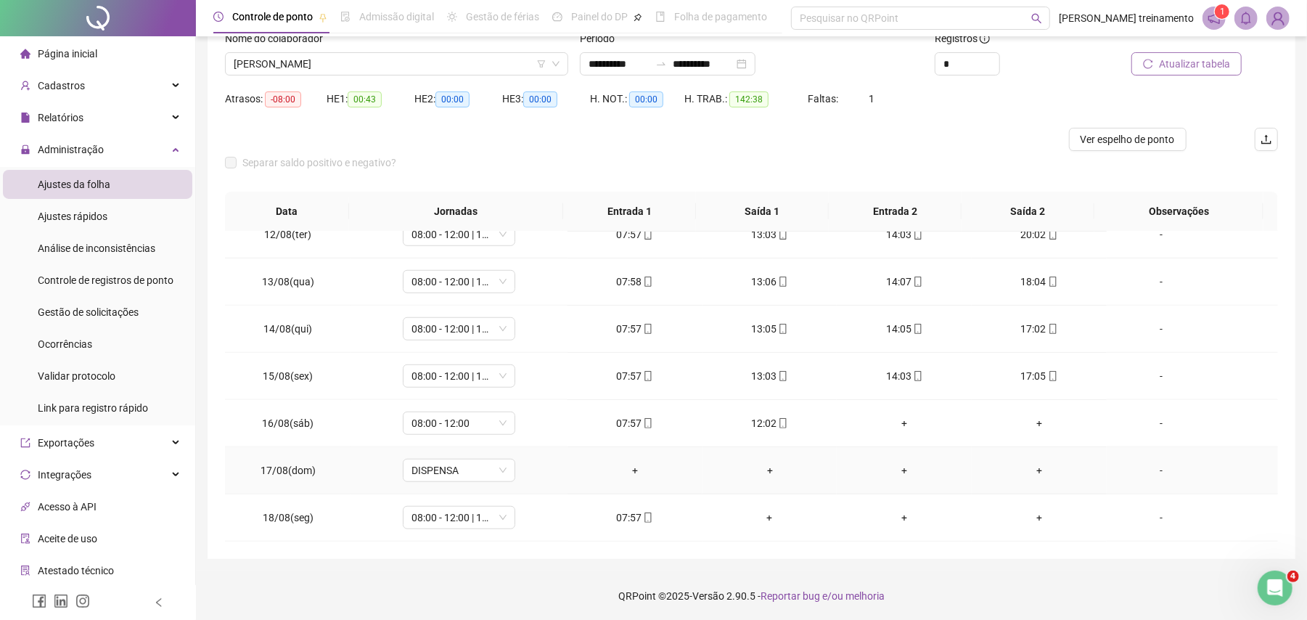
scroll to position [105, 0]
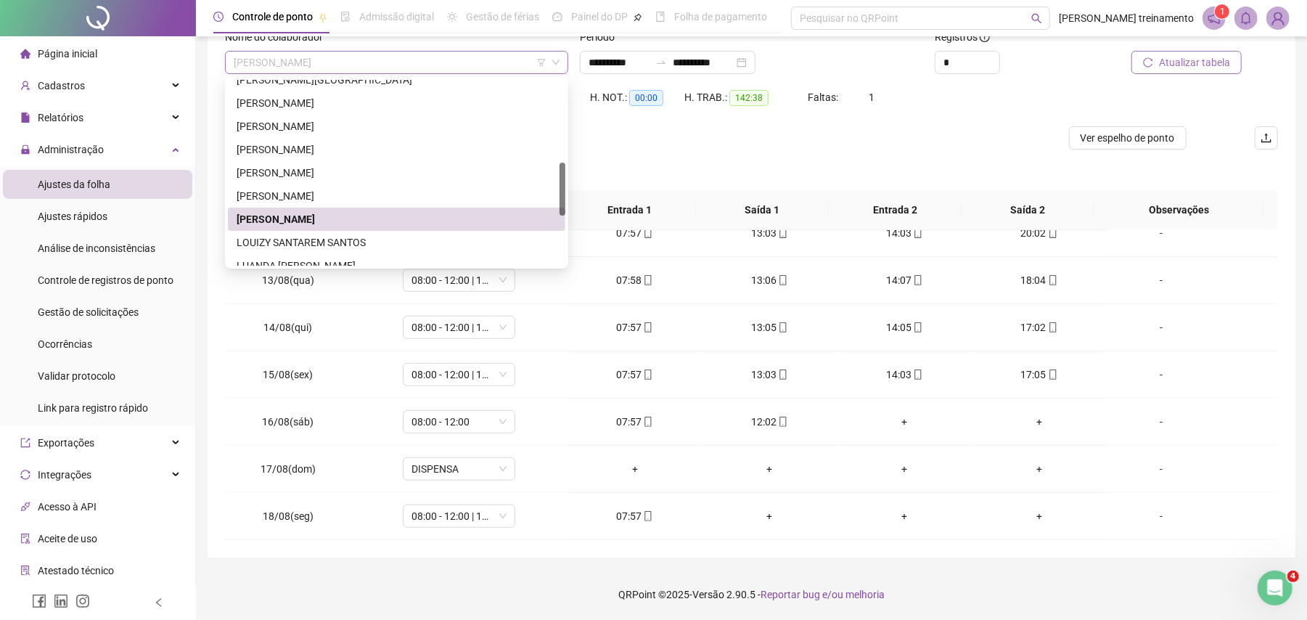
click at [456, 59] on span "[PERSON_NAME]" at bounding box center [397, 63] width 326 height 22
click at [480, 239] on div "LOUIZY SANTAREM SANTOS" at bounding box center [397, 242] width 320 height 16
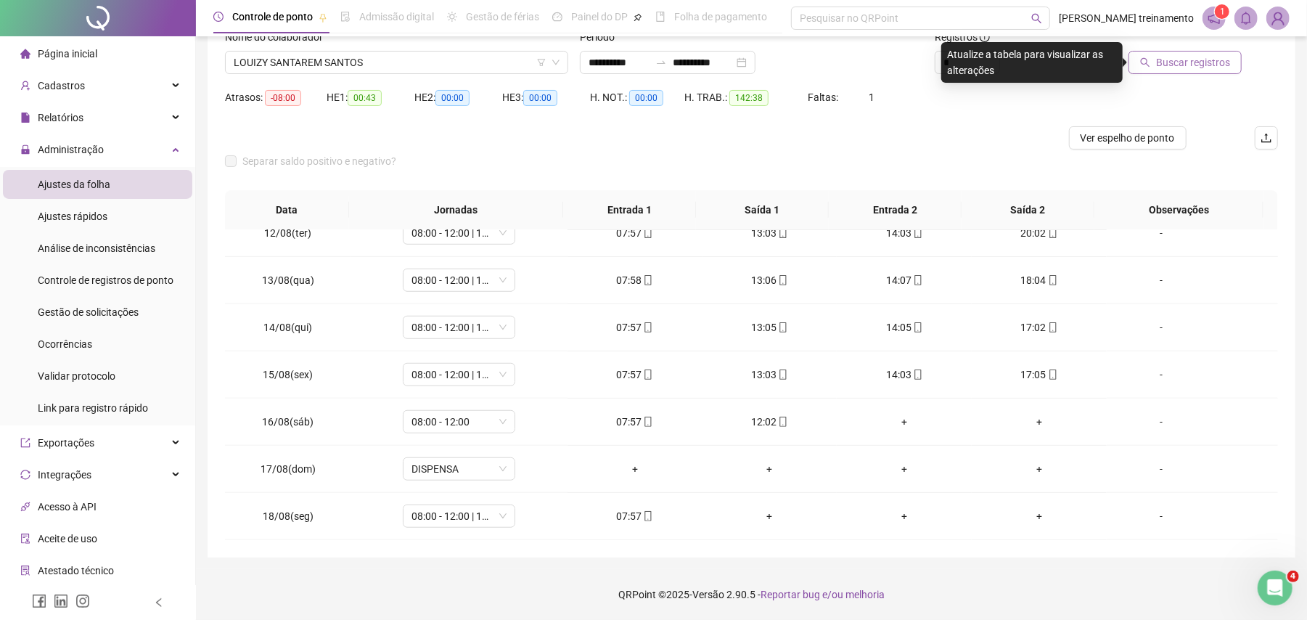
click at [1211, 60] on span "Buscar registros" at bounding box center [1193, 62] width 74 height 16
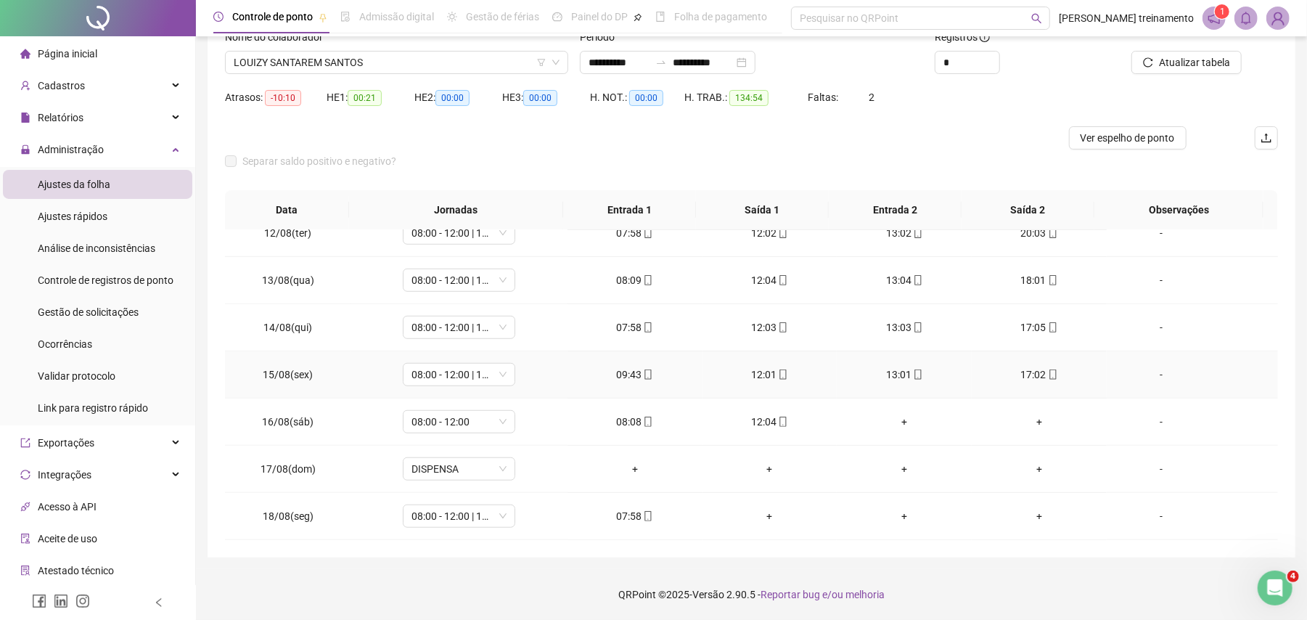
scroll to position [828, 0]
click at [1139, 136] on span "Ver espelho de ponto" at bounding box center [1128, 138] width 94 height 16
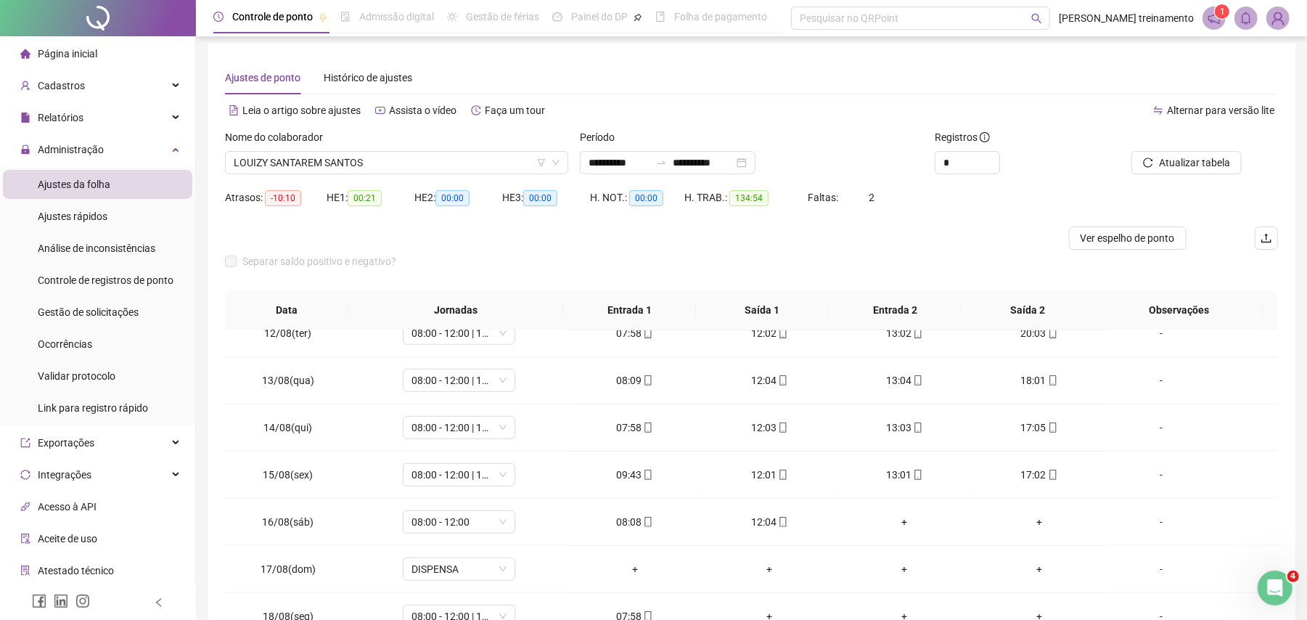
scroll to position [0, 0]
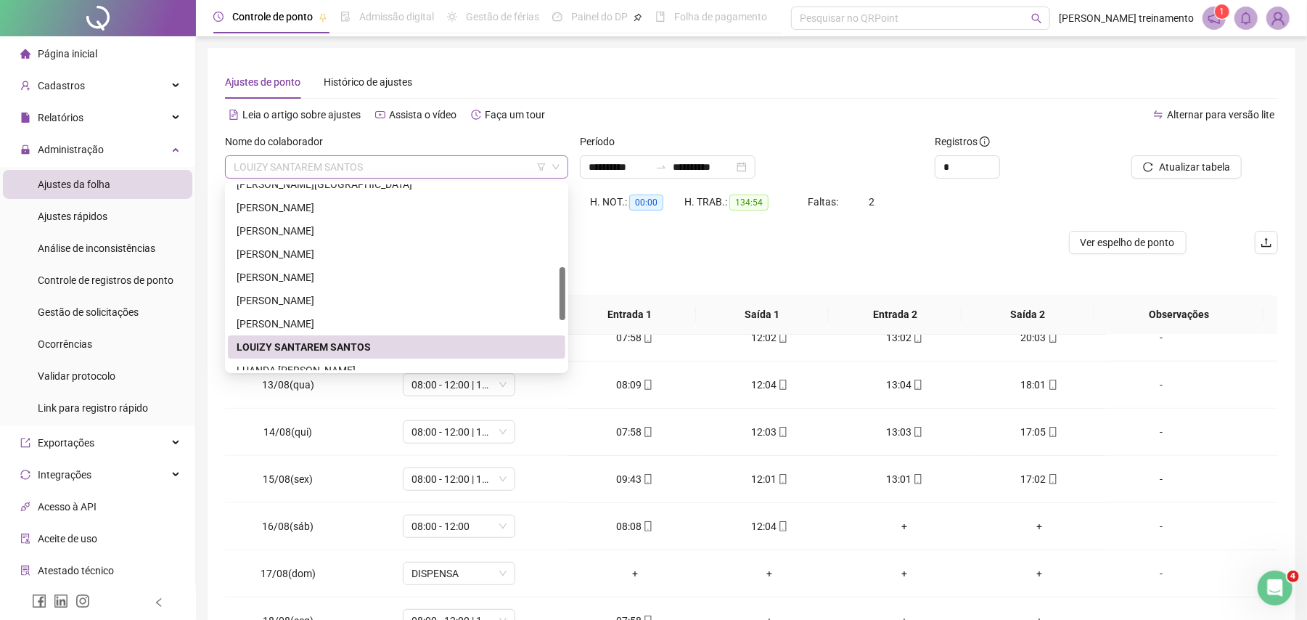
click at [491, 169] on span "LOUIZY SANTAREM SANTOS" at bounding box center [397, 167] width 326 height 22
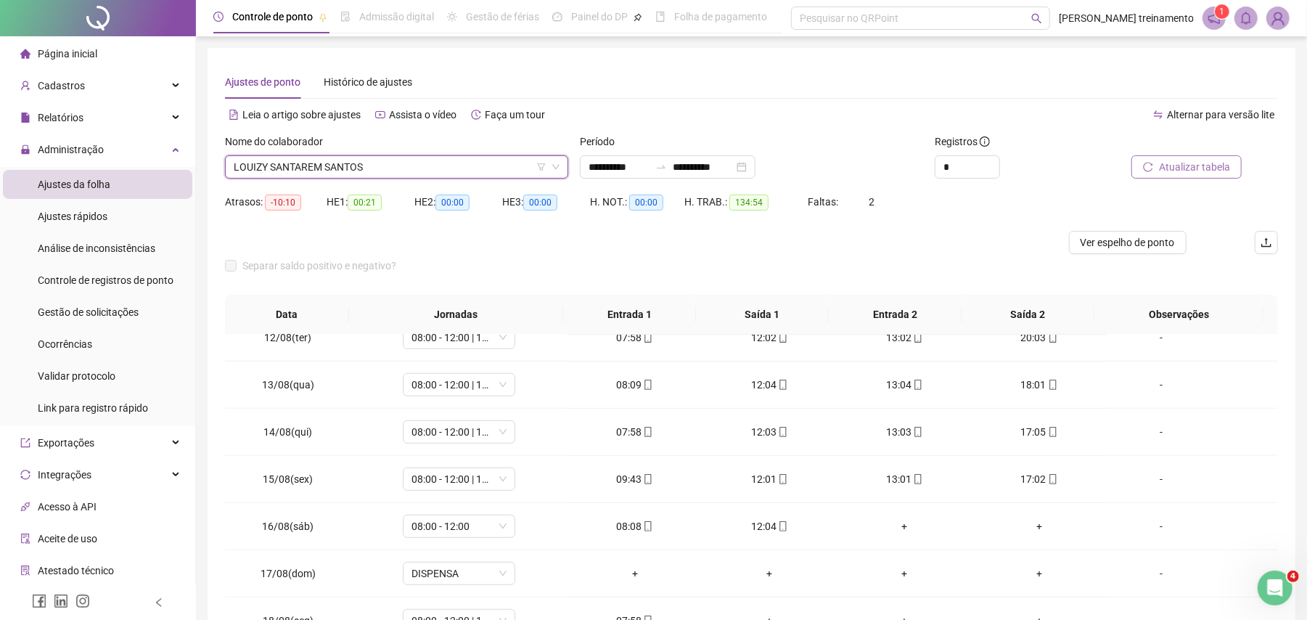
click at [1203, 166] on span "Atualizar tabela" at bounding box center [1194, 167] width 71 height 16
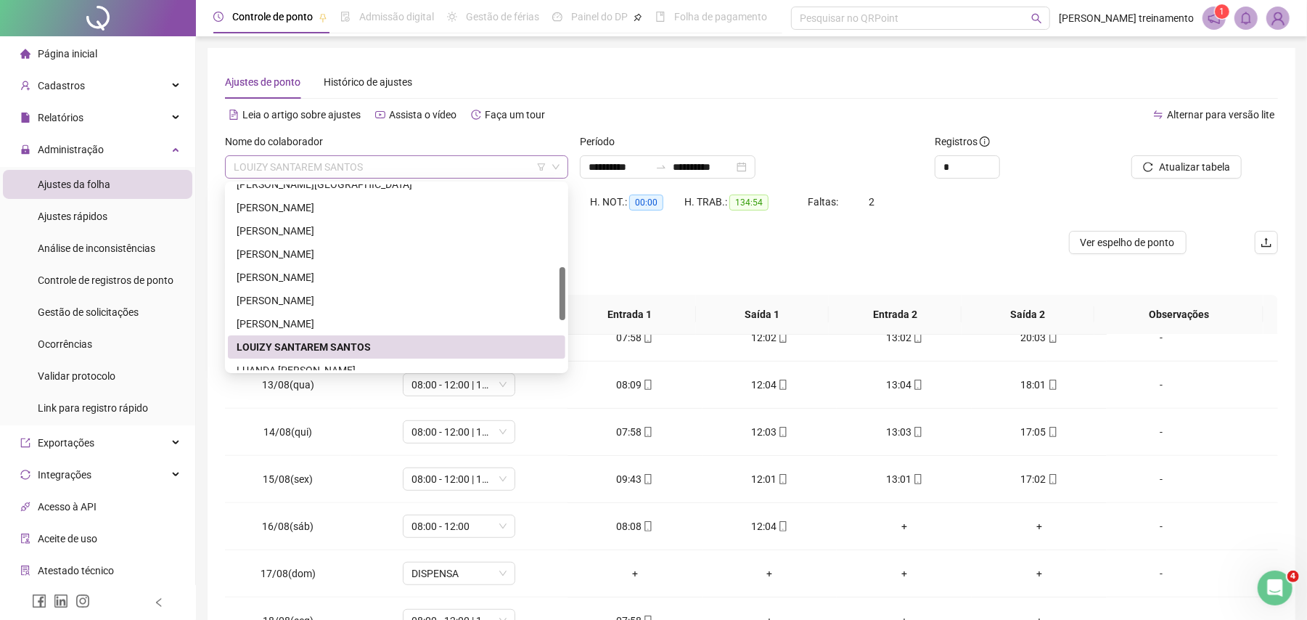
click at [486, 163] on span "LOUIZY SANTAREM SANTOS" at bounding box center [397, 167] width 326 height 22
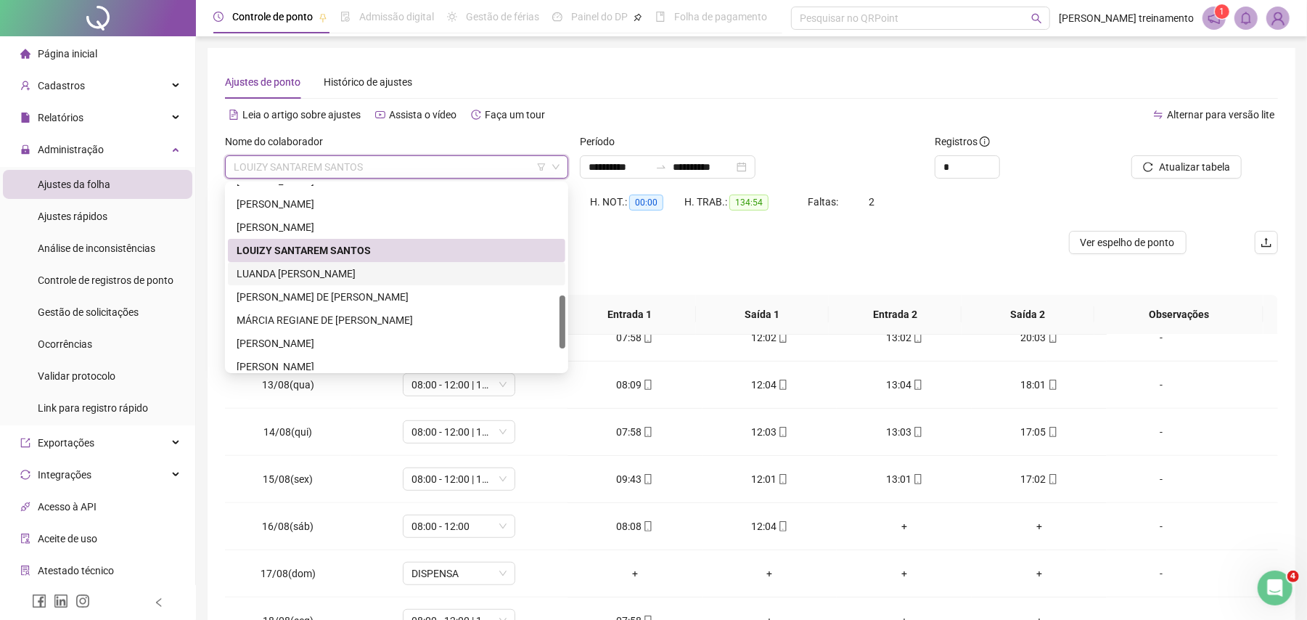
click at [502, 271] on div "LUANDA [PERSON_NAME]" at bounding box center [397, 274] width 320 height 16
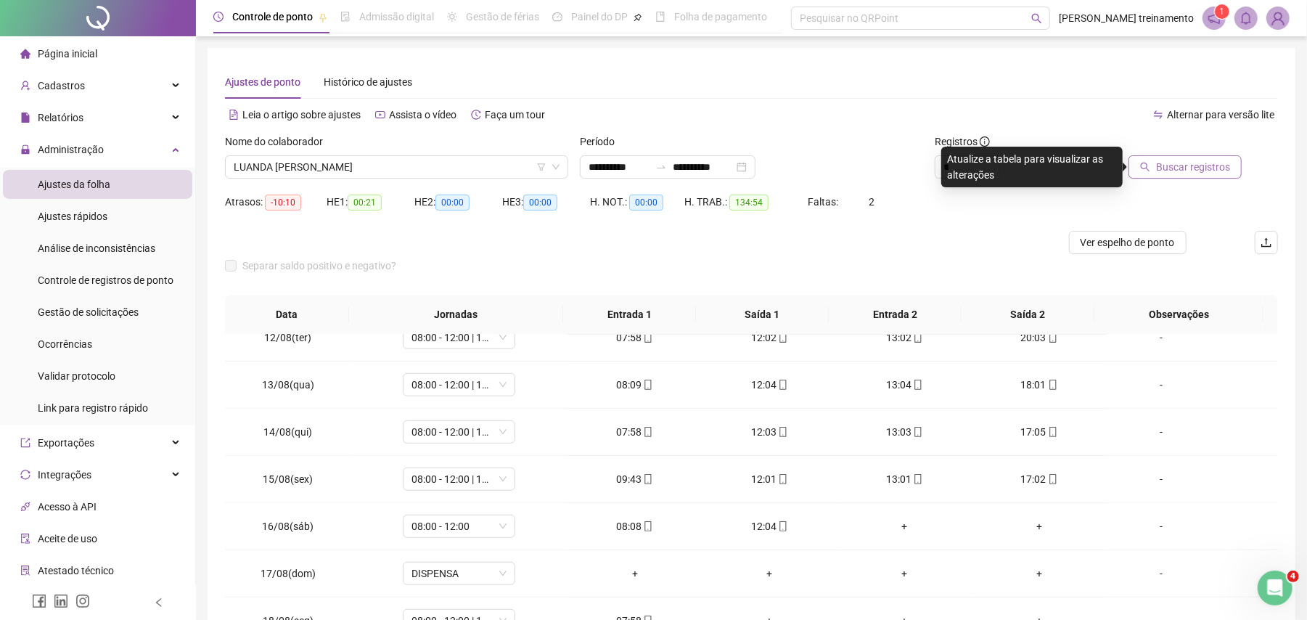
click at [1192, 168] on span "Buscar registros" at bounding box center [1193, 167] width 74 height 16
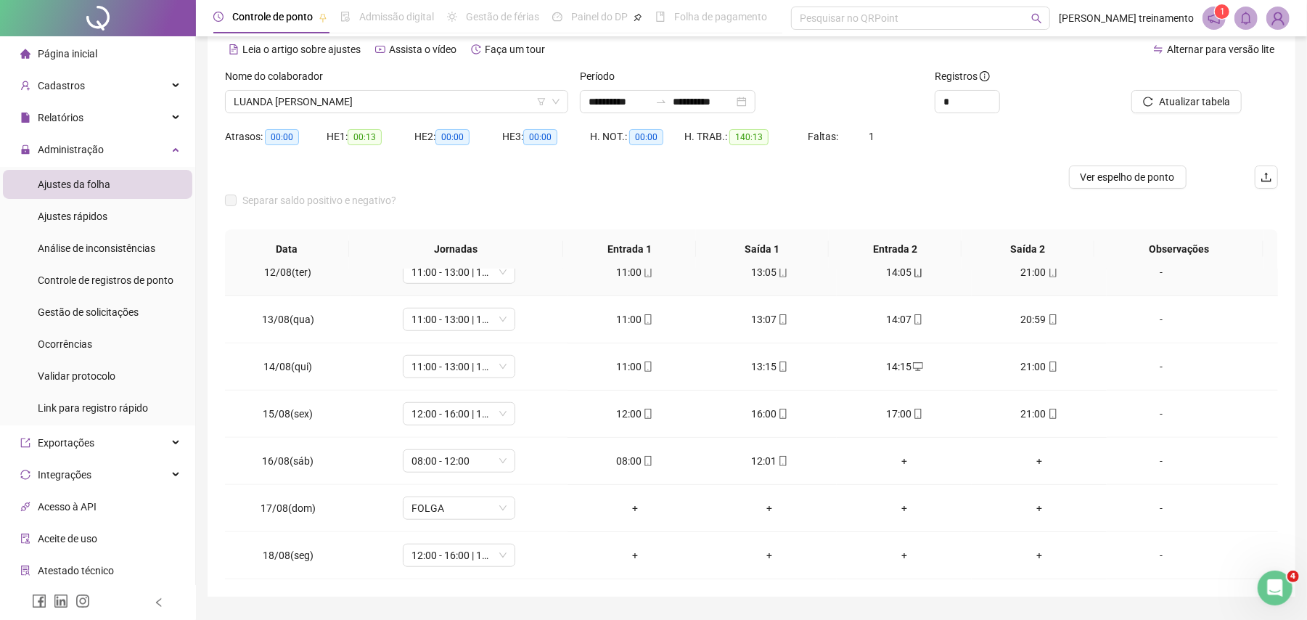
scroll to position [105, 0]
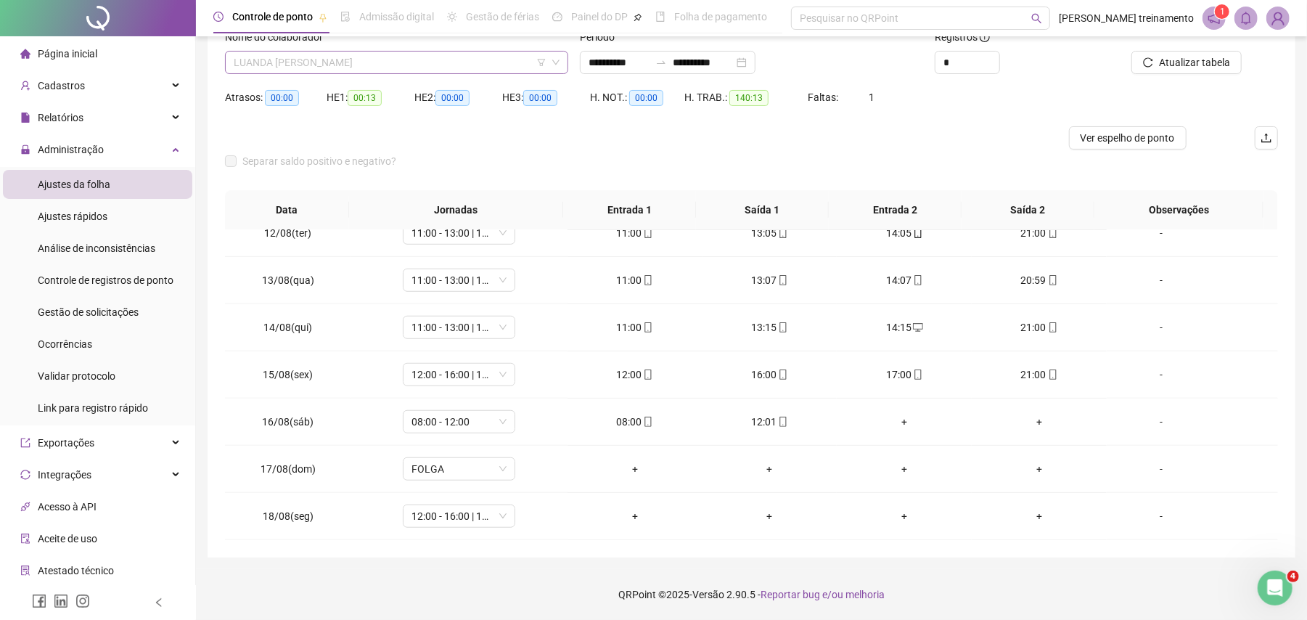
click at [480, 60] on span "LUANDA [PERSON_NAME]" at bounding box center [397, 63] width 326 height 22
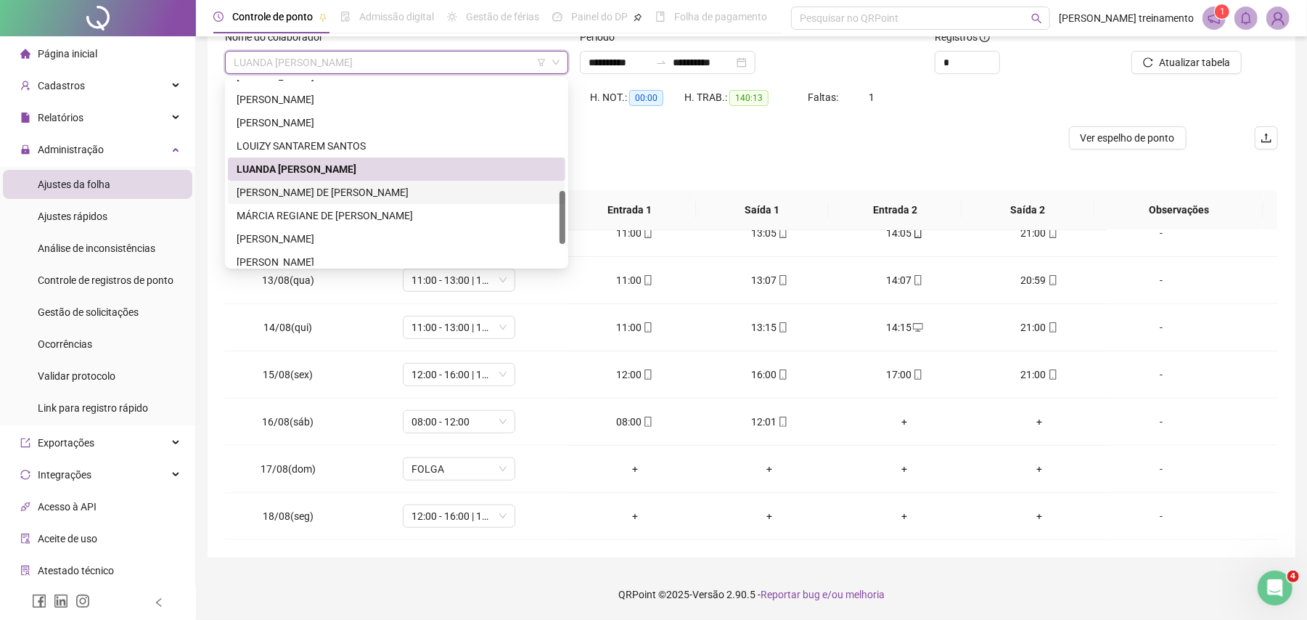
click at [459, 195] on div "[PERSON_NAME] DE [PERSON_NAME]" at bounding box center [397, 192] width 320 height 16
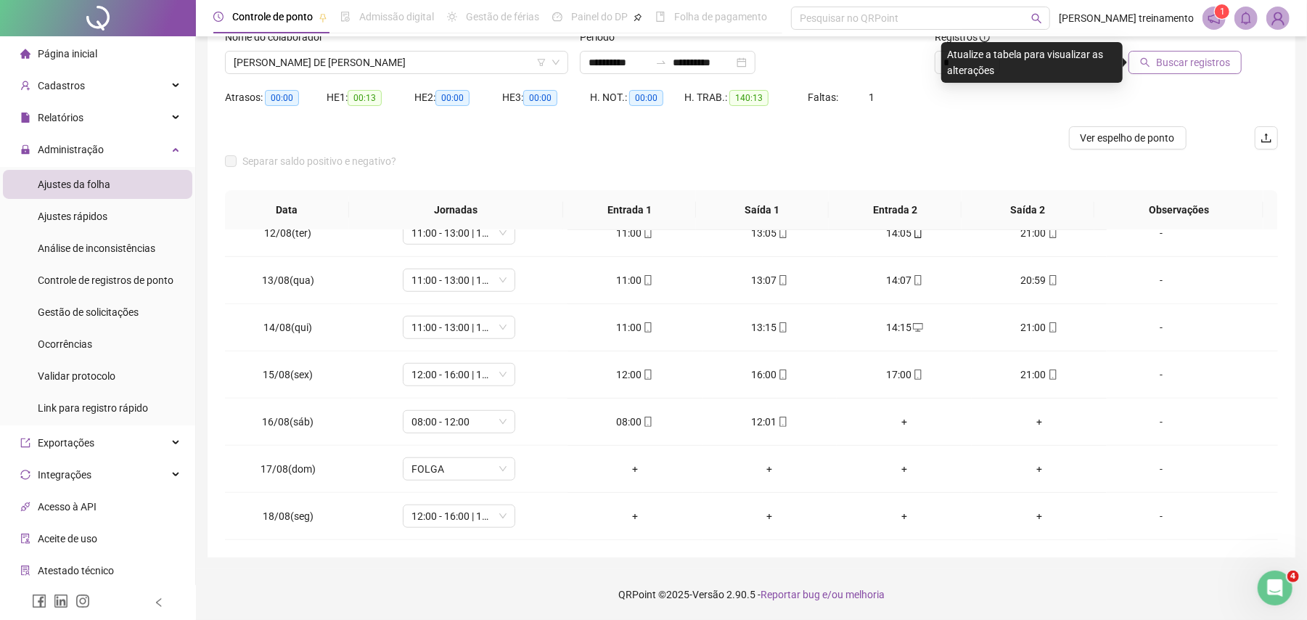
click at [1164, 62] on span "Buscar registros" at bounding box center [1193, 62] width 74 height 16
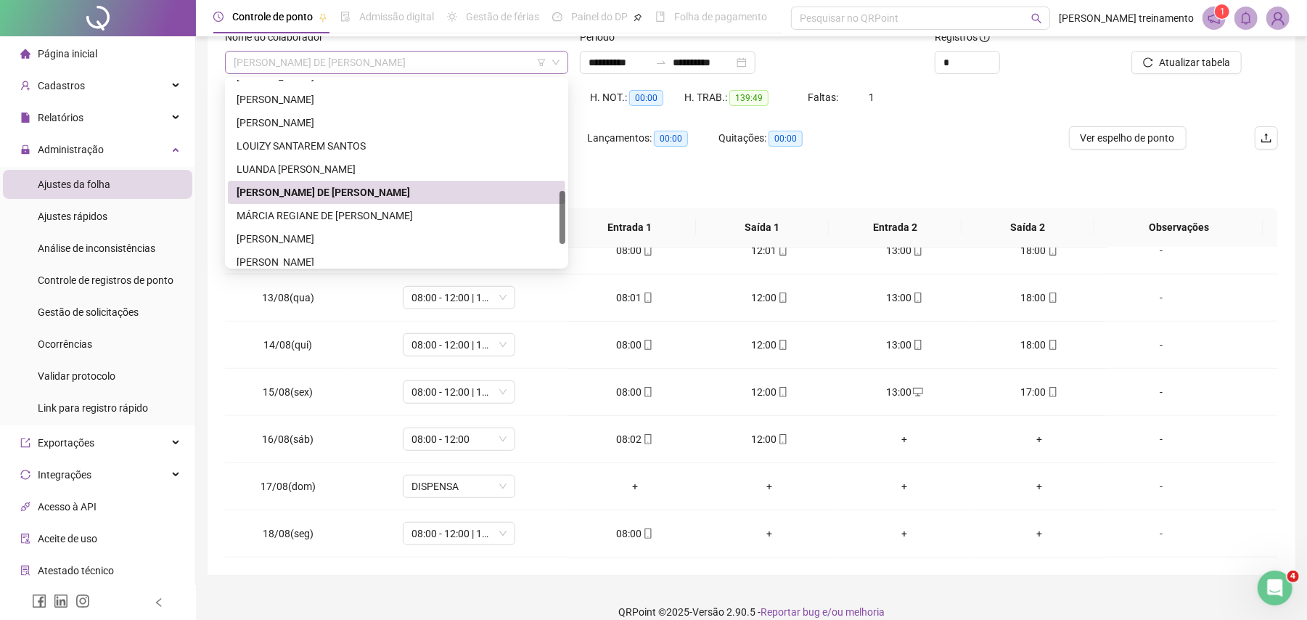
click at [456, 65] on span "[PERSON_NAME] DE [PERSON_NAME]" at bounding box center [397, 63] width 326 height 22
click at [450, 213] on div "MÁRCIA REGIANE DE [PERSON_NAME]" at bounding box center [397, 216] width 320 height 16
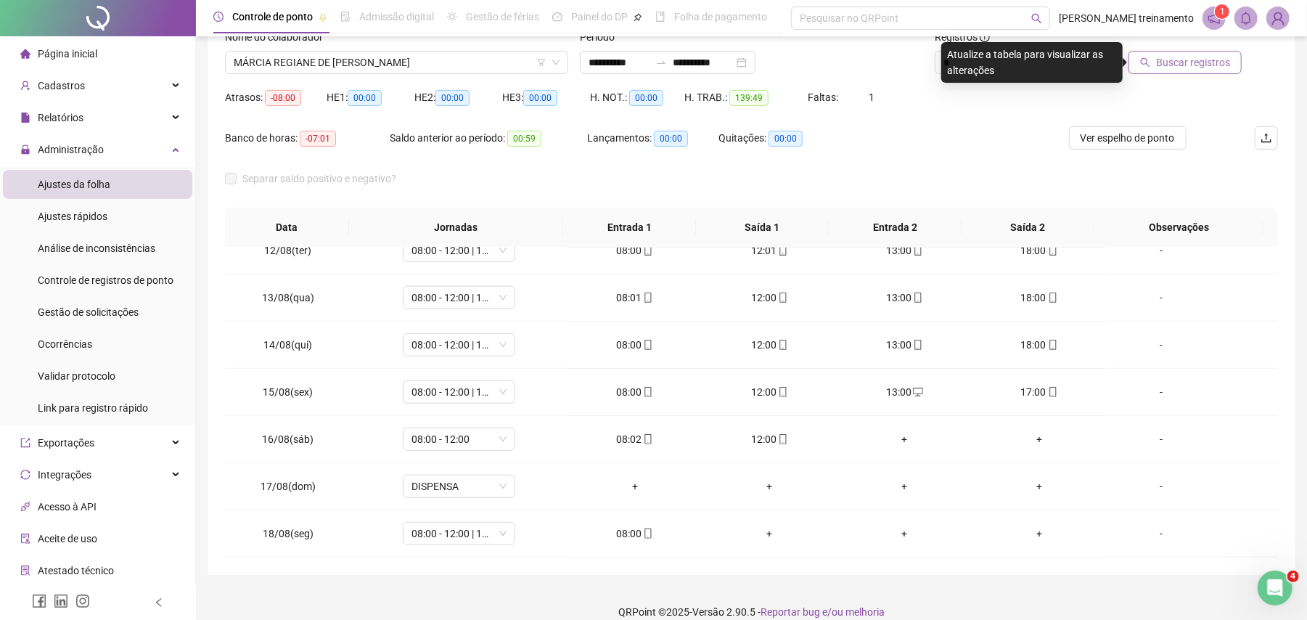
click at [1191, 59] on span "Buscar registros" at bounding box center [1193, 62] width 74 height 16
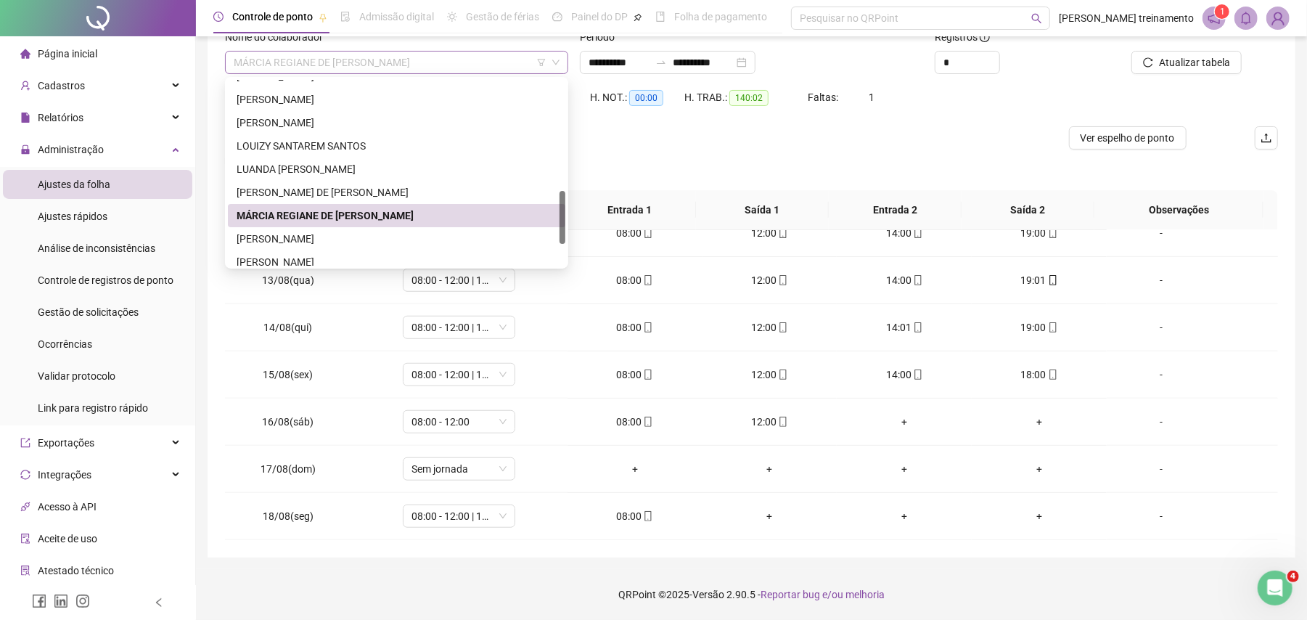
click at [454, 57] on span "MÁRCIA REGIANE DE [PERSON_NAME]" at bounding box center [397, 63] width 326 height 22
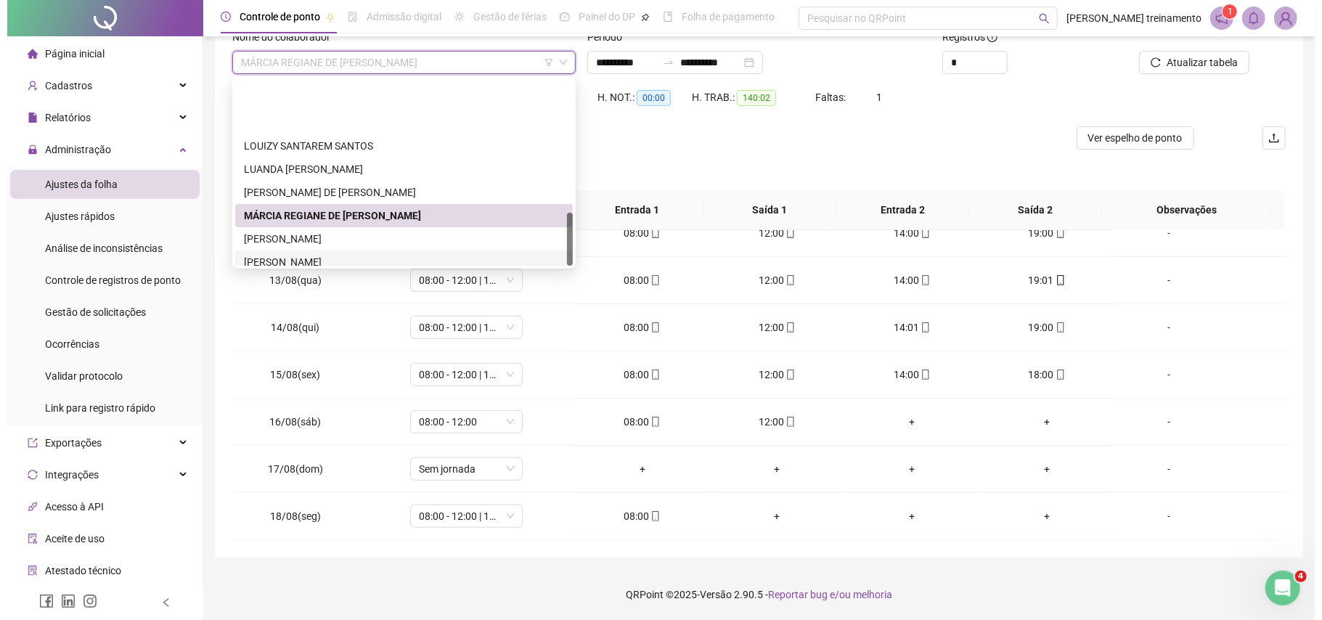
scroll to position [464, 0]
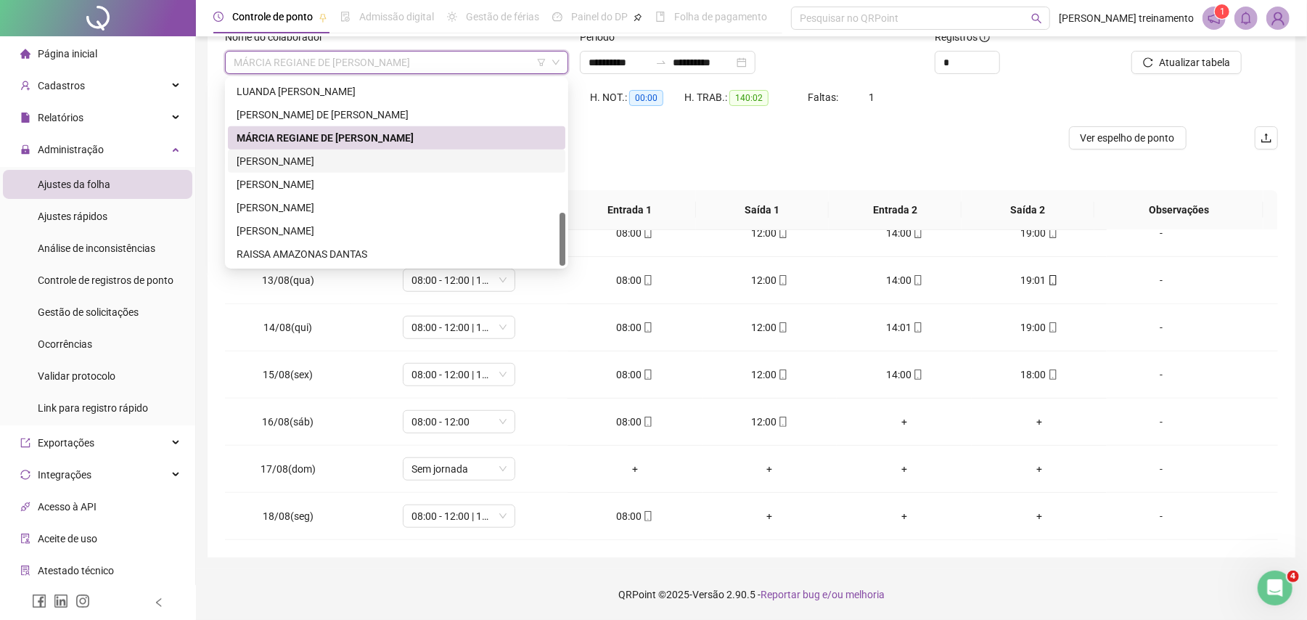
drag, startPoint x: 462, startPoint y: 157, endPoint x: 473, endPoint y: 164, distance: 13.1
click at [463, 157] on div "[PERSON_NAME]" at bounding box center [397, 161] width 320 height 16
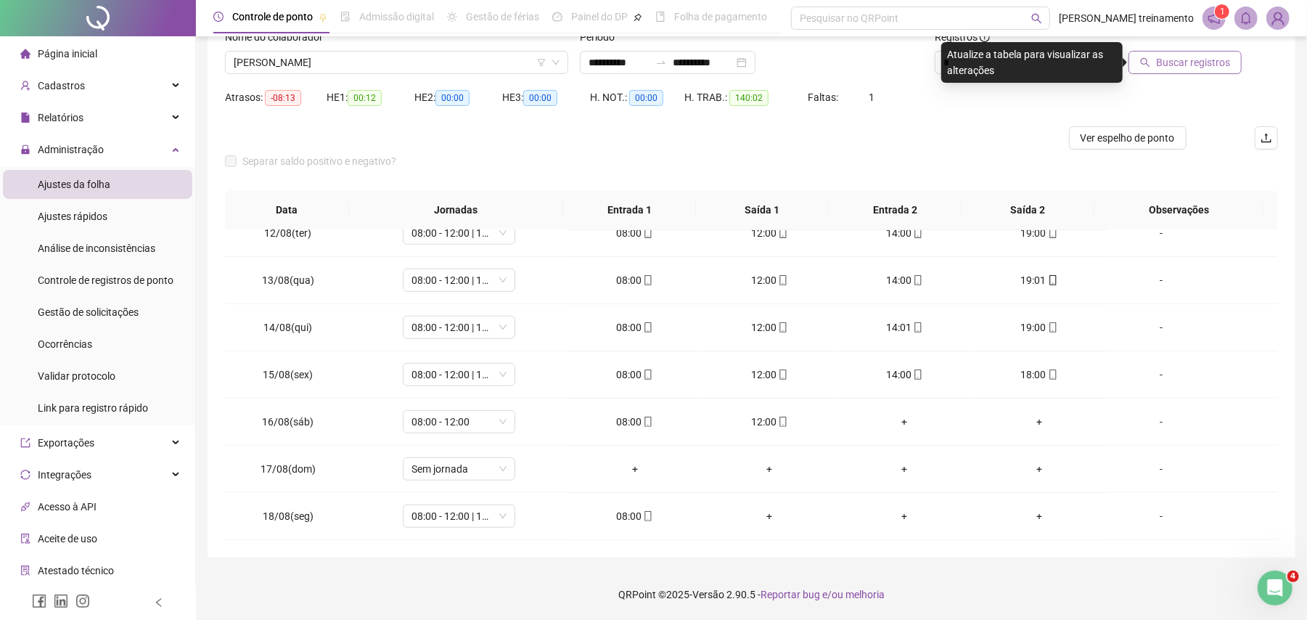
click at [1202, 56] on span "Buscar registros" at bounding box center [1193, 62] width 74 height 16
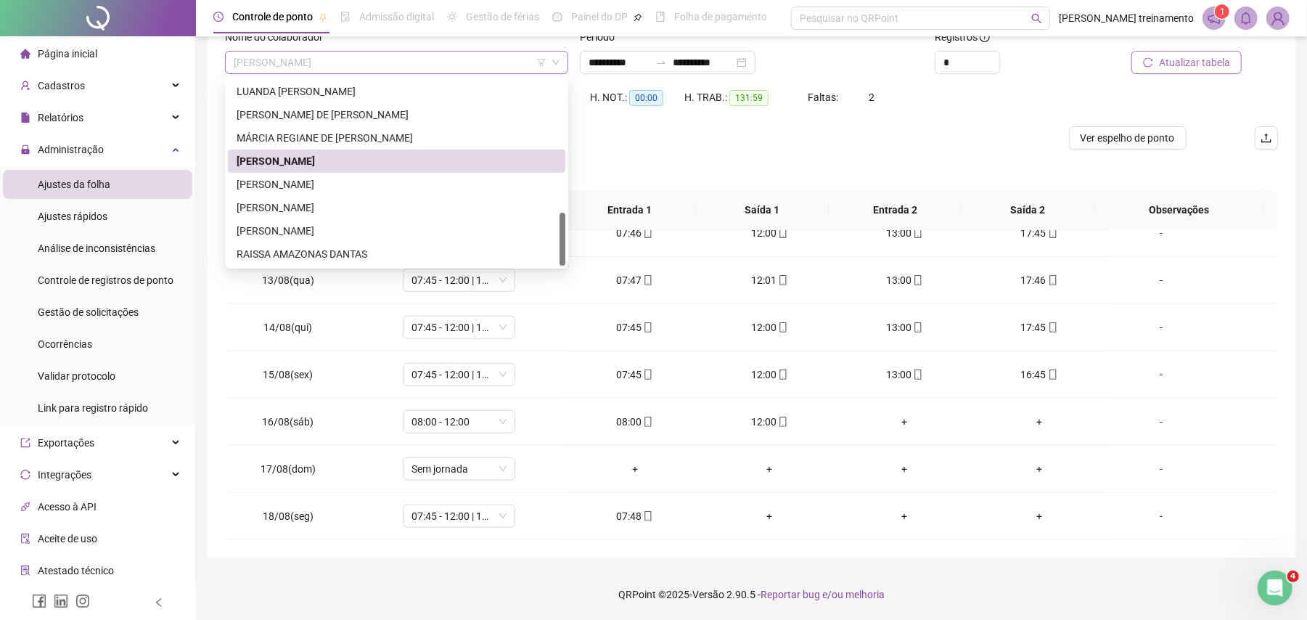
click at [479, 65] on span "[PERSON_NAME]" at bounding box center [397, 63] width 326 height 22
click at [447, 210] on div "[PERSON_NAME]" at bounding box center [397, 208] width 320 height 16
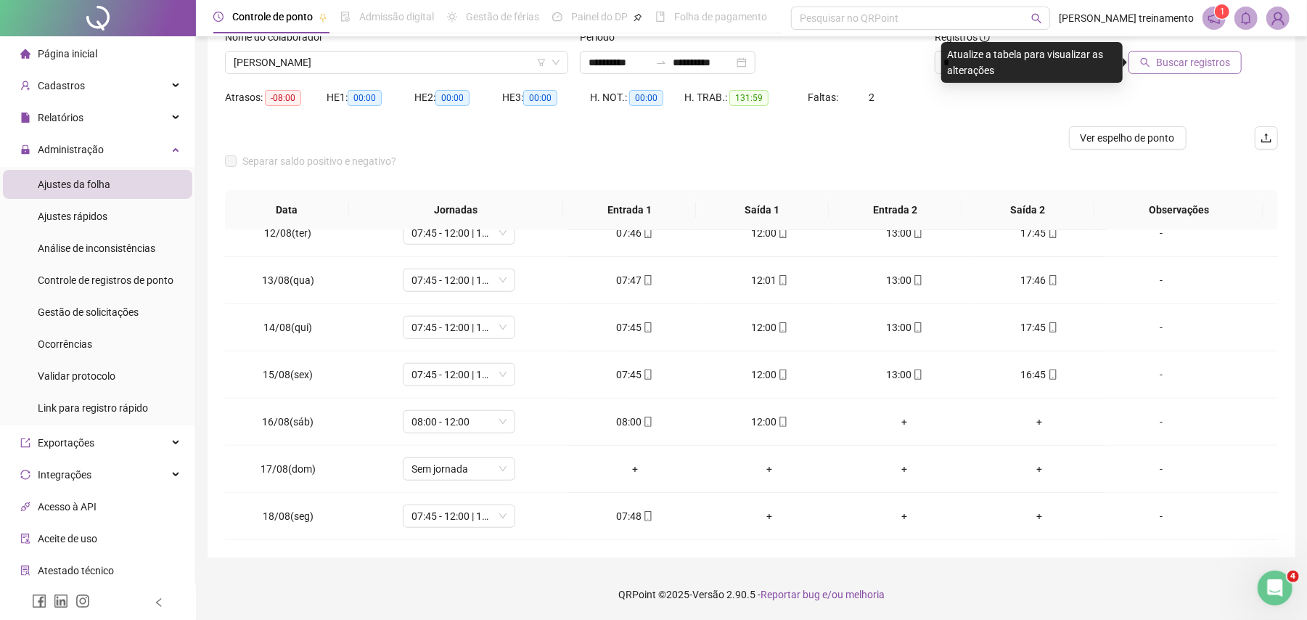
click at [1197, 61] on span "Buscar registros" at bounding box center [1193, 62] width 74 height 16
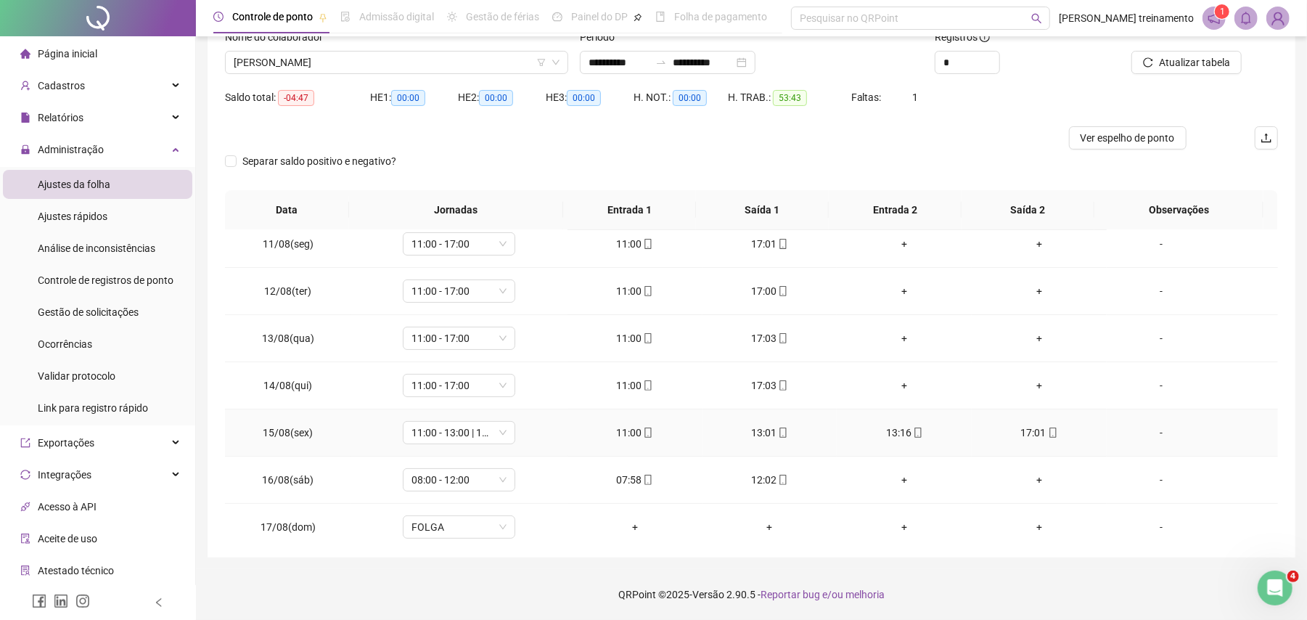
scroll to position [290, 0]
click at [1150, 135] on span "Ver espelho de ponto" at bounding box center [1128, 138] width 94 height 16
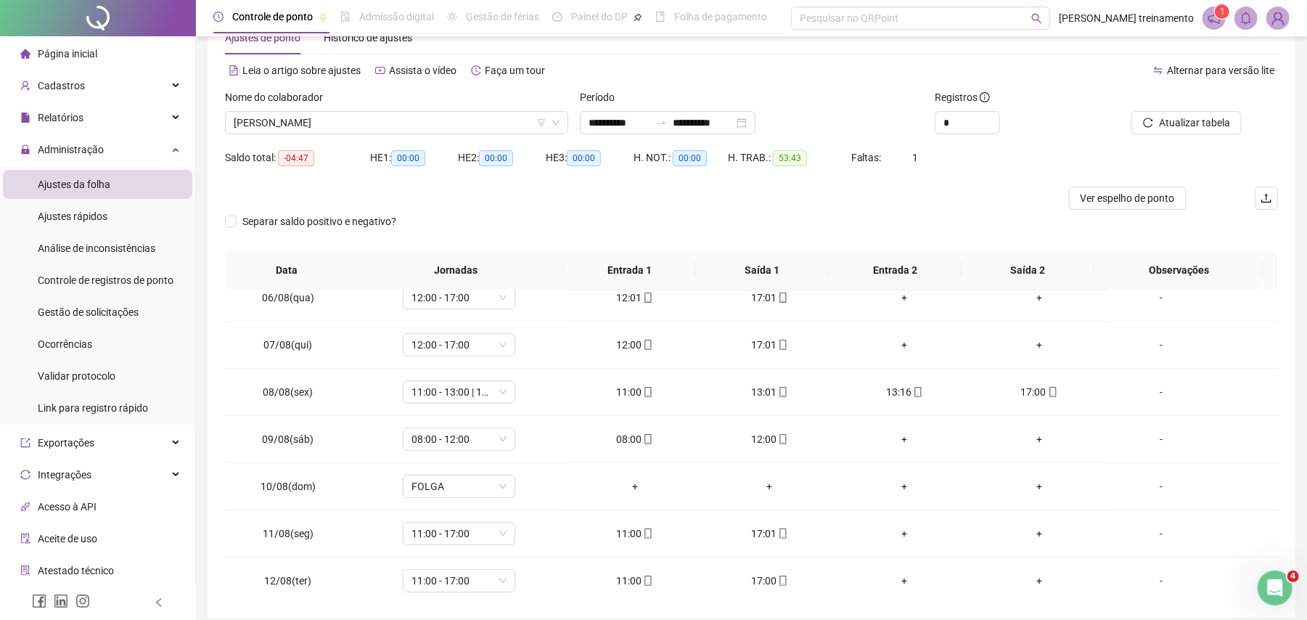
scroll to position [0, 0]
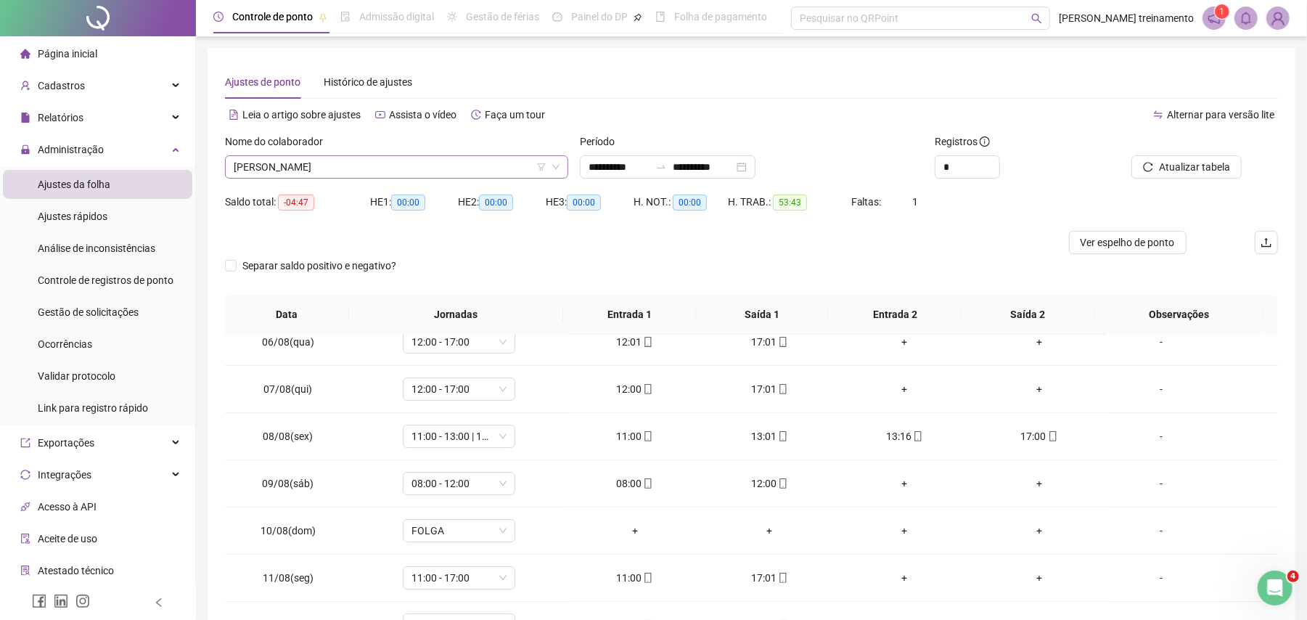
click at [460, 164] on span "[PERSON_NAME]" at bounding box center [397, 167] width 326 height 22
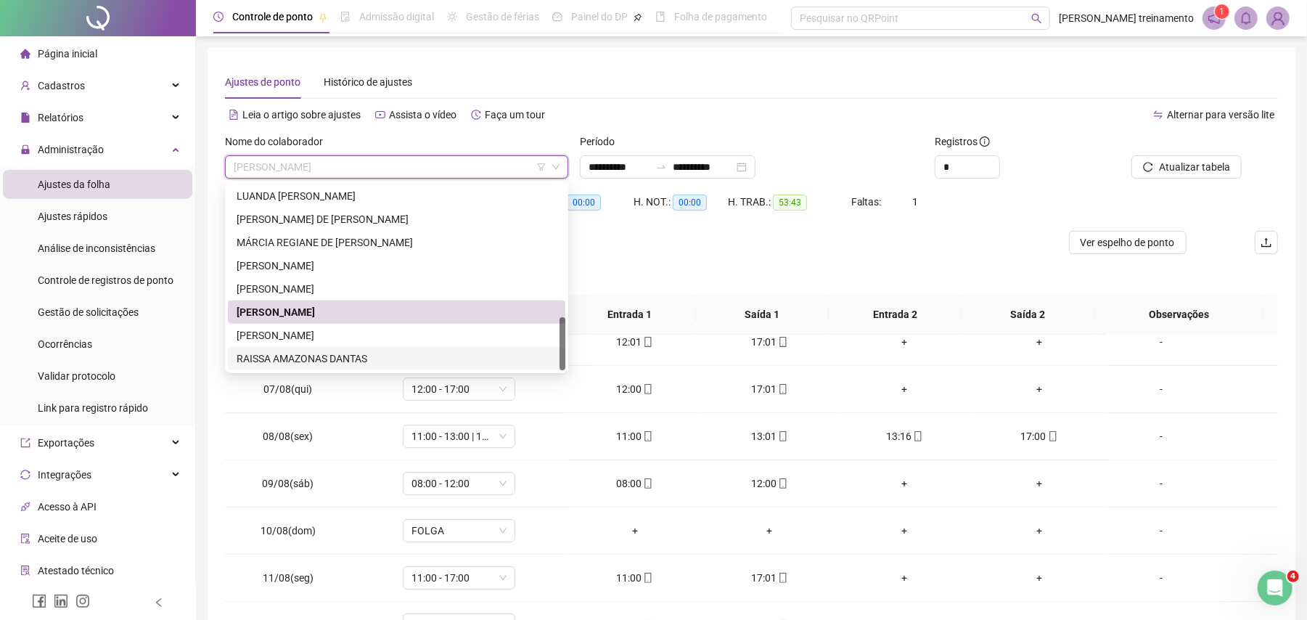
click at [445, 361] on div "RAISSA AMAZONAS DANTAS" at bounding box center [397, 359] width 320 height 16
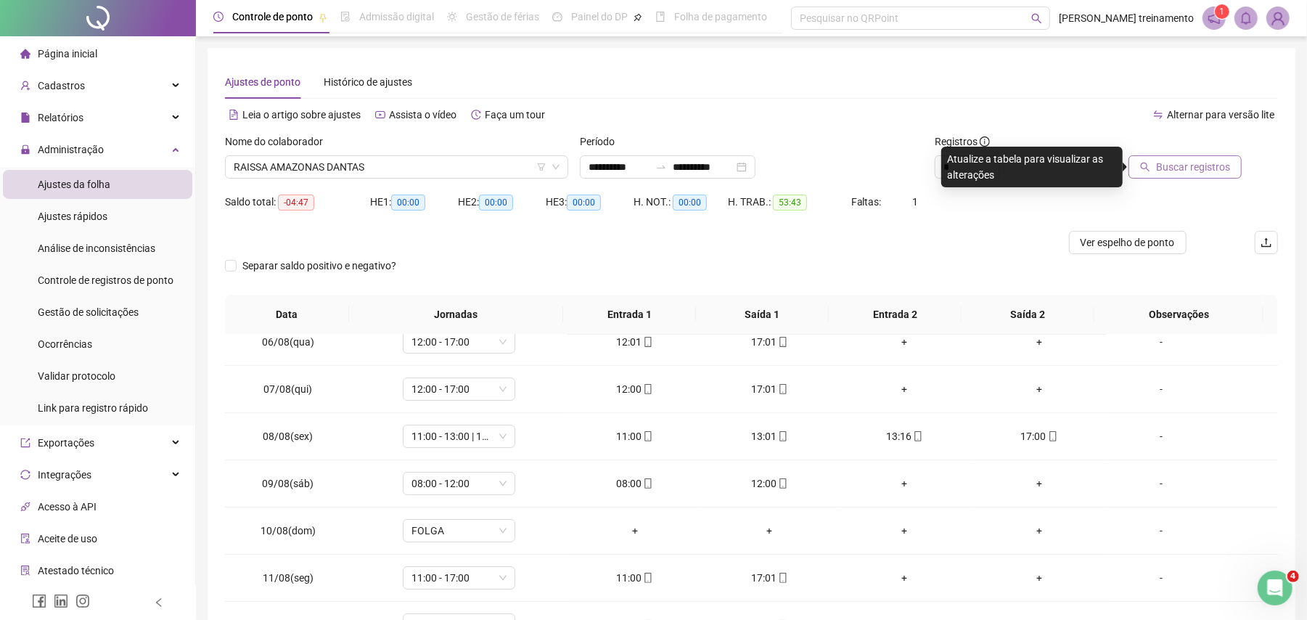
click at [1200, 170] on span "Buscar registros" at bounding box center [1193, 167] width 74 height 16
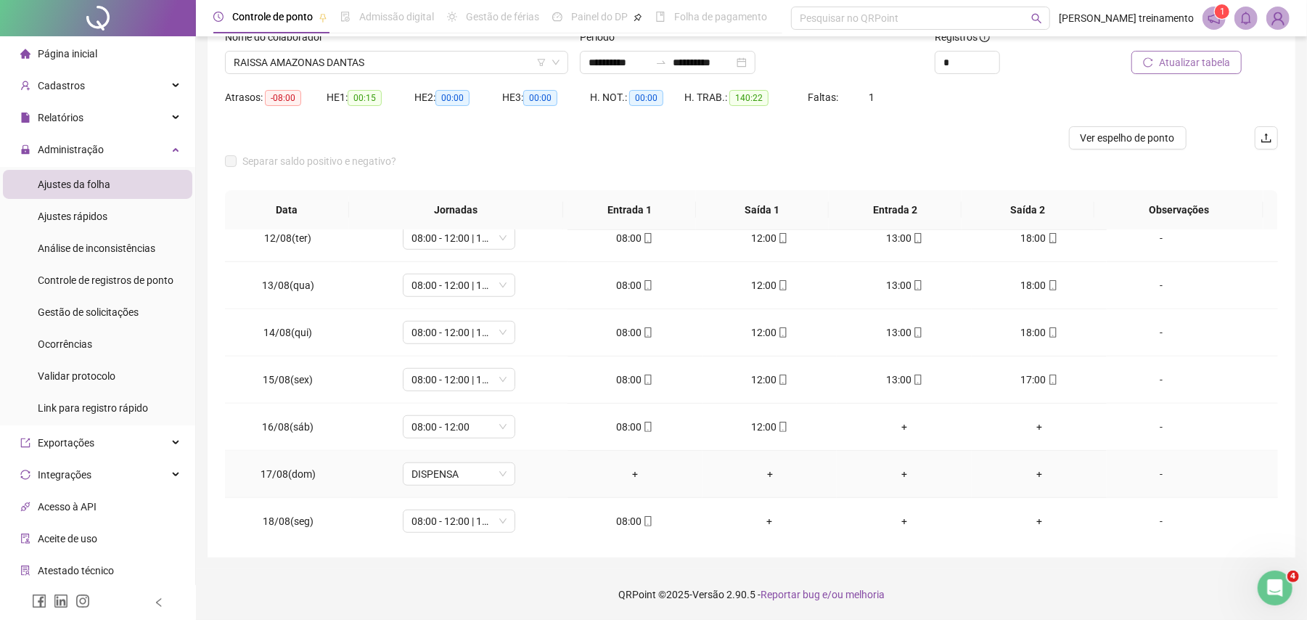
scroll to position [828, 0]
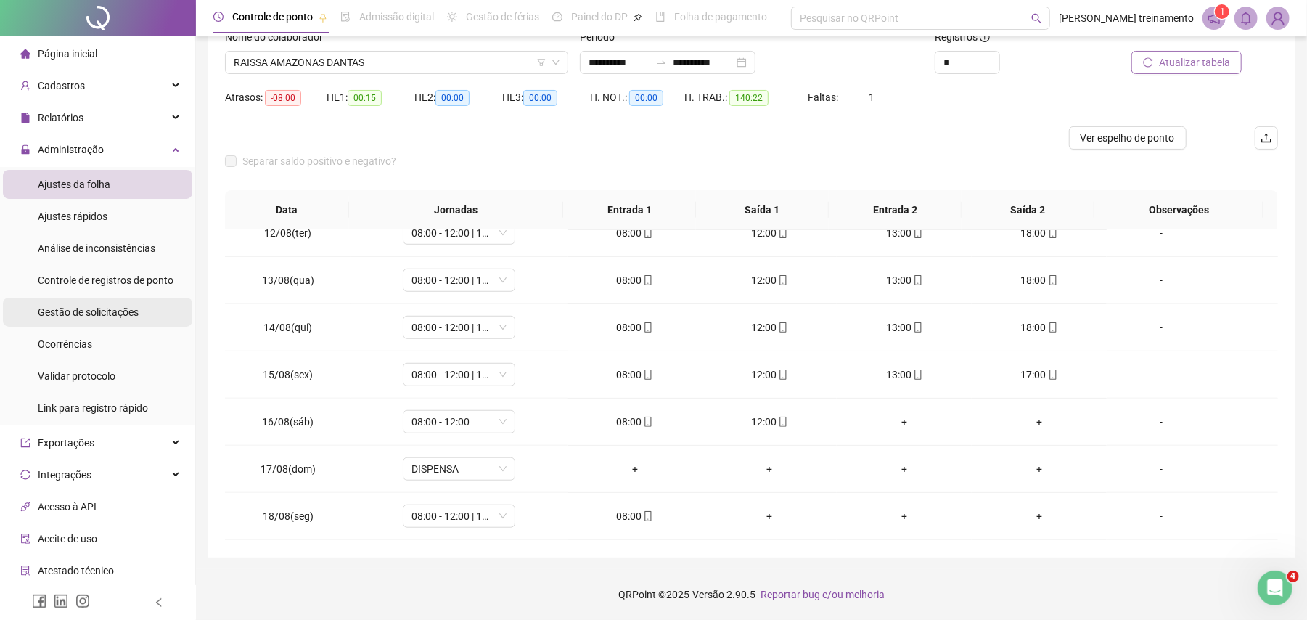
click at [131, 308] on span "Gestão de solicitações" at bounding box center [88, 312] width 101 height 12
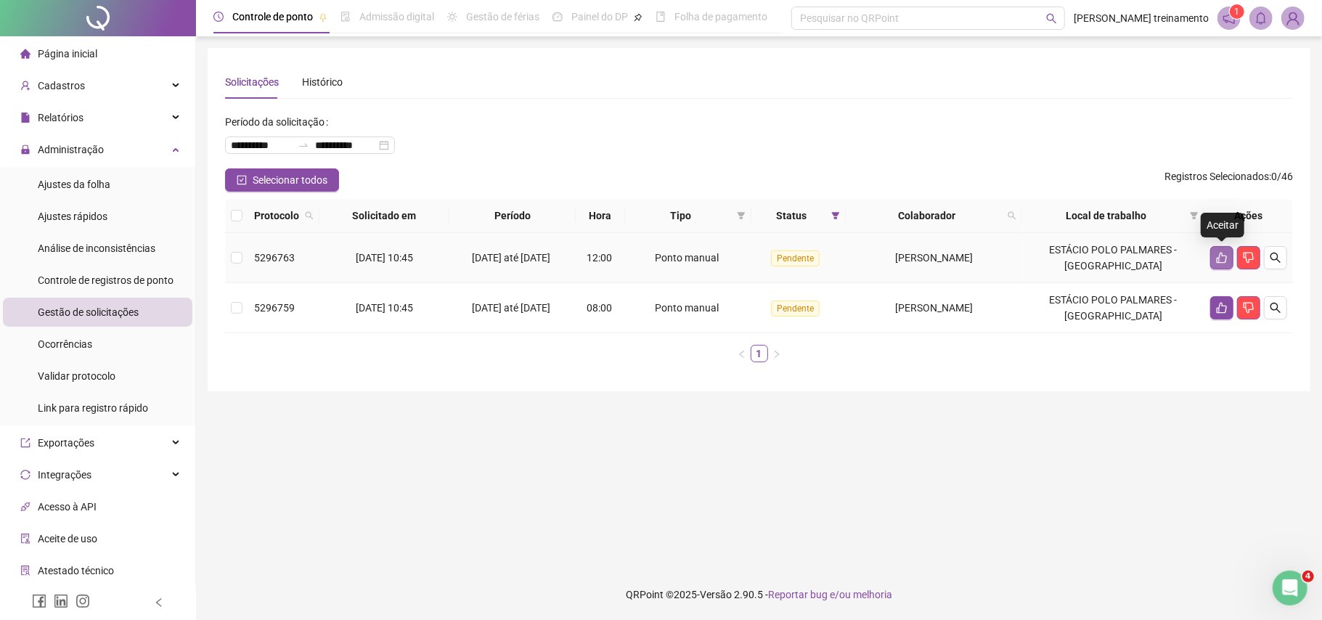
click at [1220, 261] on icon "like" at bounding box center [1222, 258] width 12 height 12
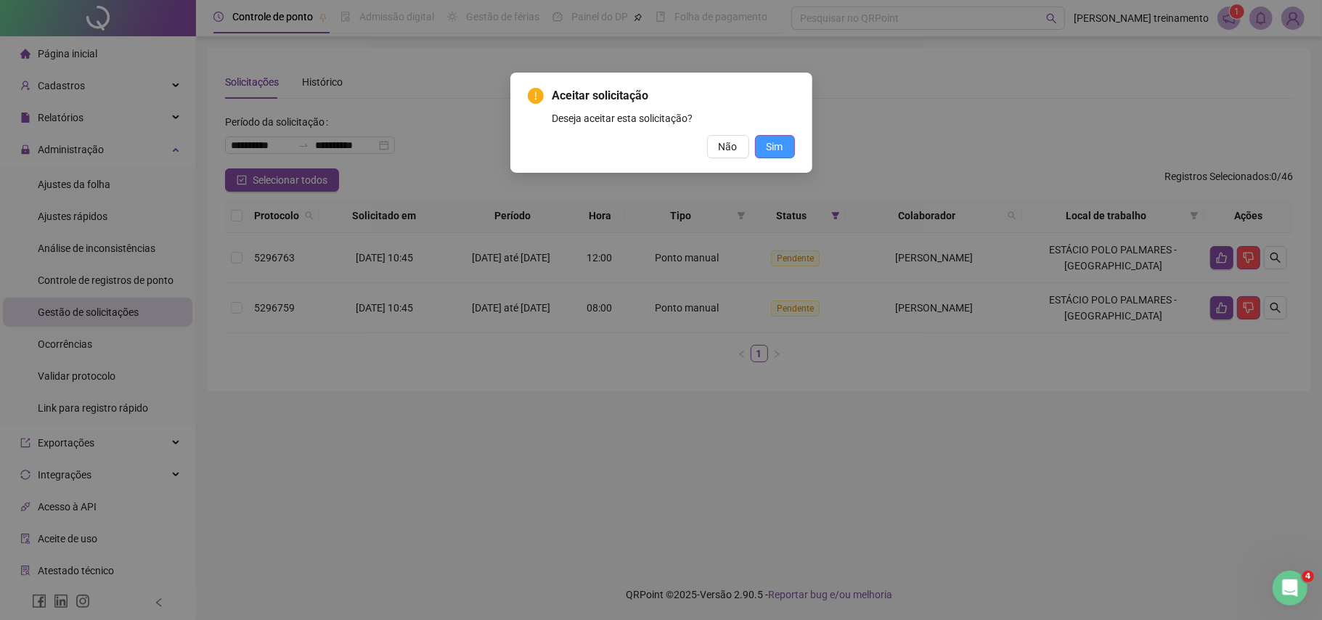
click at [776, 142] on span "Sim" at bounding box center [774, 147] width 17 height 16
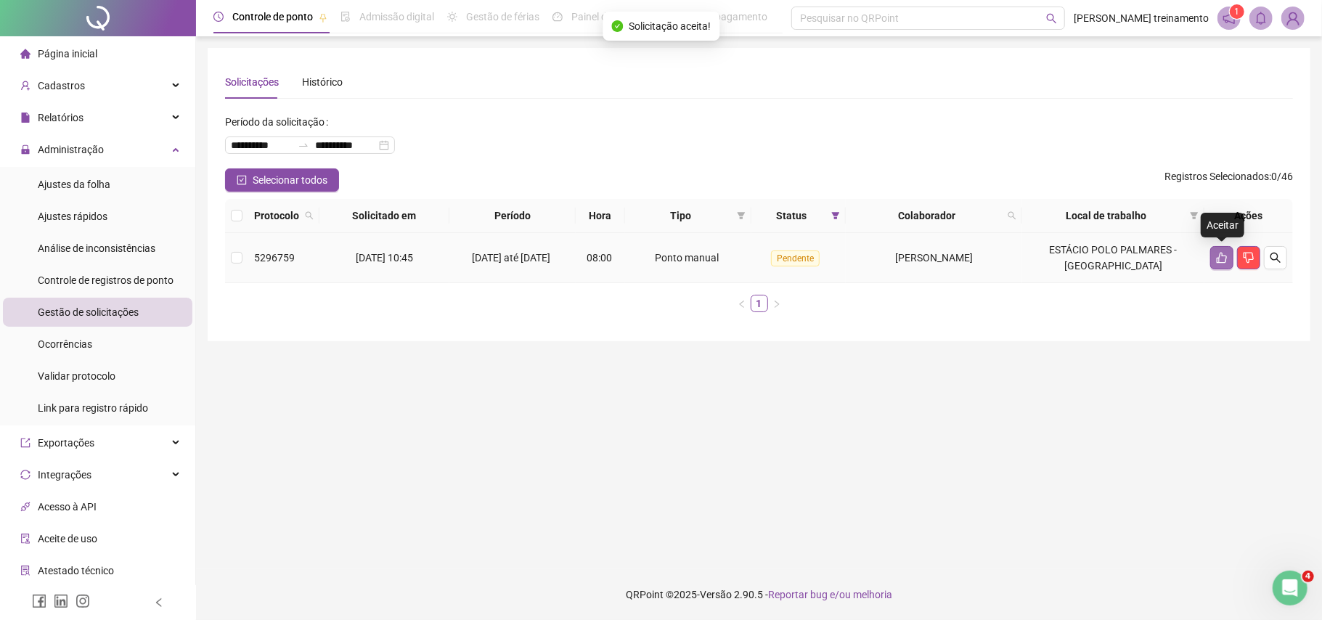
click at [1221, 261] on icon "like" at bounding box center [1222, 258] width 12 height 12
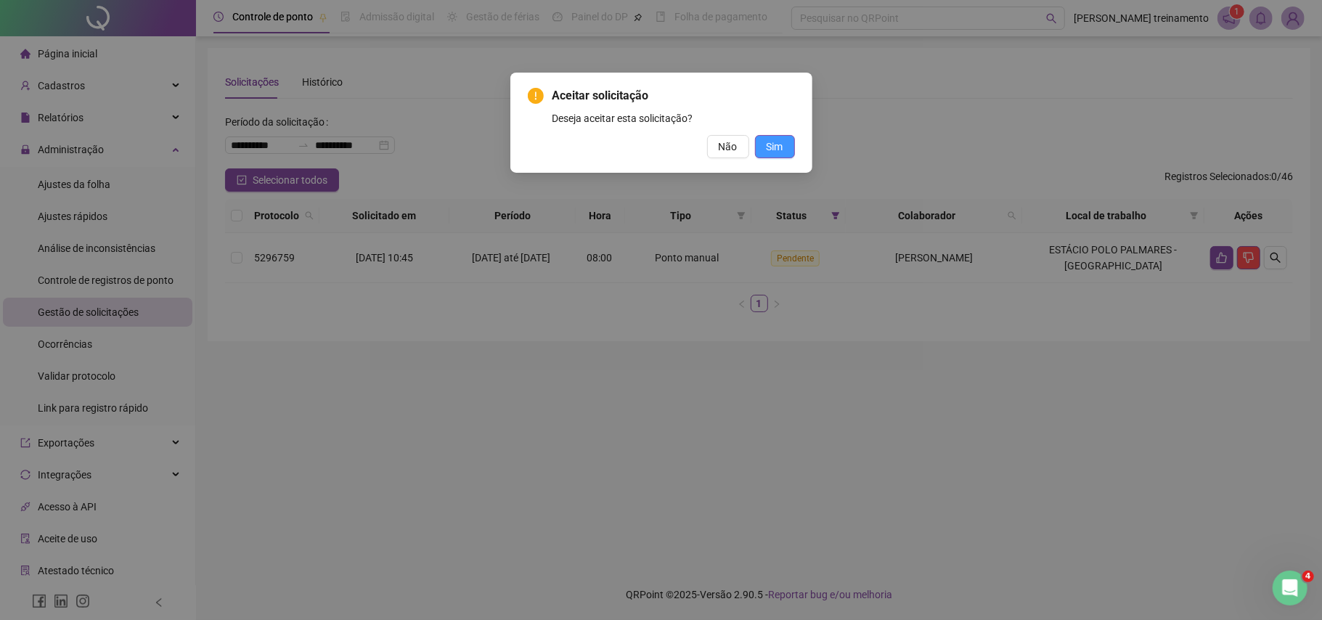
click at [776, 143] on span "Sim" at bounding box center [774, 147] width 17 height 16
click at [778, 149] on span "Sim" at bounding box center [774, 147] width 17 height 16
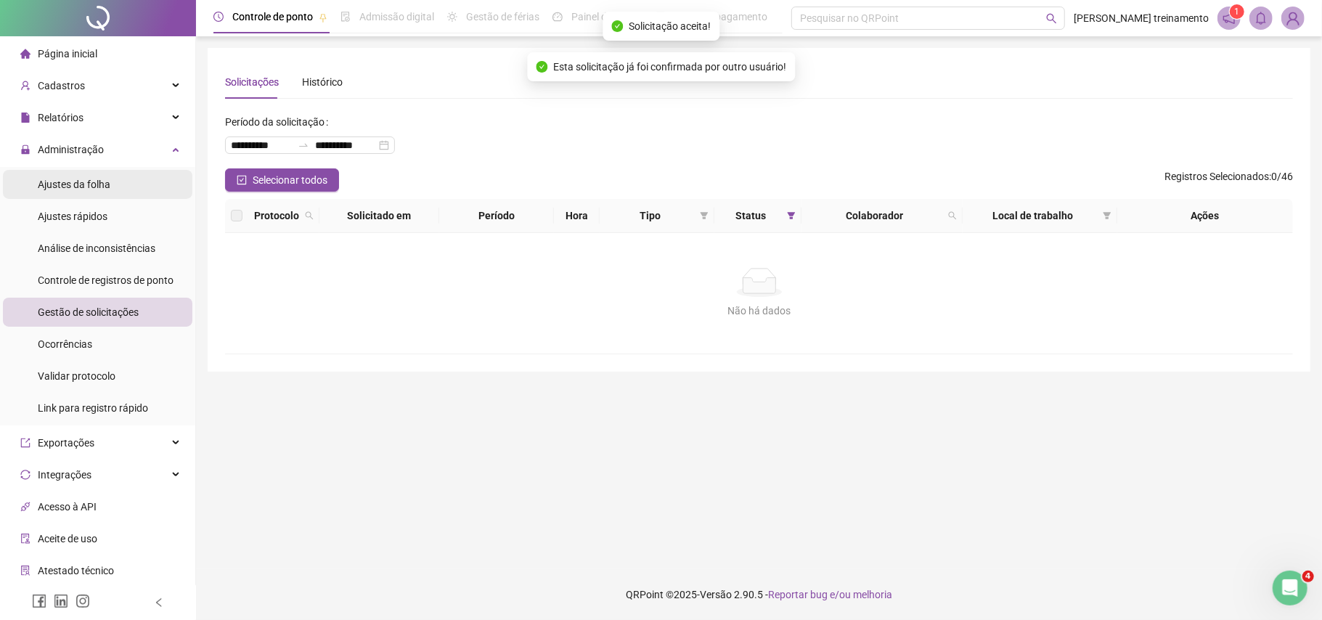
click at [131, 179] on li "Ajustes da folha" at bounding box center [97, 184] width 189 height 29
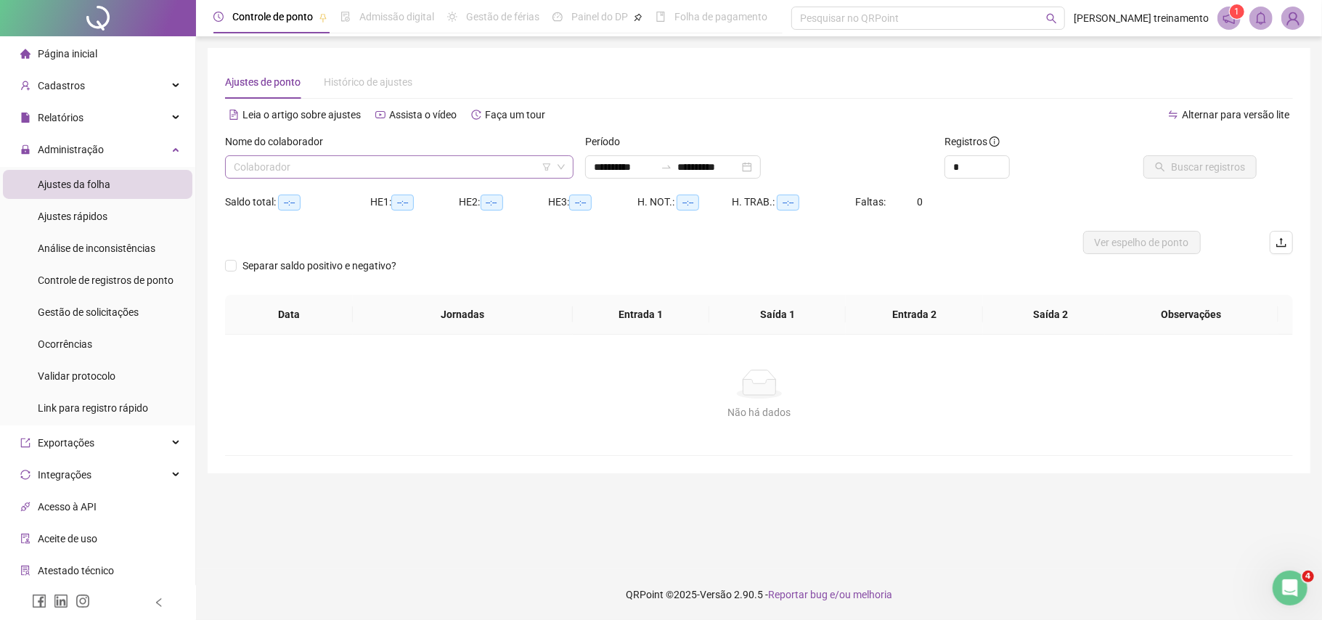
type input "**********"
click at [655, 164] on input "**********" at bounding box center [624, 167] width 61 height 16
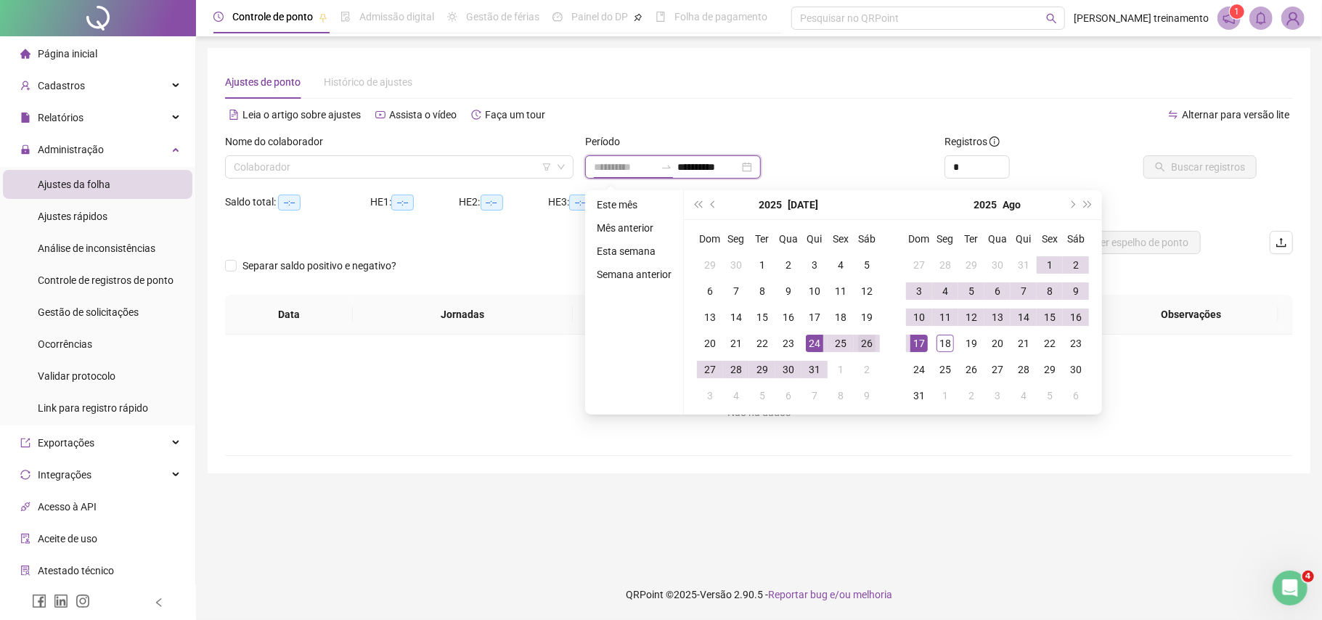
type input "**********"
click at [866, 344] on div "26" at bounding box center [866, 343] width 17 height 17
type input "**********"
click at [943, 344] on div "18" at bounding box center [944, 343] width 17 height 17
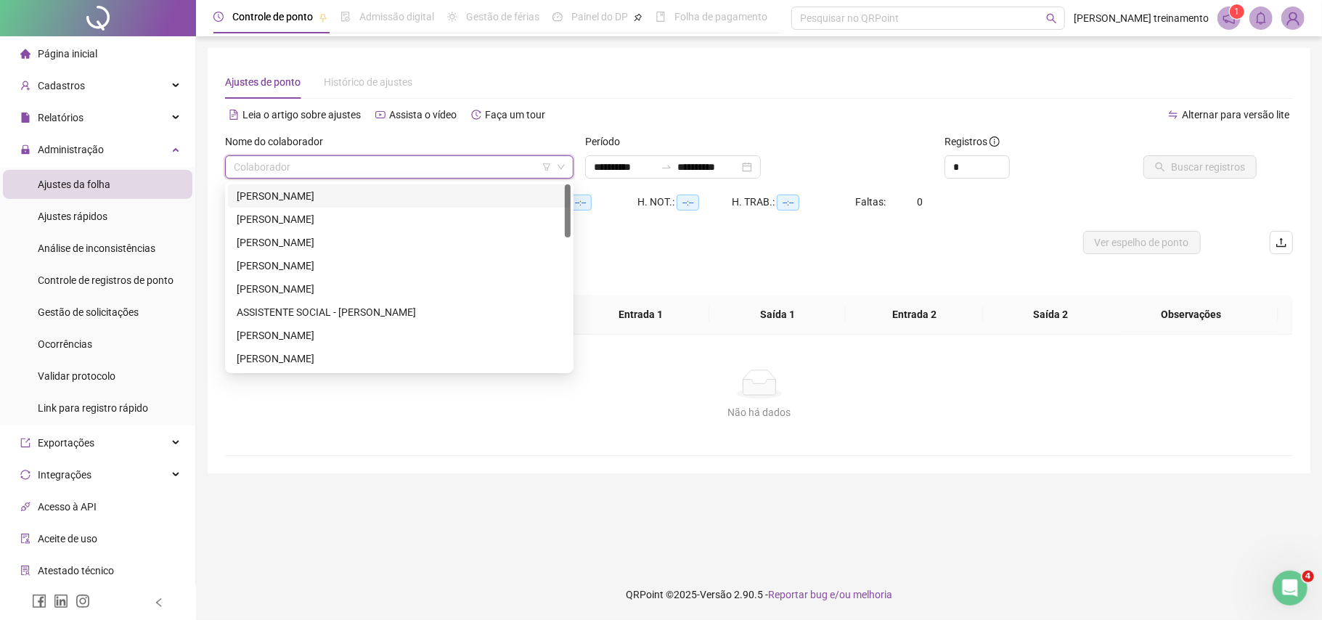
click at [491, 164] on input "search" at bounding box center [393, 167] width 318 height 22
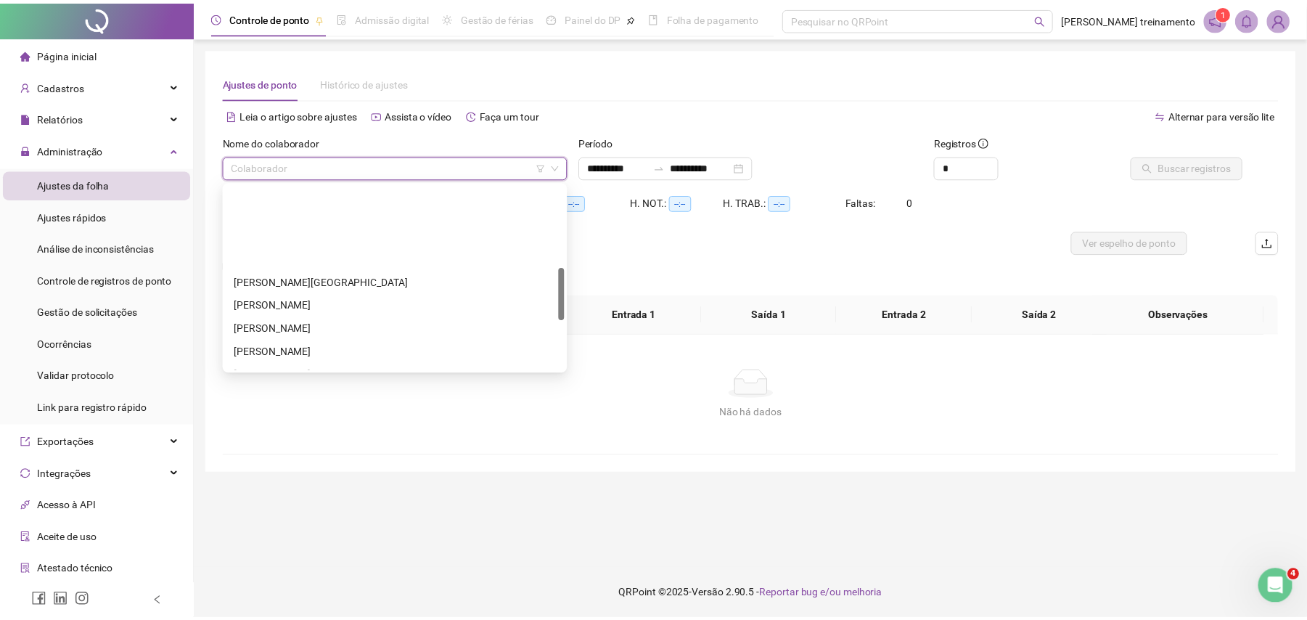
scroll to position [290, 0]
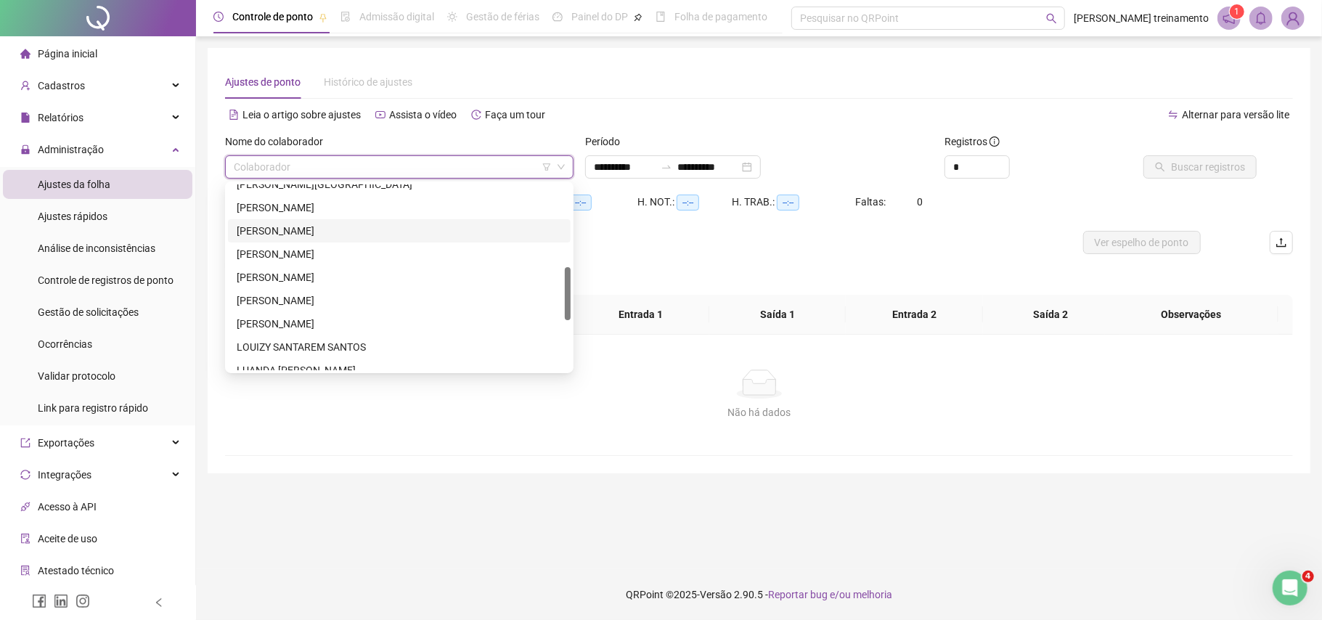
click at [453, 234] on div "[PERSON_NAME]" at bounding box center [399, 231] width 325 height 16
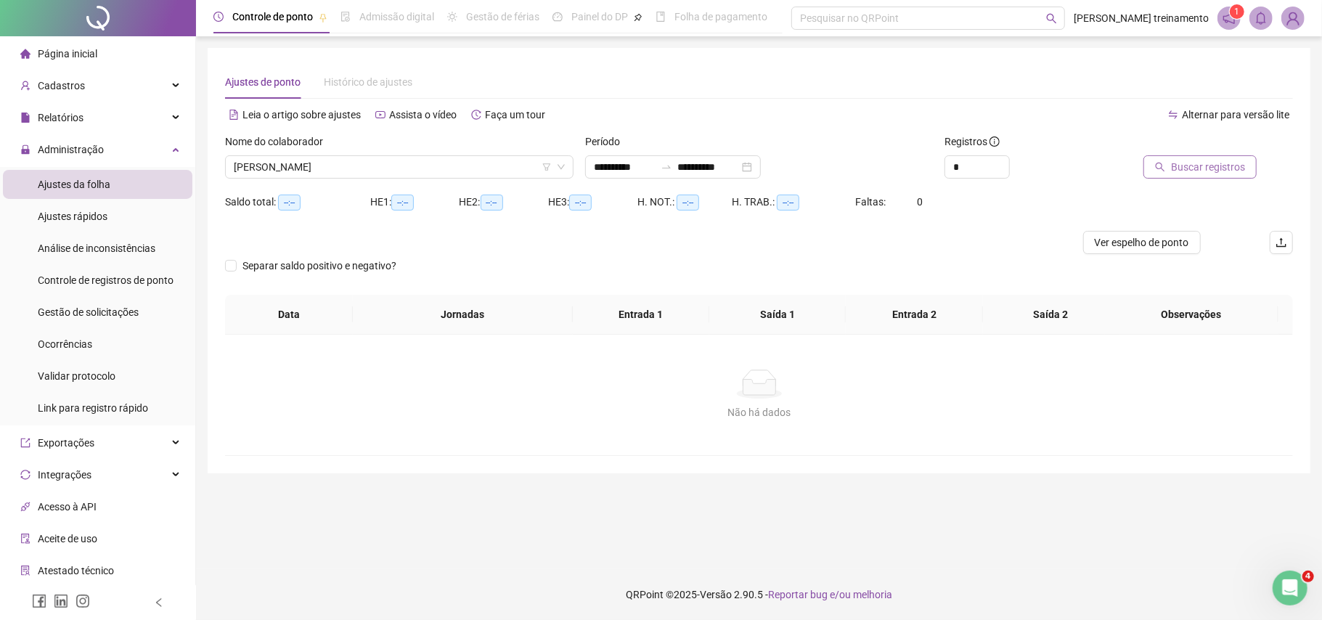
click at [1223, 170] on span "Buscar registros" at bounding box center [1208, 167] width 74 height 16
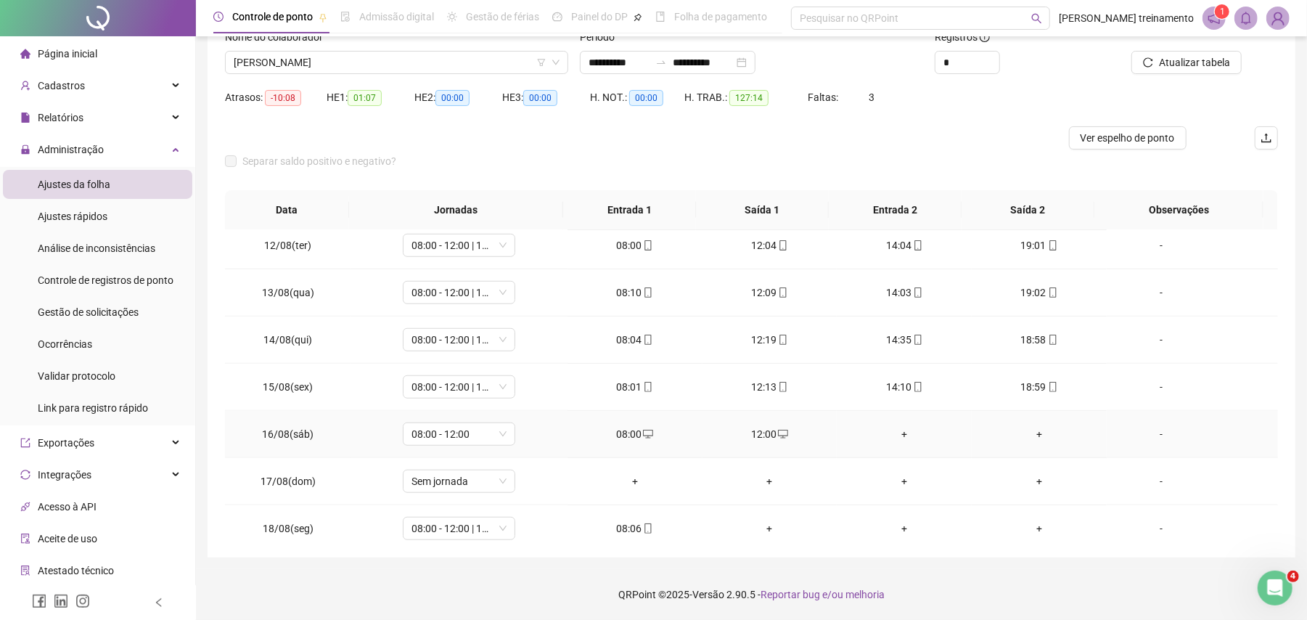
scroll to position [828, 0]
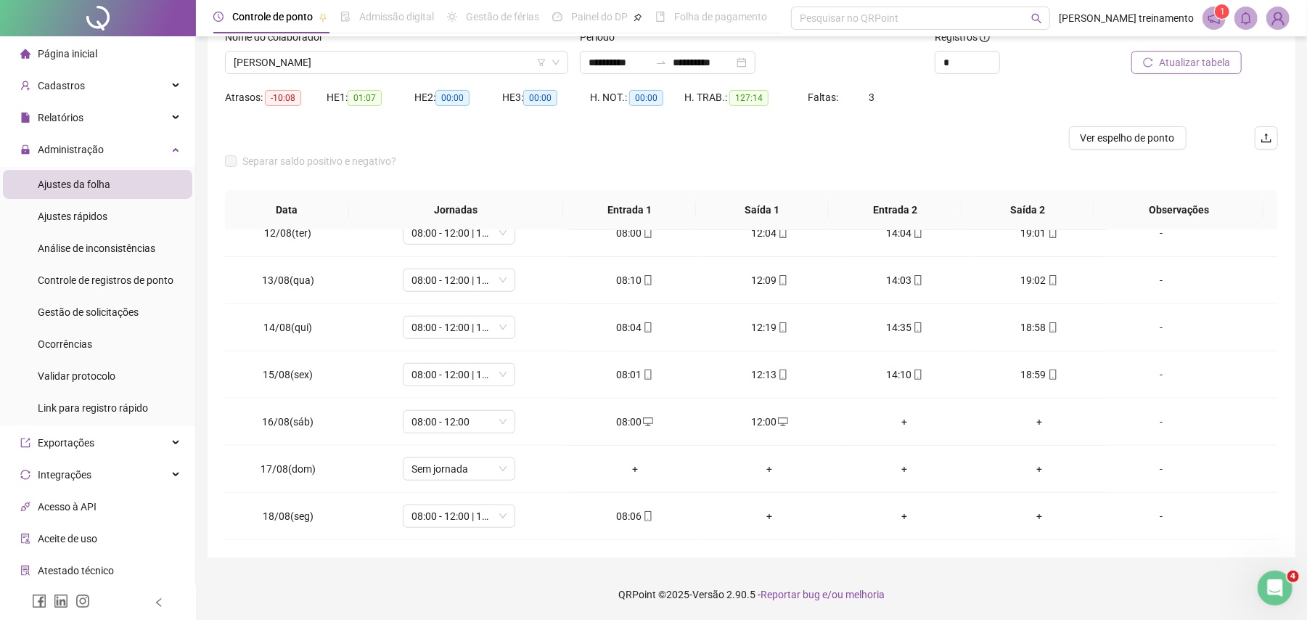
click at [1197, 65] on span "Atualizar tabela" at bounding box center [1194, 62] width 71 height 16
click at [1123, 138] on span "Ver espelho de ponto" at bounding box center [1128, 138] width 94 height 16
